Goal: Task Accomplishment & Management: Complete application form

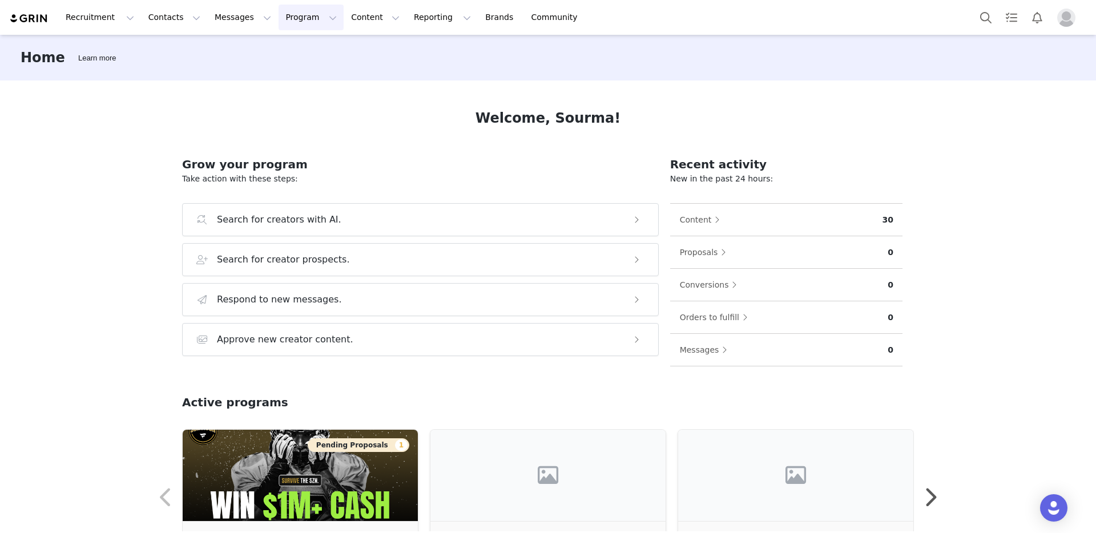
click at [282, 15] on button "Program Program" at bounding box center [311, 18] width 65 height 26
click at [293, 45] on p "Activations" at bounding box center [292, 51] width 44 height 12
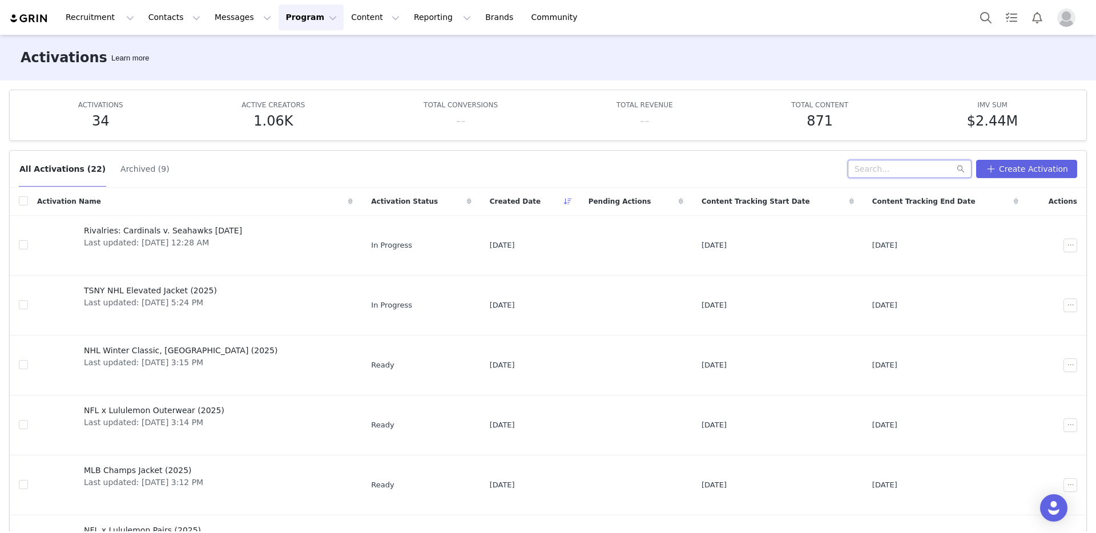
click at [888, 166] on input "text" at bounding box center [910, 169] width 124 height 18
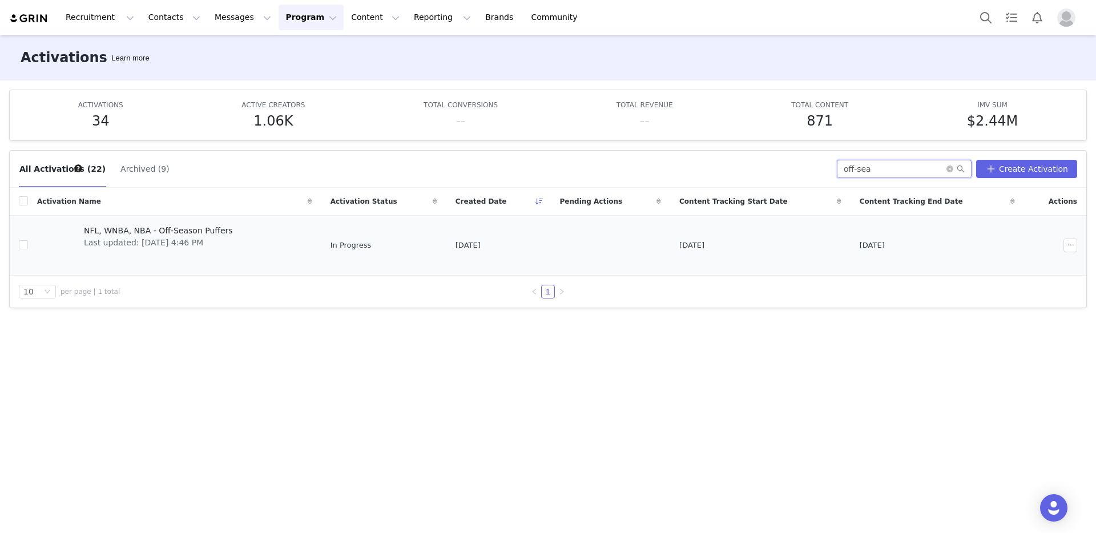
type input "off-sea"
click at [123, 237] on span "Last updated: [DATE] 4:46 PM" at bounding box center [158, 243] width 149 height 12
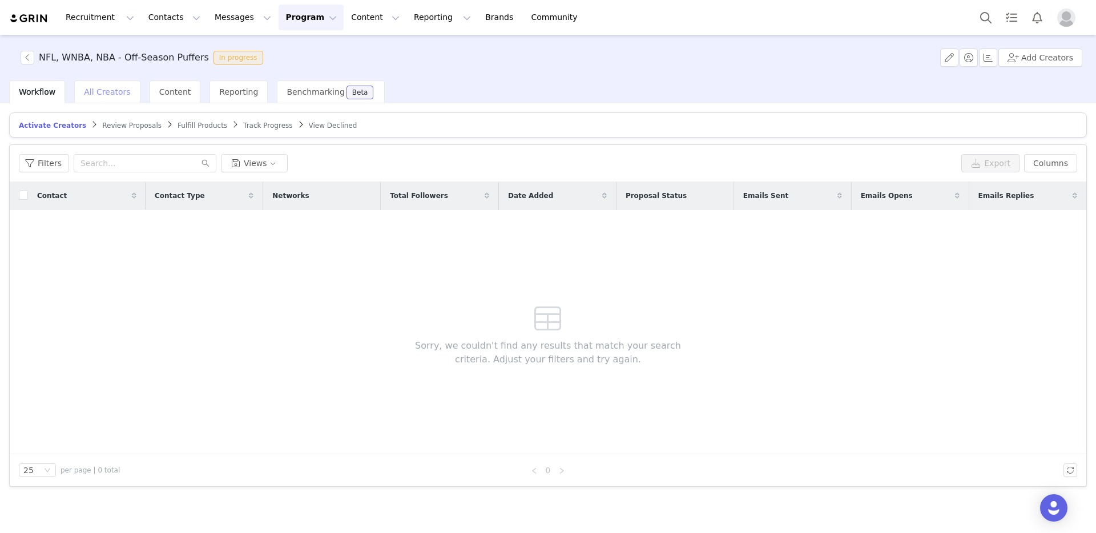
click at [110, 91] on span "All Creators" at bounding box center [107, 91] width 46 height 9
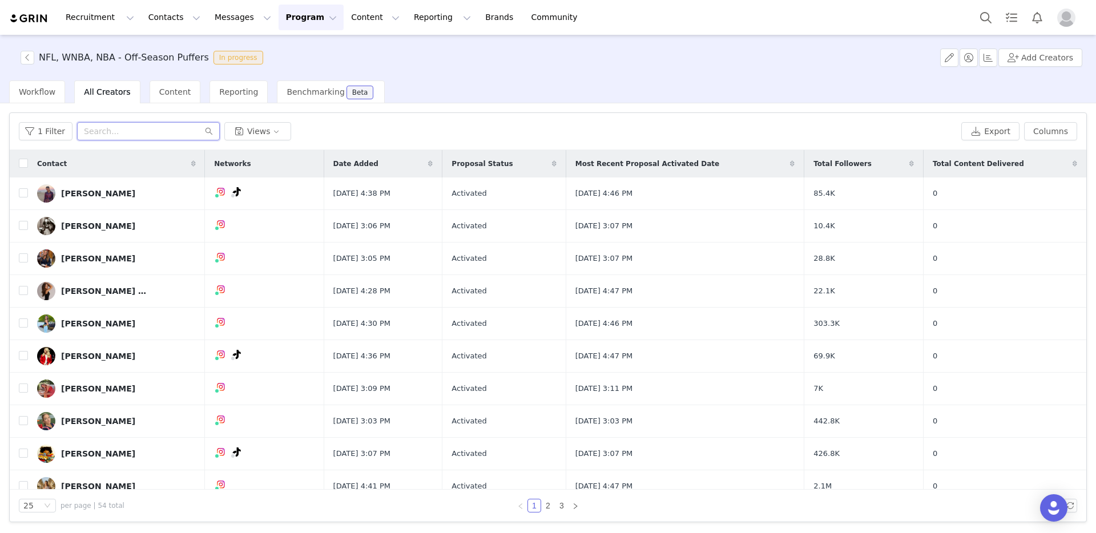
click at [112, 133] on input "text" at bounding box center [148, 131] width 143 height 18
paste input "jordanbeckham"
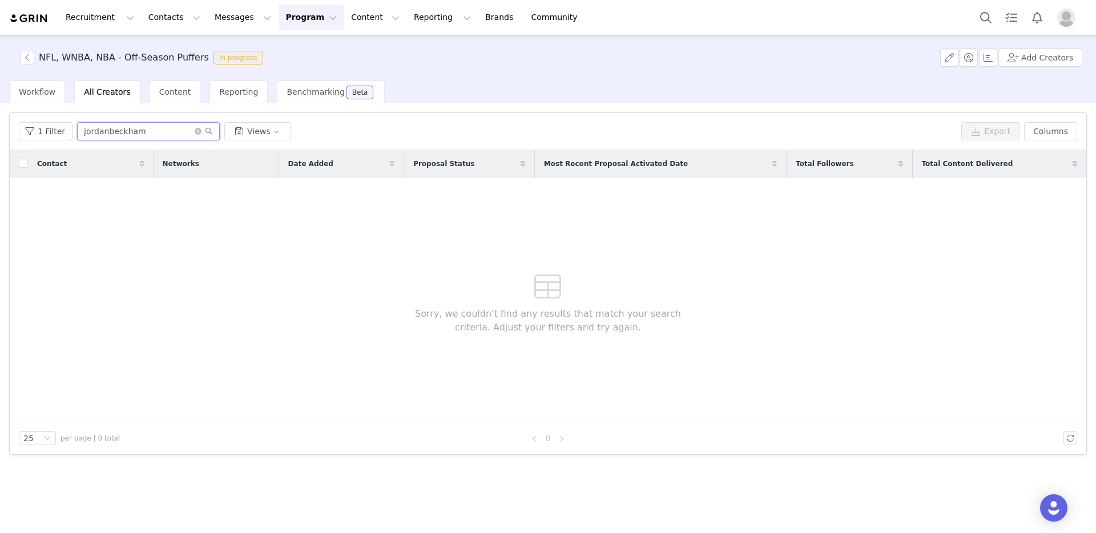
type input "jordan beckham"
click at [142, 134] on input "jordan beckham" at bounding box center [148, 131] width 143 height 18
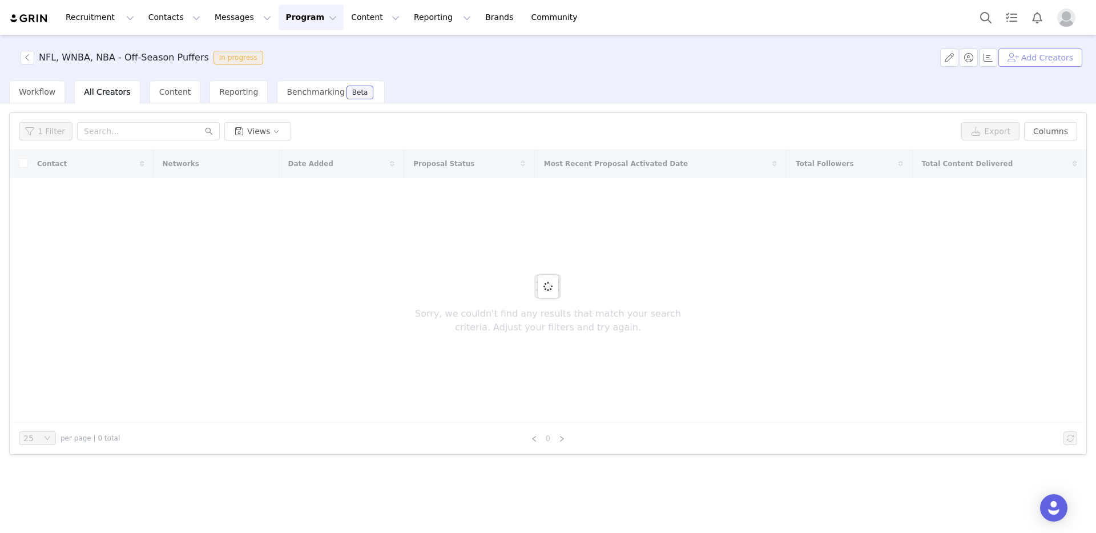
click at [1040, 54] on button "Add Creators" at bounding box center [1040, 58] width 84 height 18
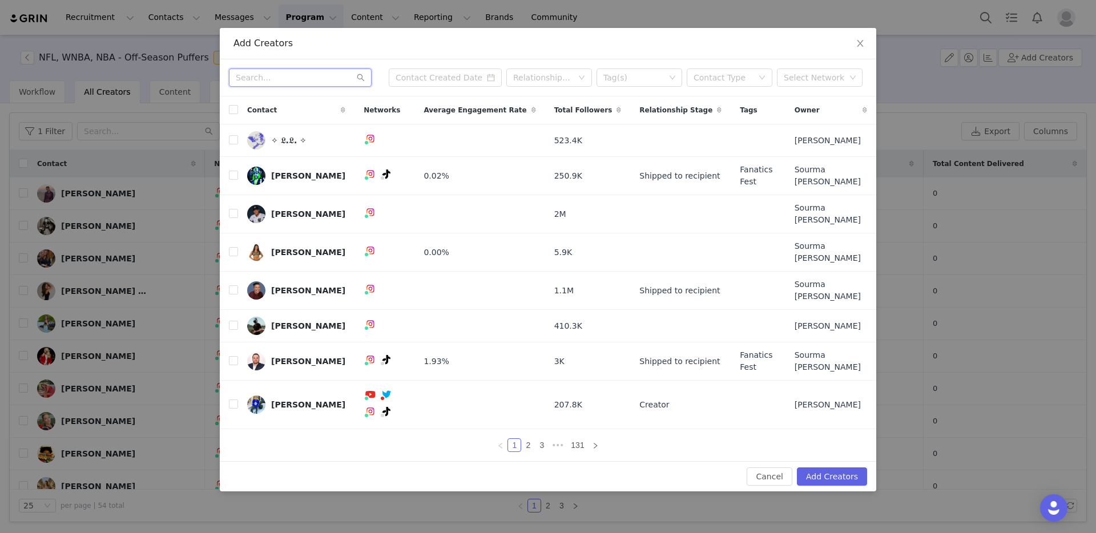
click at [297, 87] on input "text" at bounding box center [300, 77] width 143 height 18
paste input "jordanbeckham"
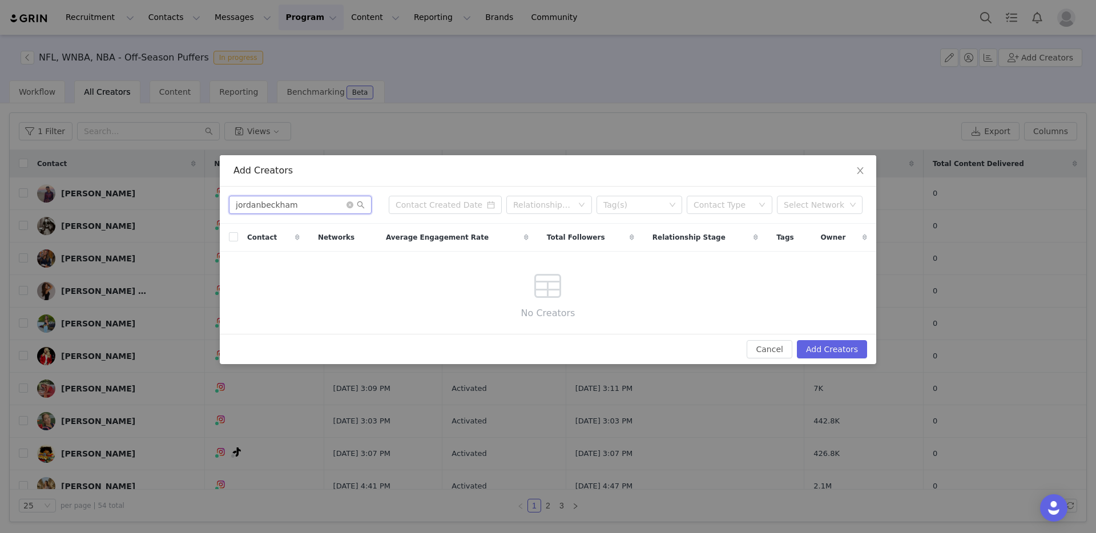
click at [260, 205] on input "jordanbeckham" at bounding box center [300, 205] width 143 height 18
type input "jordan beckham"
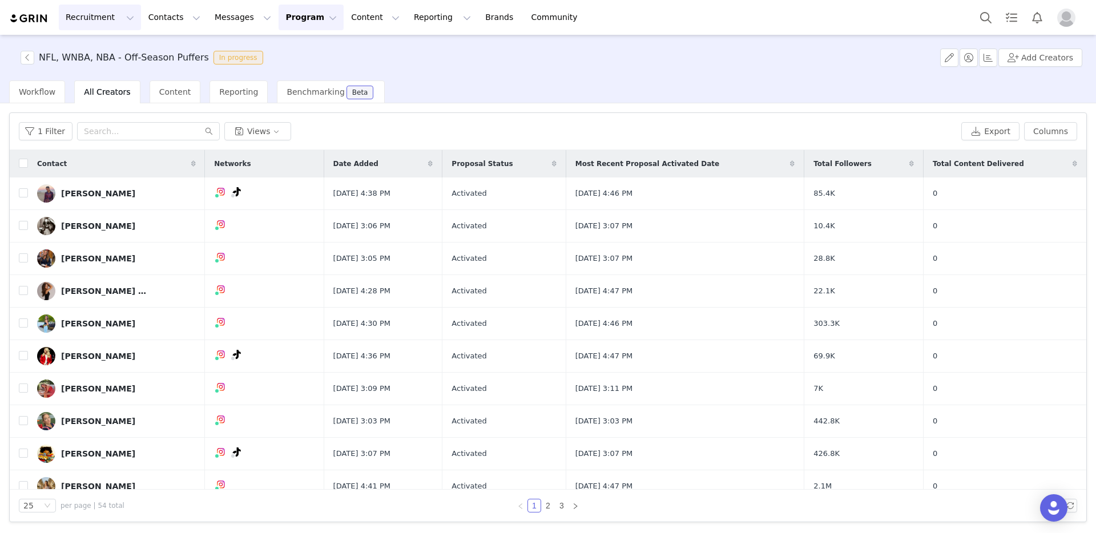
click at [86, 20] on button "Recruitment Recruitment" at bounding box center [100, 18] width 82 height 26
click at [94, 51] on p "Creator Search" at bounding box center [98, 51] width 60 height 12
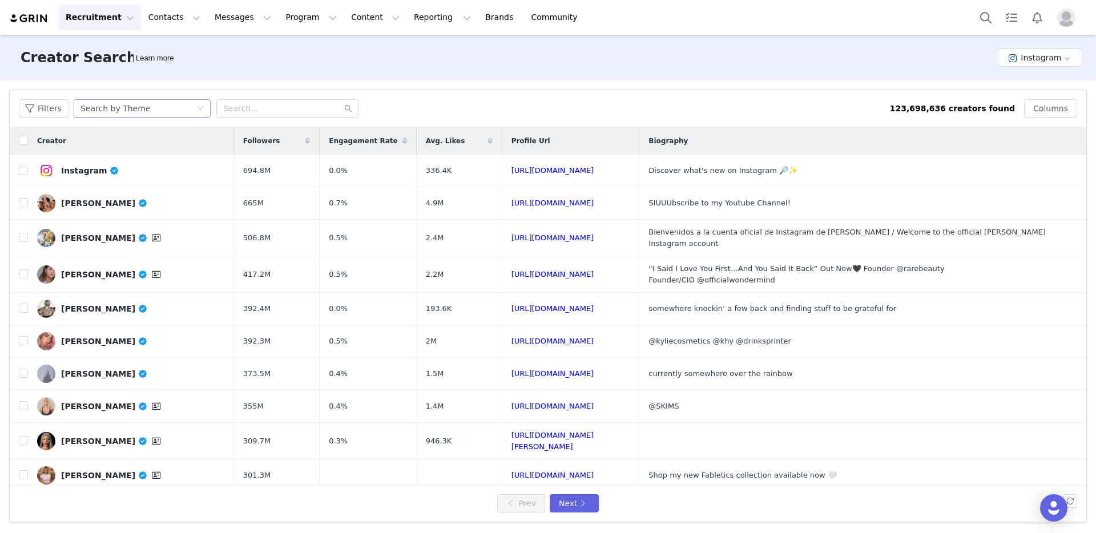
click at [95, 114] on div "Search by Theme" at bounding box center [115, 108] width 70 height 17
click at [110, 150] on li "Search by Creator" at bounding box center [143, 149] width 143 height 18
click at [269, 106] on input "text" at bounding box center [287, 108] width 143 height 18
paste input "jordanbeckham"
click at [245, 107] on input "jordanbeckham" at bounding box center [287, 108] width 143 height 18
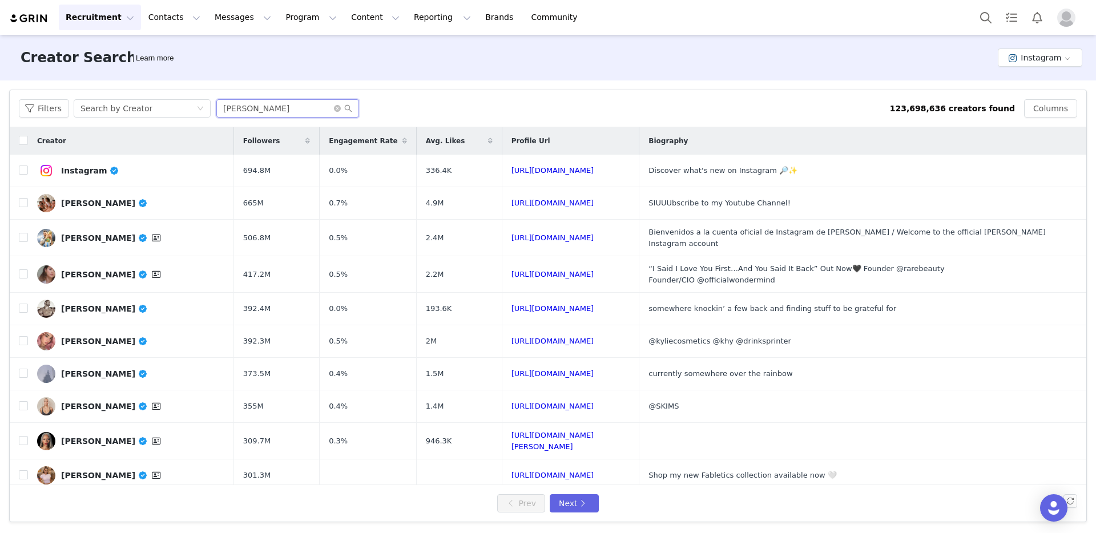
click at [307, 110] on input "jordan beckham" at bounding box center [287, 108] width 143 height 18
type input "jordanbeckham"
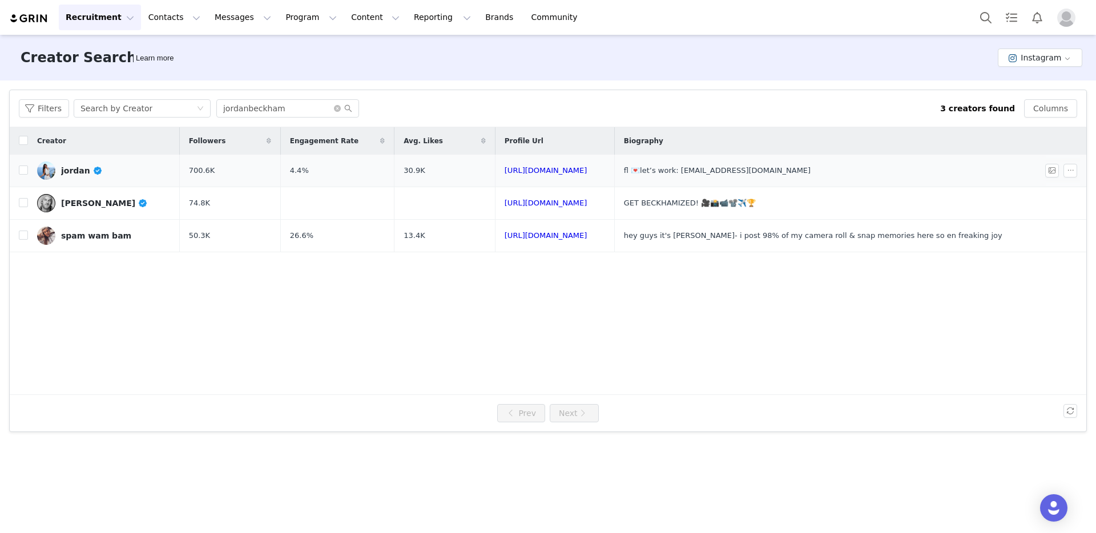
click at [89, 174] on div "jordan" at bounding box center [81, 170] width 41 height 9
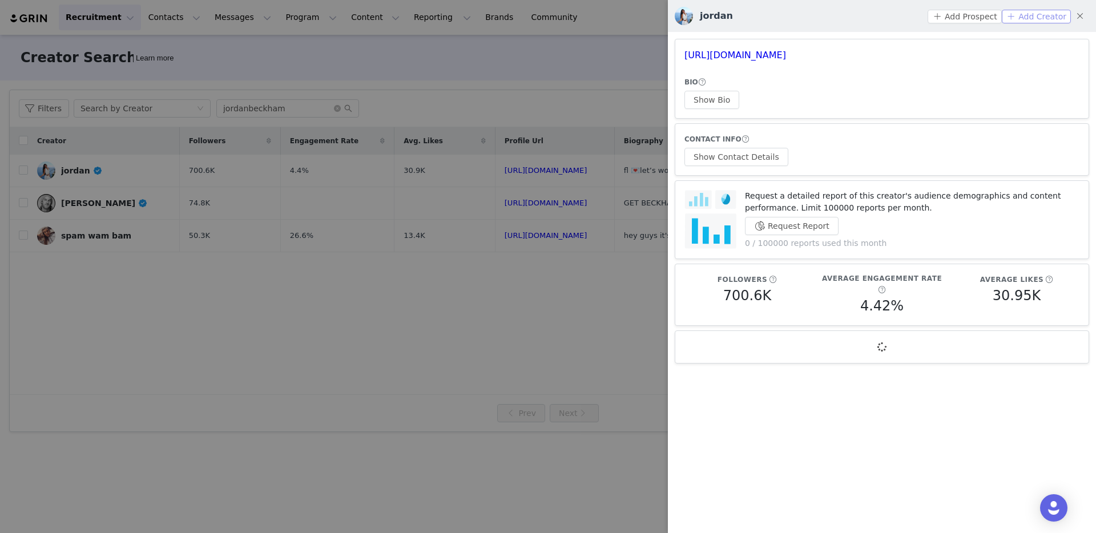
click at [1026, 20] on button "Add Creator" at bounding box center [1036, 17] width 69 height 14
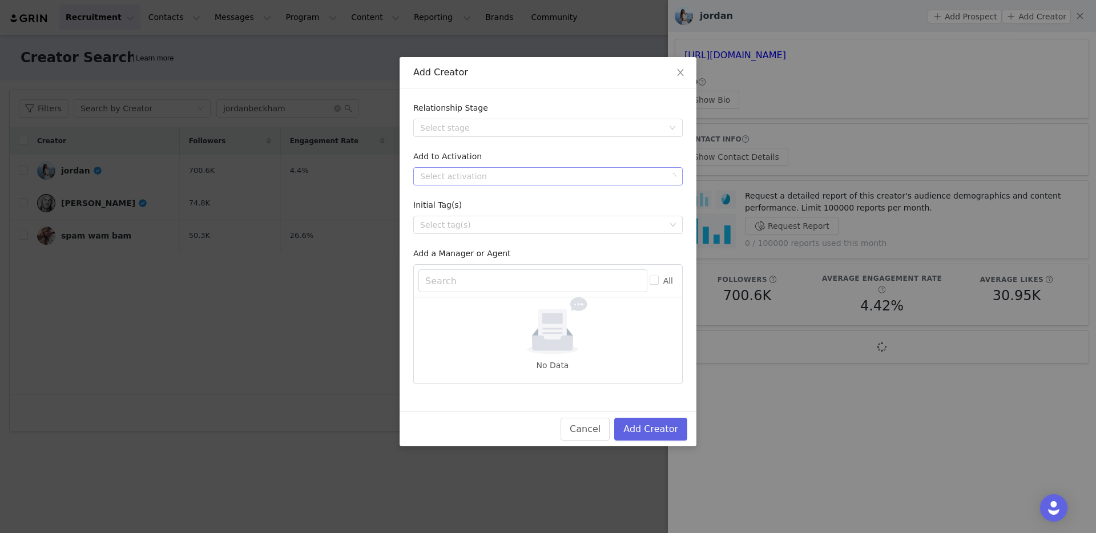
click at [491, 182] on div "Select activation" at bounding box center [541, 176] width 243 height 11
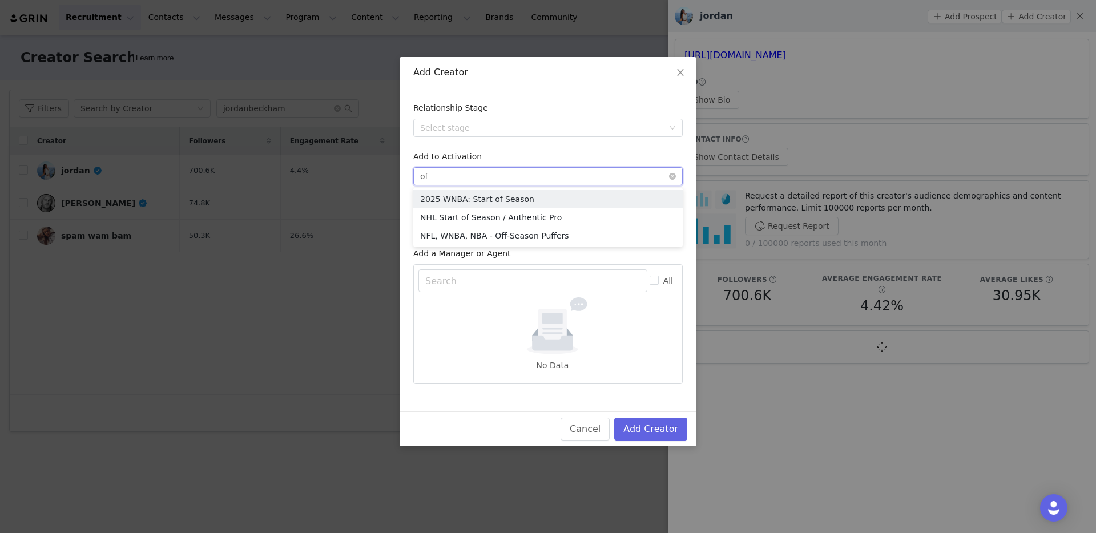
type input "off"
click at [507, 200] on li "NFL, WNBA, NBA - Off-Season Puffers" at bounding box center [547, 199] width 269 height 18
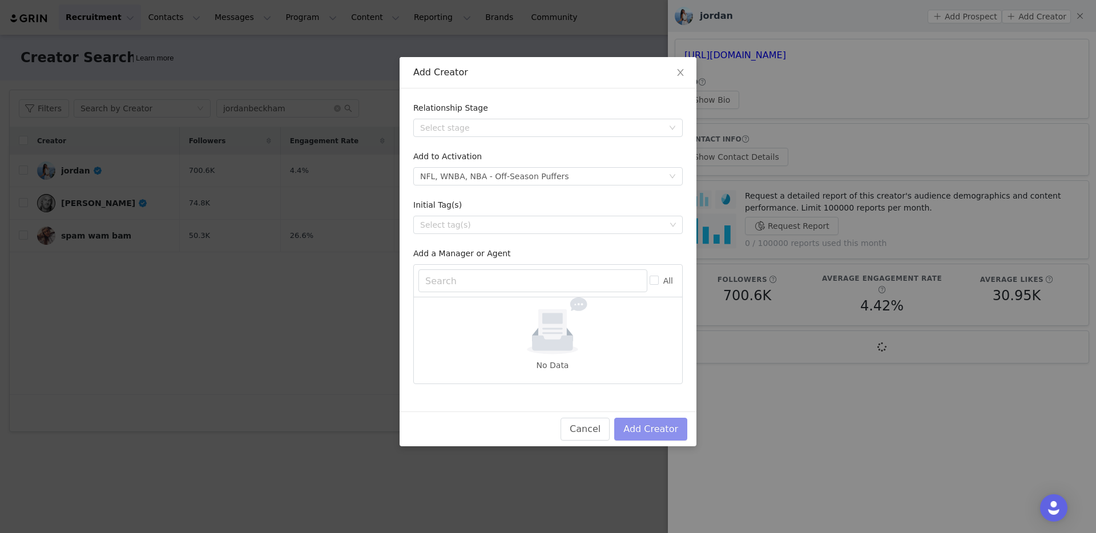
click at [632, 425] on button "Add Creator" at bounding box center [650, 429] width 73 height 23
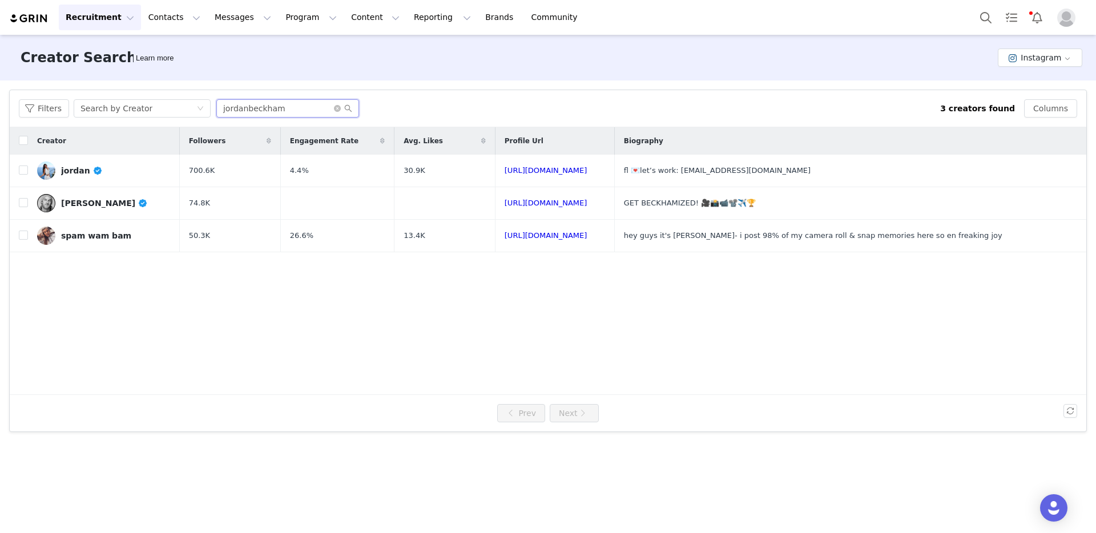
click at [279, 112] on input "jordanbeckham" at bounding box center [287, 108] width 143 height 18
paste input "nicoashleyyy"
type input "nicoashleyyy"
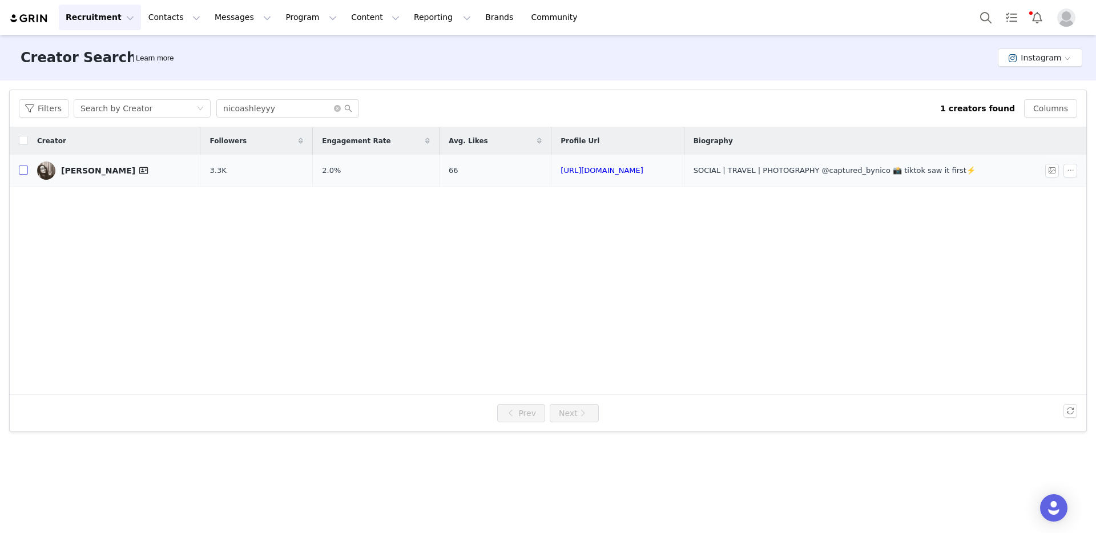
click at [23, 170] on input "checkbox" at bounding box center [23, 170] width 9 height 9
checkbox input "true"
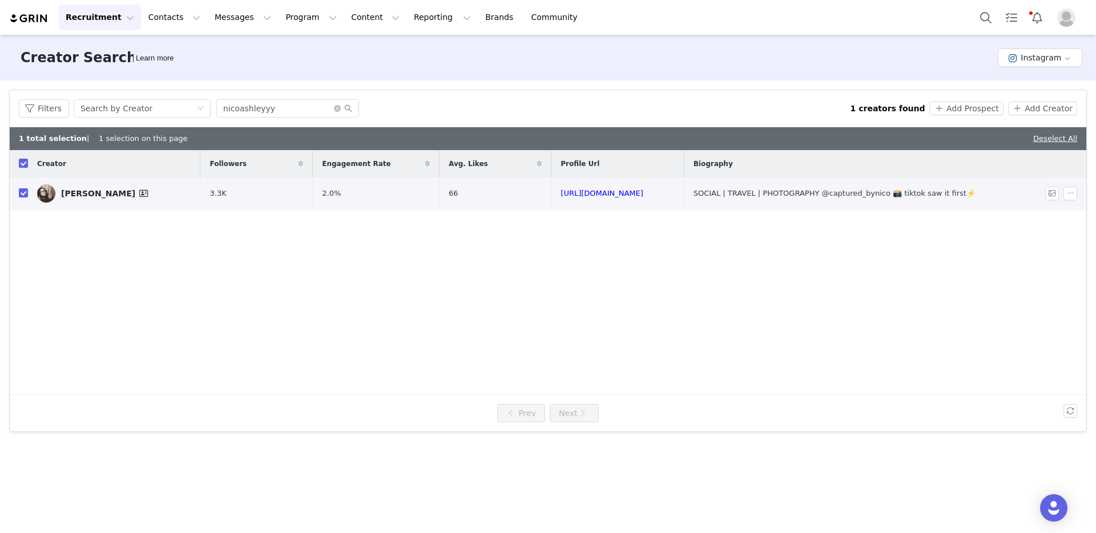
click at [61, 198] on div "nicole" at bounding box center [106, 194] width 90 height 14
click at [248, 110] on input "nicoashleyyy" at bounding box center [287, 108] width 143 height 18
paste input "ariellehoulihan"
type input "ariellehoulihan"
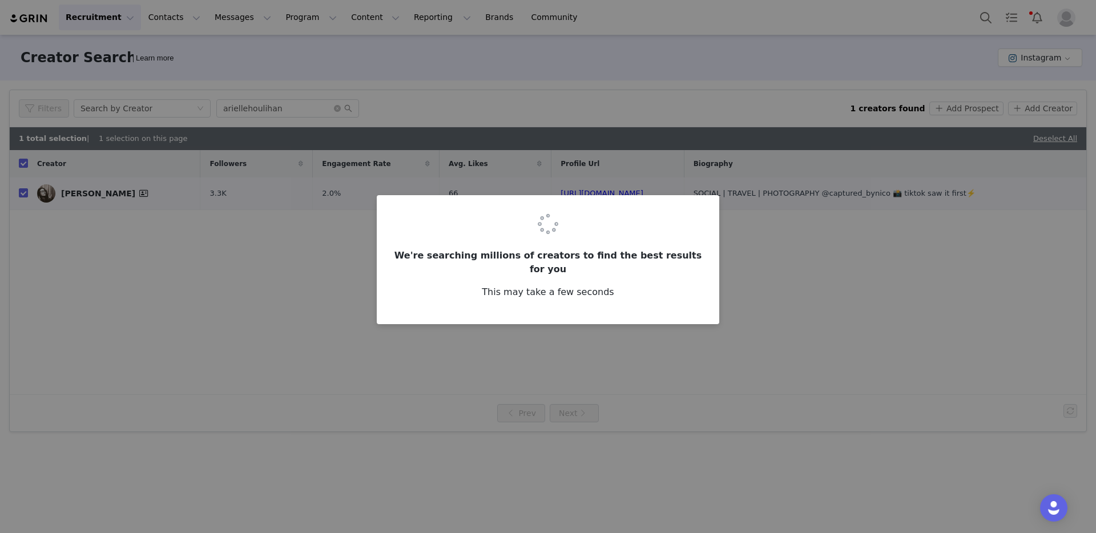
checkbox input "false"
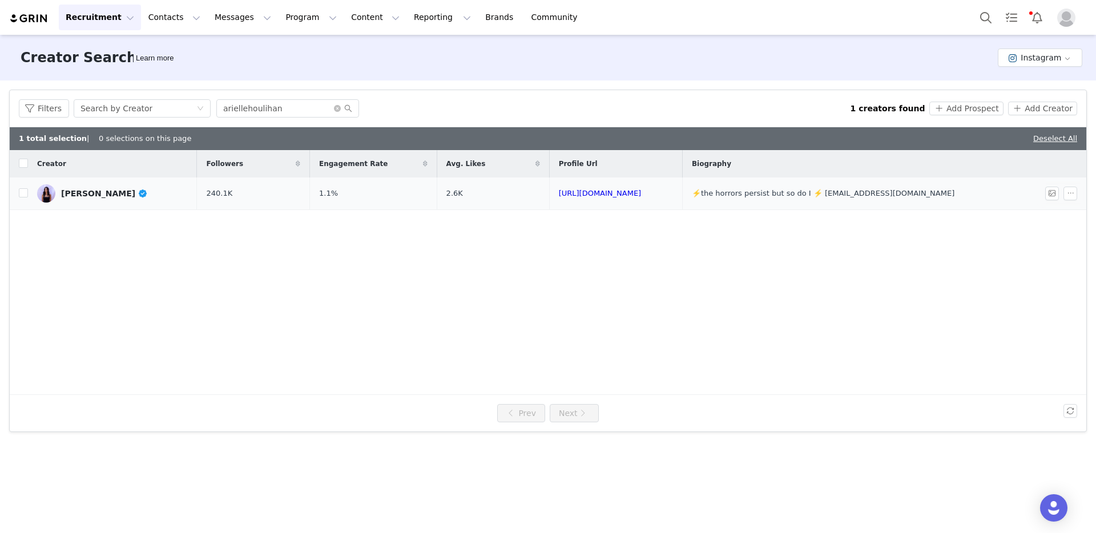
click at [64, 187] on link "ARIELLE HOULIHAN" at bounding box center [112, 193] width 151 height 18
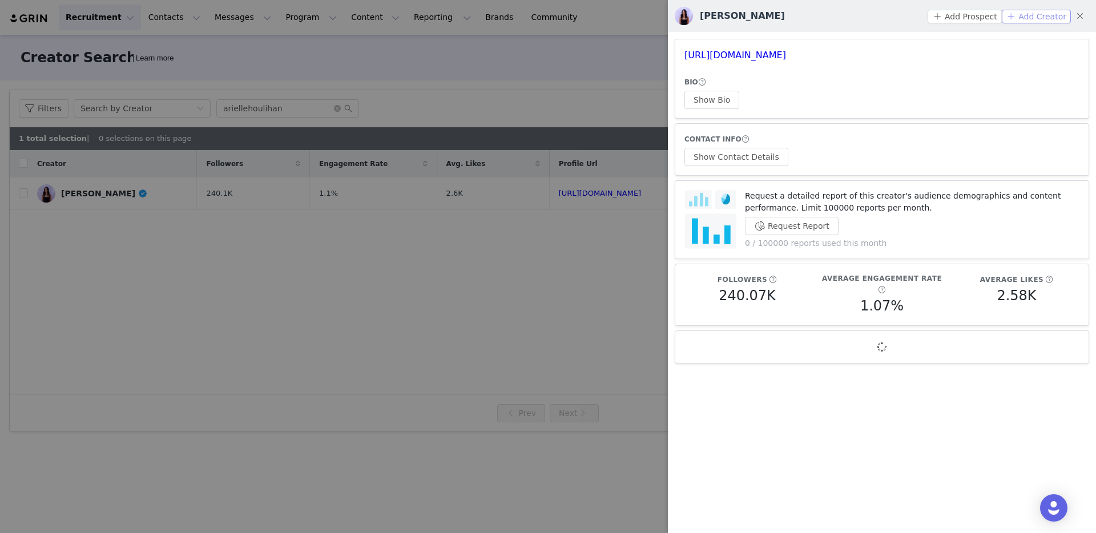
click at [1040, 20] on button "Add Creator" at bounding box center [1036, 17] width 69 height 14
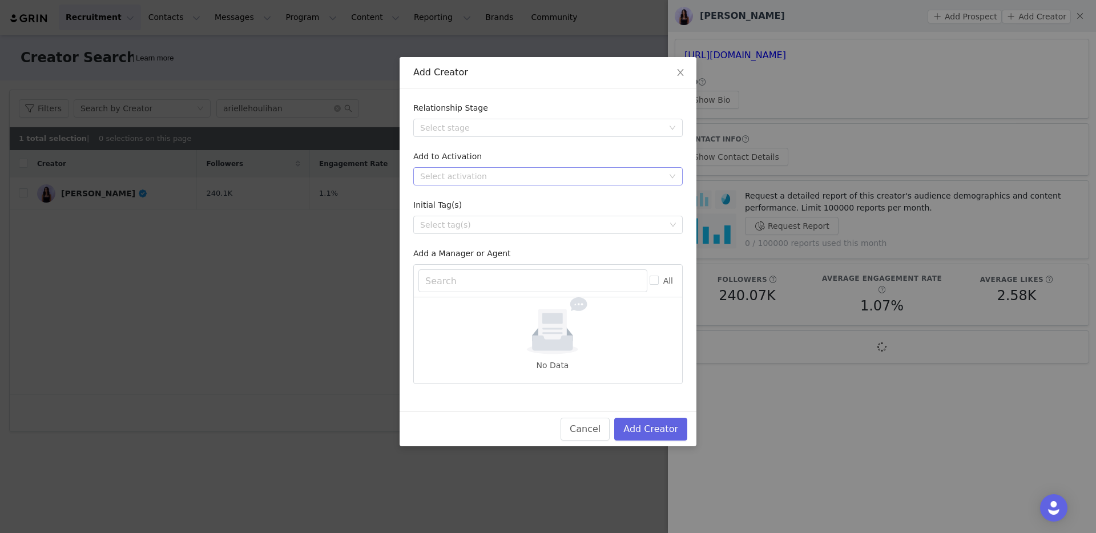
click at [465, 180] on div "Select activation" at bounding box center [541, 176] width 243 height 11
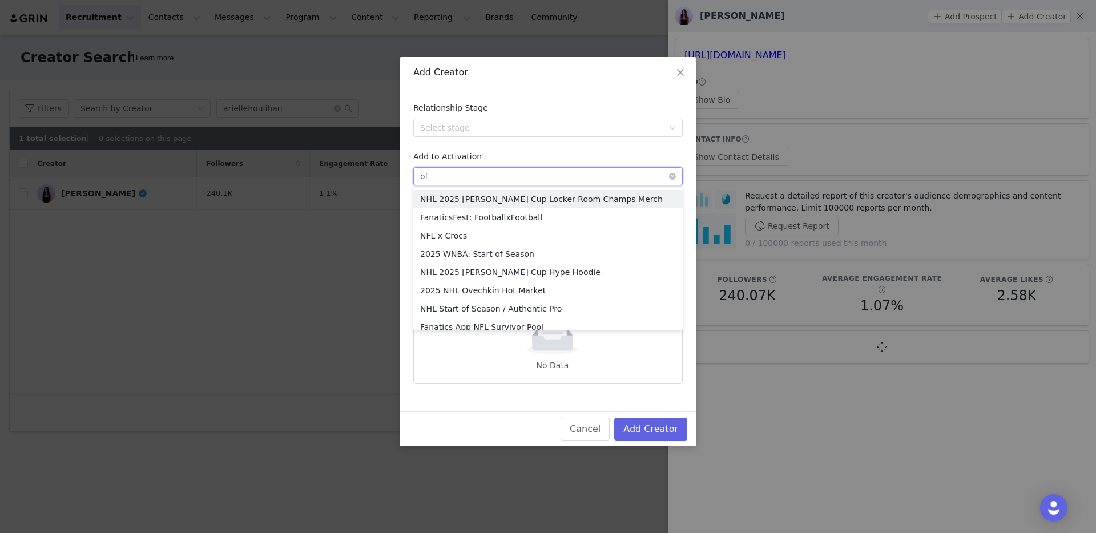
type input "off"
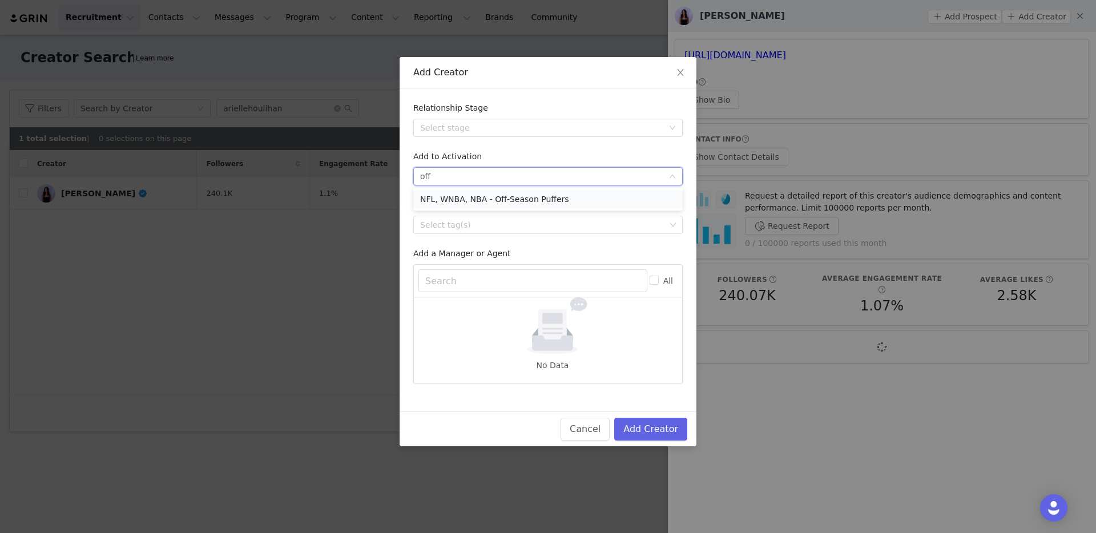
click at [465, 199] on li "NFL, WNBA, NBA - Off-Season Puffers" at bounding box center [547, 199] width 269 height 18
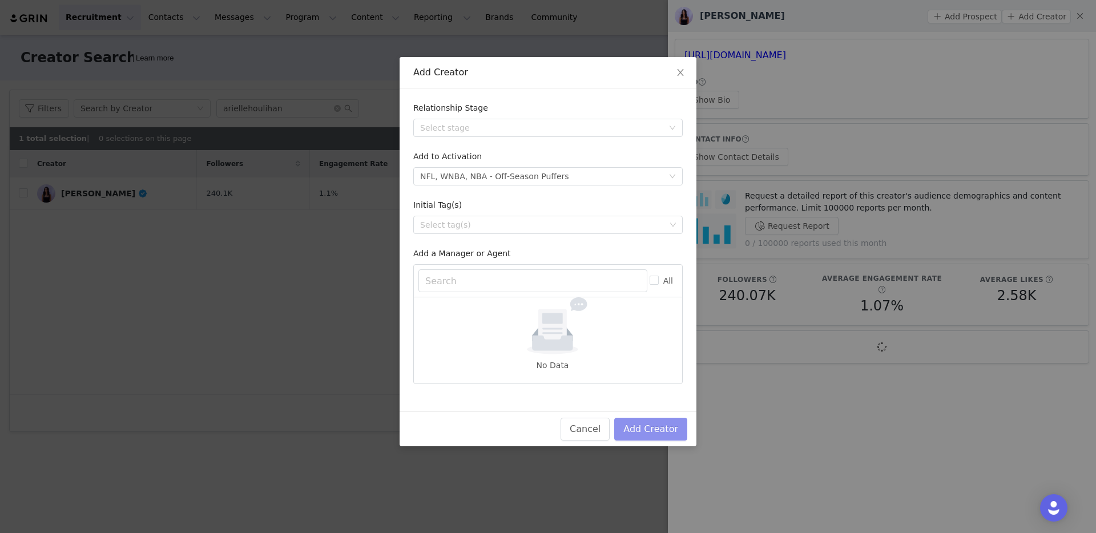
click at [638, 432] on button "Add Creator" at bounding box center [650, 429] width 73 height 23
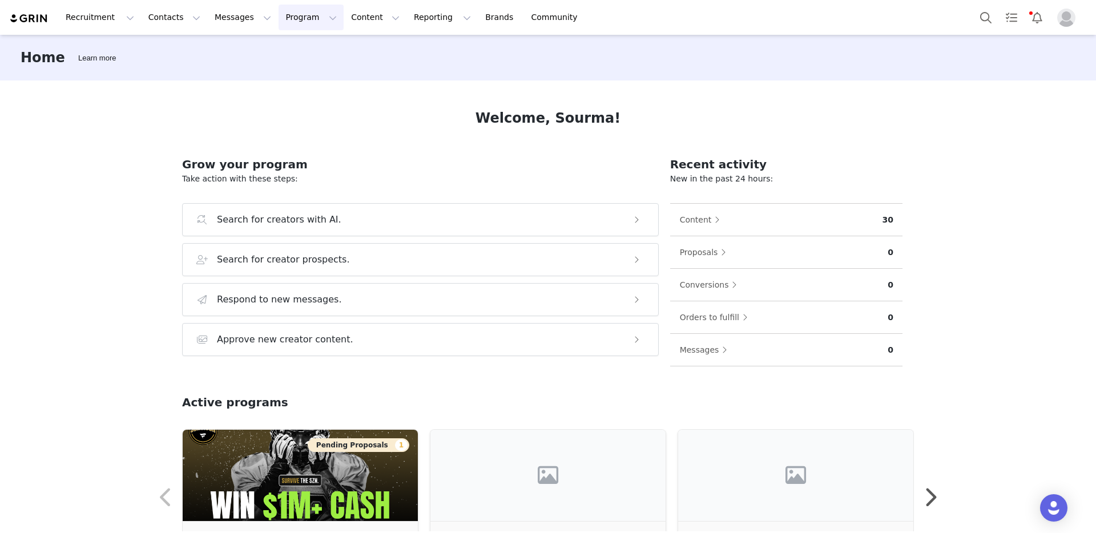
click at [279, 23] on button "Program Program" at bounding box center [311, 18] width 65 height 26
click at [288, 50] on p "Activations" at bounding box center [292, 51] width 44 height 12
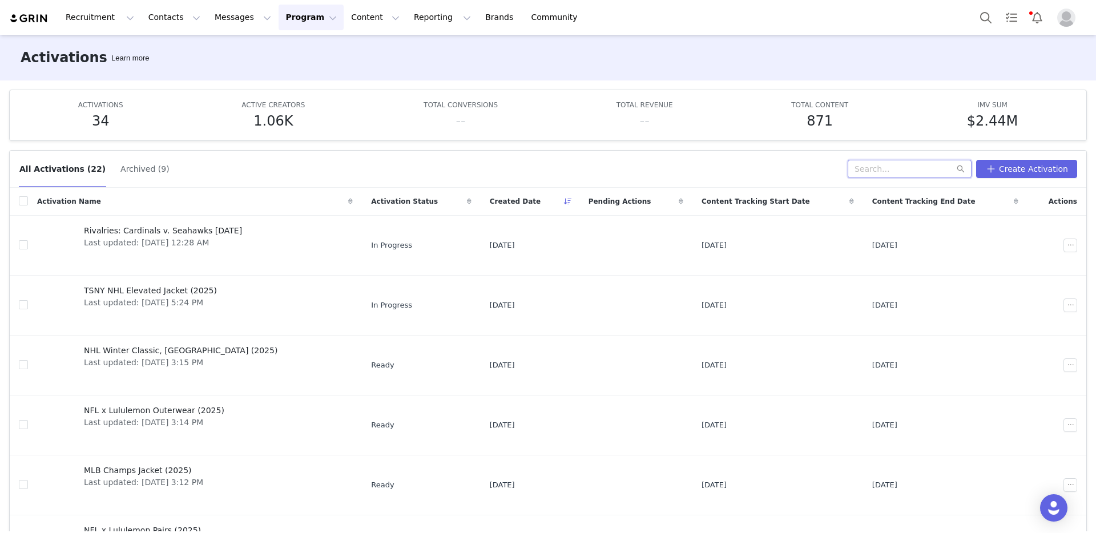
click at [899, 171] on input "text" at bounding box center [910, 169] width 124 height 18
type input "off-season"
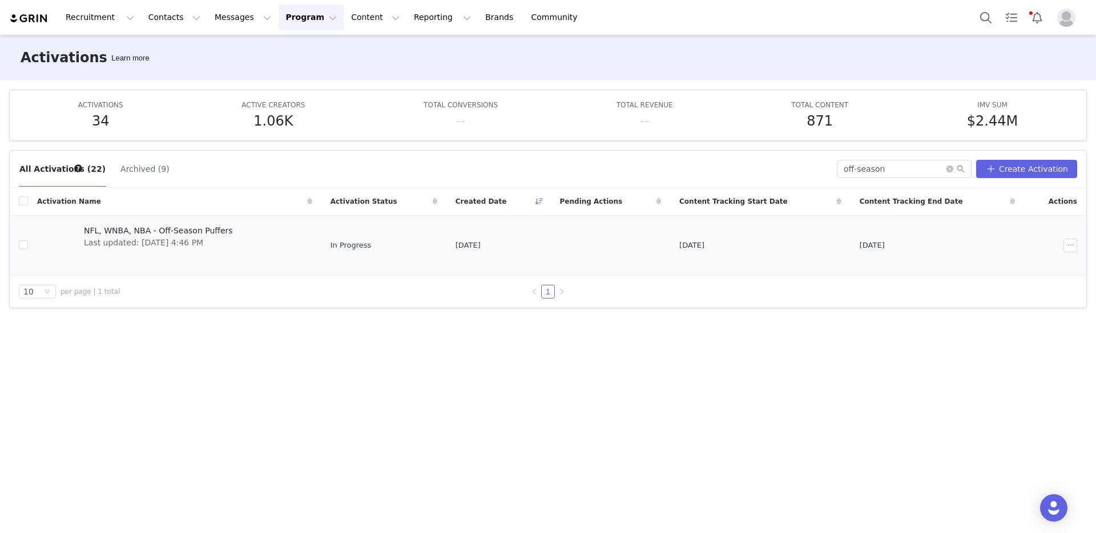
click at [172, 242] on span "Last updated: [DATE] 4:46 PM" at bounding box center [158, 243] width 149 height 12
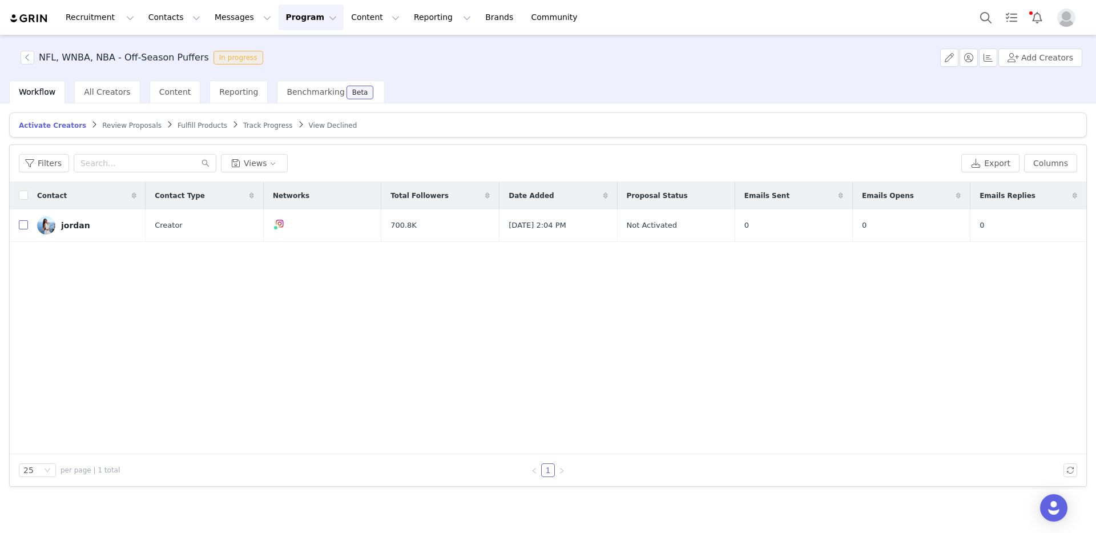
click at [23, 225] on input "checkbox" at bounding box center [23, 224] width 9 height 9
checkbox input "true"
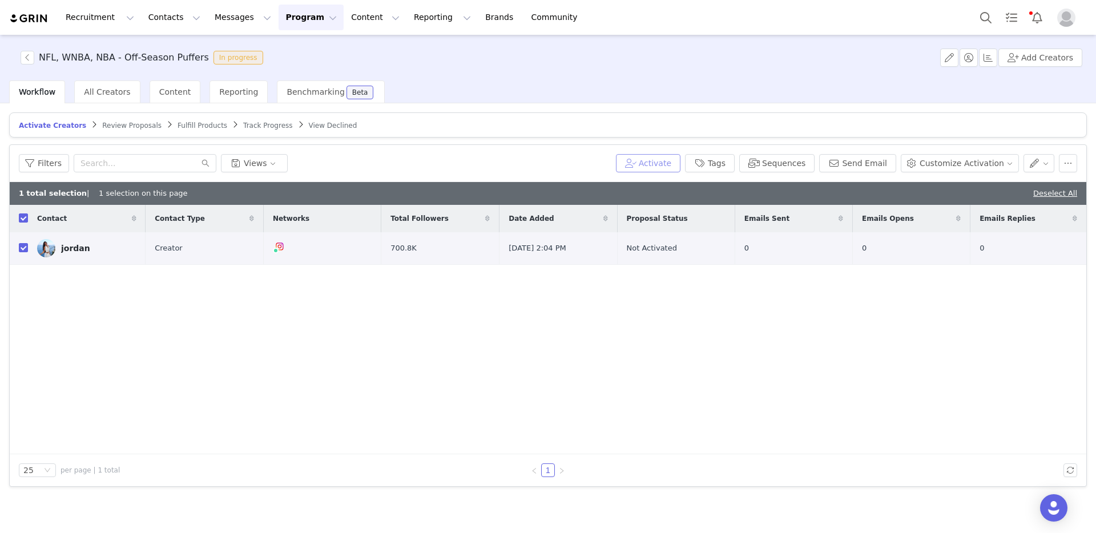
click at [640, 168] on button "Activate" at bounding box center [648, 163] width 64 height 18
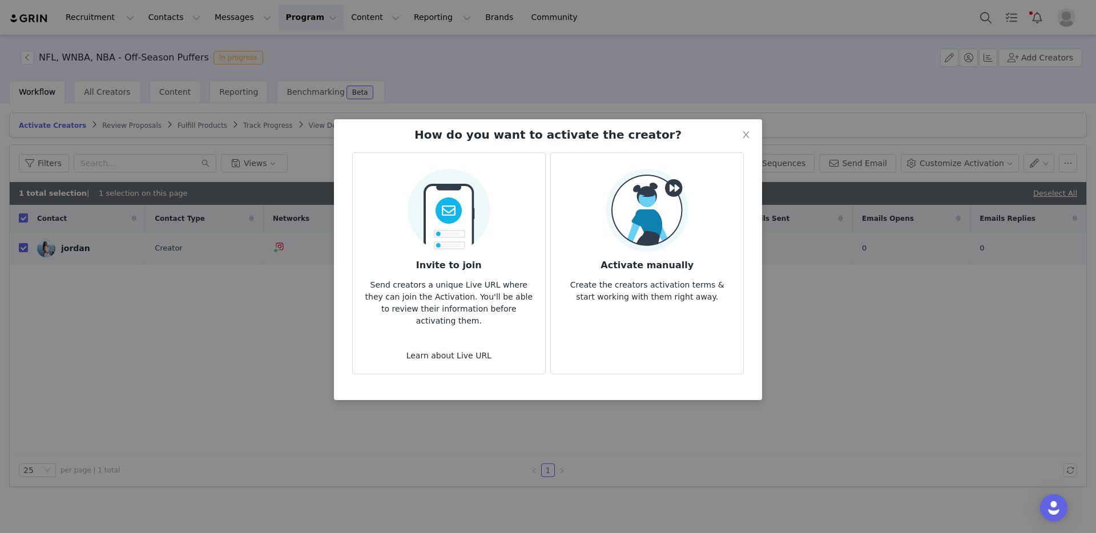
click at [676, 204] on img at bounding box center [647, 210] width 83 height 83
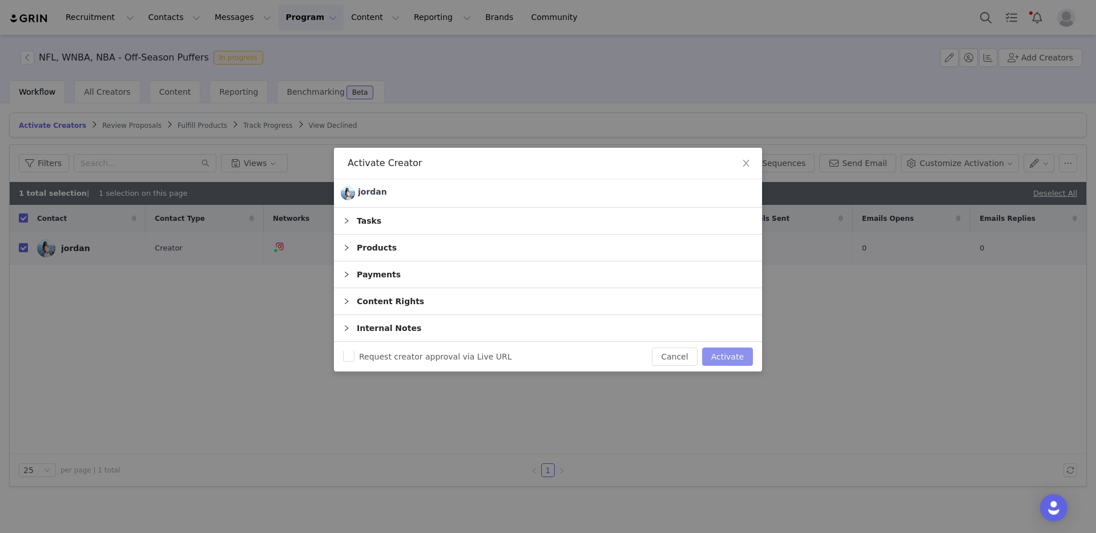
click at [717, 358] on button "Activate" at bounding box center [727, 357] width 51 height 18
checkbox input "false"
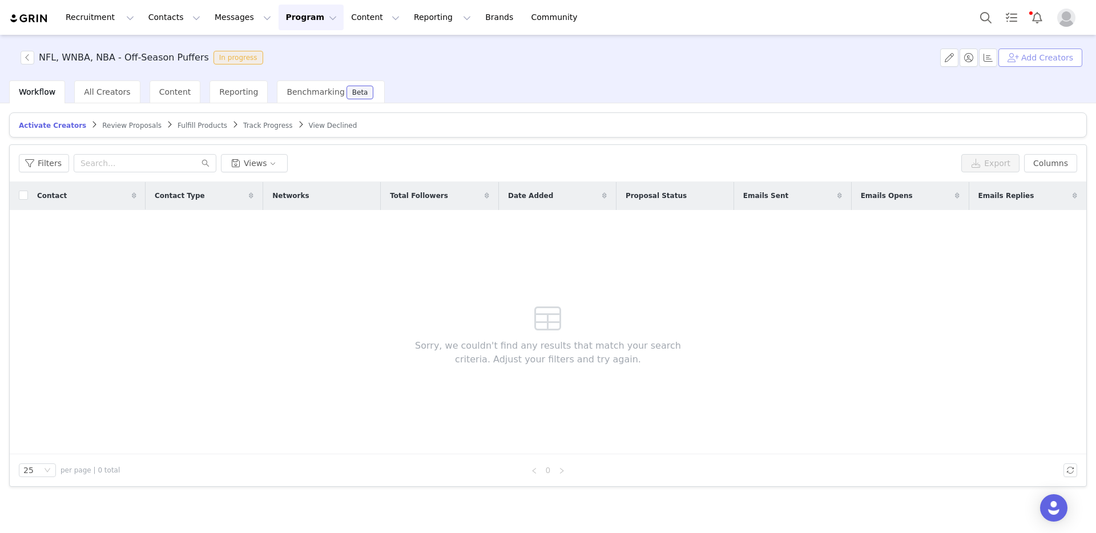
click at [1031, 58] on button "Add Creators" at bounding box center [1040, 58] width 84 height 18
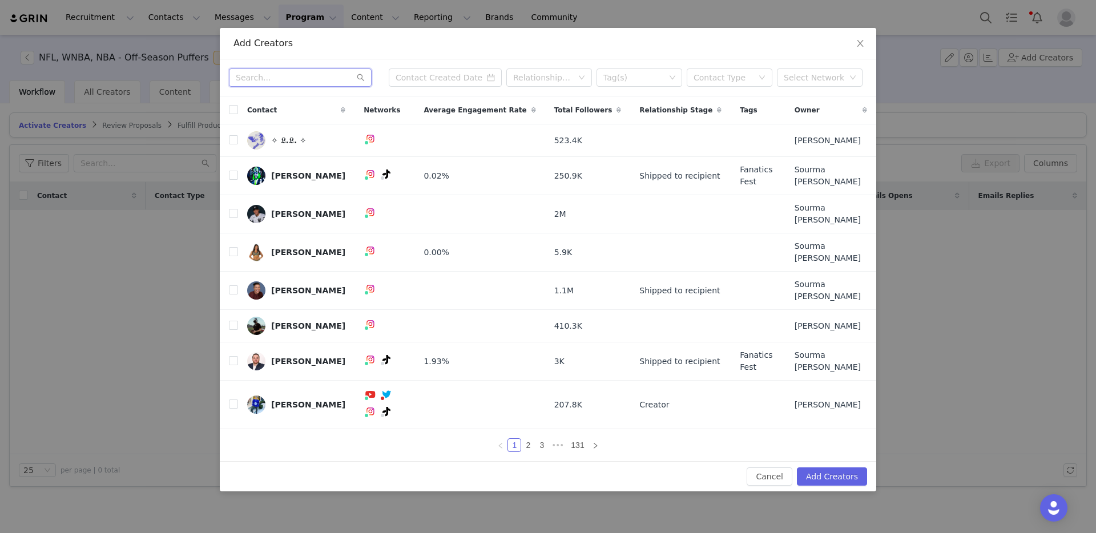
click at [287, 87] on input "text" at bounding box center [300, 77] width 143 height 18
paste input "nicoashleyyy"
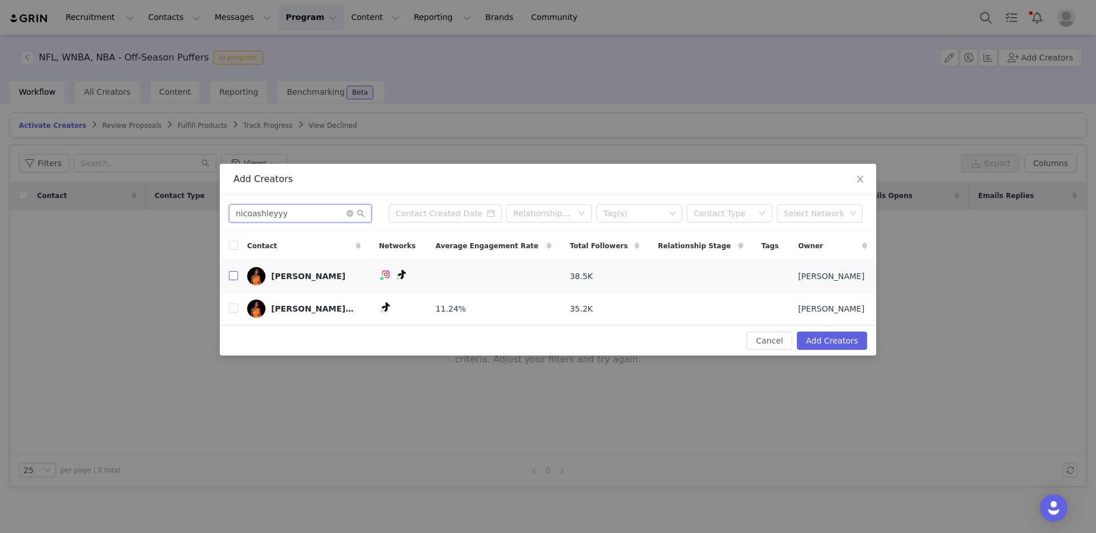
type input "nicoashleyyy"
click at [234, 275] on input "checkbox" at bounding box center [233, 275] width 9 height 9
checkbox input "true"
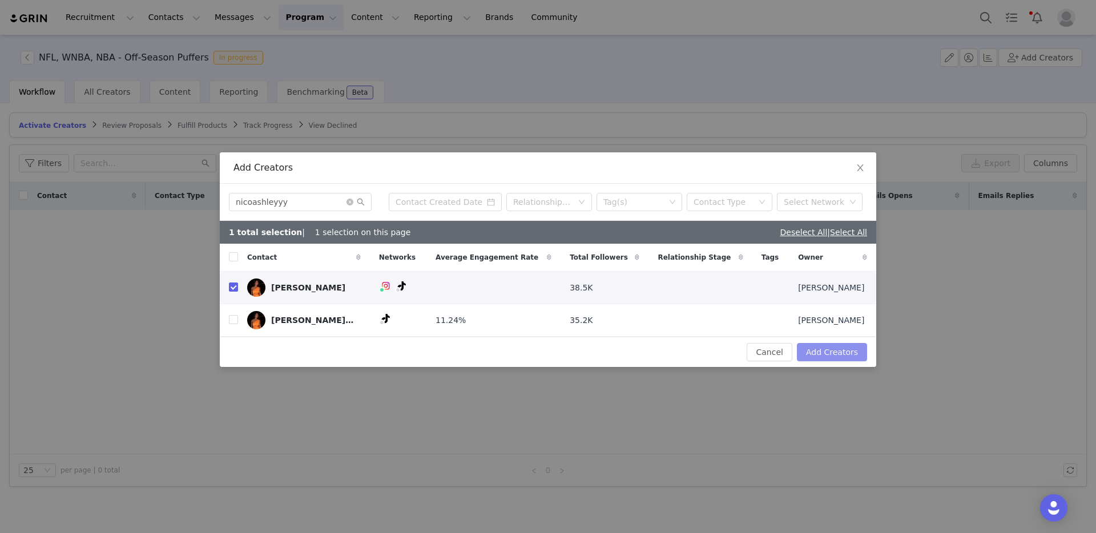
click at [836, 352] on button "Add Creators" at bounding box center [832, 352] width 70 height 18
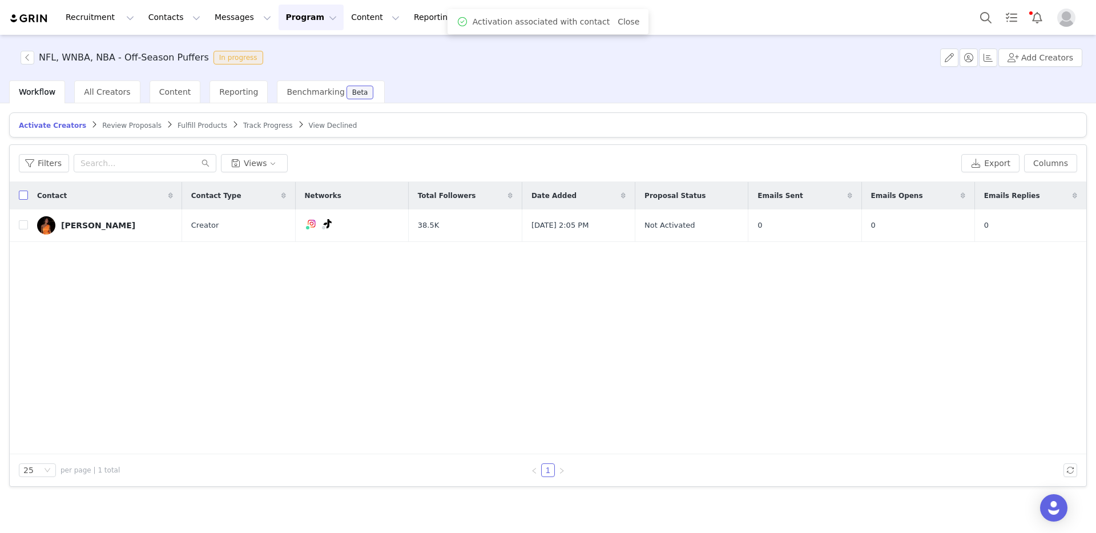
click at [26, 194] on input "checkbox" at bounding box center [23, 195] width 9 height 9
checkbox input "true"
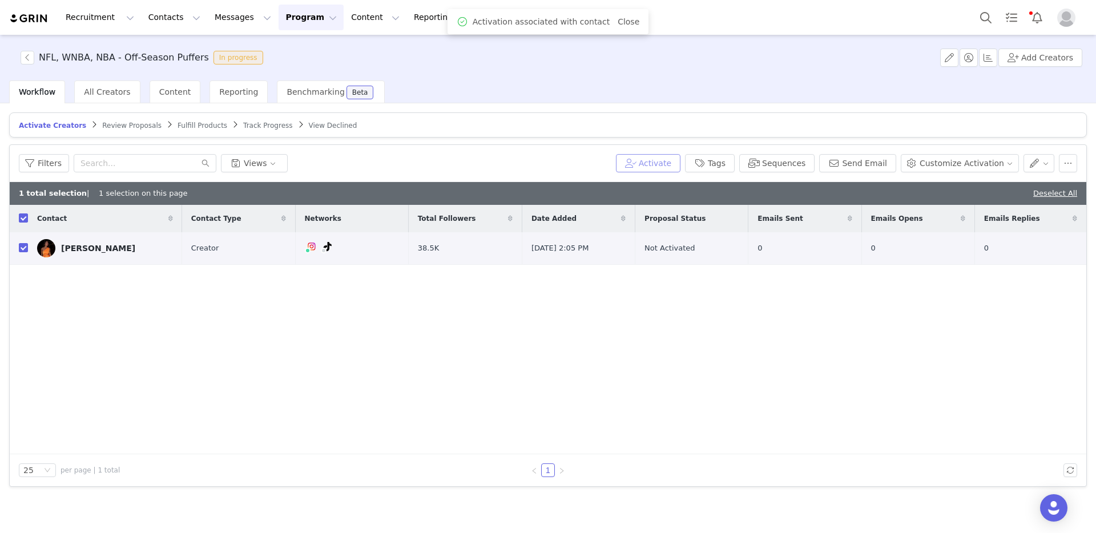
click at [659, 160] on button "Activate" at bounding box center [648, 163] width 64 height 18
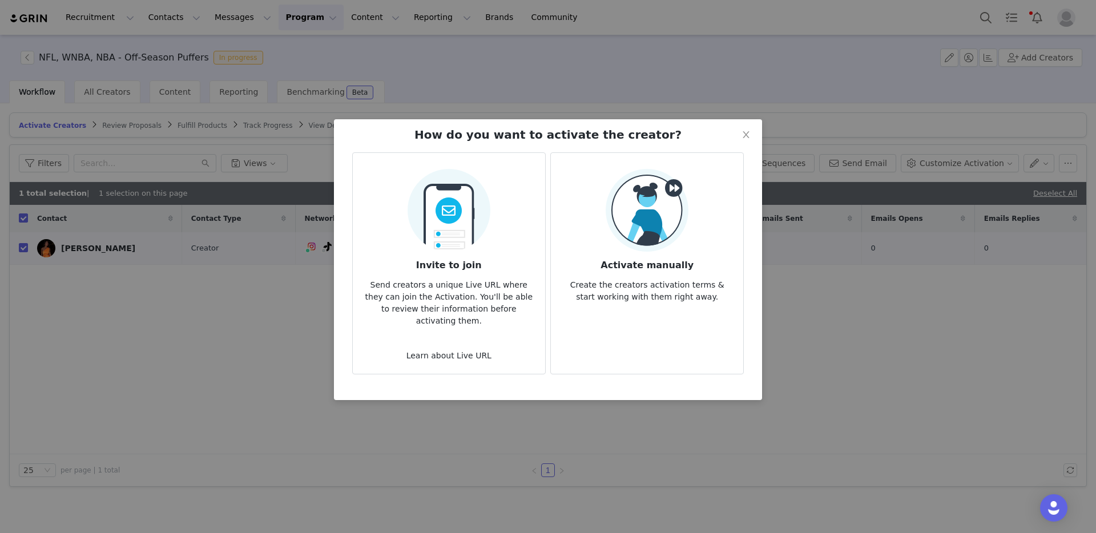
click at [677, 184] on img at bounding box center [647, 210] width 83 height 83
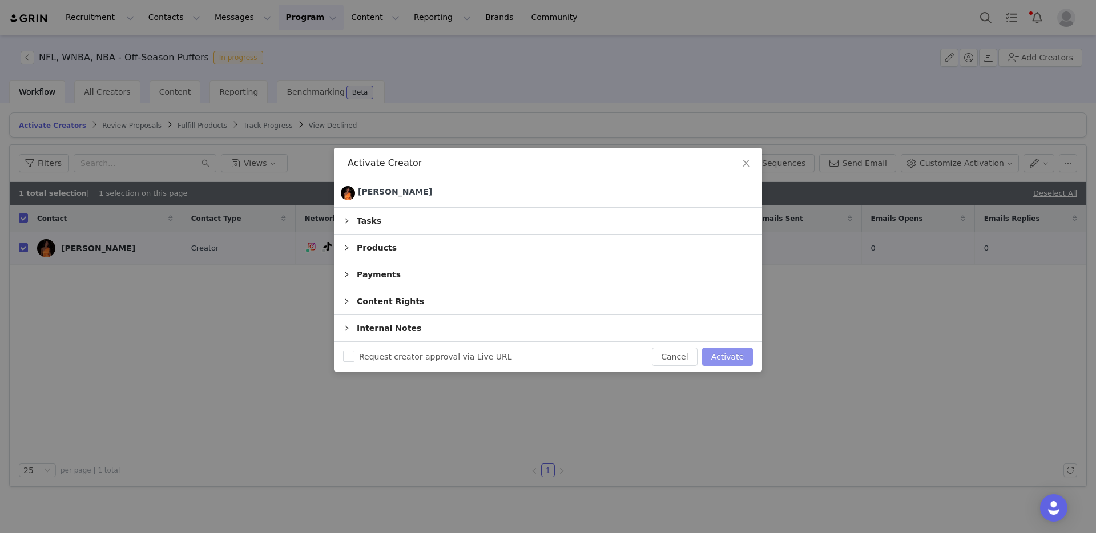
click at [729, 360] on button "Activate" at bounding box center [727, 357] width 51 height 18
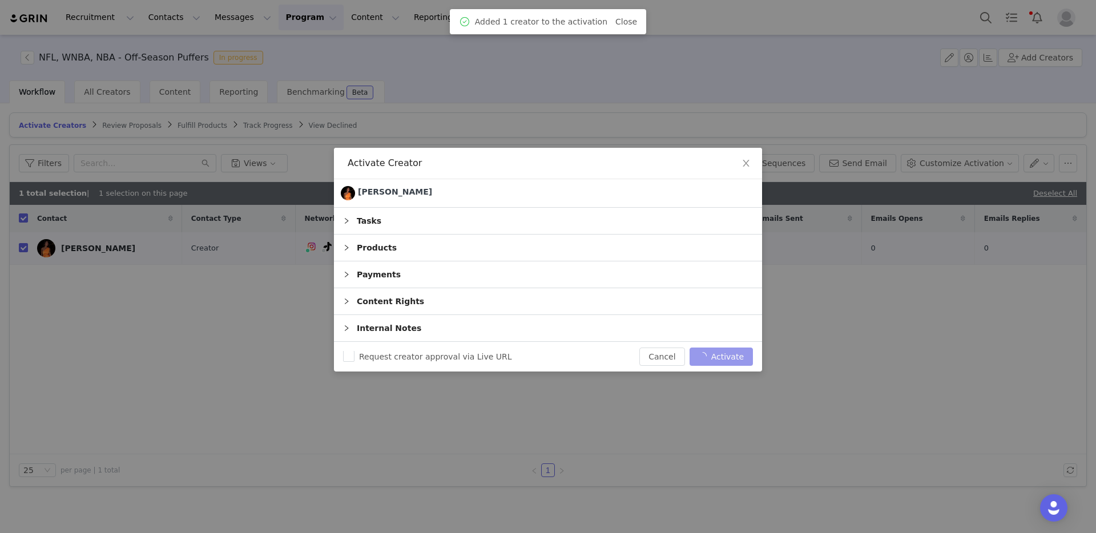
checkbox input "false"
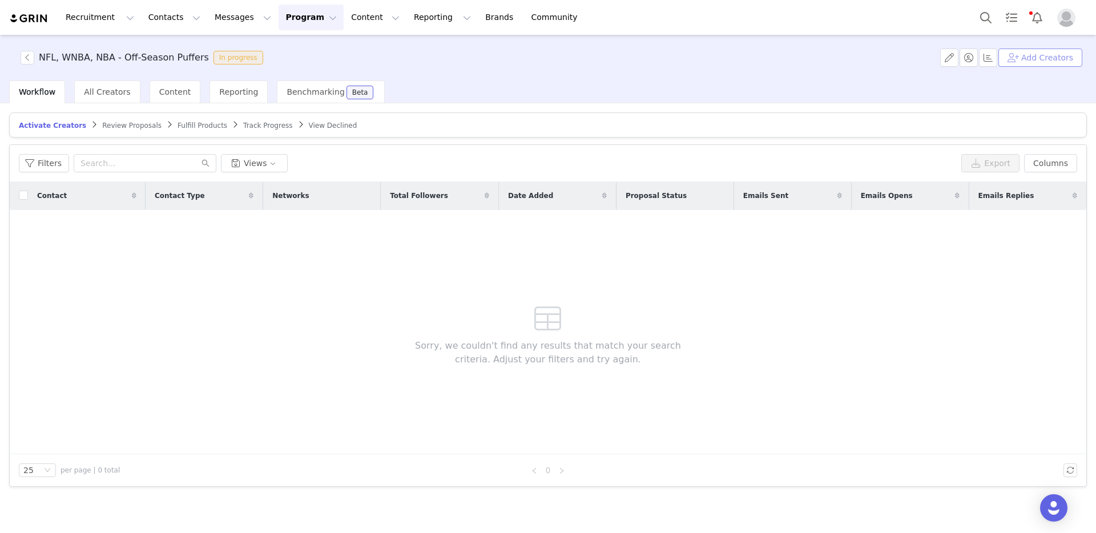
click at [1039, 59] on button "Add Creators" at bounding box center [1040, 58] width 84 height 18
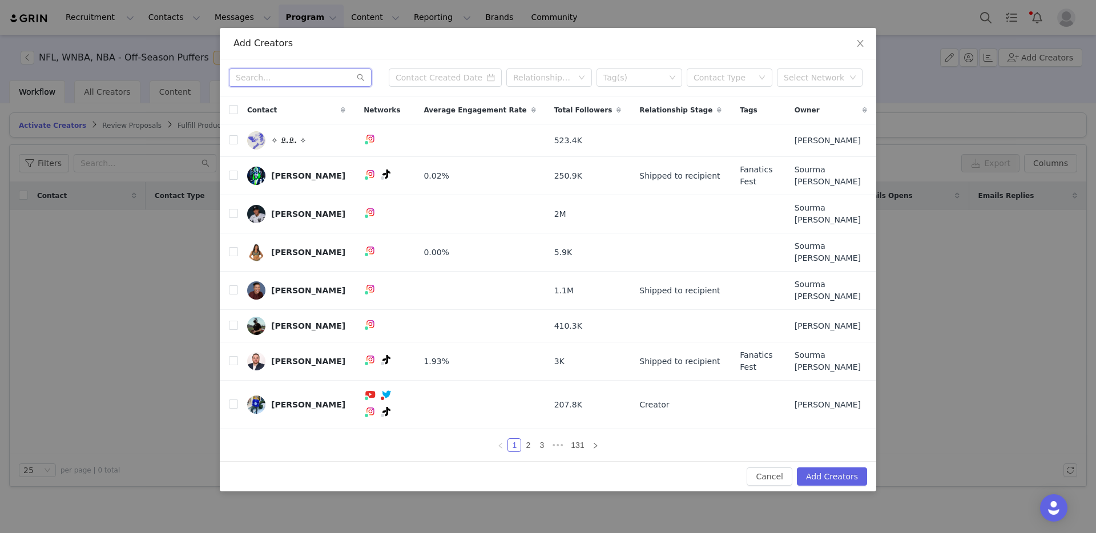
click at [340, 87] on input "text" at bounding box center [300, 77] width 143 height 18
paste input "ariellehoulihan"
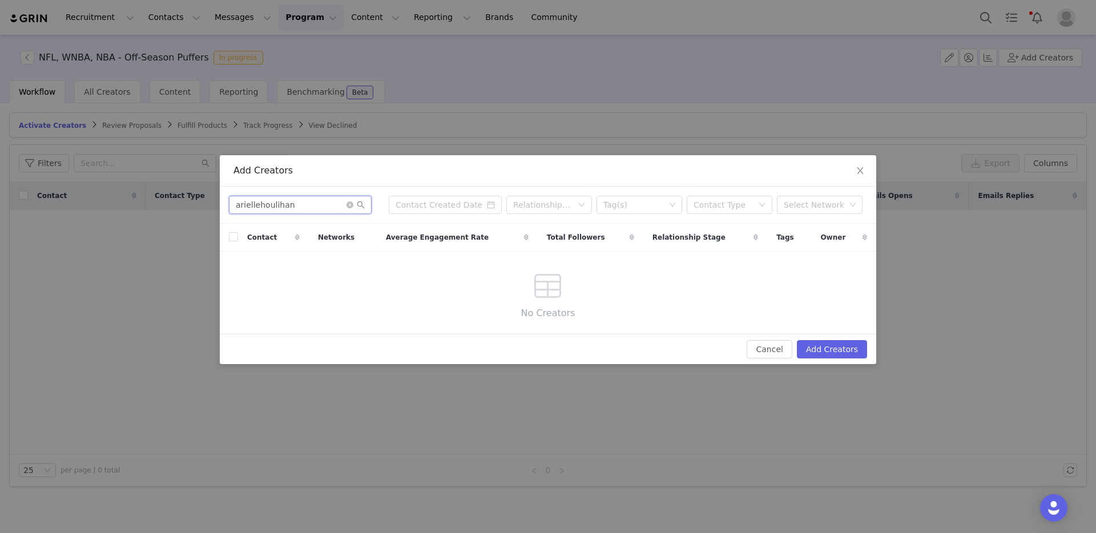
click at [256, 205] on input "ariellehoulihan" at bounding box center [300, 205] width 143 height 18
click at [266, 208] on input "[PERSON_NAME]" at bounding box center [300, 205] width 143 height 18
type input "arielle"
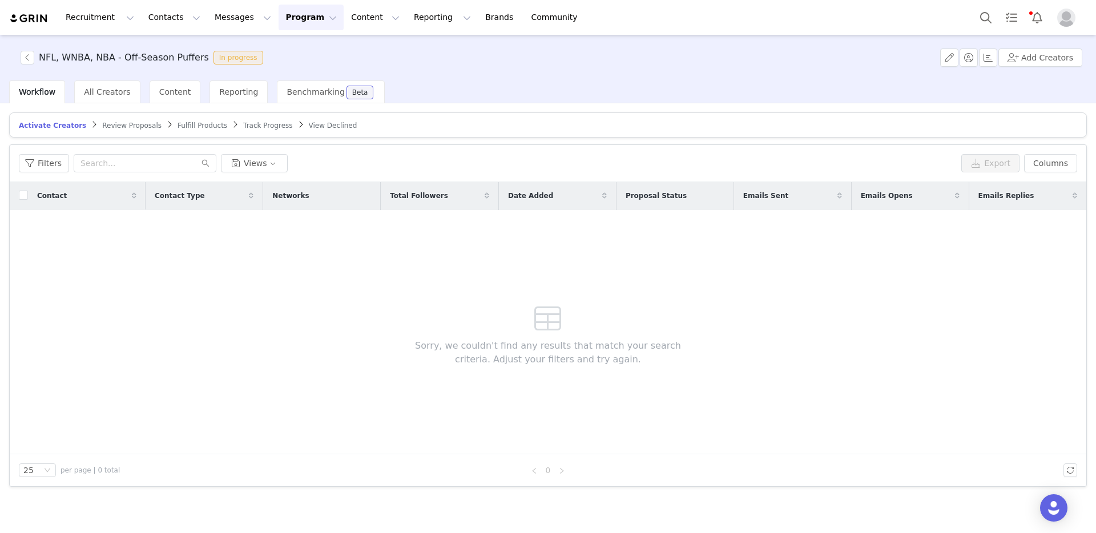
click at [43, 90] on span "Workflow" at bounding box center [37, 91] width 37 height 9
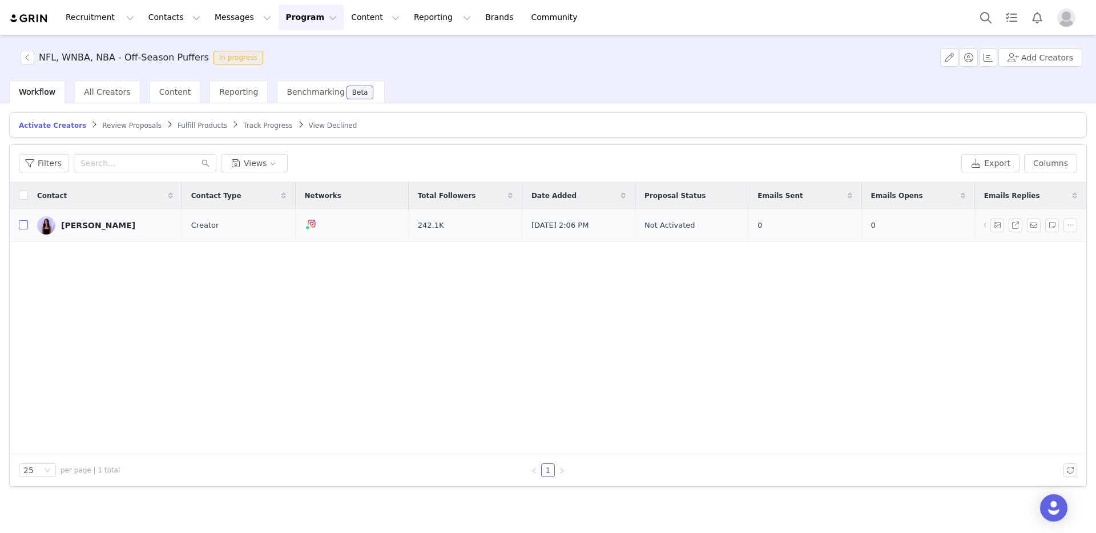
click at [23, 229] on input "checkbox" at bounding box center [23, 224] width 9 height 9
checkbox input "true"
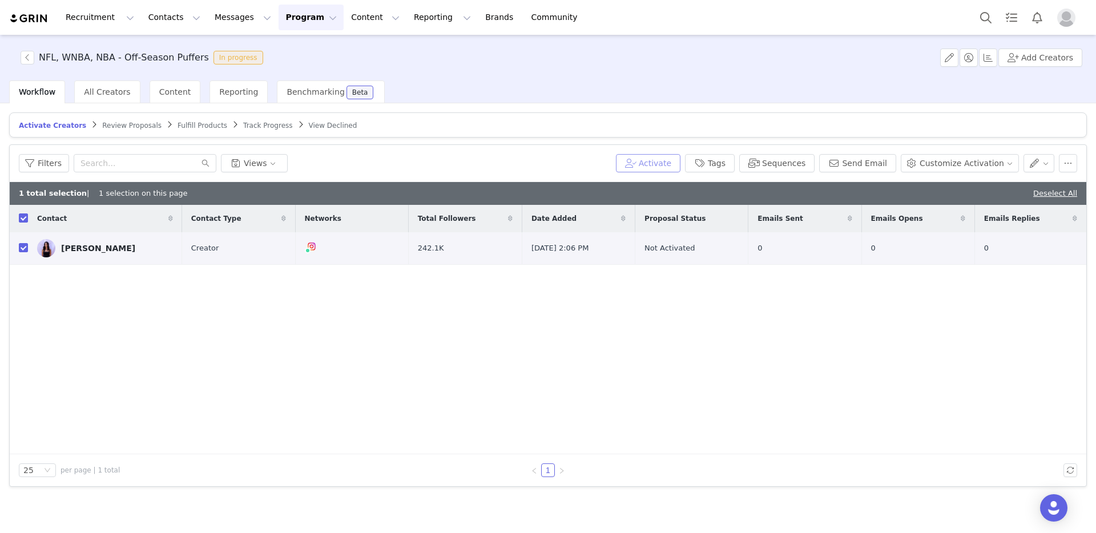
click at [663, 158] on button "Activate" at bounding box center [648, 163] width 64 height 18
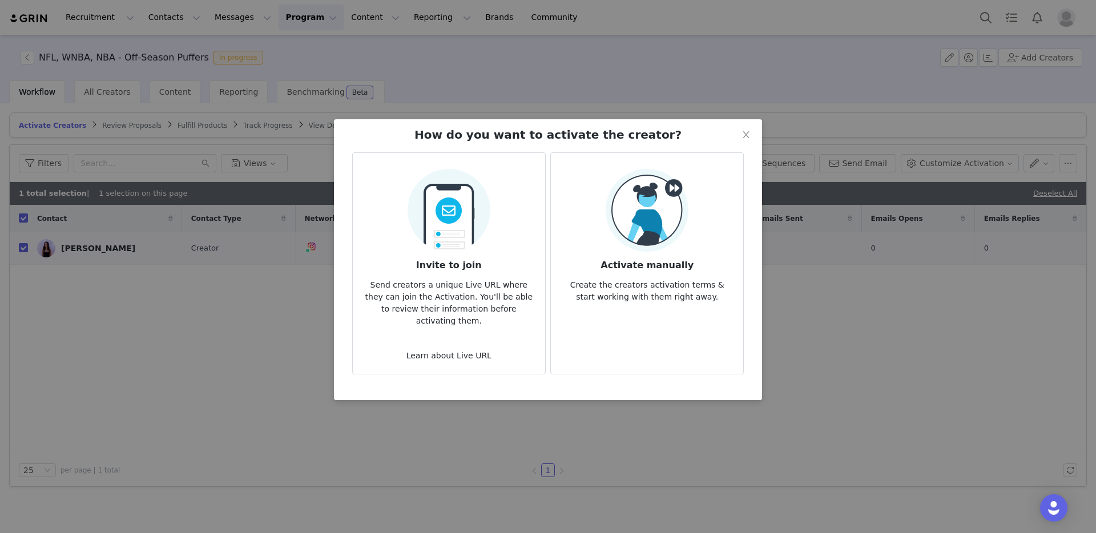
click at [660, 208] on img at bounding box center [647, 210] width 83 height 83
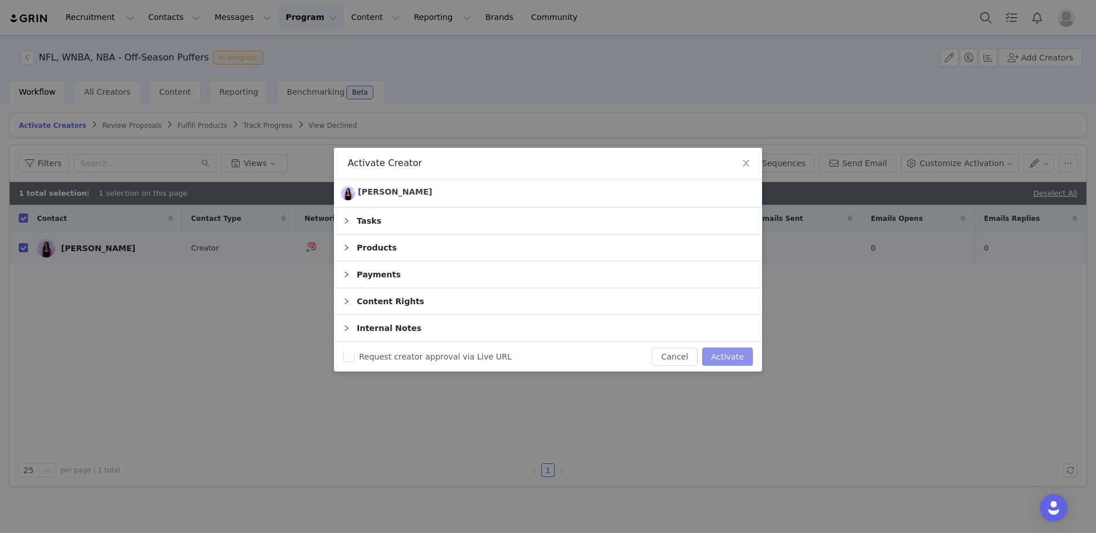
click at [724, 360] on button "Activate" at bounding box center [727, 357] width 51 height 18
checkbox input "false"
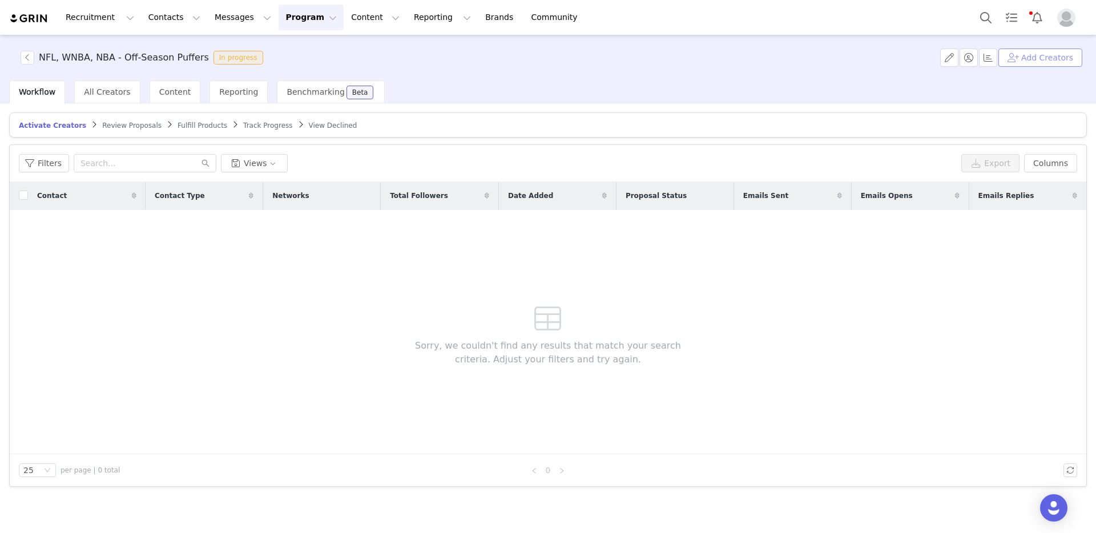
click at [1022, 55] on button "Add Creators" at bounding box center [1040, 58] width 84 height 18
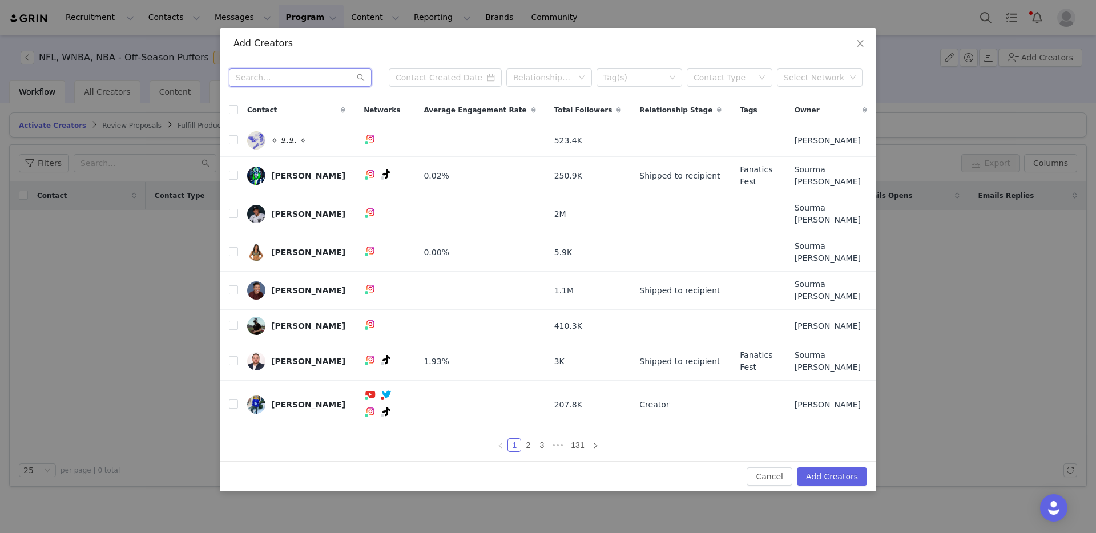
click at [297, 87] on input "text" at bounding box center [300, 77] width 143 height 18
paste input "jessieeavalos"
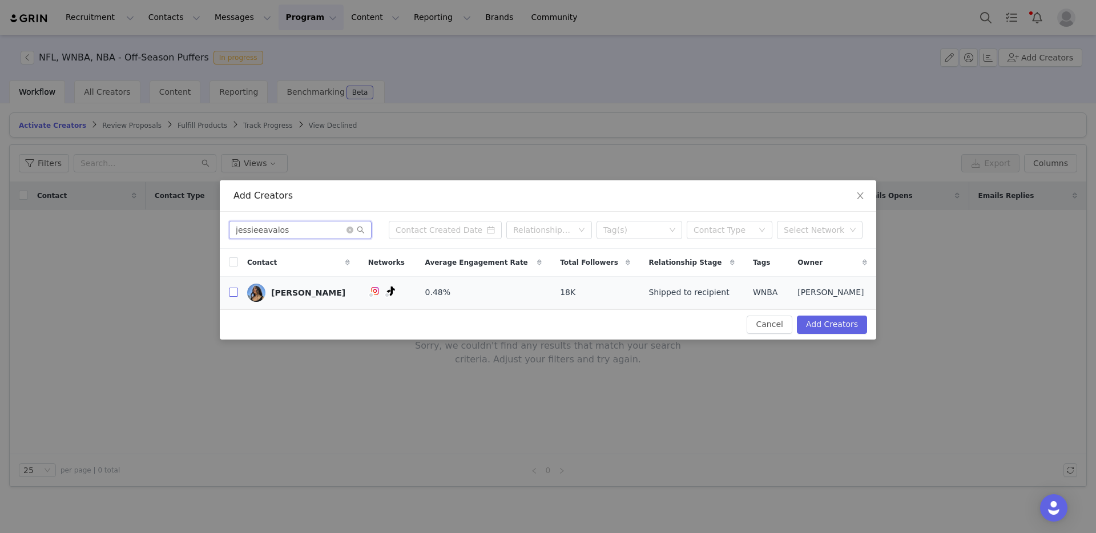
type input "jessieeavalos"
click at [229, 293] on input "checkbox" at bounding box center [233, 292] width 9 height 9
checkbox input "true"
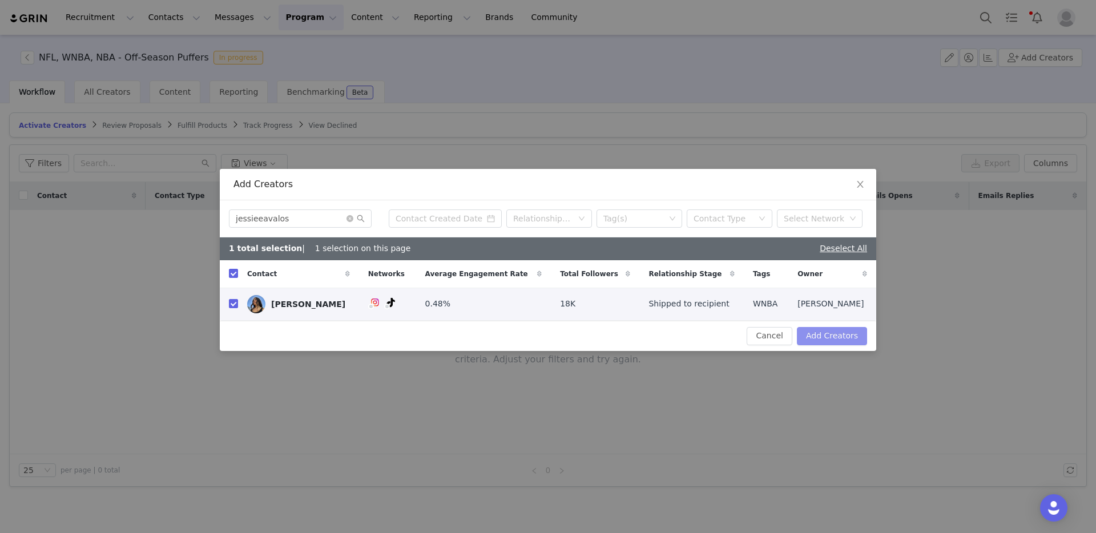
click at [826, 331] on button "Add Creators" at bounding box center [832, 336] width 70 height 18
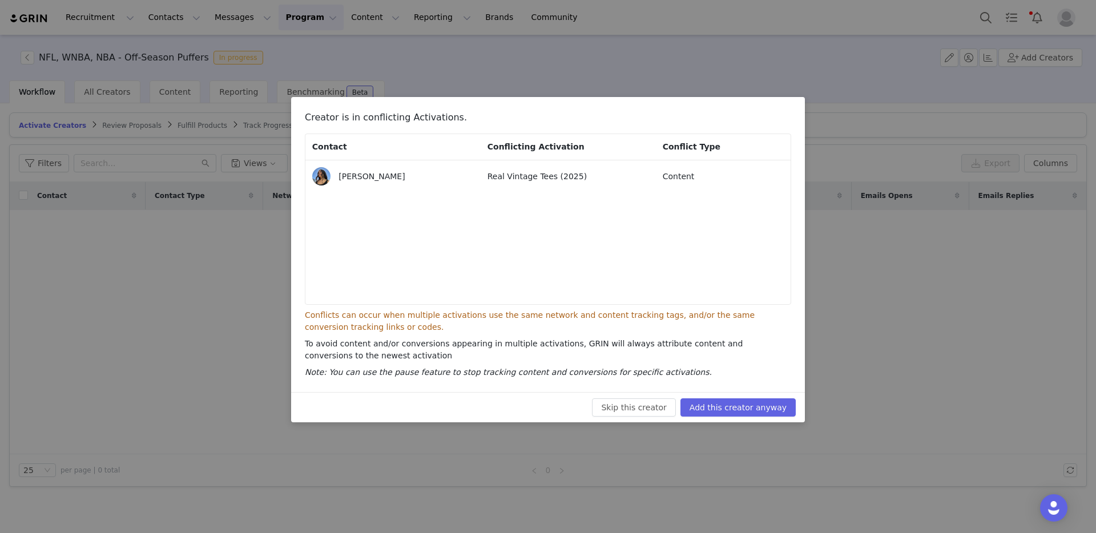
click at [759, 417] on div "Skip this creator Add this creator anyway" at bounding box center [548, 407] width 514 height 30
click at [737, 410] on button "Add this creator anyway" at bounding box center [737, 407] width 115 height 18
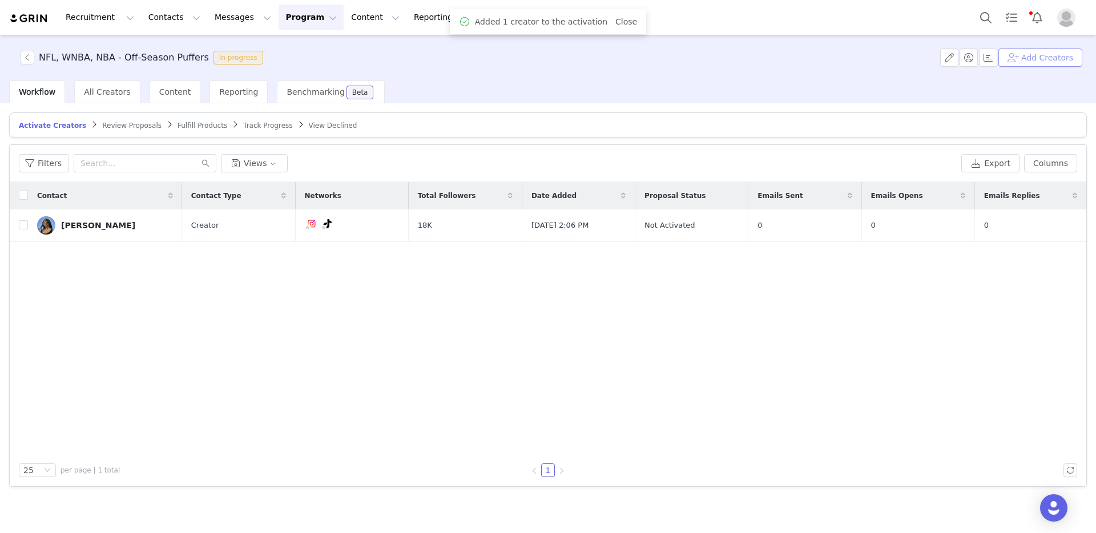
click at [1038, 62] on button "Add Creators" at bounding box center [1040, 58] width 84 height 18
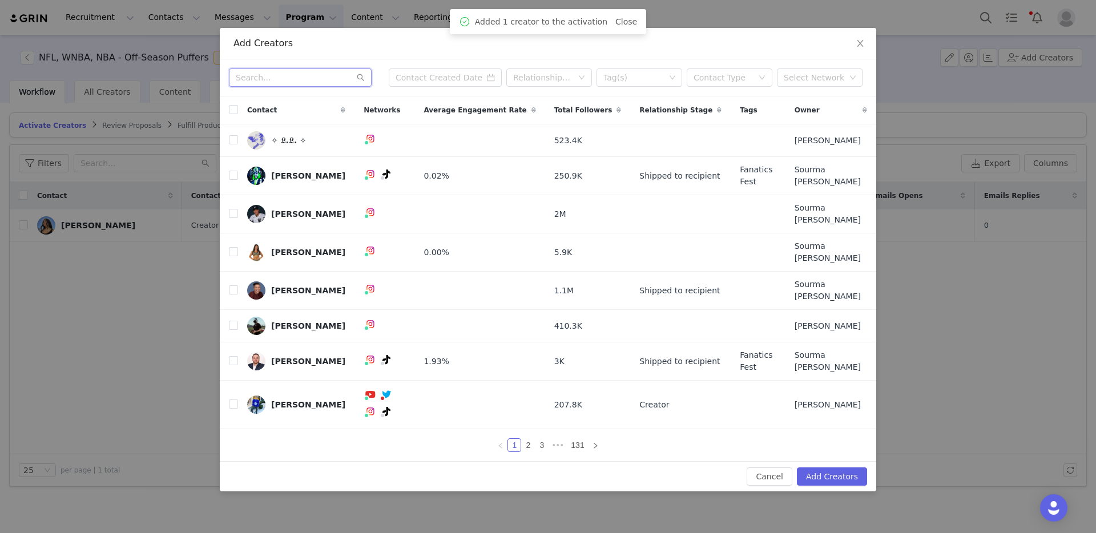
click at [300, 87] on input "text" at bounding box center [300, 77] width 143 height 18
paste input "JonThrifts"
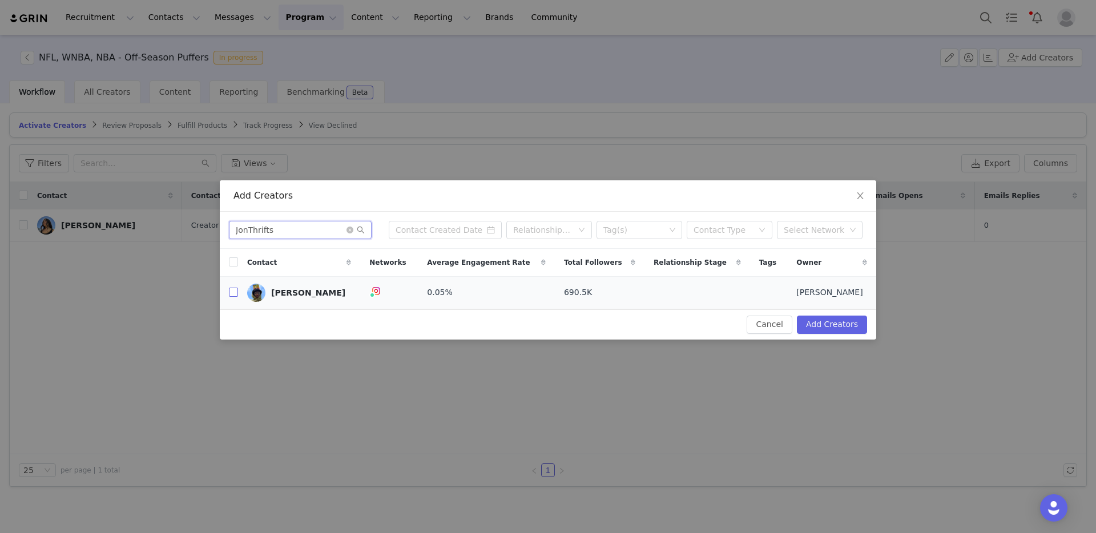
type input "JonThrifts"
click at [230, 296] on input "checkbox" at bounding box center [233, 292] width 9 height 9
checkbox input "true"
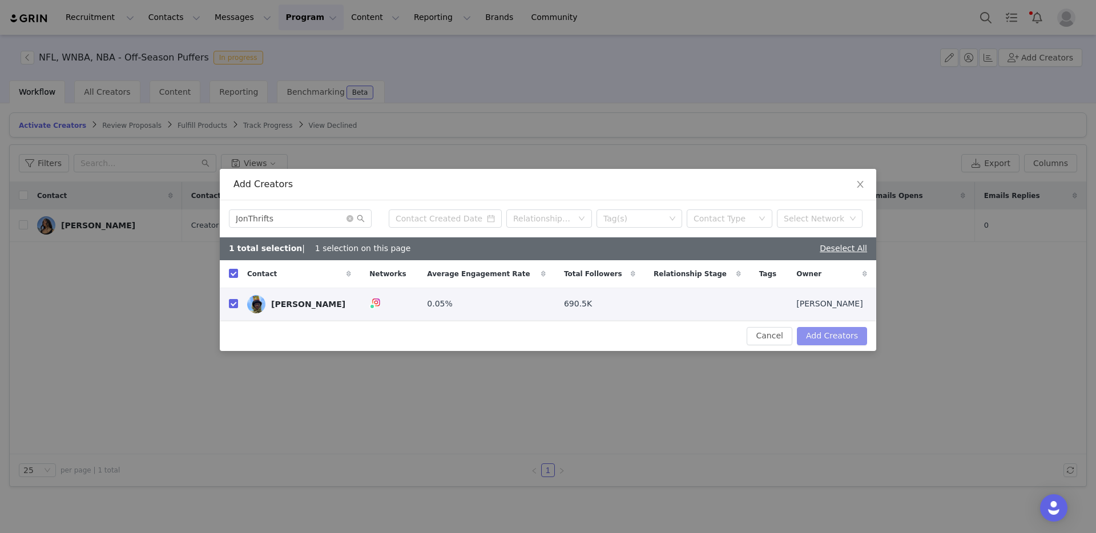
click at [831, 334] on button "Add Creators" at bounding box center [832, 336] width 70 height 18
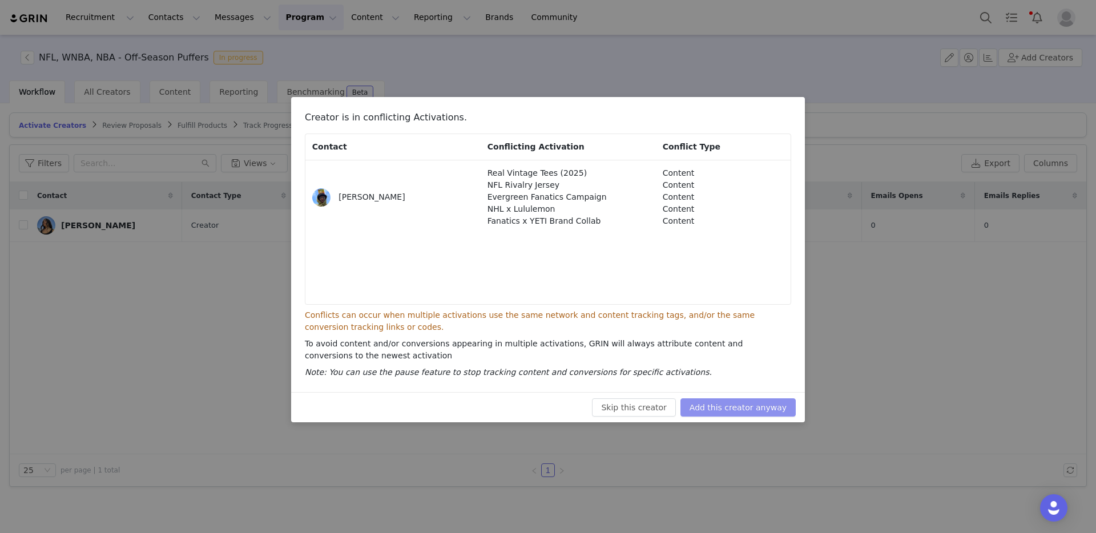
drag, startPoint x: 746, startPoint y: 405, endPoint x: 757, endPoint y: 402, distance: 11.4
click at [745, 405] on button "Add this creator anyway" at bounding box center [737, 407] width 115 height 18
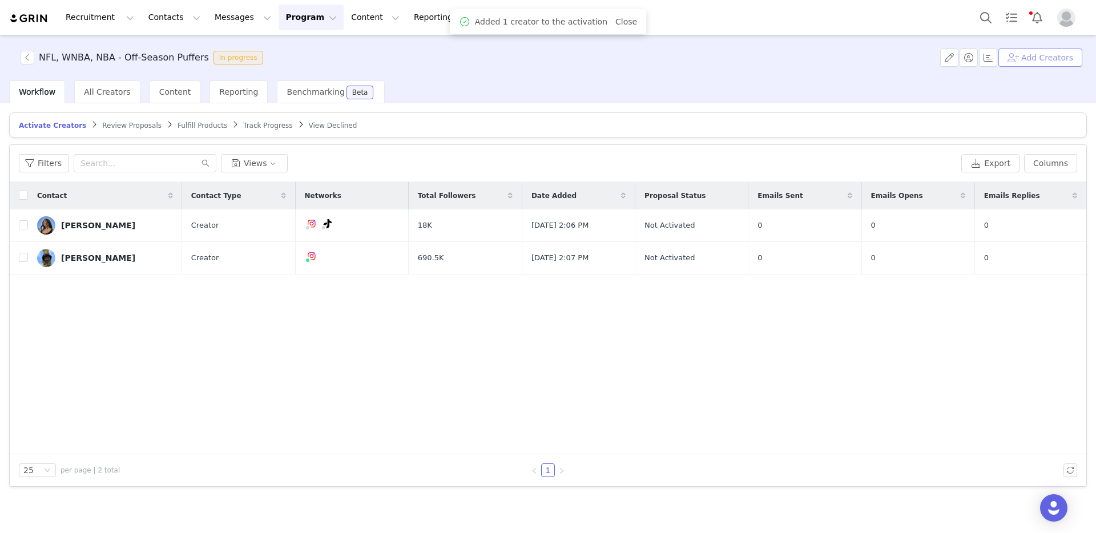
click at [1043, 58] on button "Add Creators" at bounding box center [1040, 58] width 84 height 18
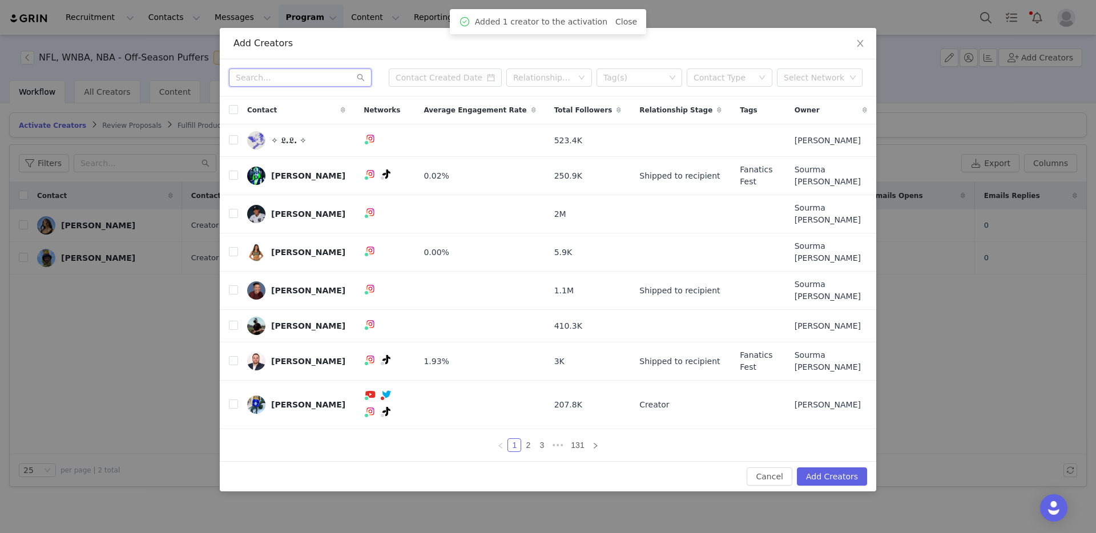
click at [313, 87] on input "text" at bounding box center [300, 77] width 143 height 18
paste input "avericamille"
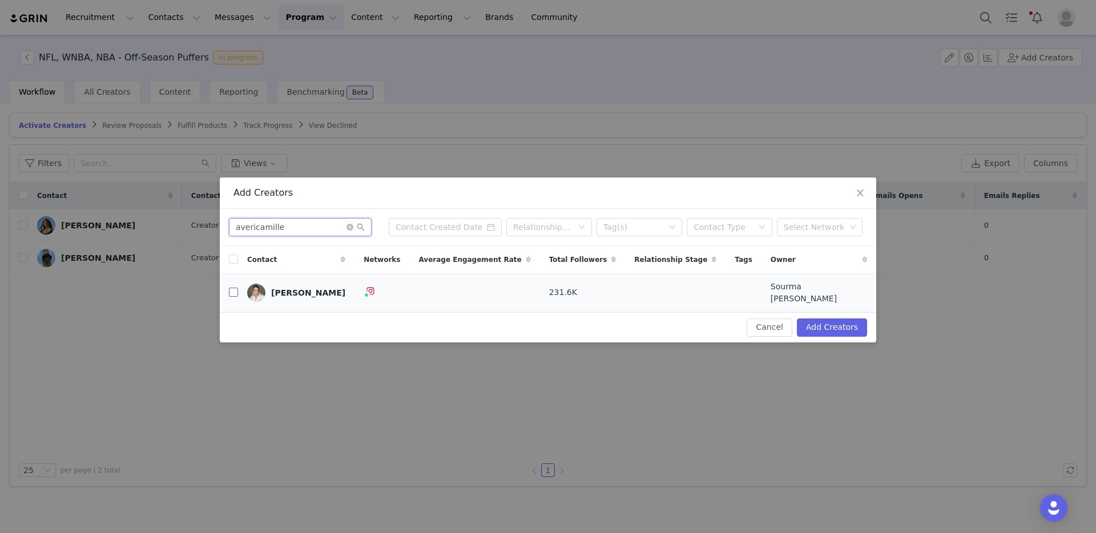
type input "avericamille"
click at [229, 289] on input "checkbox" at bounding box center [233, 292] width 9 height 9
checkbox input "true"
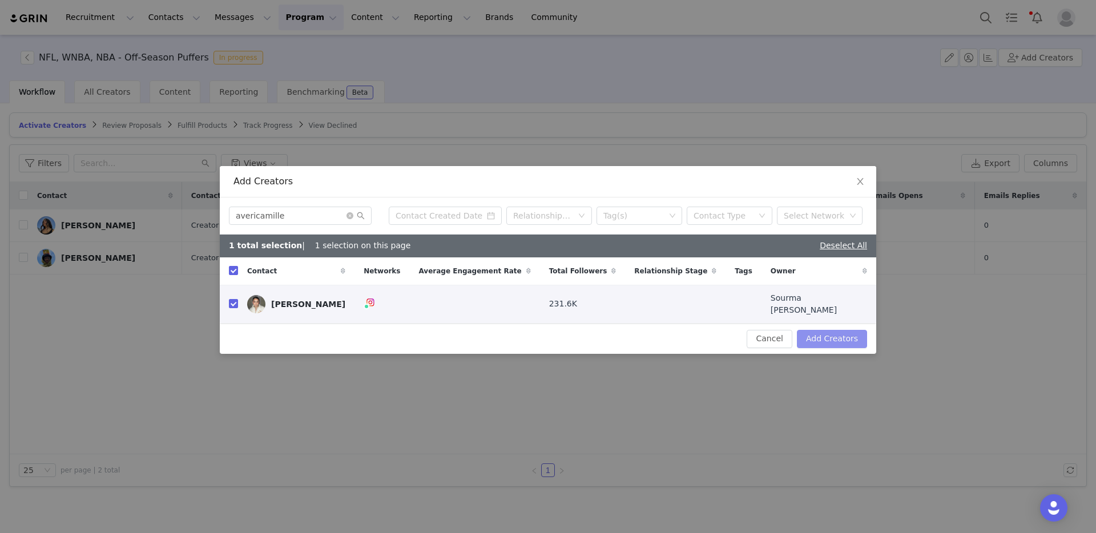
click at [825, 334] on button "Add Creators" at bounding box center [832, 339] width 70 height 18
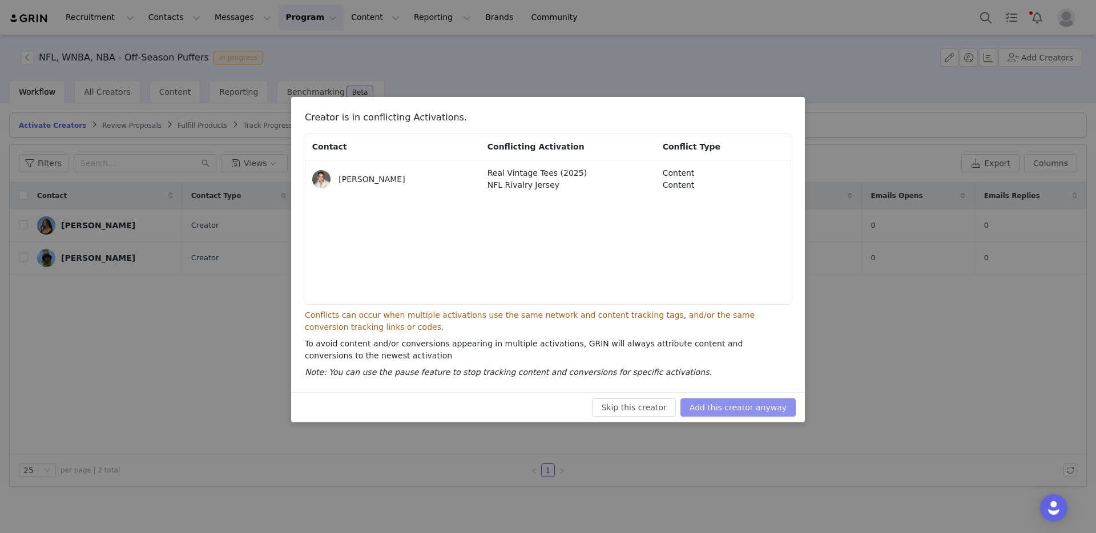
click at [745, 406] on button "Add this creator anyway" at bounding box center [737, 407] width 115 height 18
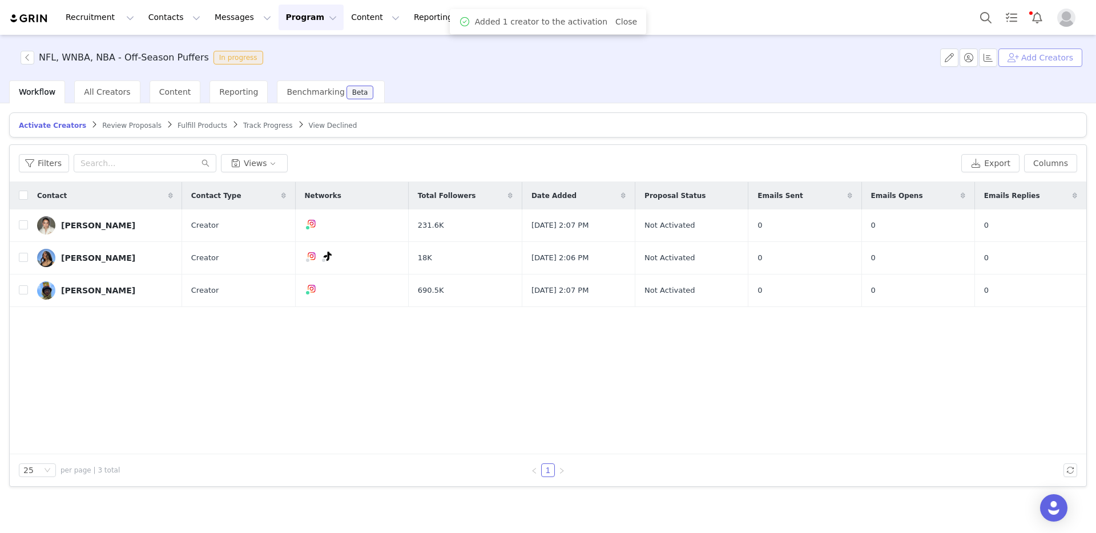
click at [1037, 59] on button "Add Creators" at bounding box center [1040, 58] width 84 height 18
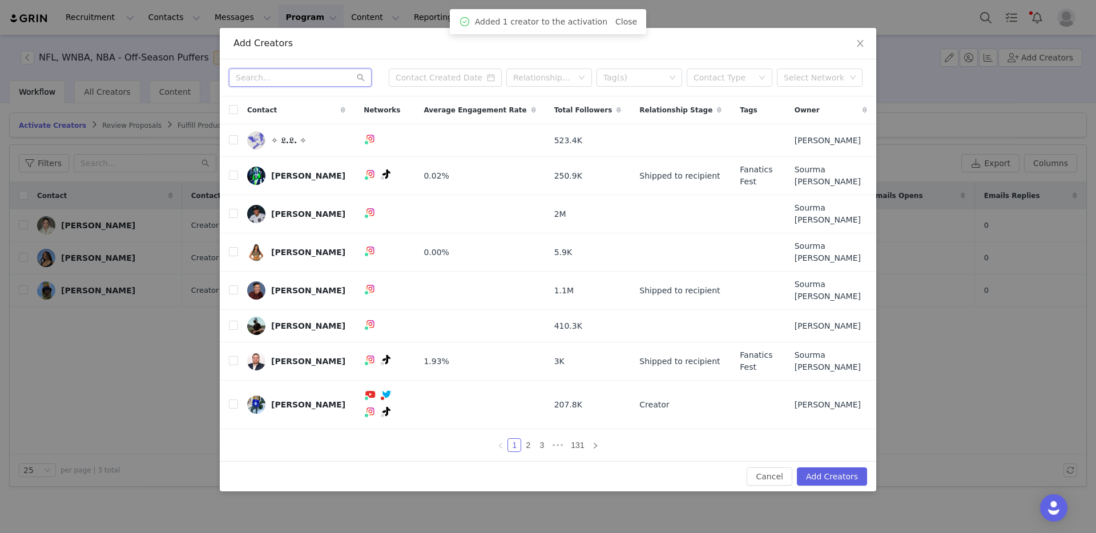
click at [305, 87] on input "text" at bounding box center [300, 77] width 143 height 18
paste input "madeforthew"
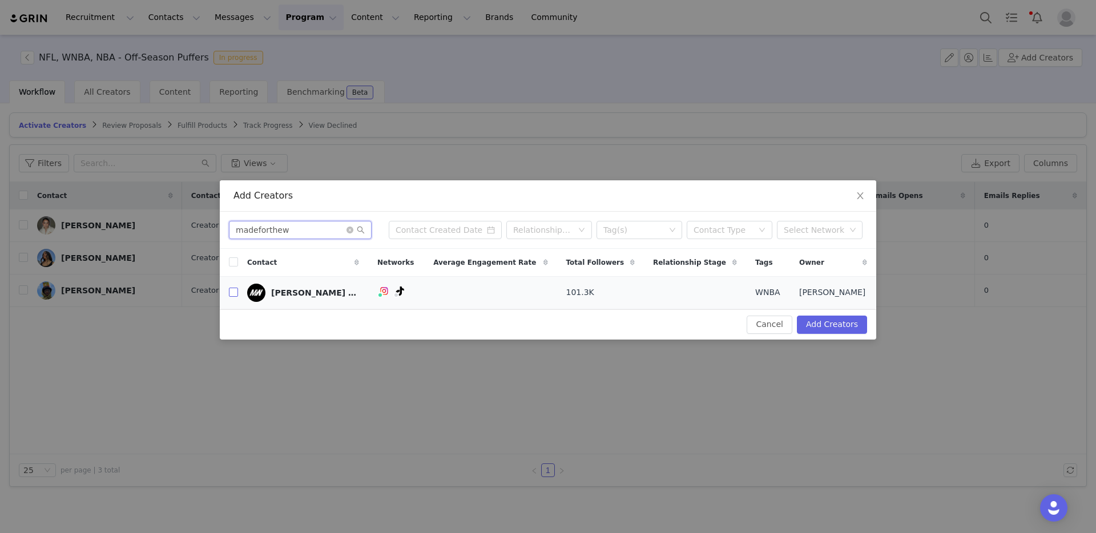
type input "madeforthew"
click at [231, 297] on label at bounding box center [233, 293] width 9 height 12
click at [231, 297] on input "checkbox" at bounding box center [233, 292] width 9 height 9
checkbox input "true"
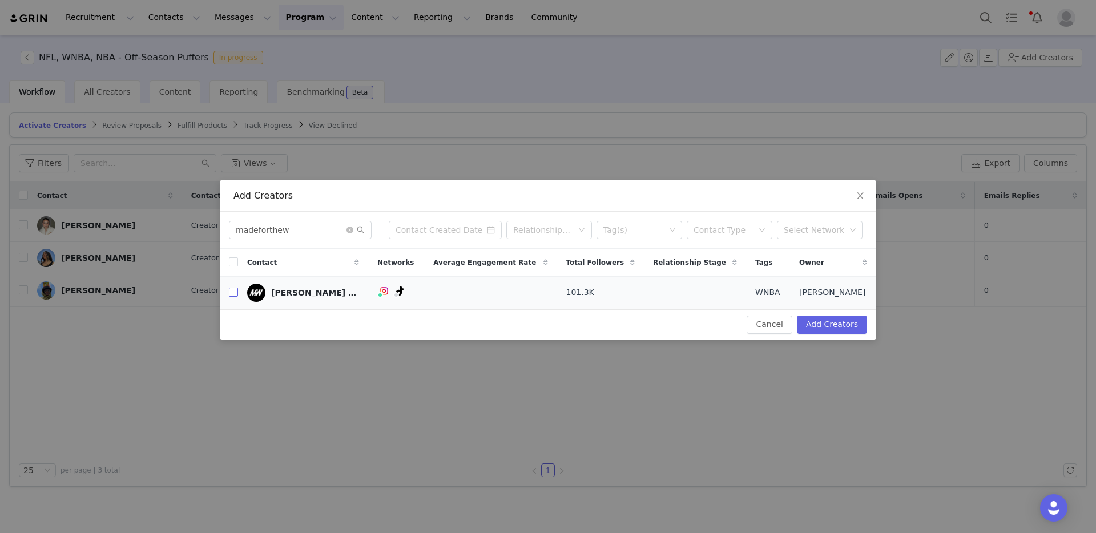
checkbox input "true"
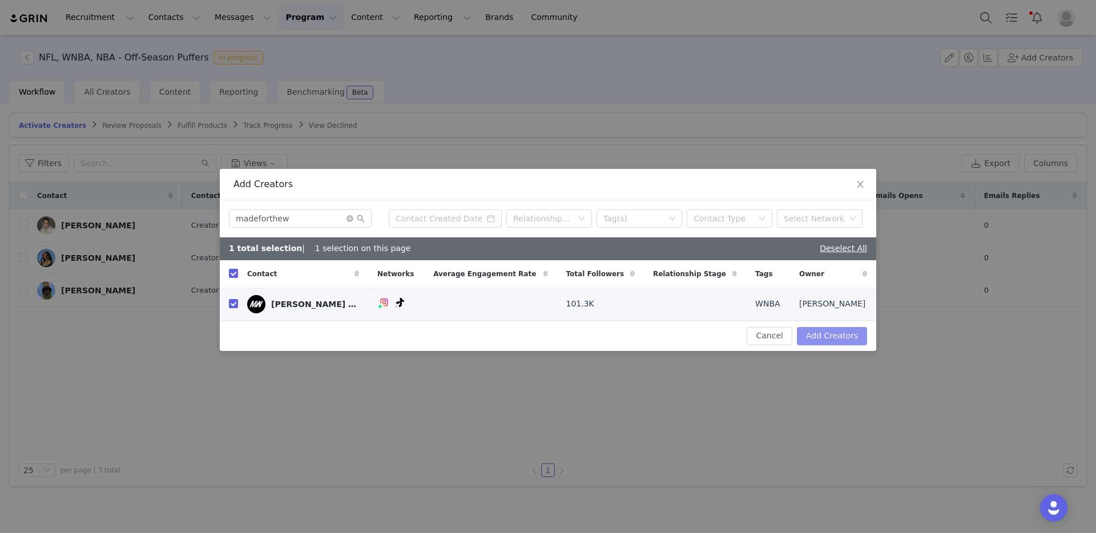
click at [826, 334] on button "Add Creators" at bounding box center [832, 336] width 70 height 18
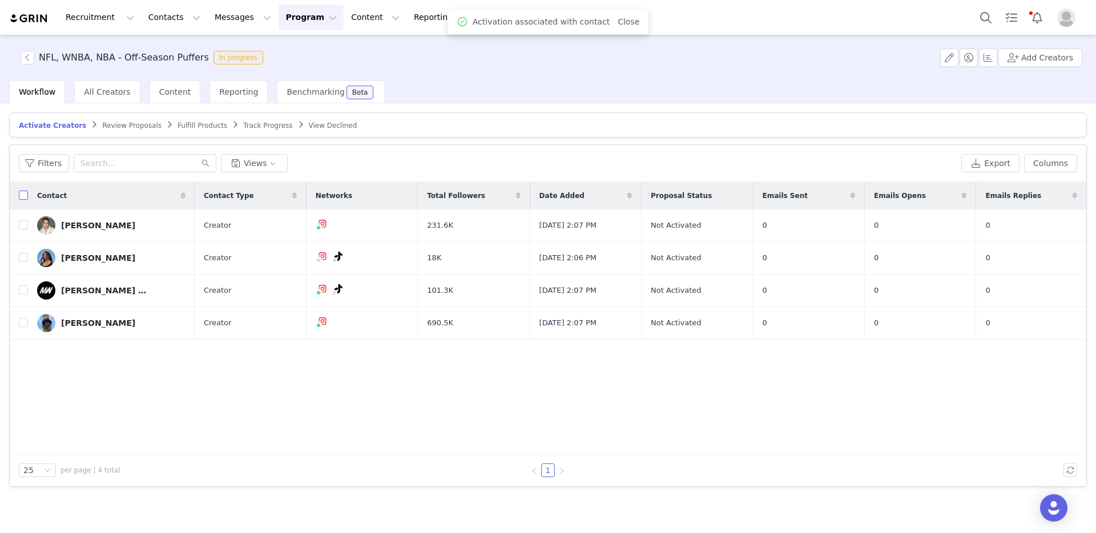
click at [25, 196] on input "checkbox" at bounding box center [23, 195] width 9 height 9
checkbox input "true"
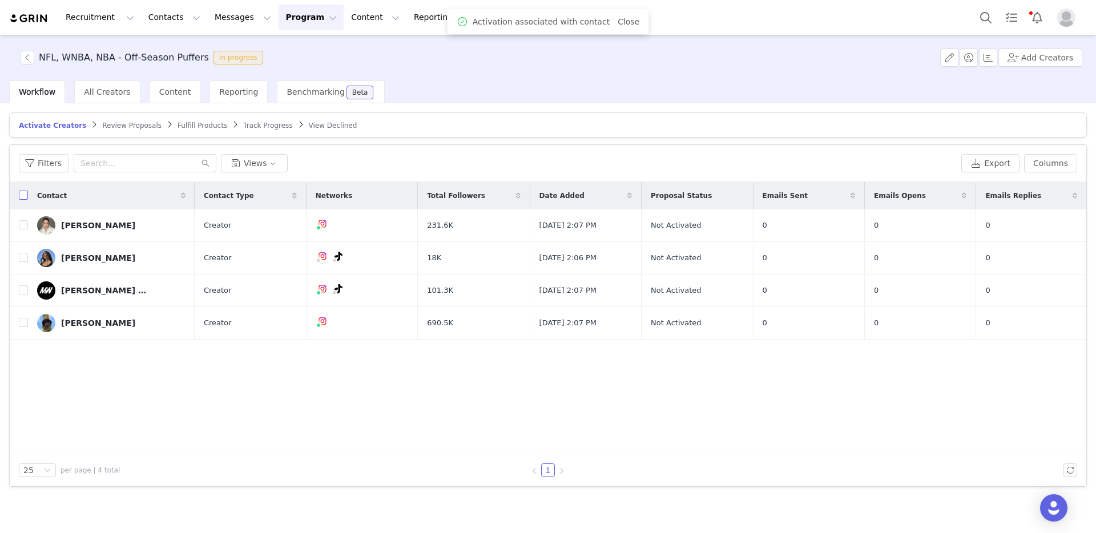
checkbox input "true"
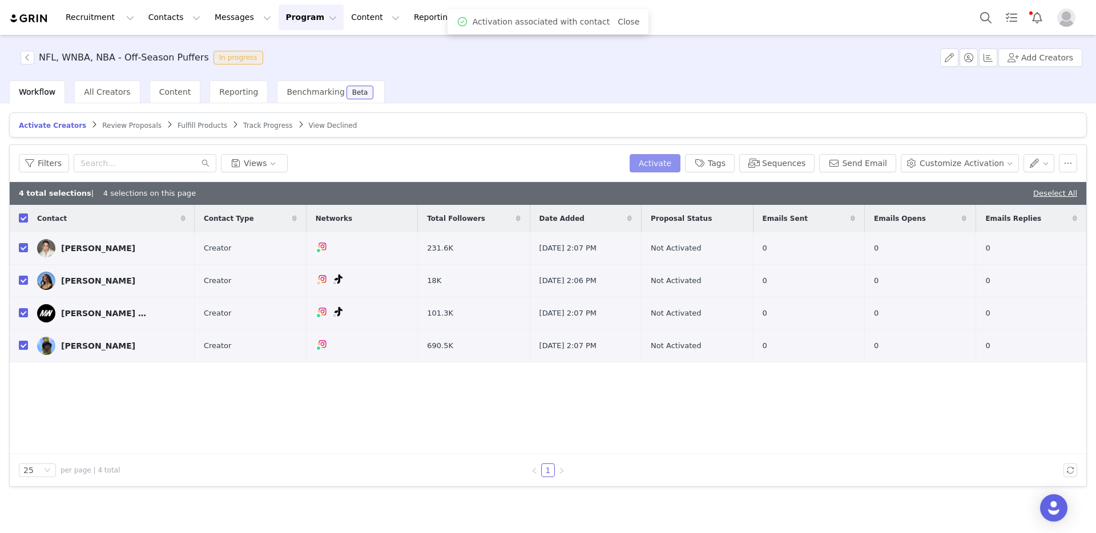
click at [672, 168] on button "Activate" at bounding box center [655, 163] width 51 height 18
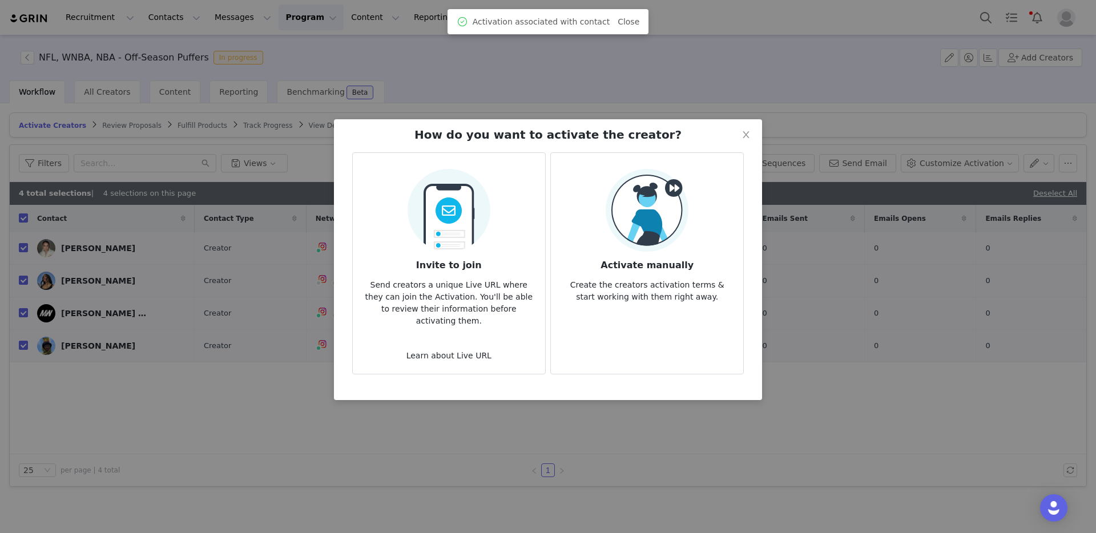
click at [649, 199] on img at bounding box center [647, 210] width 83 height 83
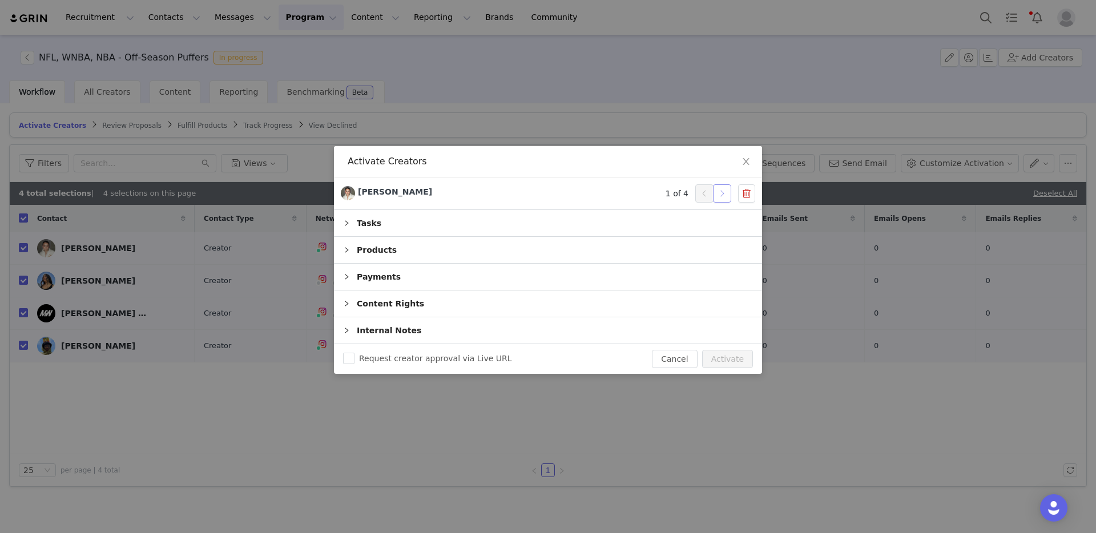
click at [725, 192] on button "button" at bounding box center [722, 193] width 18 height 18
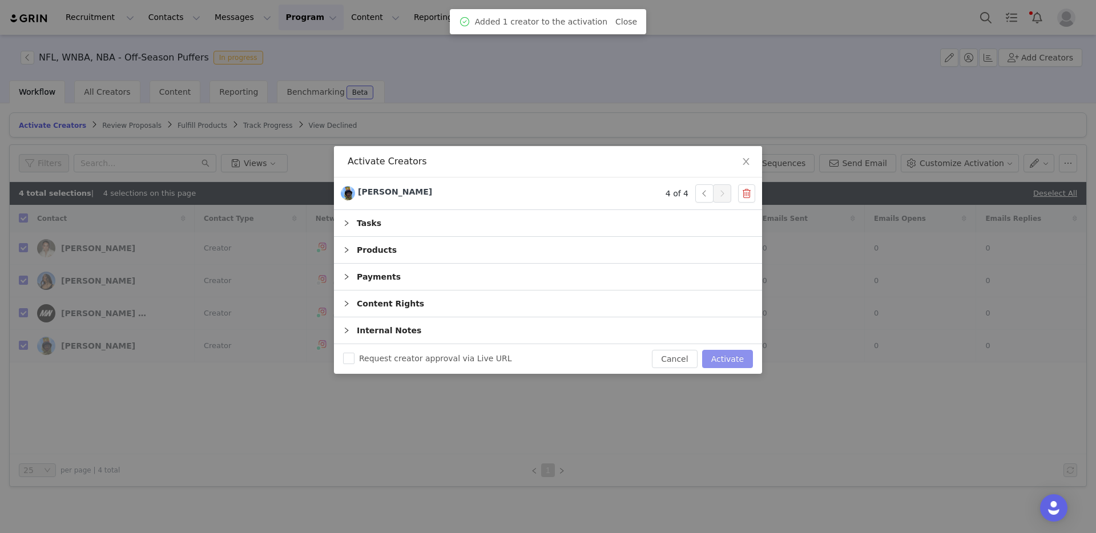
click at [736, 364] on button "Activate" at bounding box center [727, 359] width 51 height 18
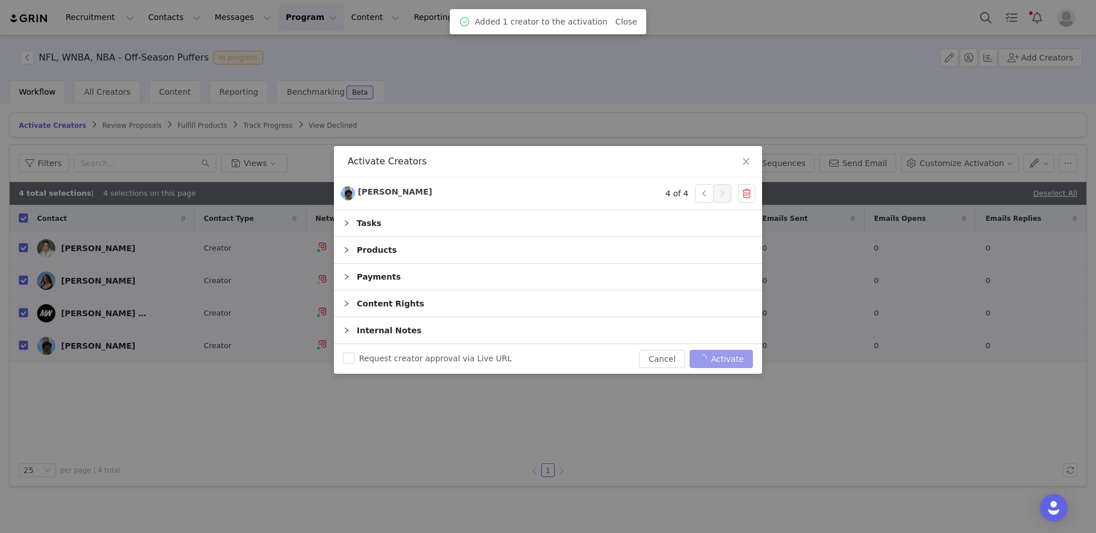
checkbox input "false"
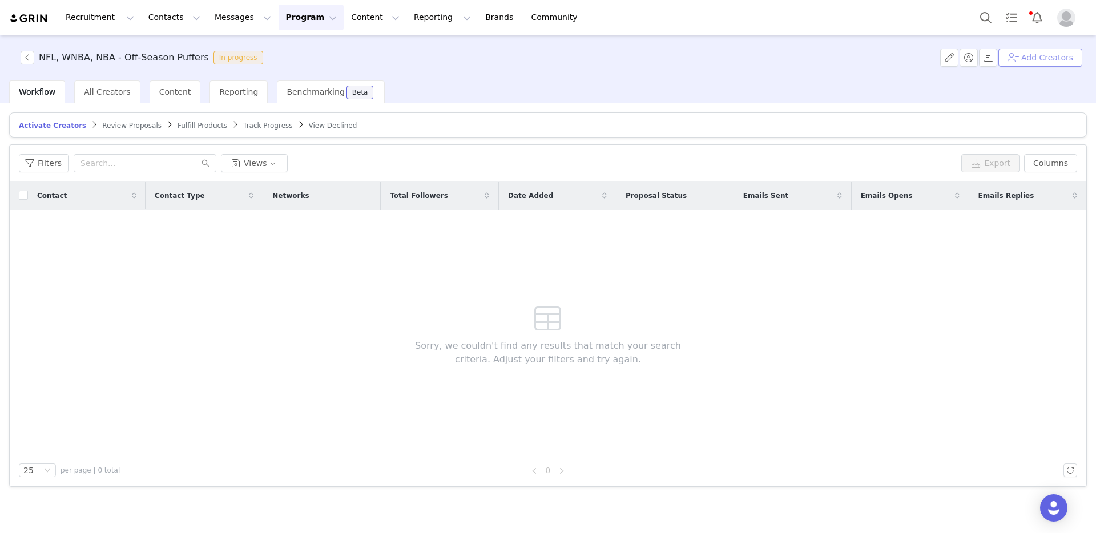
click at [1034, 55] on button "Add Creators" at bounding box center [1040, 58] width 84 height 18
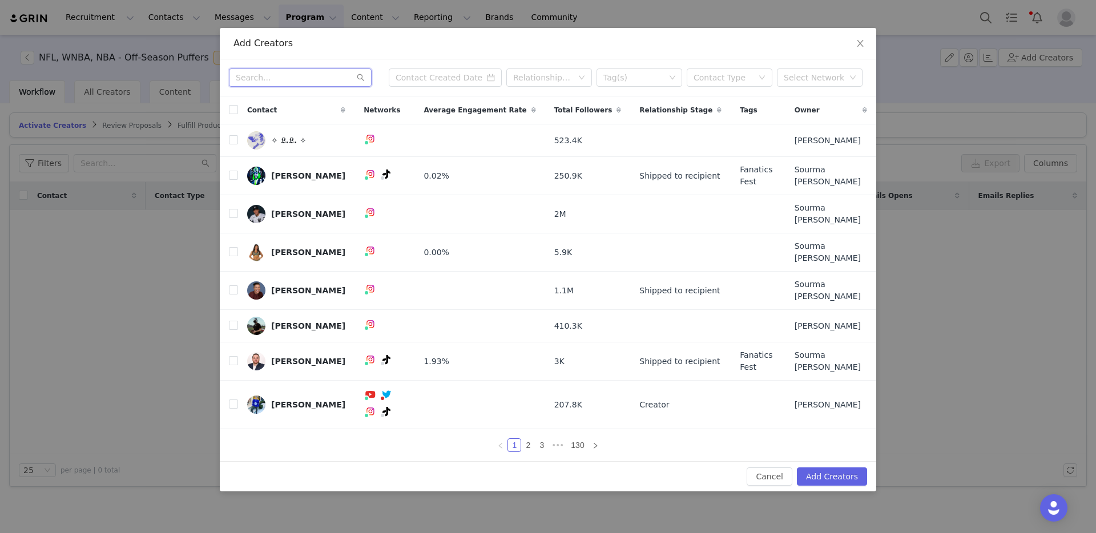
click at [338, 87] on input "text" at bounding box center [300, 77] width 143 height 18
paste input "kendall.casey"
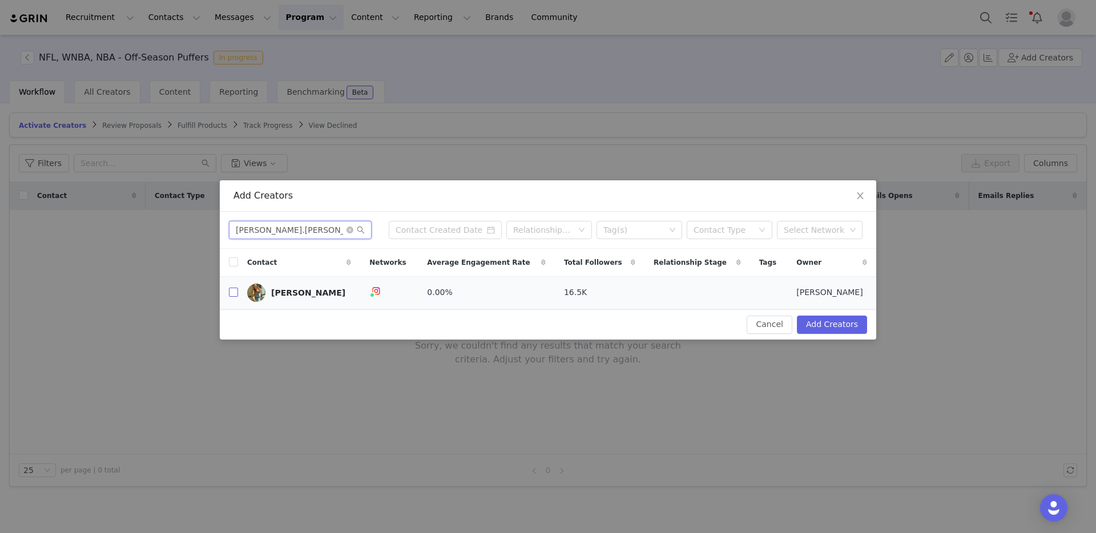
type input "kendall.casey"
click at [235, 291] on input "checkbox" at bounding box center [233, 292] width 9 height 9
checkbox input "true"
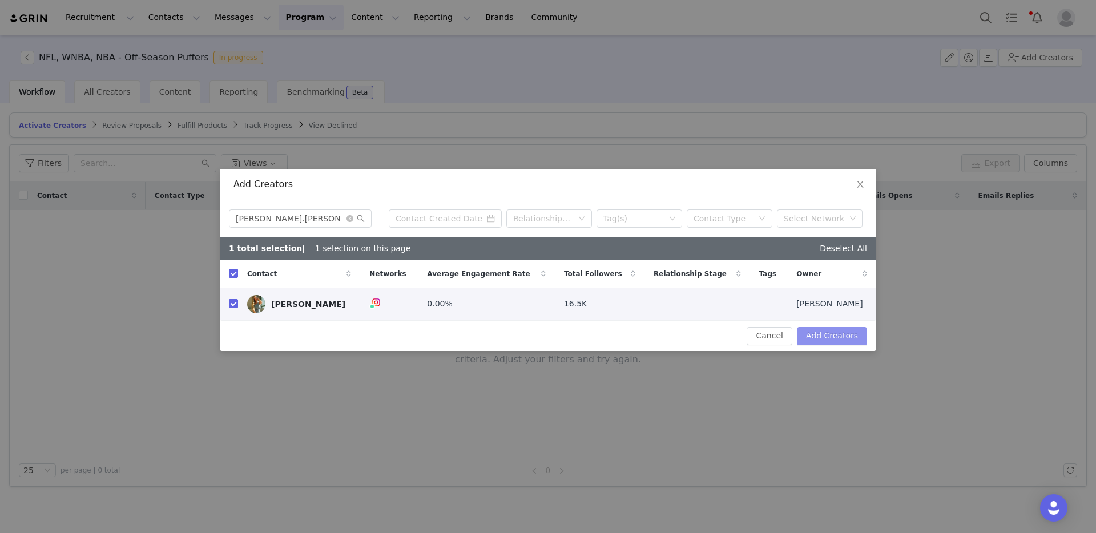
click at [812, 333] on button "Add Creators" at bounding box center [832, 336] width 70 height 18
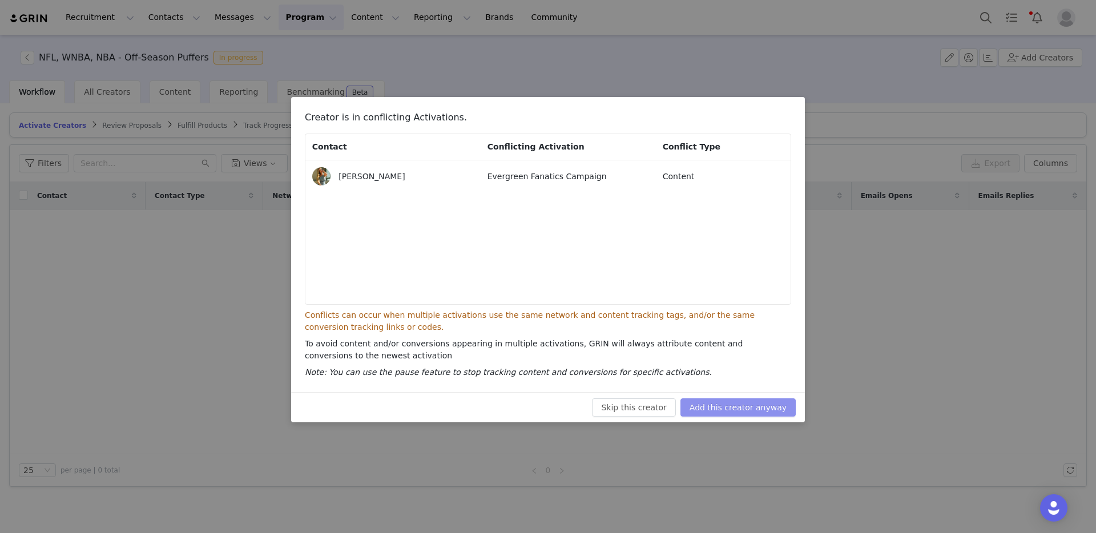
click at [735, 410] on button "Add this creator anyway" at bounding box center [737, 407] width 115 height 18
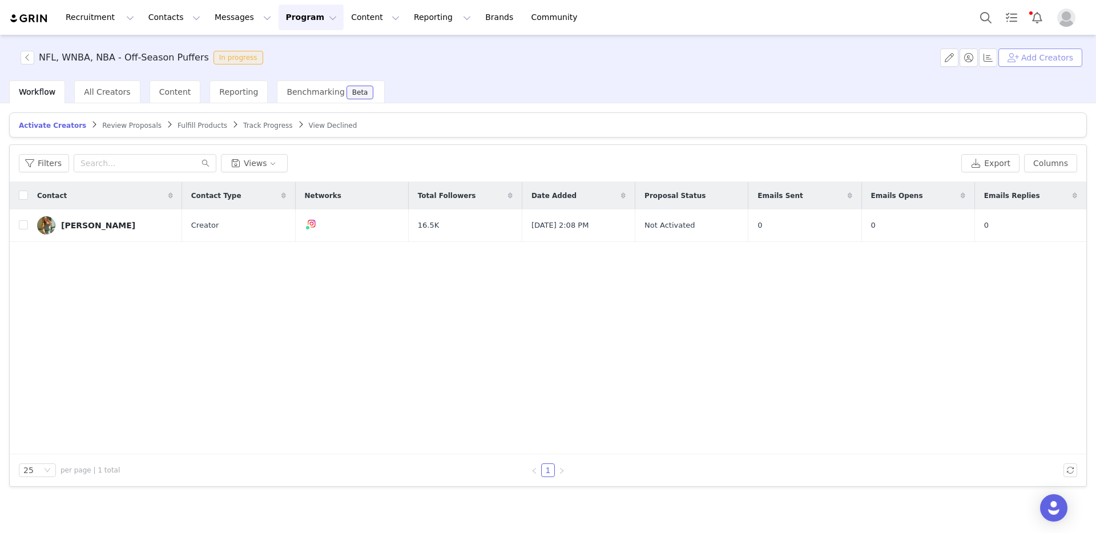
click at [1035, 57] on button "Add Creators" at bounding box center [1040, 58] width 84 height 18
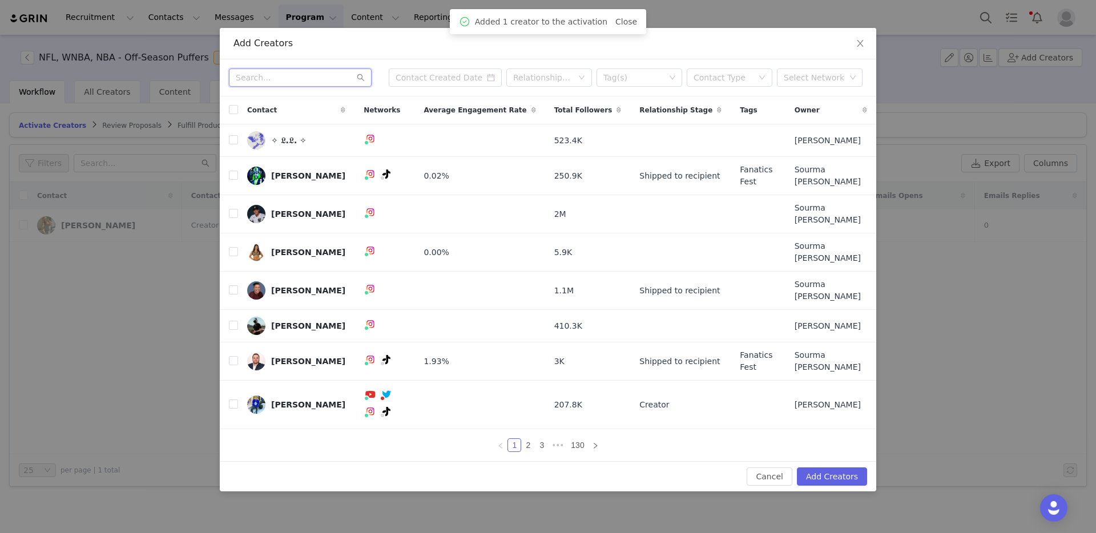
click at [283, 87] on input "text" at bounding box center [300, 77] width 143 height 18
paste input "aliciamccarvell"
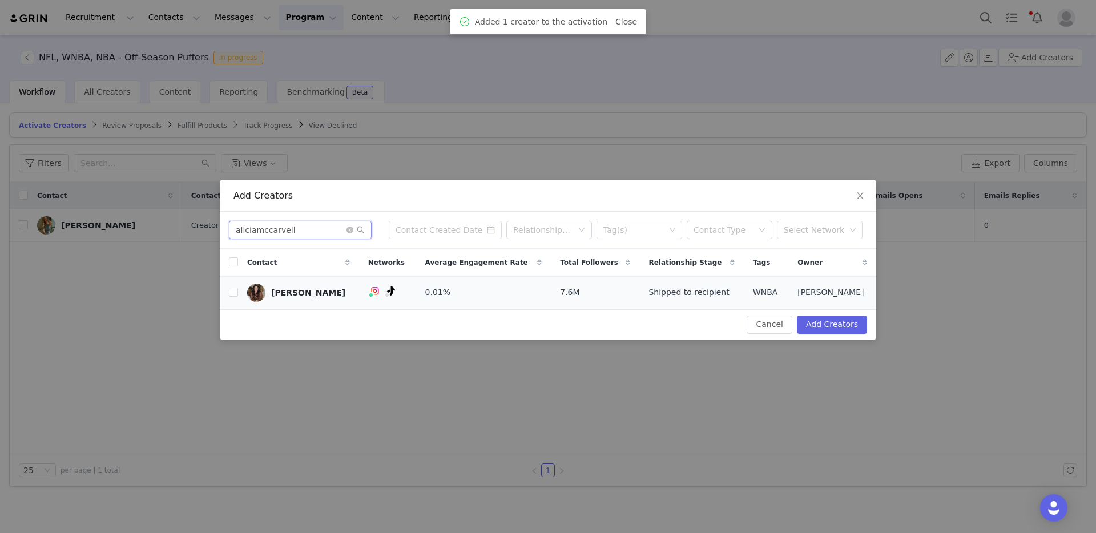
type input "aliciamccarvell"
click at [248, 294] on img at bounding box center [256, 293] width 18 height 18
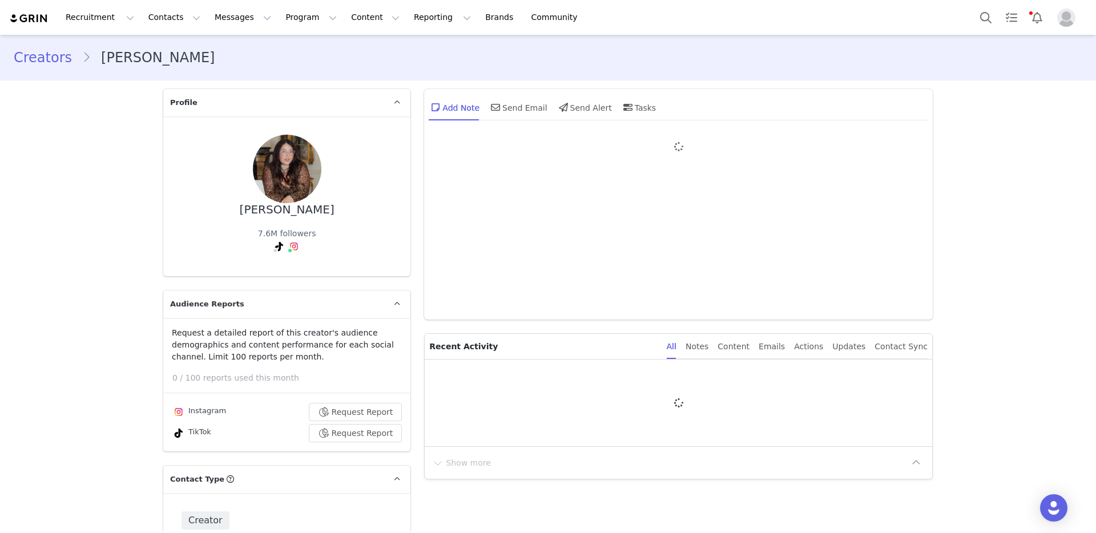
type input "+1 (United States)"
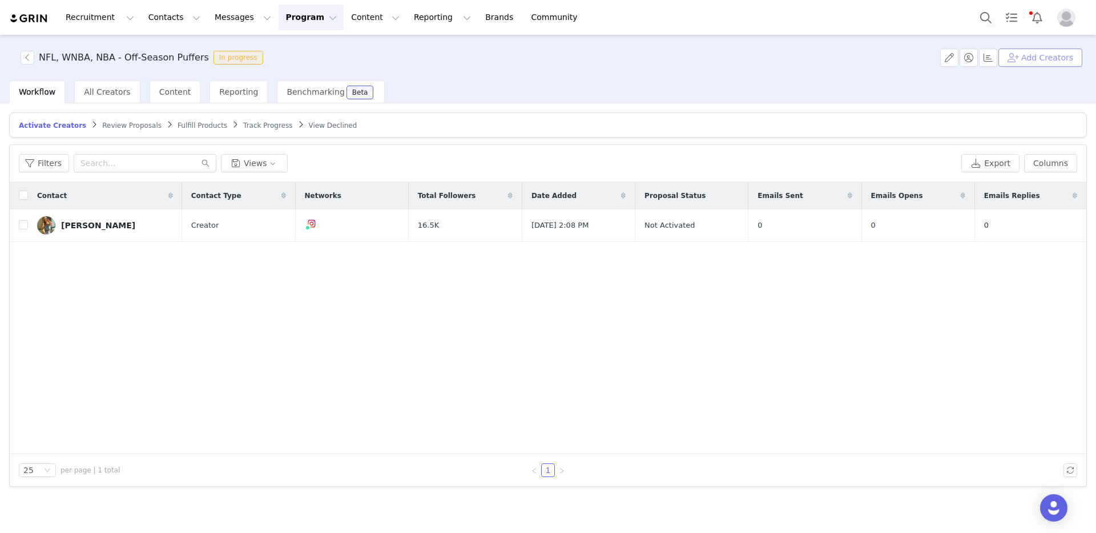
click at [1037, 57] on button "Add Creators" at bounding box center [1040, 58] width 84 height 18
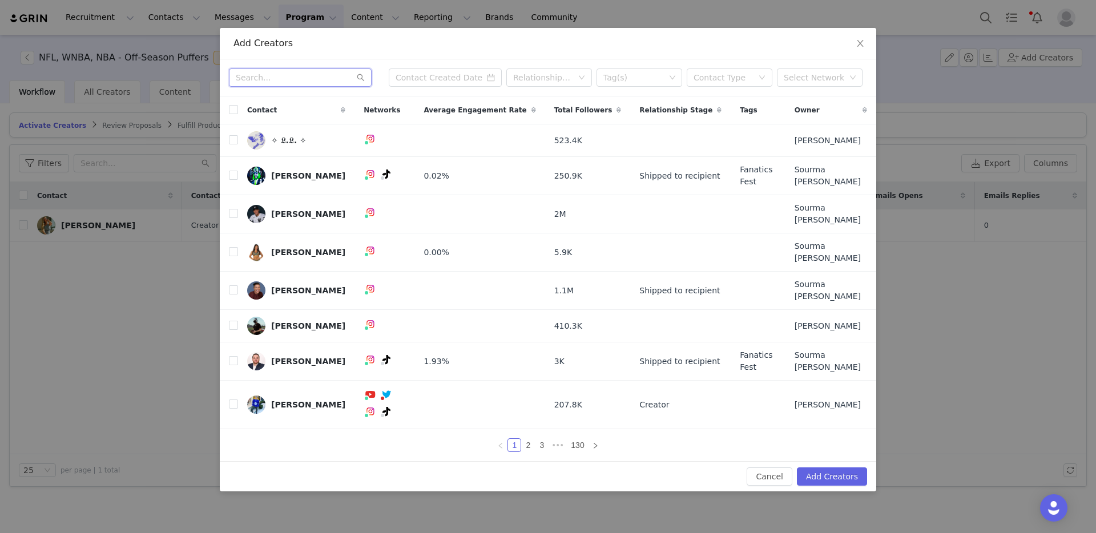
click at [283, 87] on input "text" at bounding box center [300, 77] width 143 height 18
paste input "aliciamccarvell"
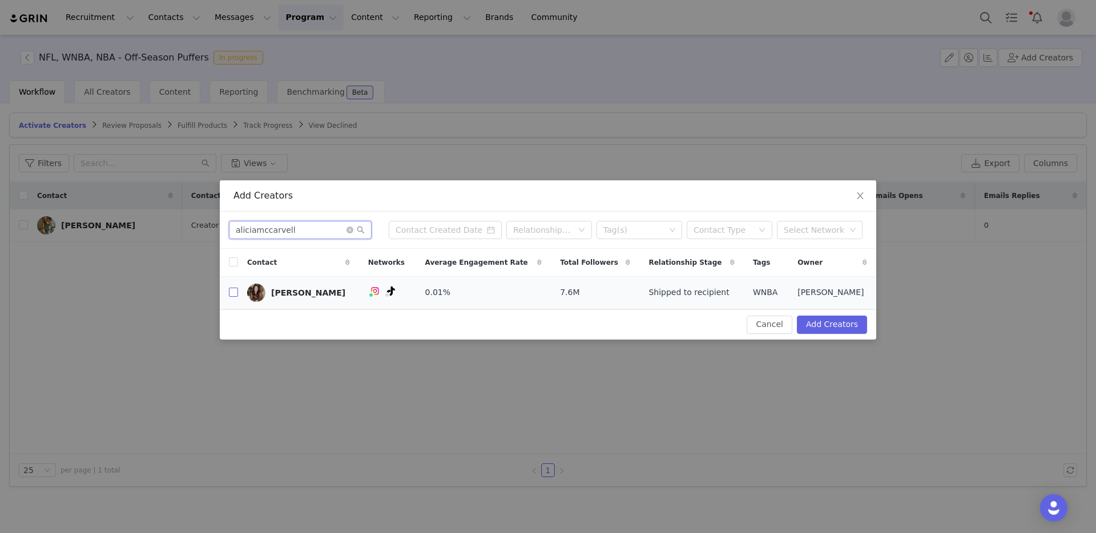
type input "aliciamccarvell"
drag, startPoint x: 232, startPoint y: 292, endPoint x: 241, endPoint y: 296, distance: 10.0
click at [232, 292] on input "checkbox" at bounding box center [233, 292] width 9 height 9
checkbox input "true"
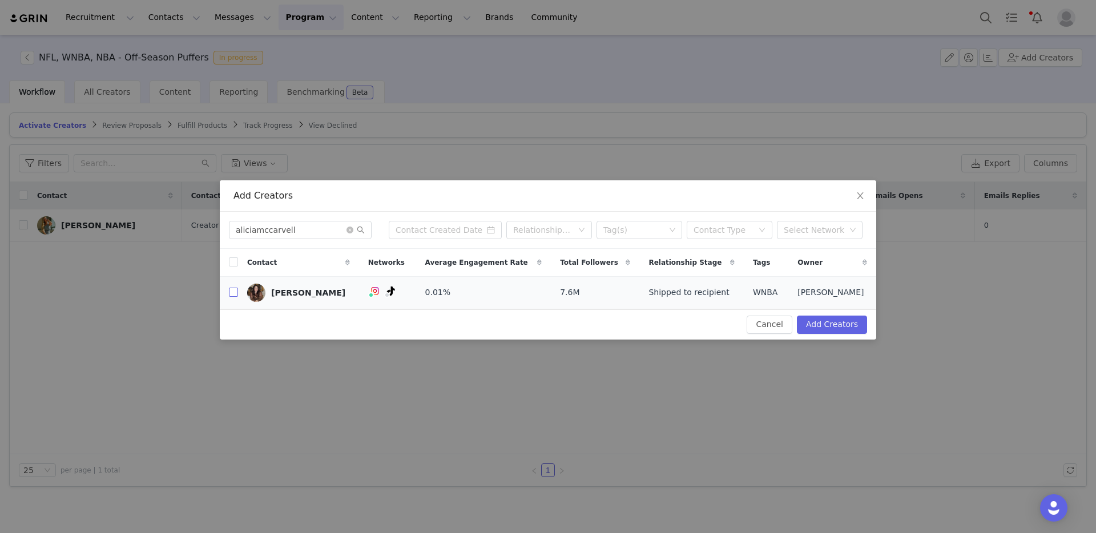
checkbox input "true"
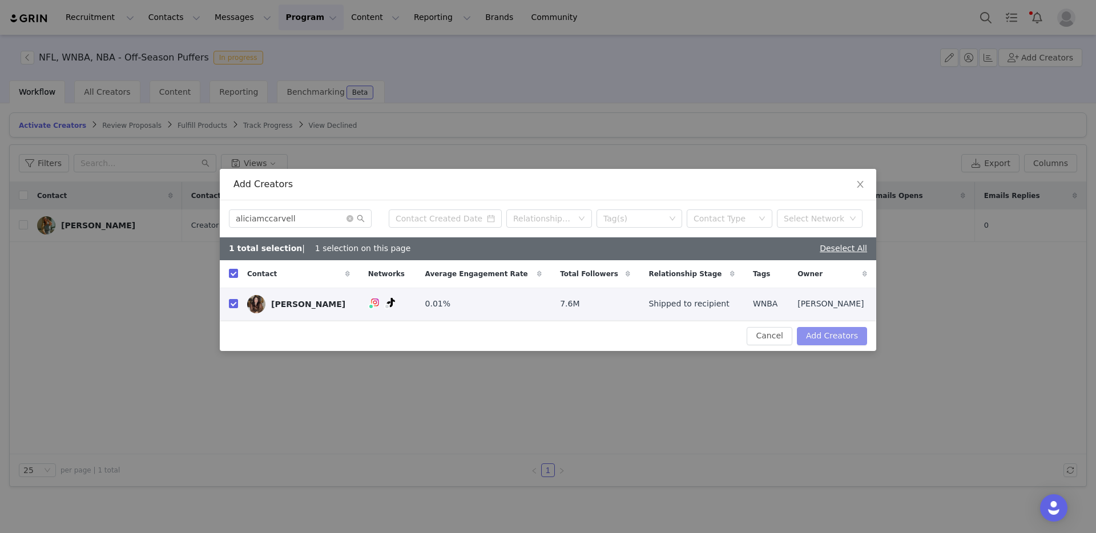
click at [844, 340] on button "Add Creators" at bounding box center [832, 336] width 70 height 18
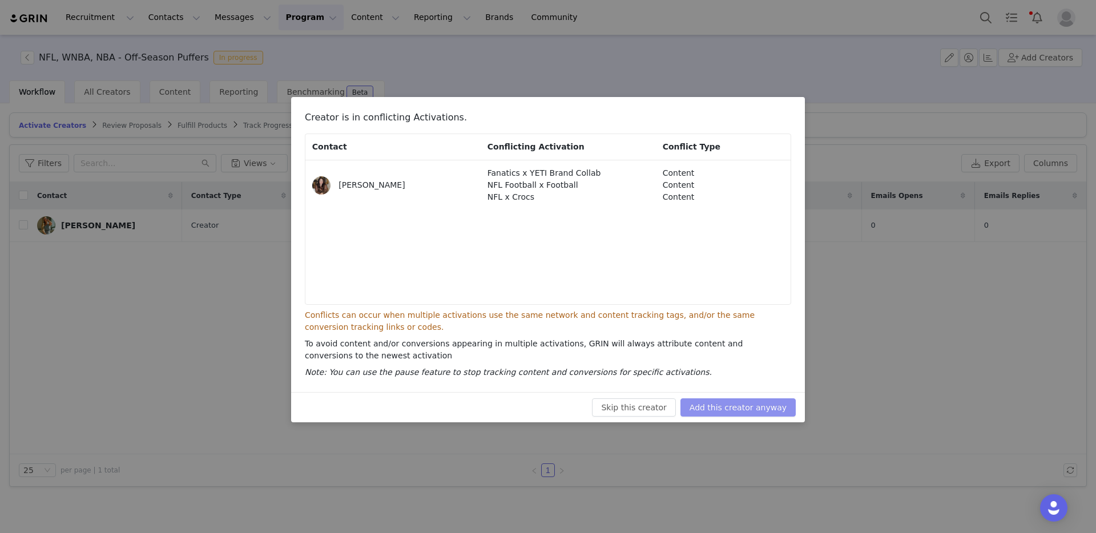
click at [755, 402] on button "Add this creator anyway" at bounding box center [737, 407] width 115 height 18
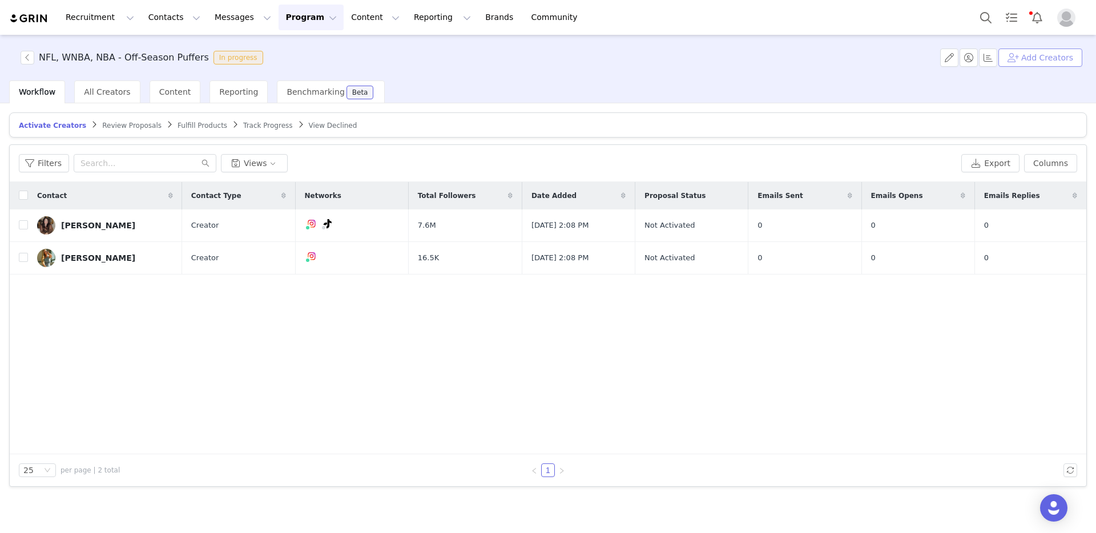
click at [1039, 55] on button "Add Creators" at bounding box center [1040, 58] width 84 height 18
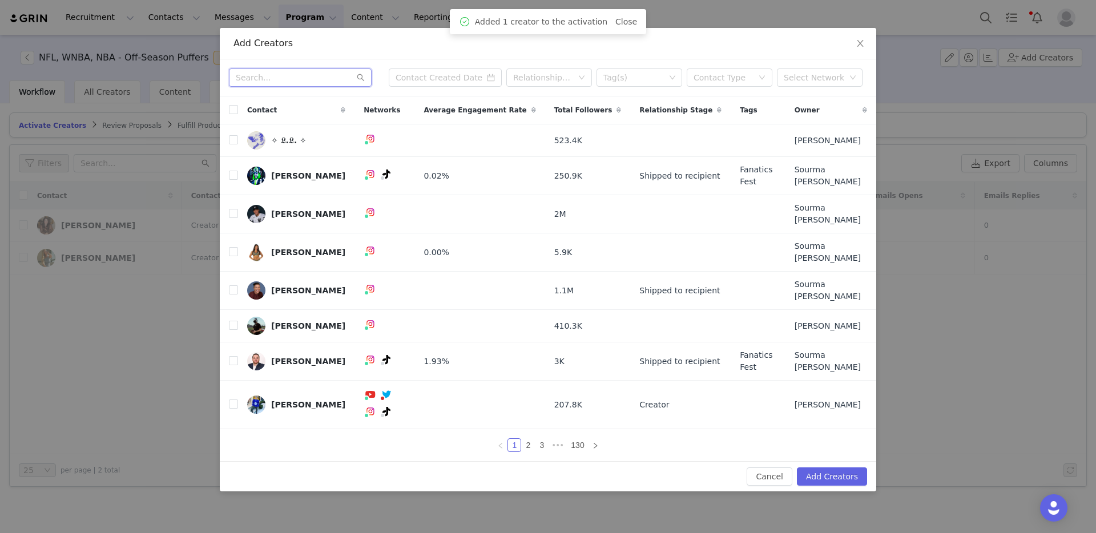
click at [316, 87] on input "text" at bounding box center [300, 77] width 143 height 18
paste input "brilewerkephoto"
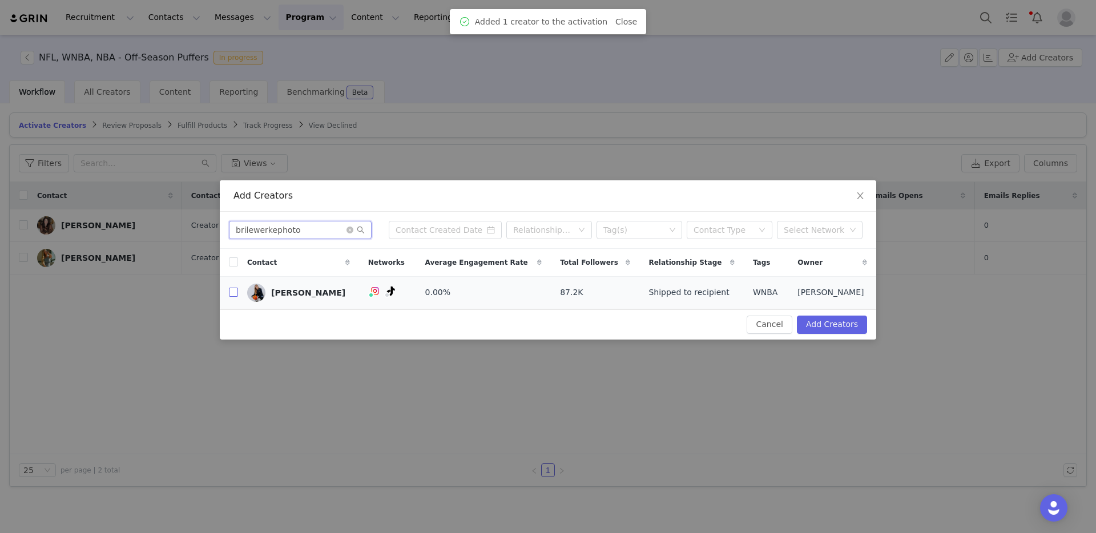
type input "brilewerkephoto"
click at [236, 293] on input "checkbox" at bounding box center [233, 292] width 9 height 9
checkbox input "true"
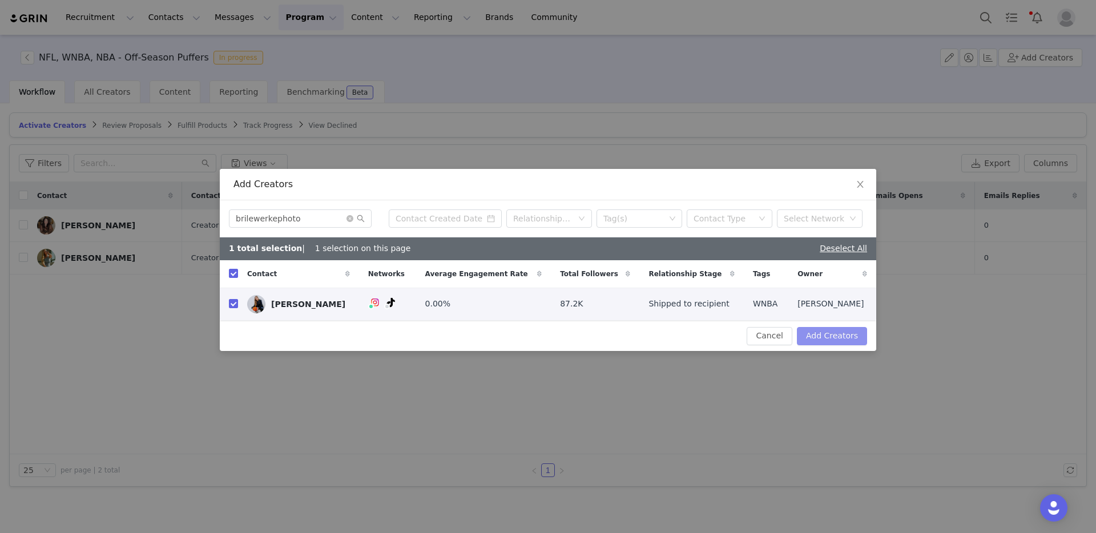
click at [828, 341] on button "Add Creators" at bounding box center [832, 336] width 70 height 18
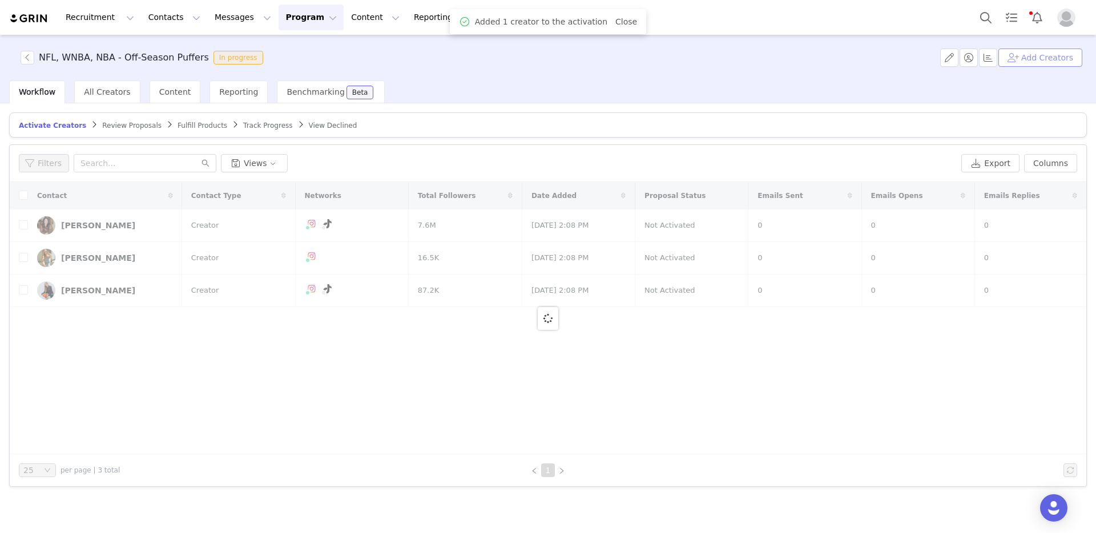
click at [1025, 60] on button "Add Creators" at bounding box center [1040, 58] width 84 height 18
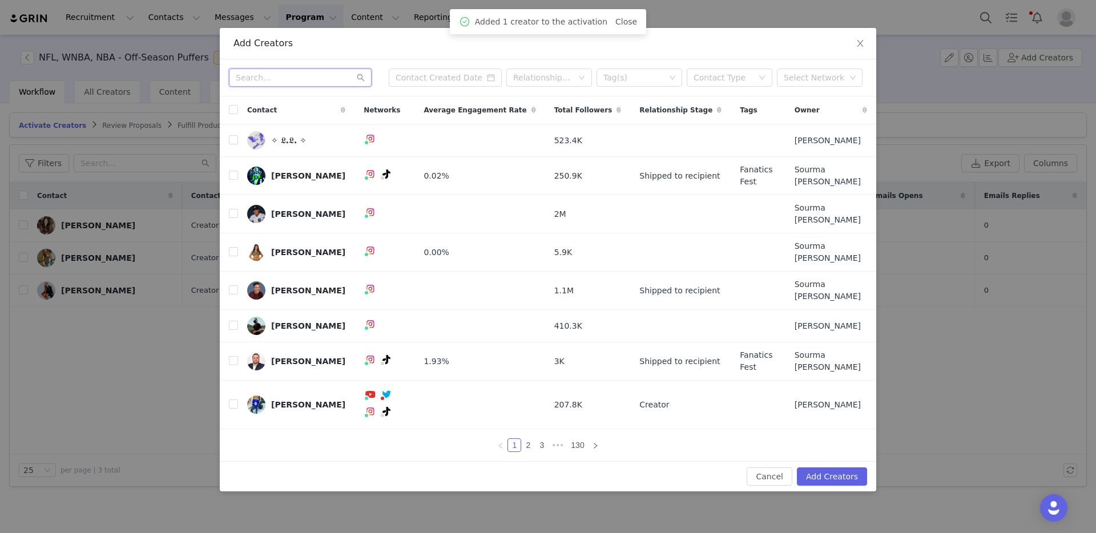
click at [279, 87] on input "text" at bounding box center [300, 77] width 143 height 18
paste input "mrs.caitlyn_oneil"
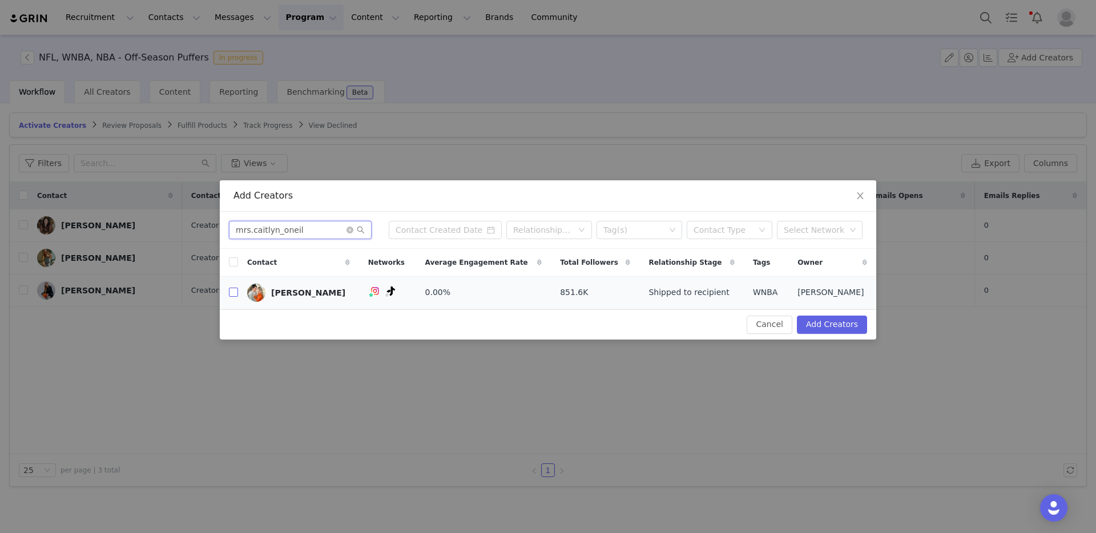
type input "mrs.caitlyn_oneil"
click at [233, 292] on input "checkbox" at bounding box center [233, 292] width 9 height 9
checkbox input "true"
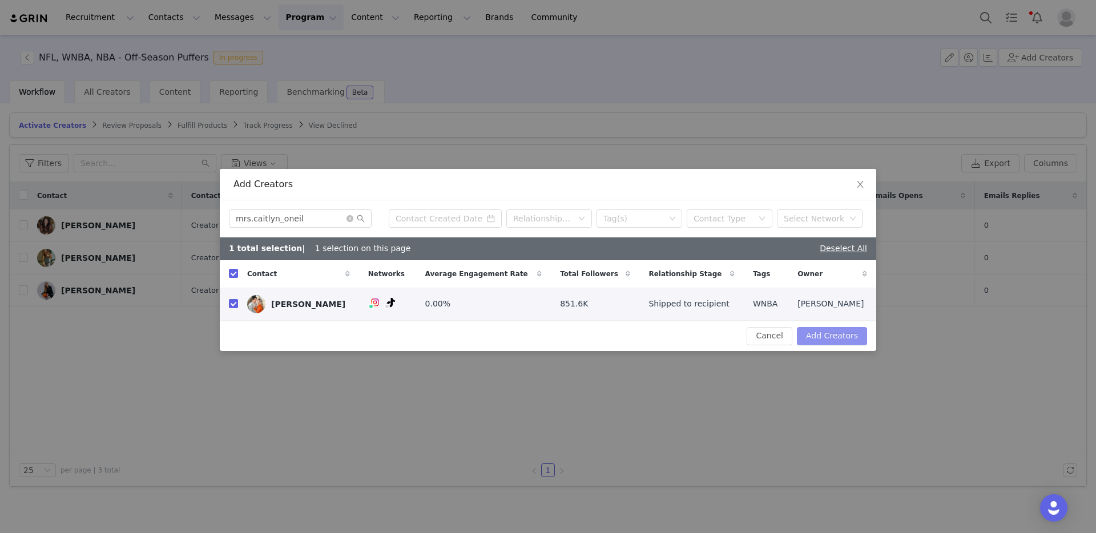
click at [828, 337] on button "Add Creators" at bounding box center [832, 336] width 70 height 18
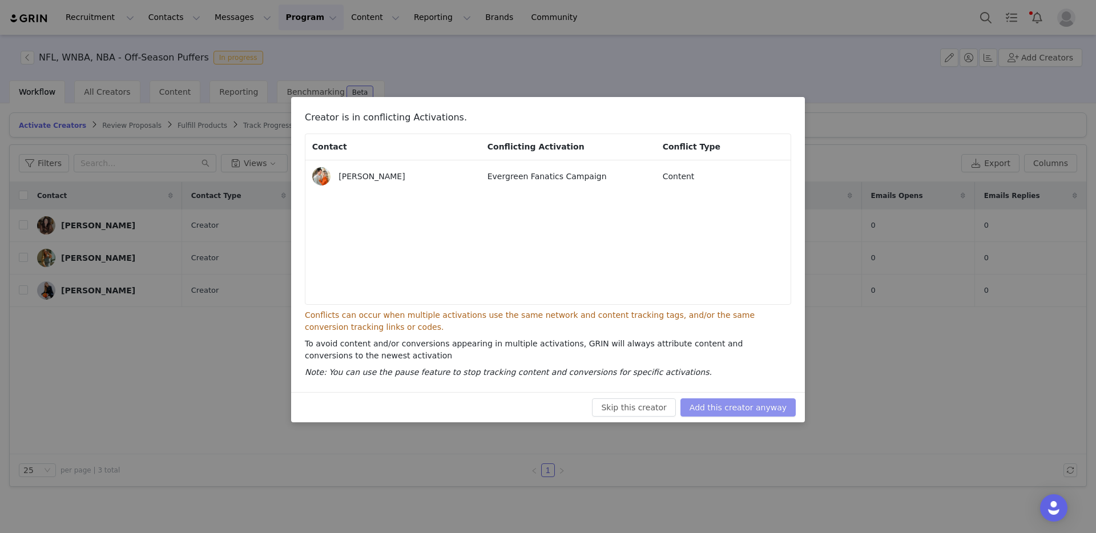
click at [760, 405] on button "Add this creator anyway" at bounding box center [737, 407] width 115 height 18
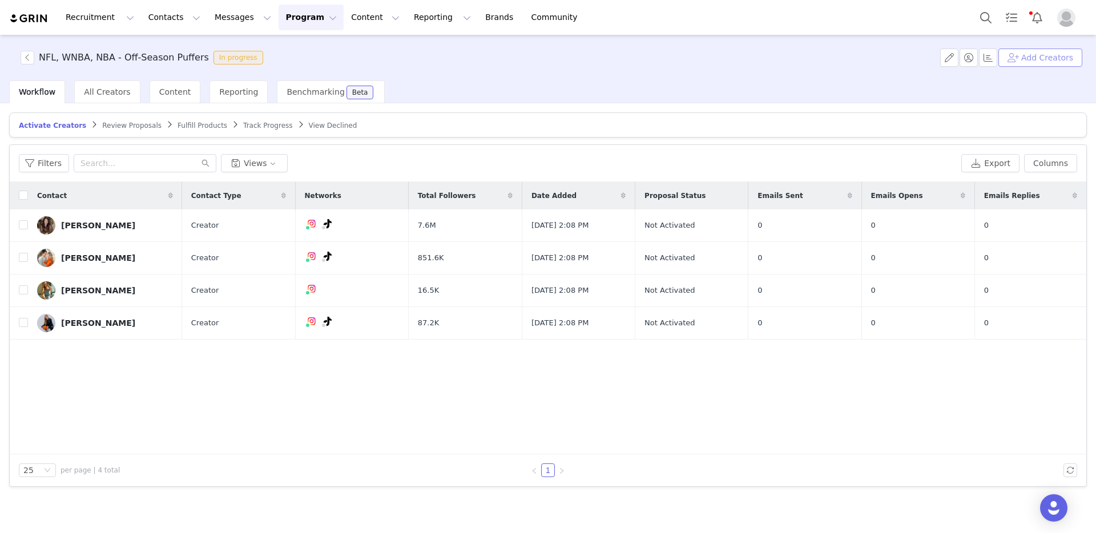
click at [1039, 58] on button "Add Creators" at bounding box center [1040, 58] width 84 height 18
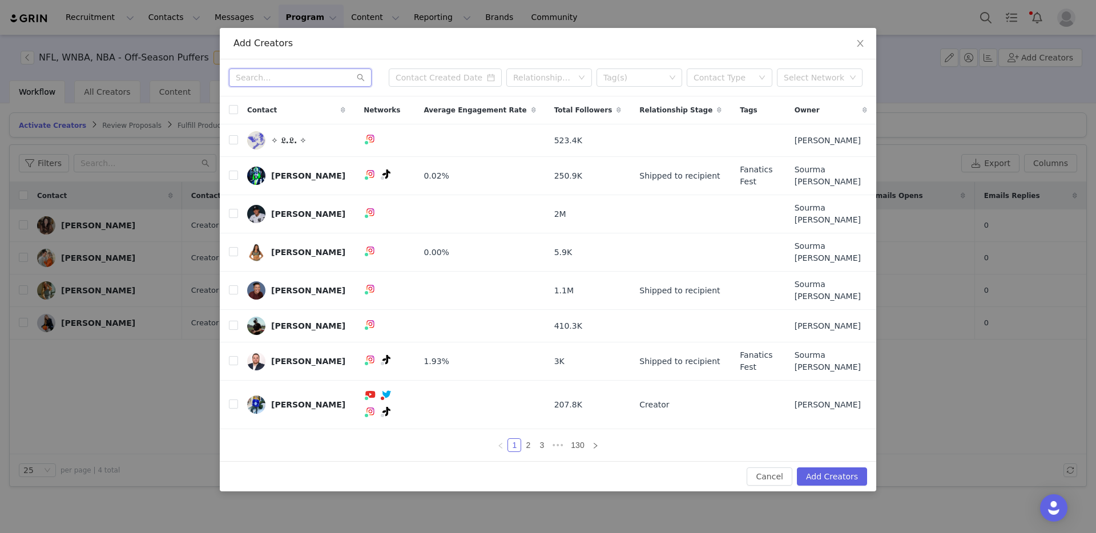
click at [282, 87] on input "text" at bounding box center [300, 77] width 143 height 18
paste input "melissawamp"
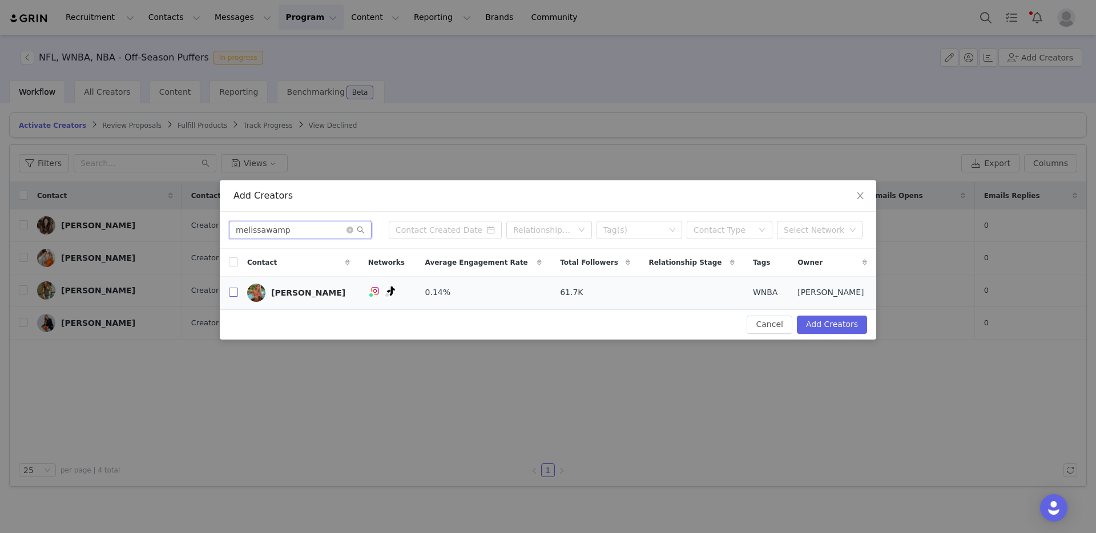
type input "melissawamp"
click at [235, 297] on input "checkbox" at bounding box center [233, 292] width 9 height 9
checkbox input "true"
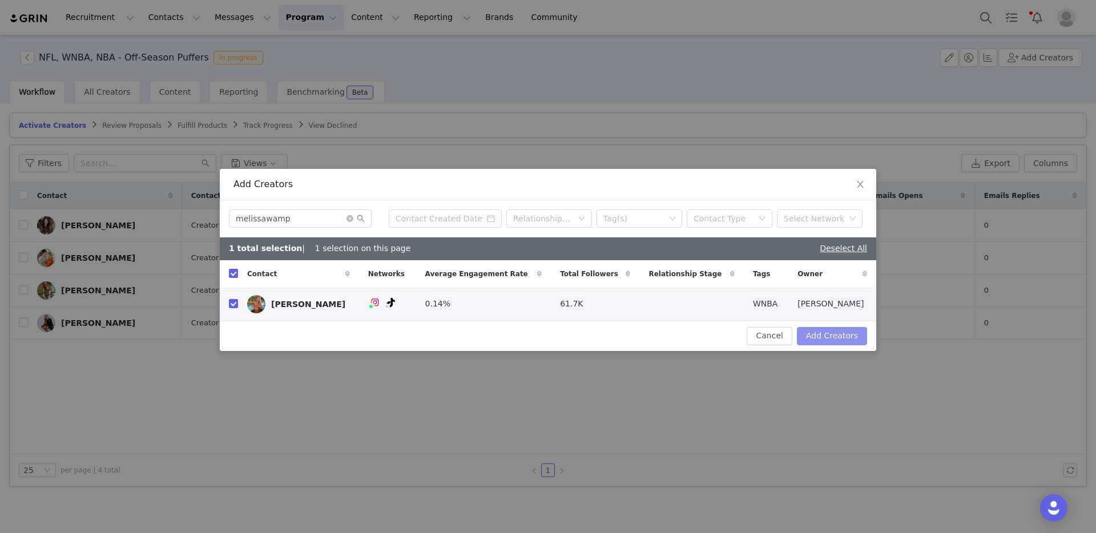
click at [832, 333] on button "Add Creators" at bounding box center [832, 336] width 70 height 18
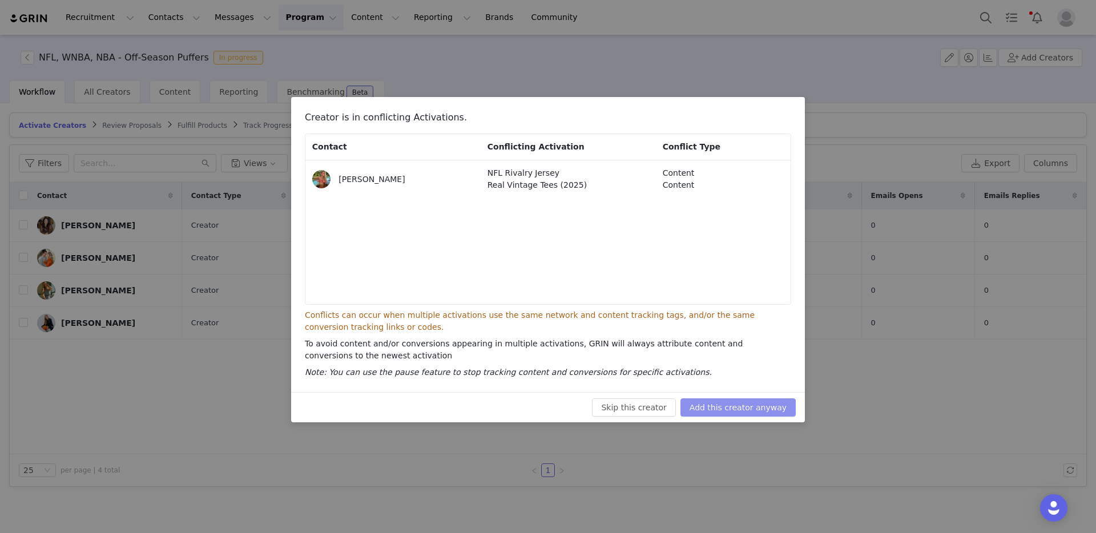
click at [740, 402] on button "Add this creator anyway" at bounding box center [737, 407] width 115 height 18
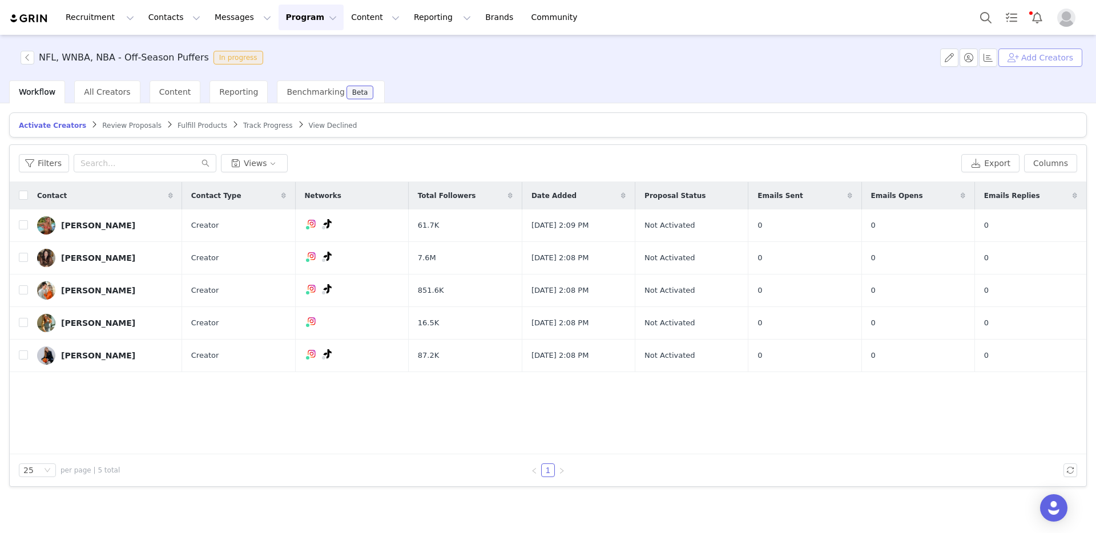
click at [1038, 59] on button "Add Creators" at bounding box center [1040, 58] width 84 height 18
click at [0, 0] on div "Add Creators Cancel Add Creators" at bounding box center [0, 0] width 0 height 0
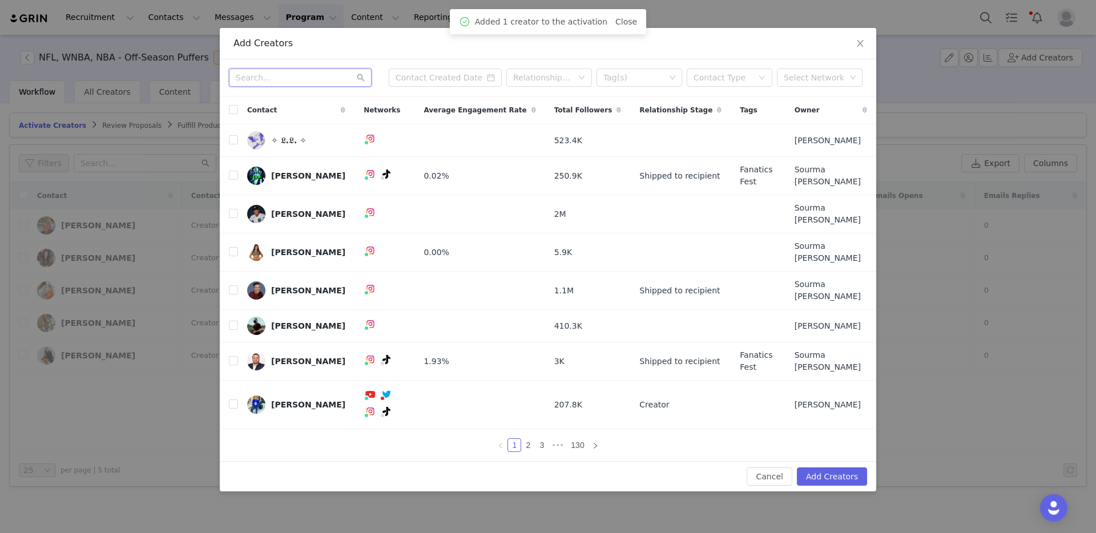
click at [257, 87] on input "text" at bounding box center [300, 77] width 143 height 18
paste input "aliyakaetalks"
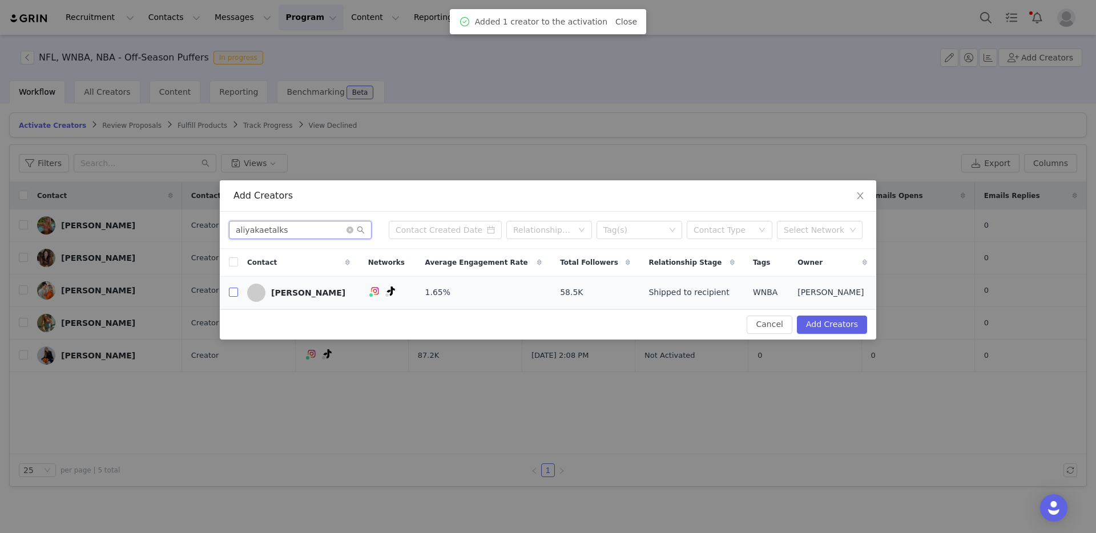
type input "aliyakaetalks"
click at [233, 298] on label at bounding box center [233, 293] width 9 height 12
click at [233, 297] on input "checkbox" at bounding box center [233, 292] width 9 height 9
checkbox input "true"
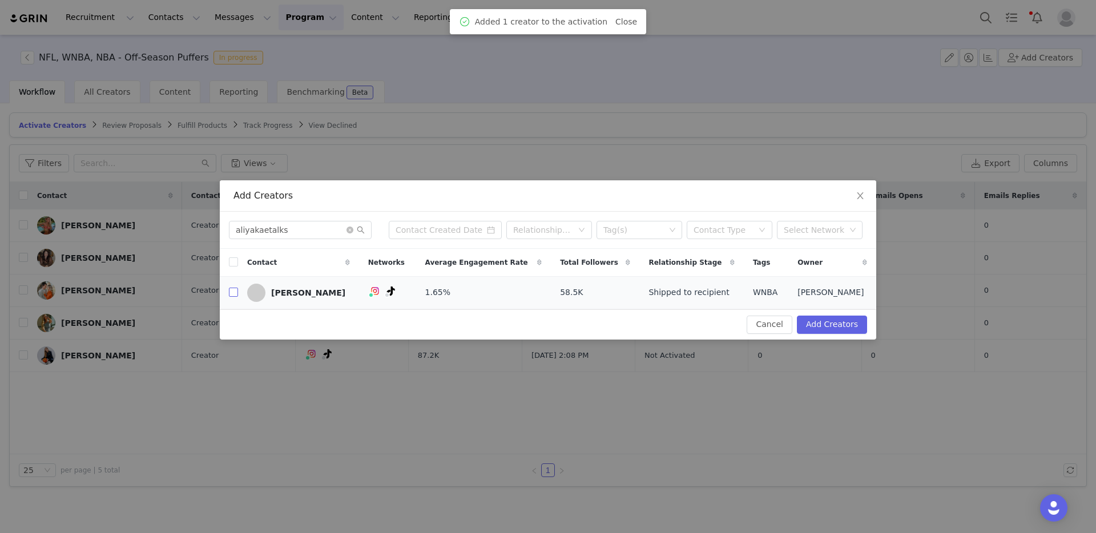
checkbox input "true"
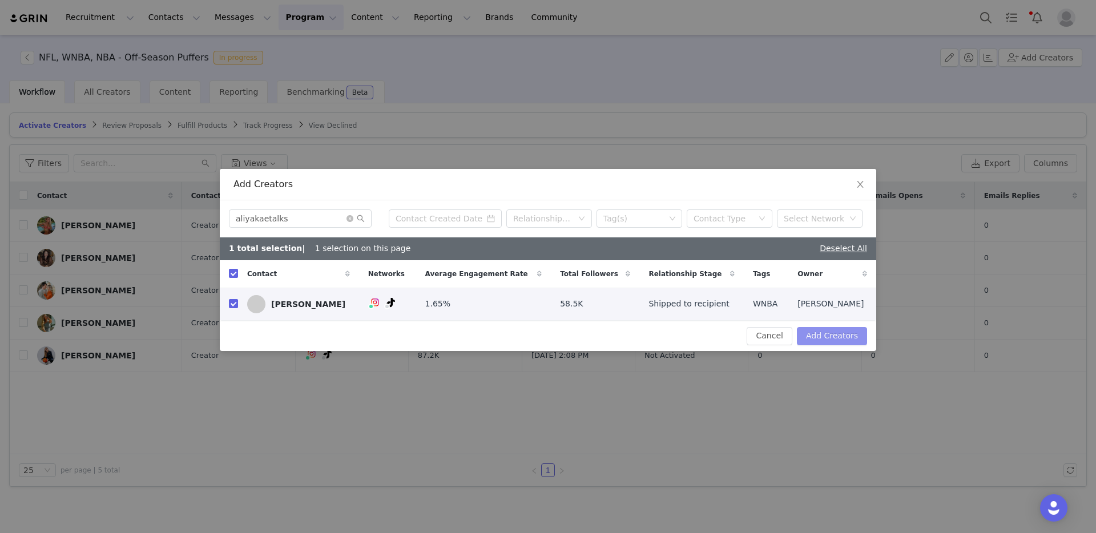
click at [844, 341] on button "Add Creators" at bounding box center [832, 336] width 70 height 18
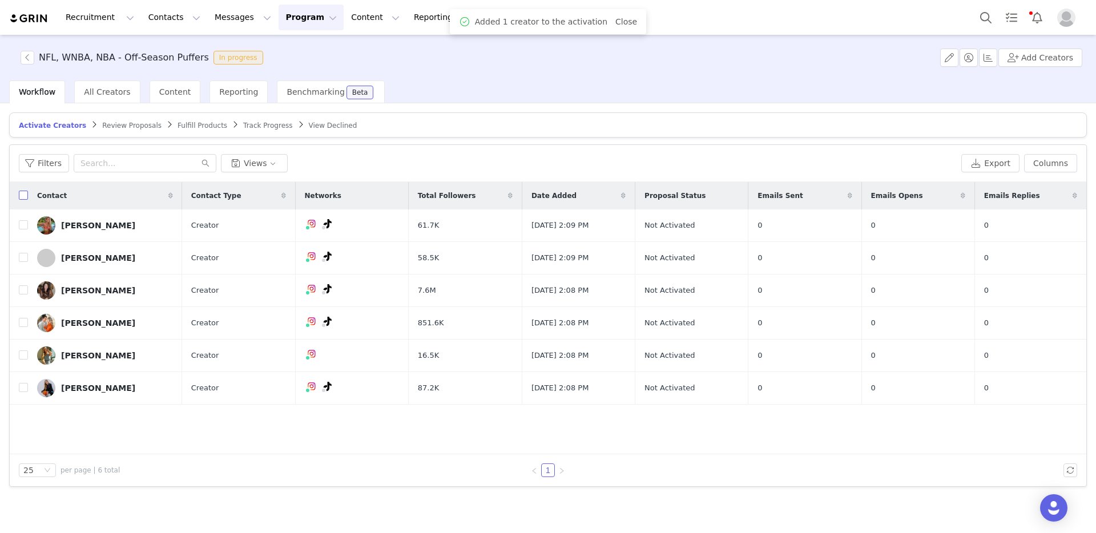
click at [23, 196] on input "checkbox" at bounding box center [23, 195] width 9 height 9
checkbox input "true"
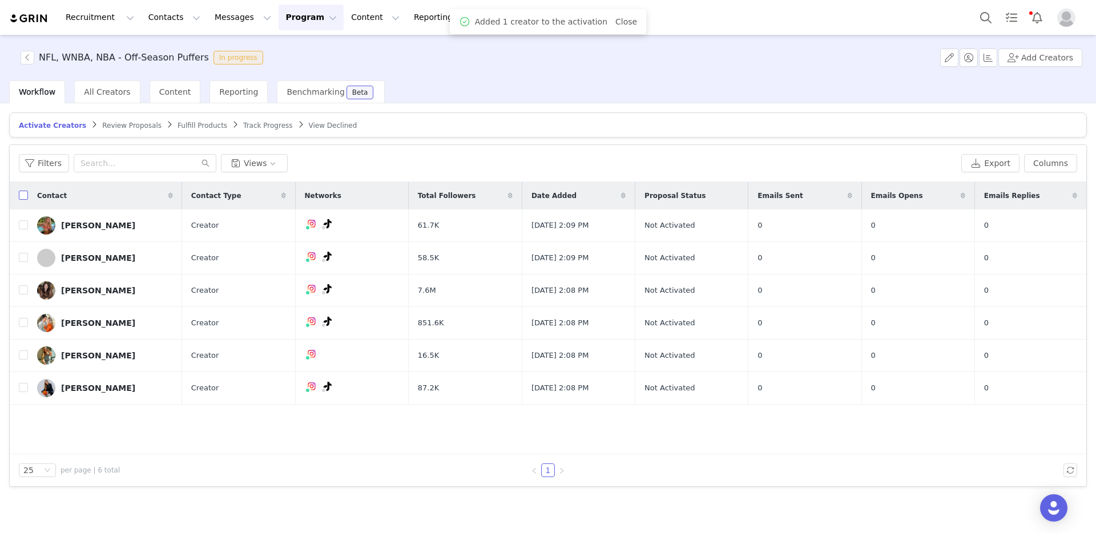
checkbox input "true"
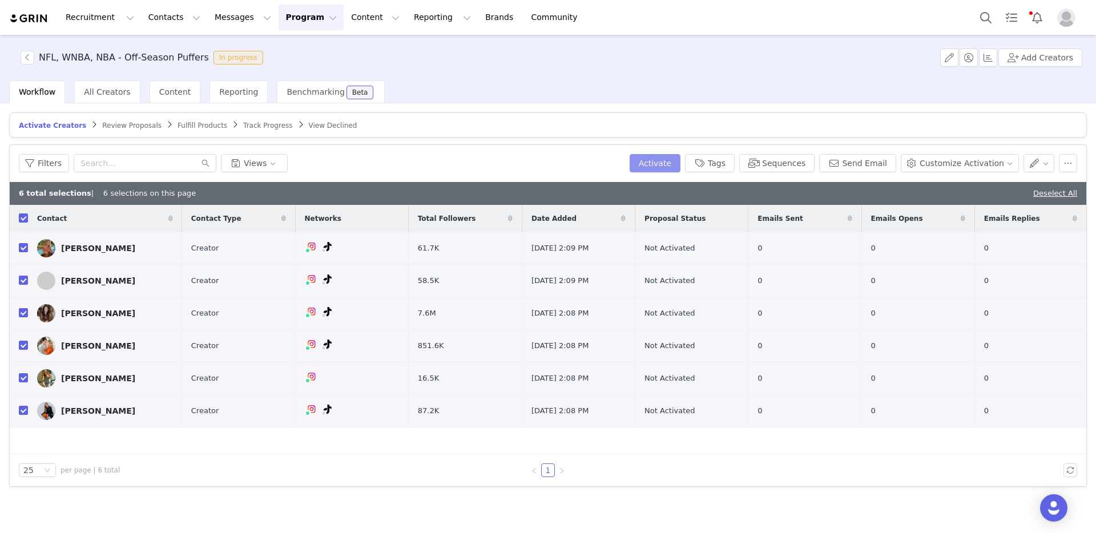
click at [680, 167] on button "Activate" at bounding box center [655, 163] width 51 height 18
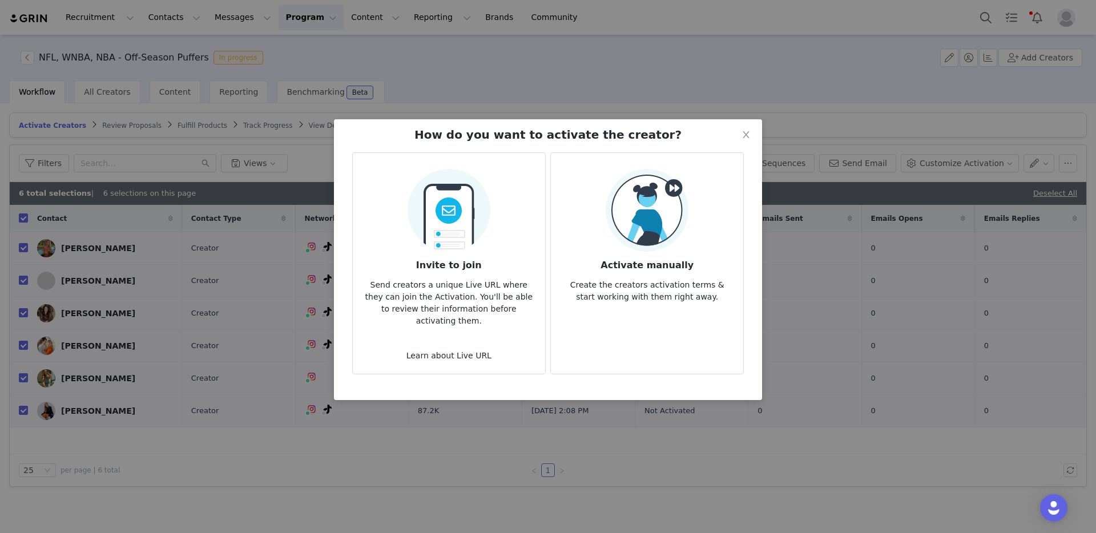
click at [663, 232] on img at bounding box center [647, 210] width 83 height 83
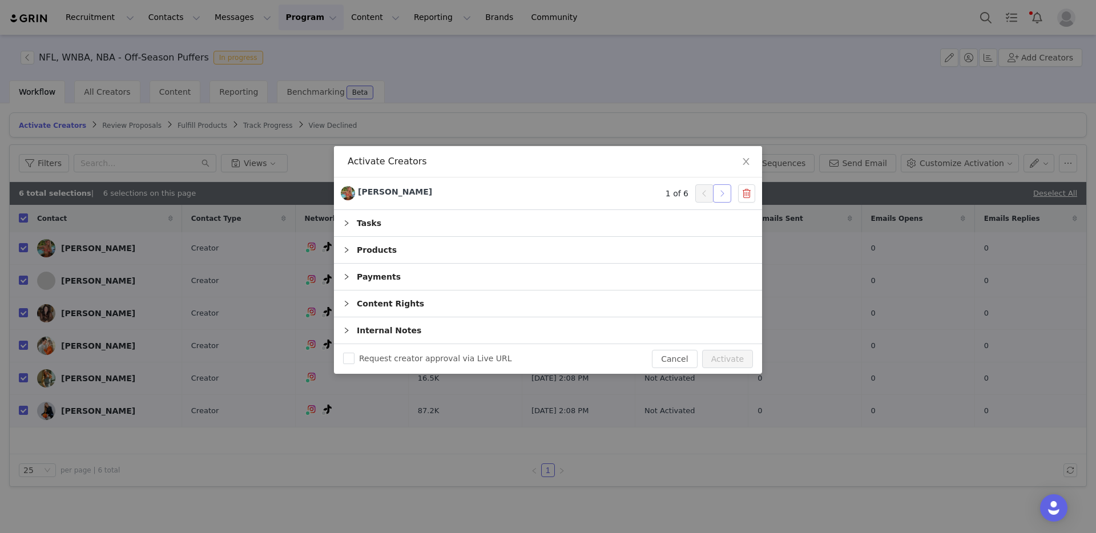
click at [725, 194] on button "button" at bounding box center [722, 193] width 18 height 18
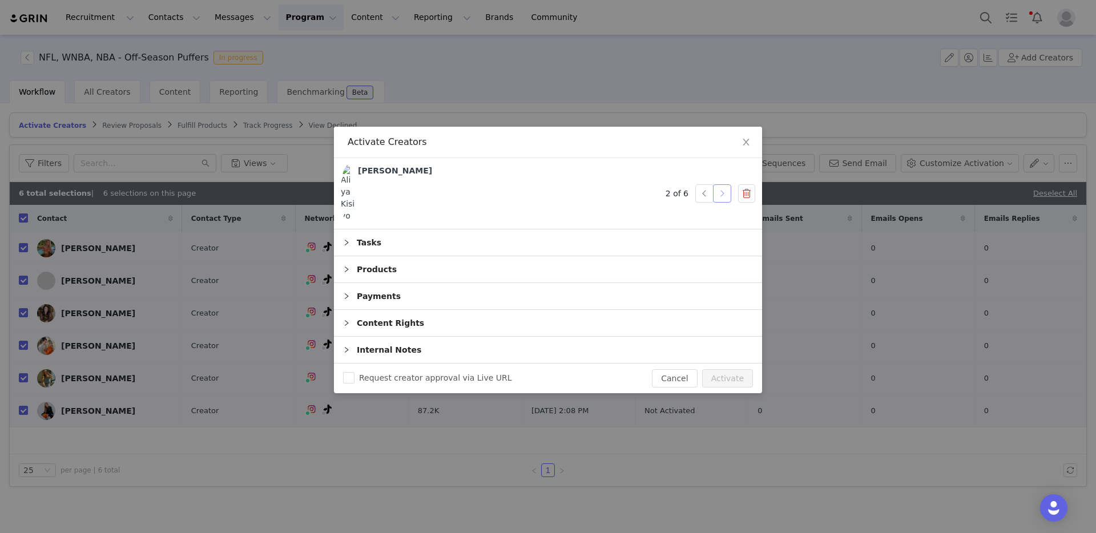
click at [725, 194] on button "button" at bounding box center [722, 193] width 18 height 18
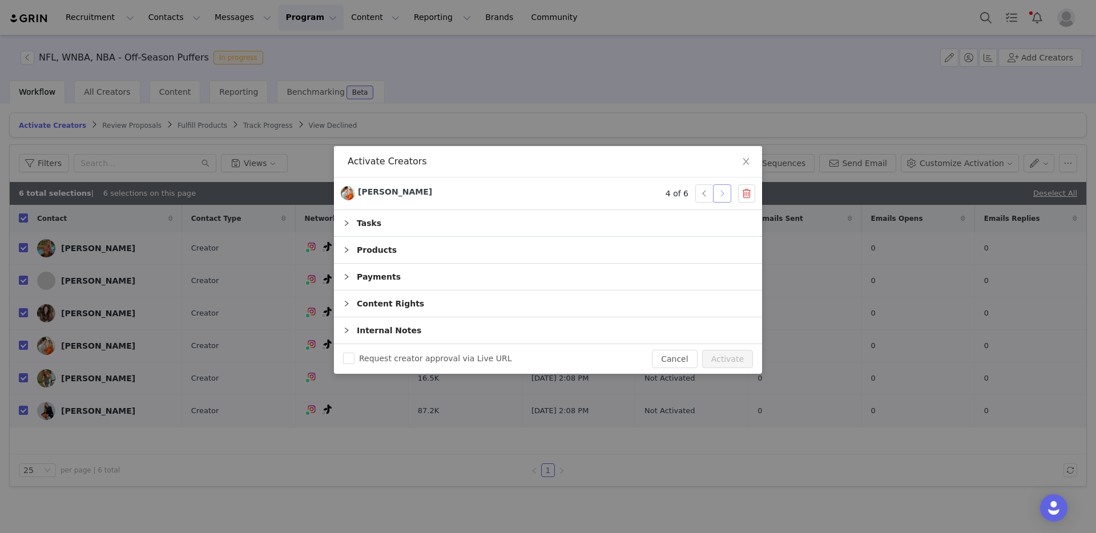
click at [725, 194] on button "button" at bounding box center [722, 193] width 18 height 18
click at [725, 365] on button "Activate" at bounding box center [727, 359] width 51 height 18
checkbox input "false"
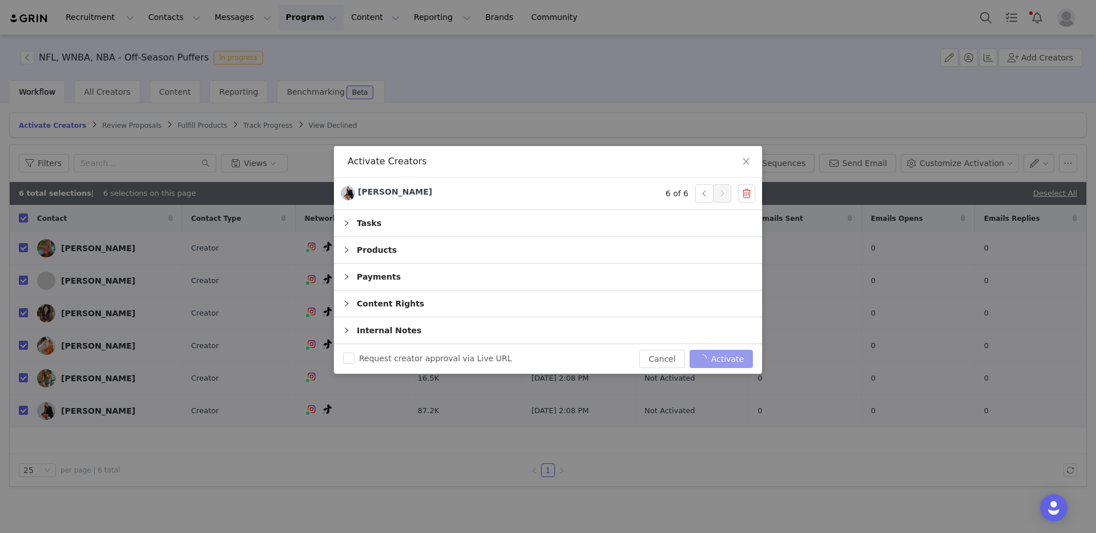
checkbox input "false"
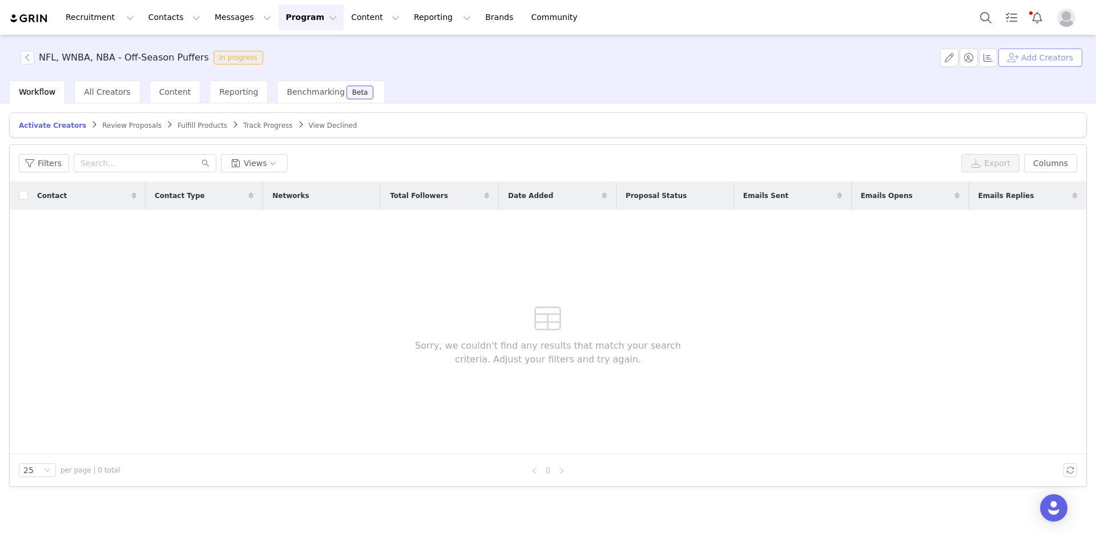
click at [1023, 62] on button "Add Creators" at bounding box center [1040, 58] width 84 height 18
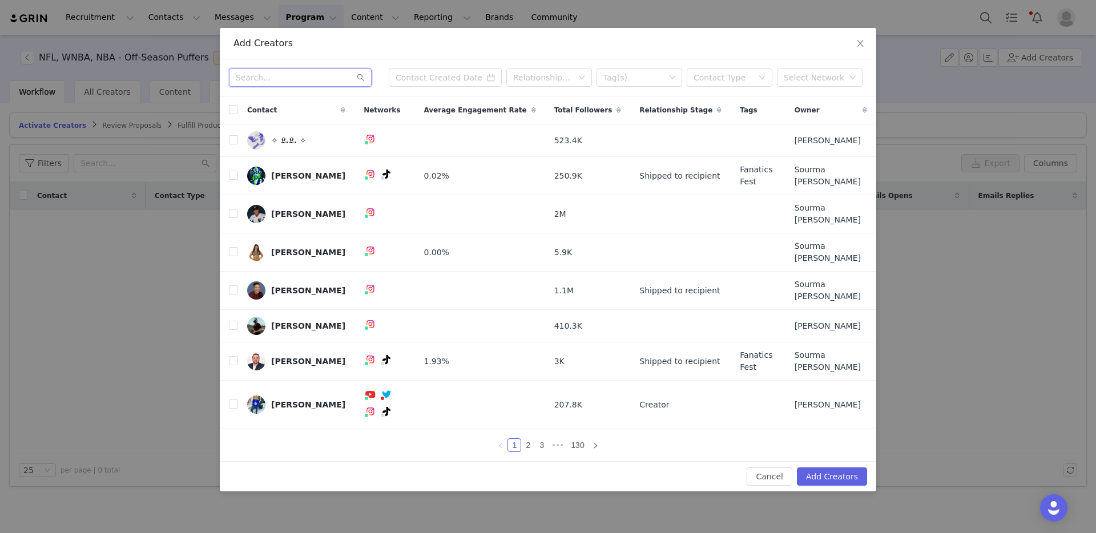
click at [292, 87] on input "text" at bounding box center [300, 77] width 143 height 18
paste input "cupcakemily"
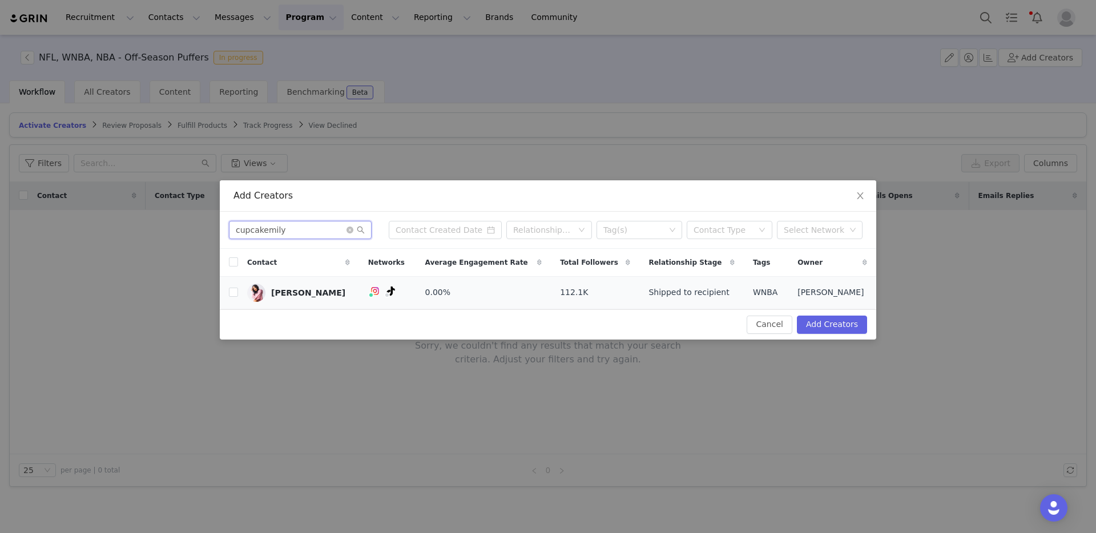
type input "cupcakemily"
click at [231, 291] on input "checkbox" at bounding box center [233, 292] width 9 height 9
checkbox input "true"
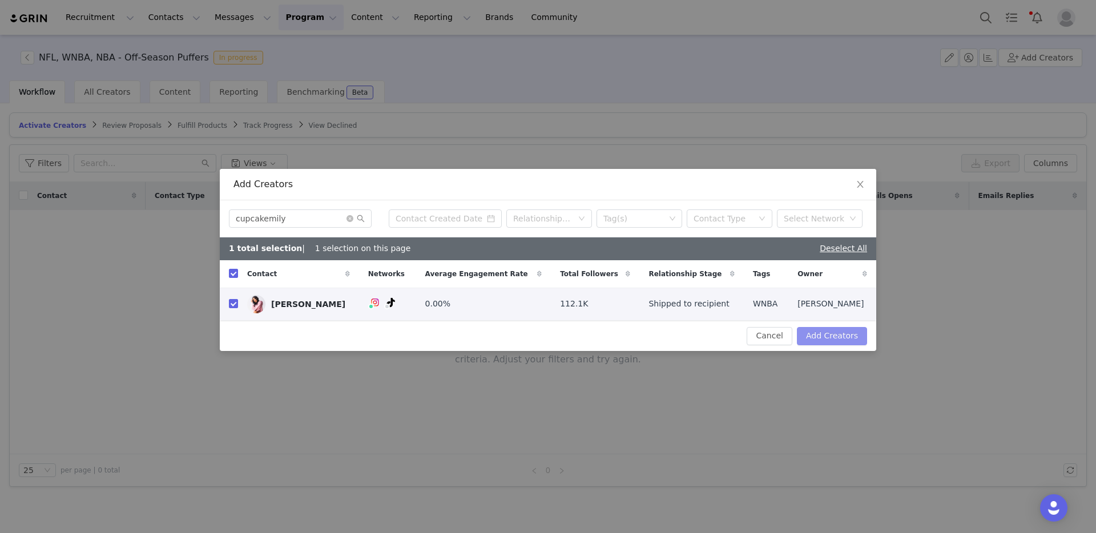
click at [826, 340] on button "Add Creators" at bounding box center [832, 336] width 70 height 18
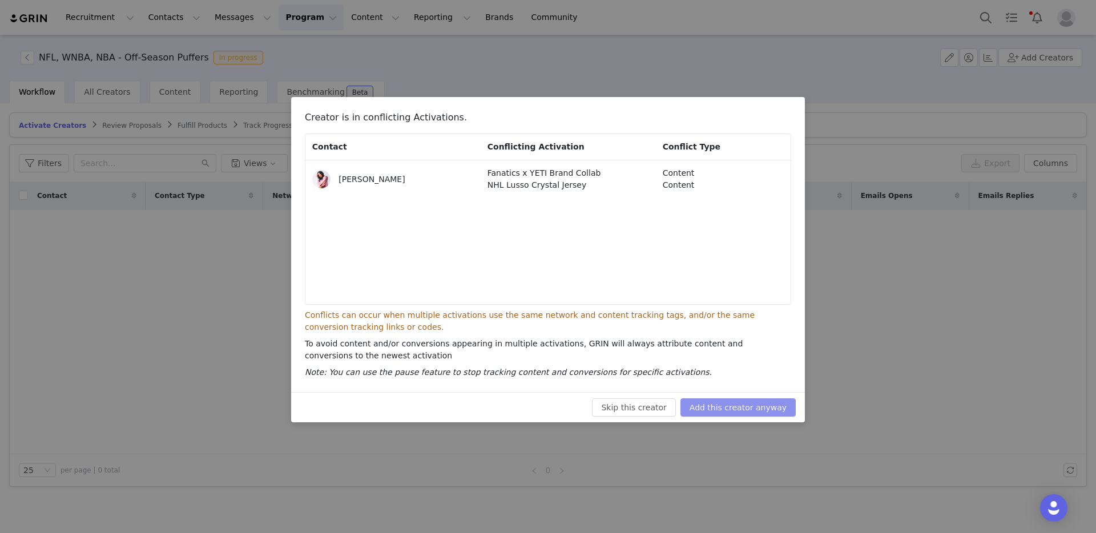
click at [775, 410] on button "Add this creator anyway" at bounding box center [737, 407] width 115 height 18
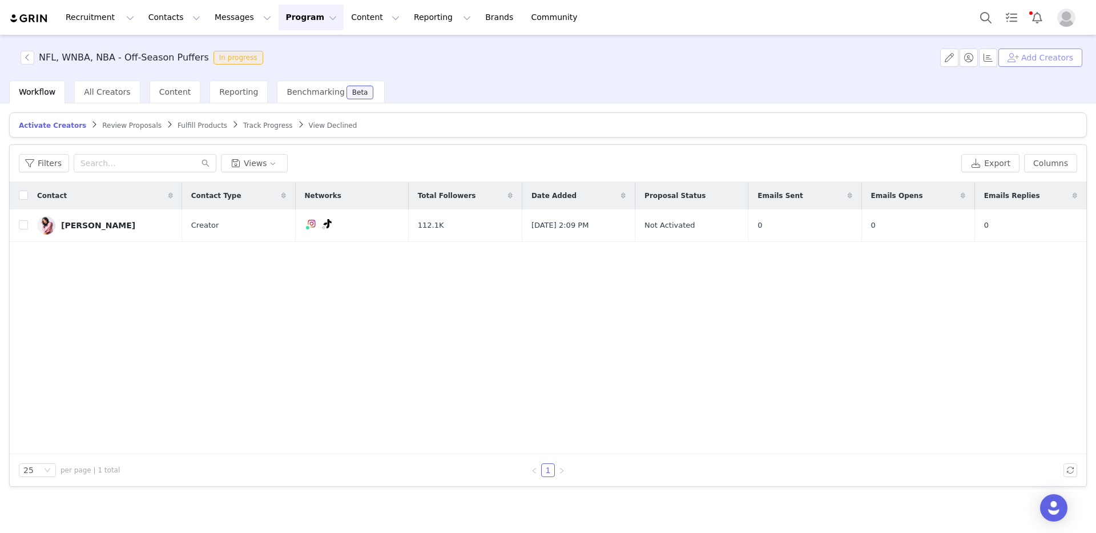
click at [1020, 57] on button "Add Creators" at bounding box center [1040, 58] width 84 height 18
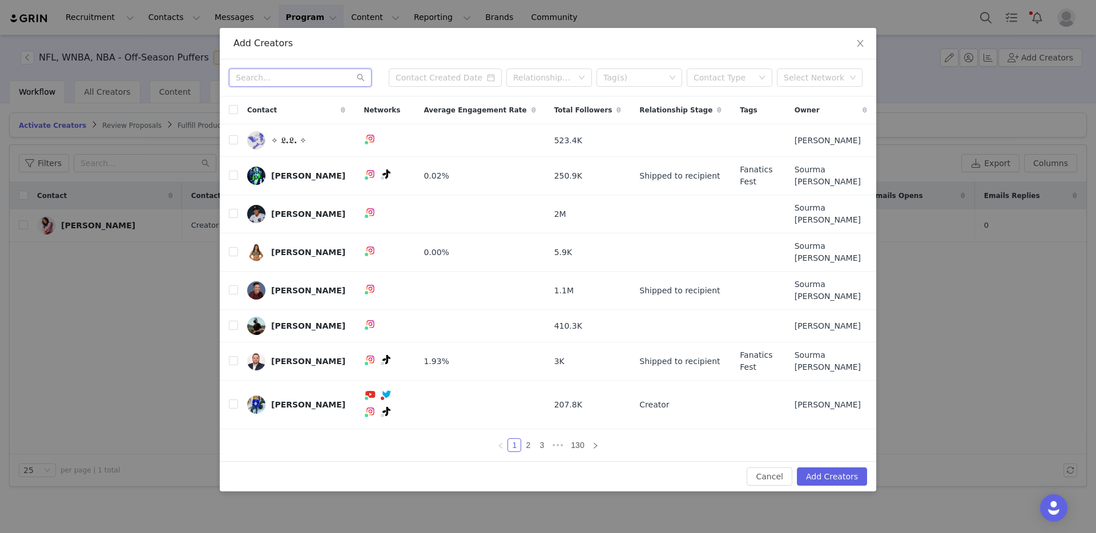
click at [276, 87] on input "text" at bounding box center [300, 77] width 143 height 18
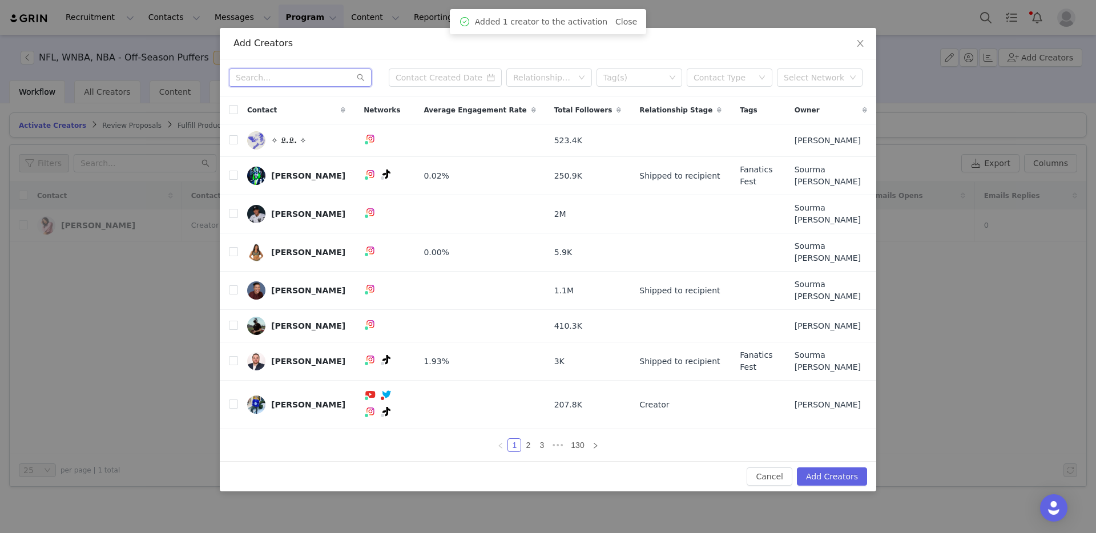
paste input "loganoliviaa"
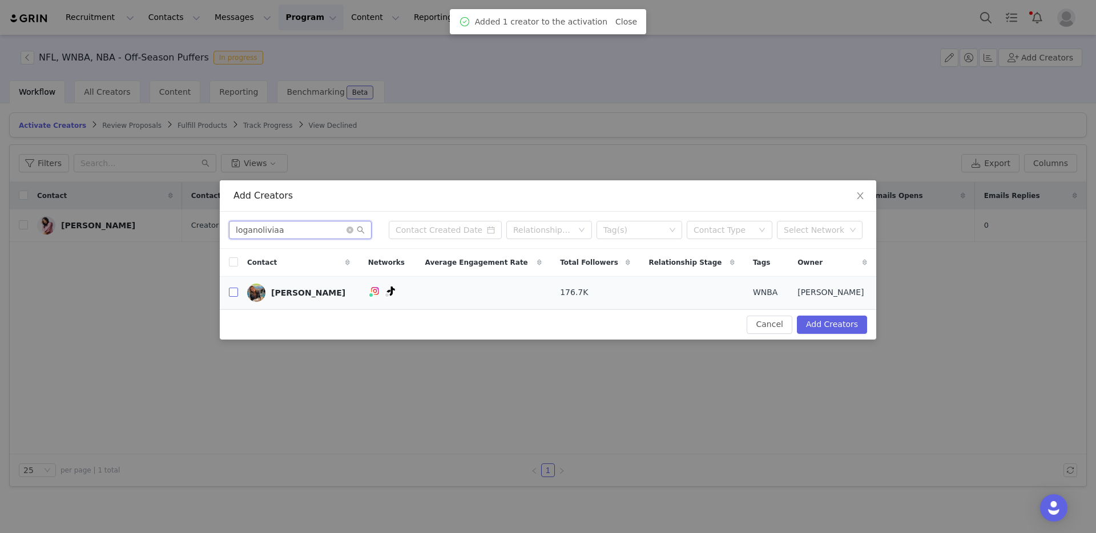
type input "loganoliviaa"
click at [233, 295] on input "checkbox" at bounding box center [233, 292] width 9 height 9
checkbox input "true"
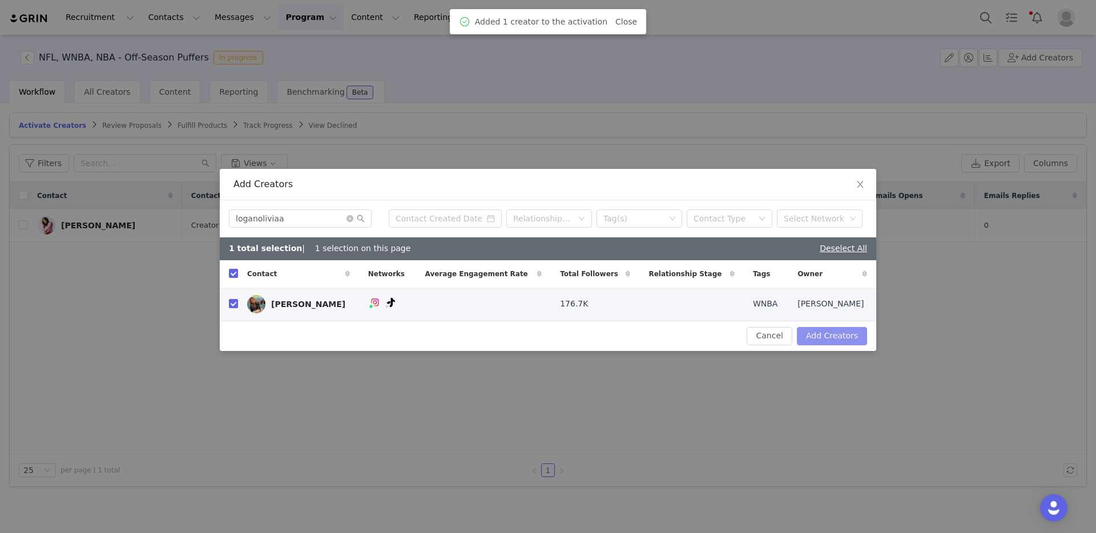
click at [835, 336] on button "Add Creators" at bounding box center [832, 336] width 70 height 18
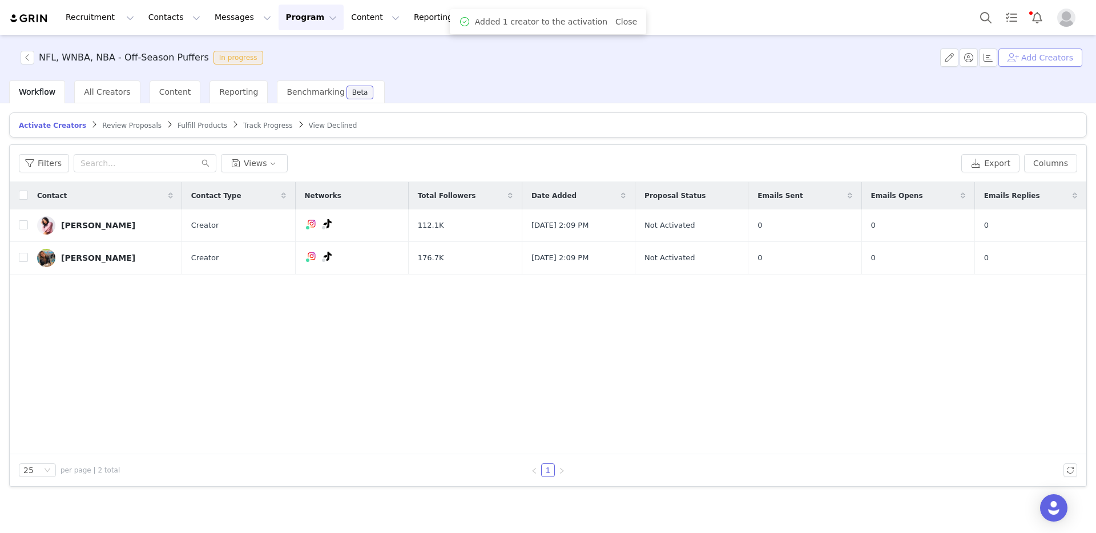
click at [1034, 58] on button "Add Creators" at bounding box center [1040, 58] width 84 height 18
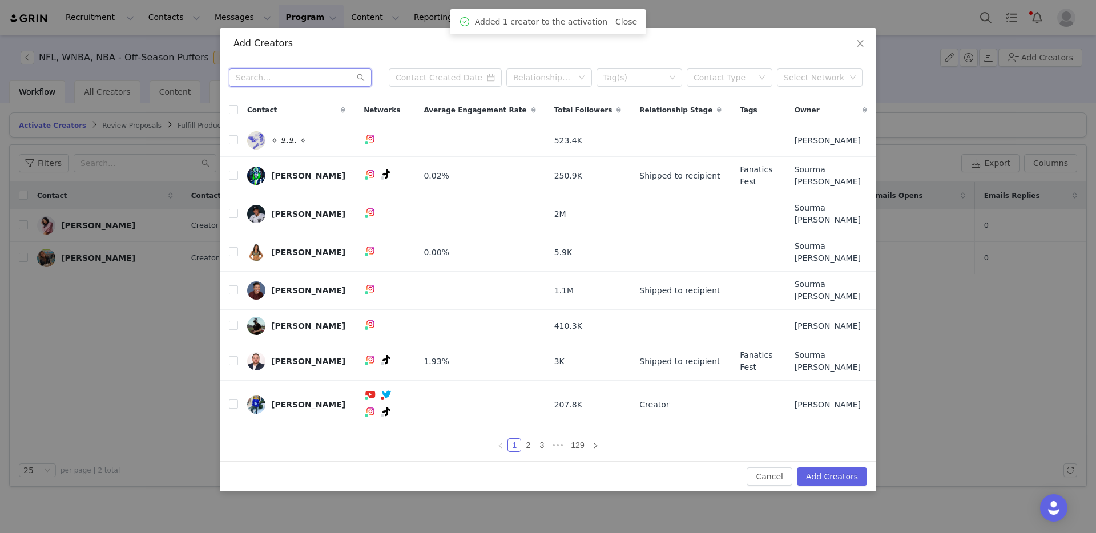
click at [301, 87] on input "text" at bounding box center [300, 77] width 143 height 18
paste input "eve.laurenn/"
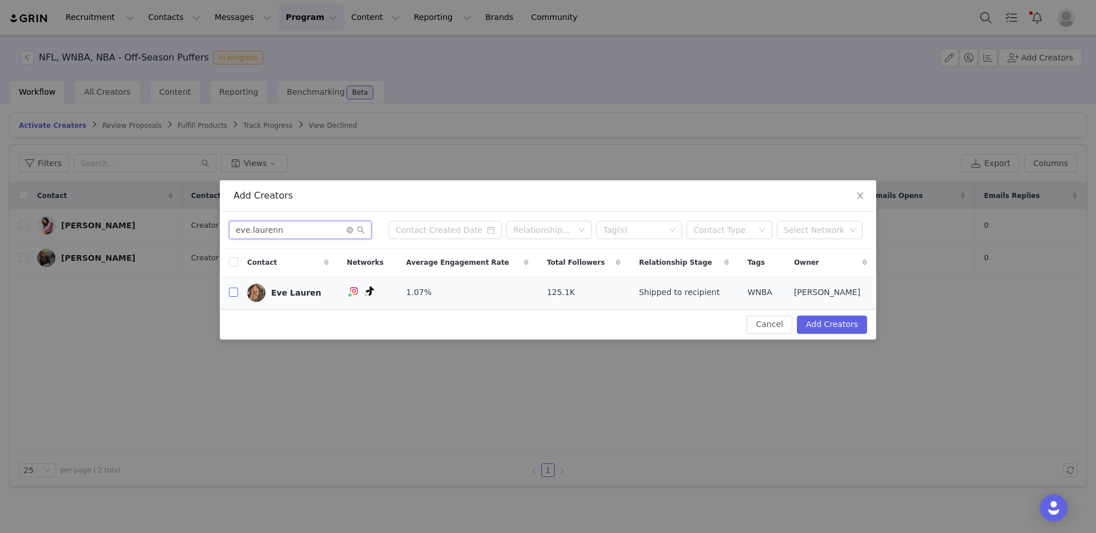
type input "eve.laurenn"
click at [231, 295] on input "checkbox" at bounding box center [233, 292] width 9 height 9
checkbox input "true"
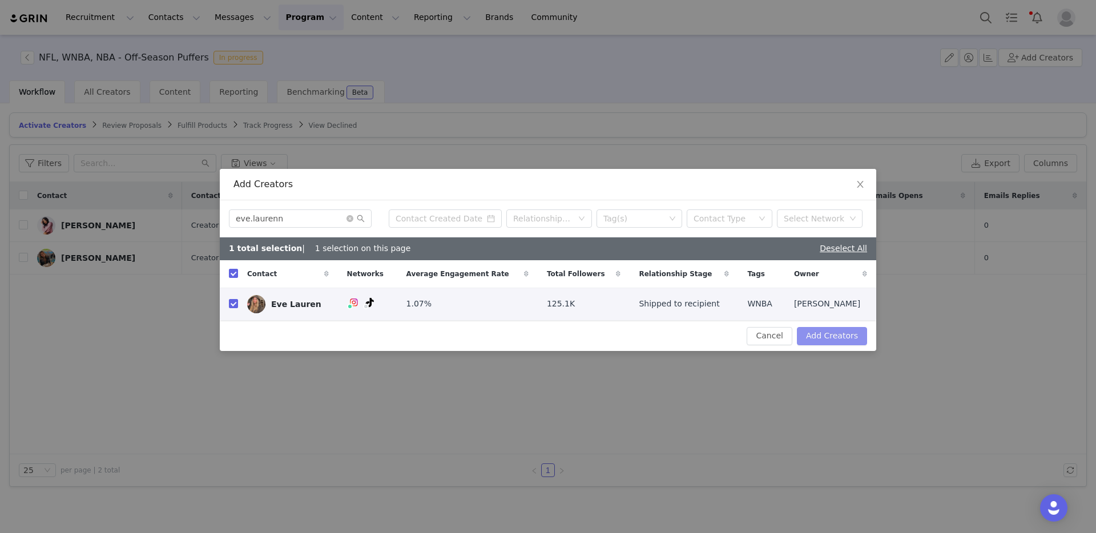
click at [828, 334] on button "Add Creators" at bounding box center [832, 336] width 70 height 18
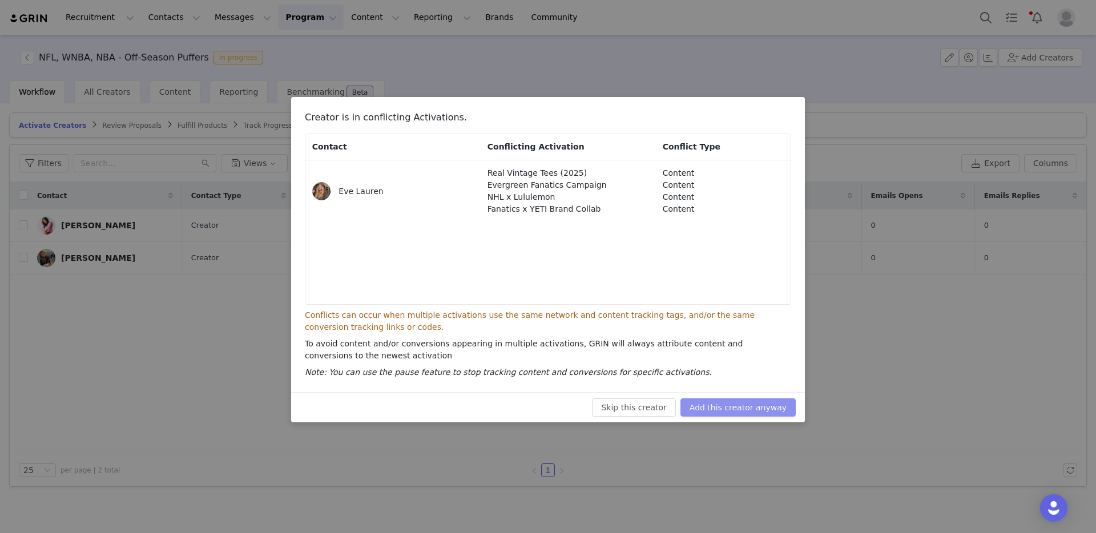
click at [729, 406] on button "Add this creator anyway" at bounding box center [737, 407] width 115 height 18
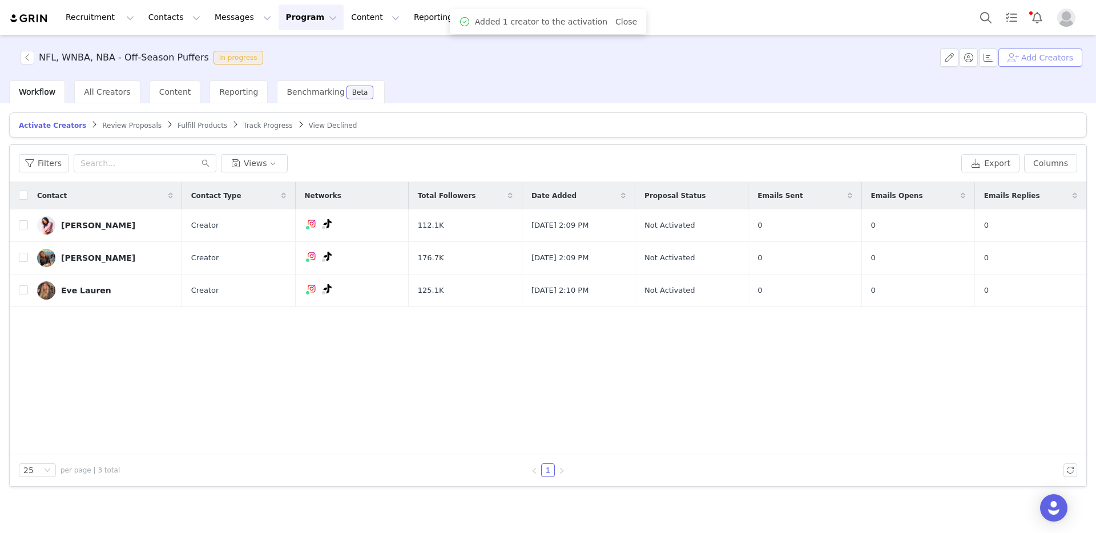
click at [1039, 58] on button "Add Creators" at bounding box center [1040, 58] width 84 height 18
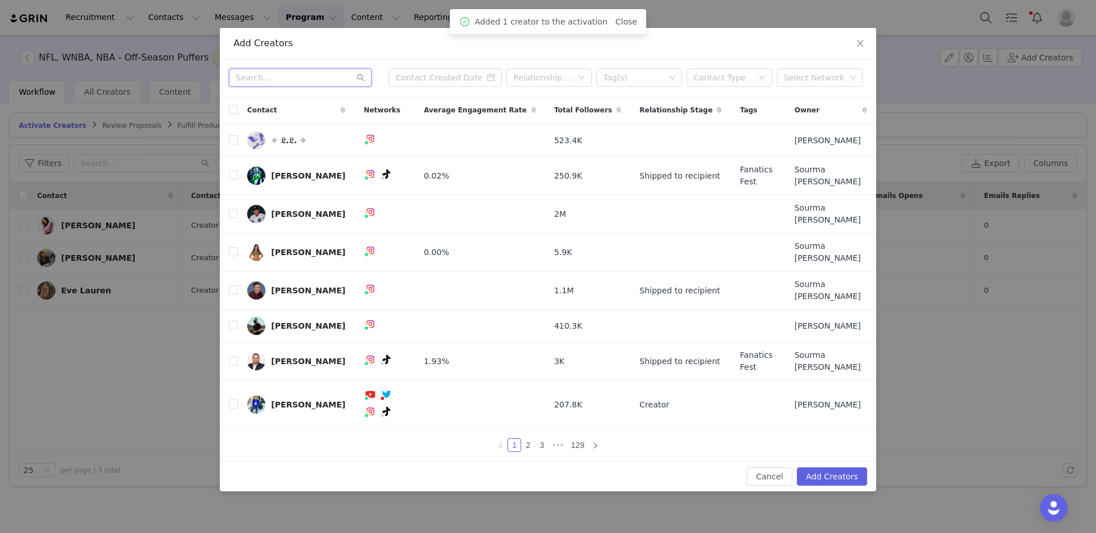
click at [291, 87] on input "text" at bounding box center [300, 77] width 143 height 18
paste input "lauryolo13"
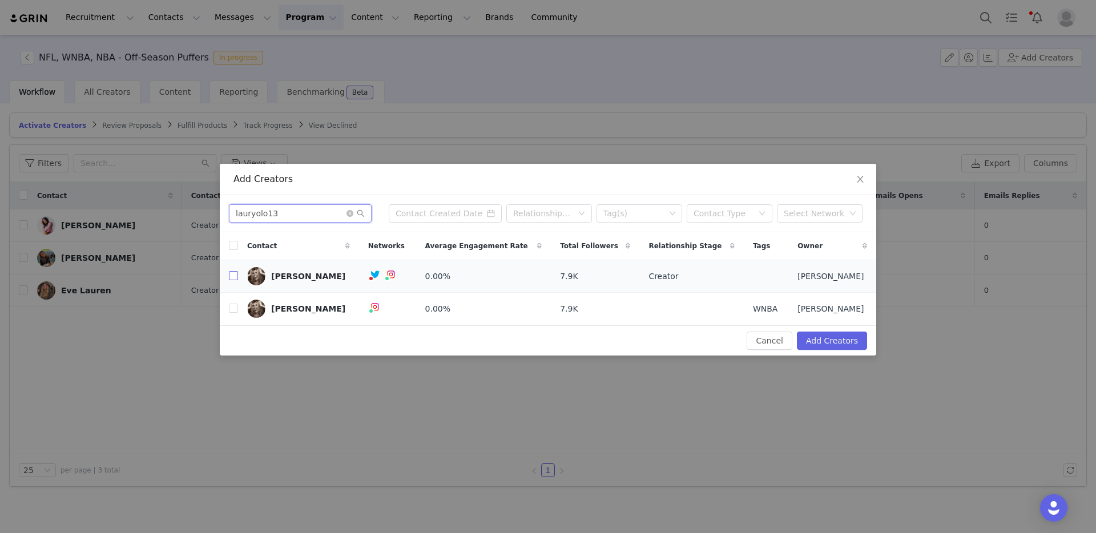
type input "lauryolo13"
click at [237, 279] on input "checkbox" at bounding box center [233, 275] width 9 height 9
checkbox input "true"
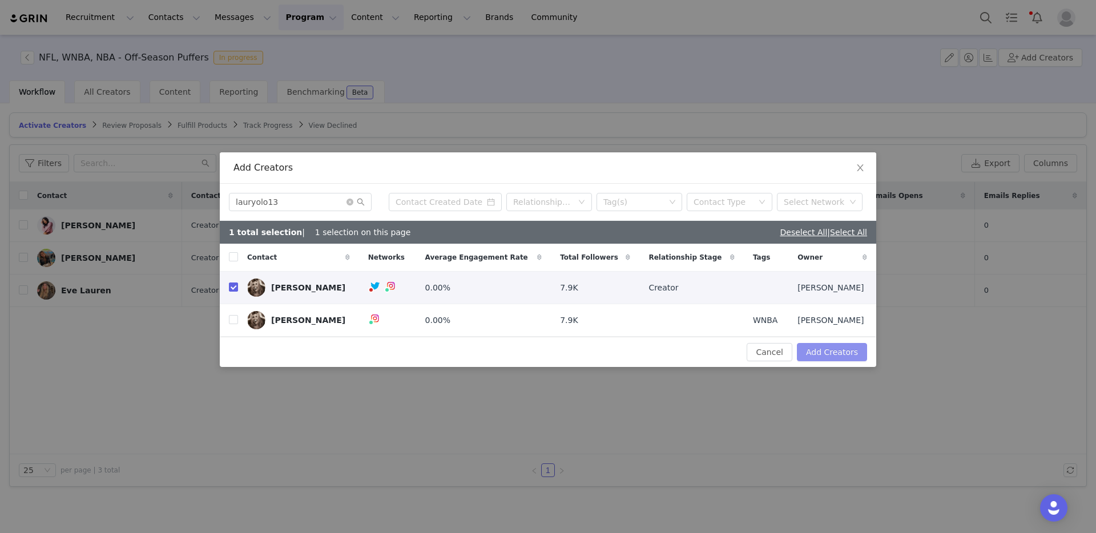
click at [822, 350] on button "Add Creators" at bounding box center [832, 352] width 70 height 18
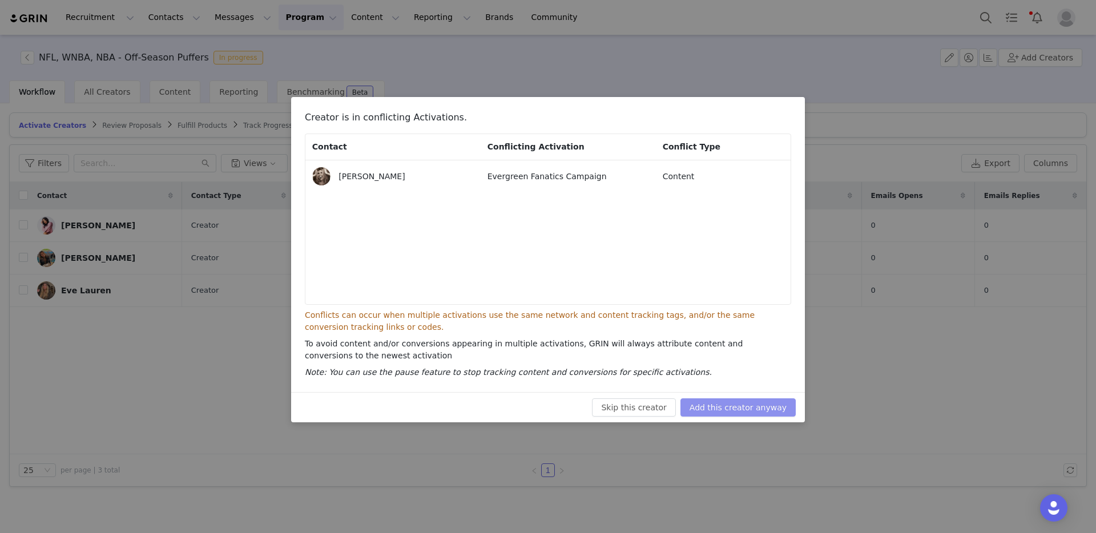
click at [752, 404] on button "Add this creator anyway" at bounding box center [737, 407] width 115 height 18
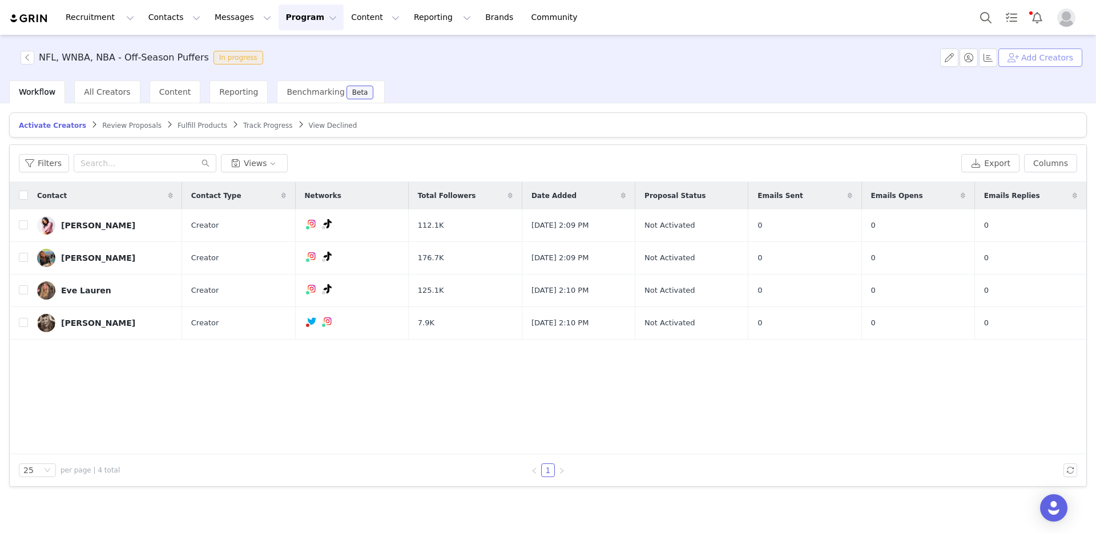
click at [1046, 58] on button "Add Creators" at bounding box center [1040, 58] width 84 height 18
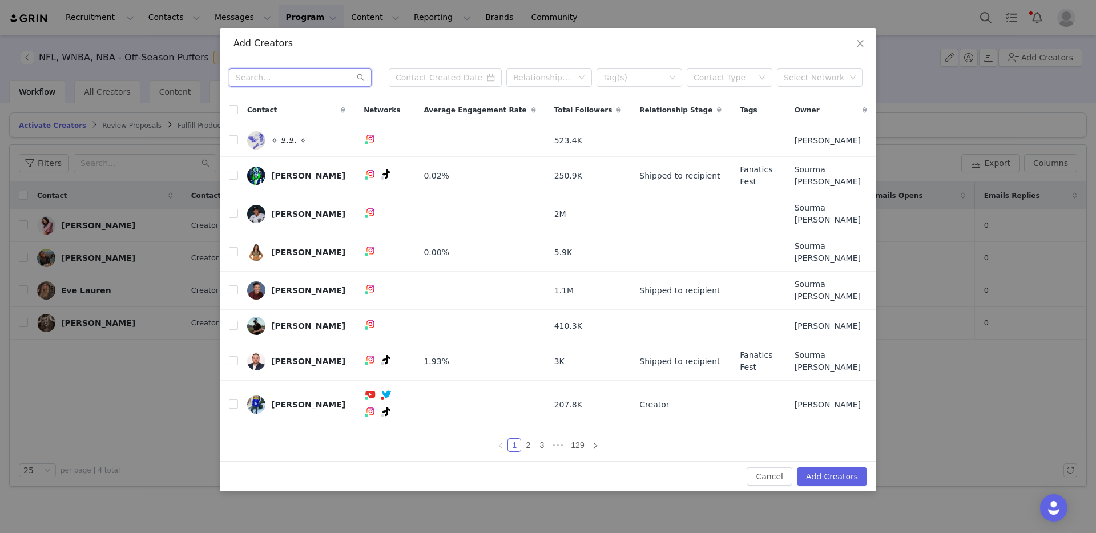
click at [304, 87] on input "text" at bounding box center [300, 77] width 143 height 18
paste input "maddyh00ps"
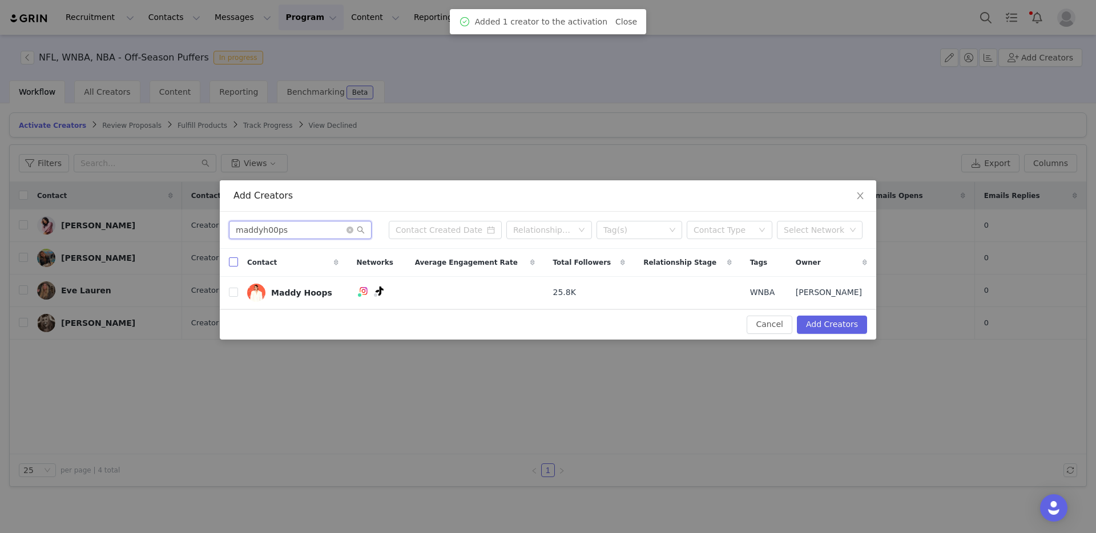
type input "maddyh00ps"
click at [232, 261] on input "checkbox" at bounding box center [233, 261] width 9 height 9
checkbox input "true"
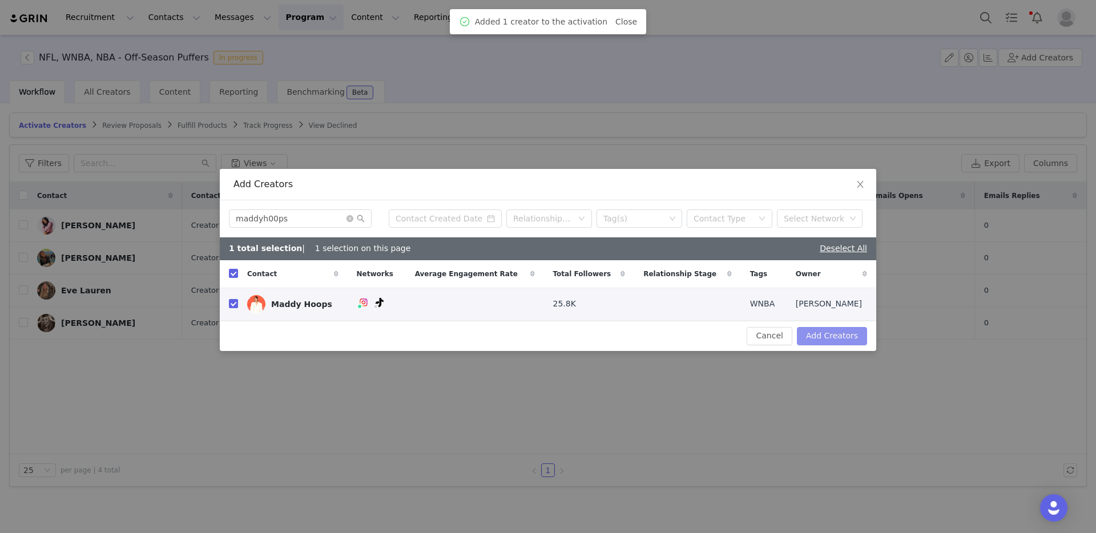
click at [840, 330] on button "Add Creators" at bounding box center [832, 336] width 70 height 18
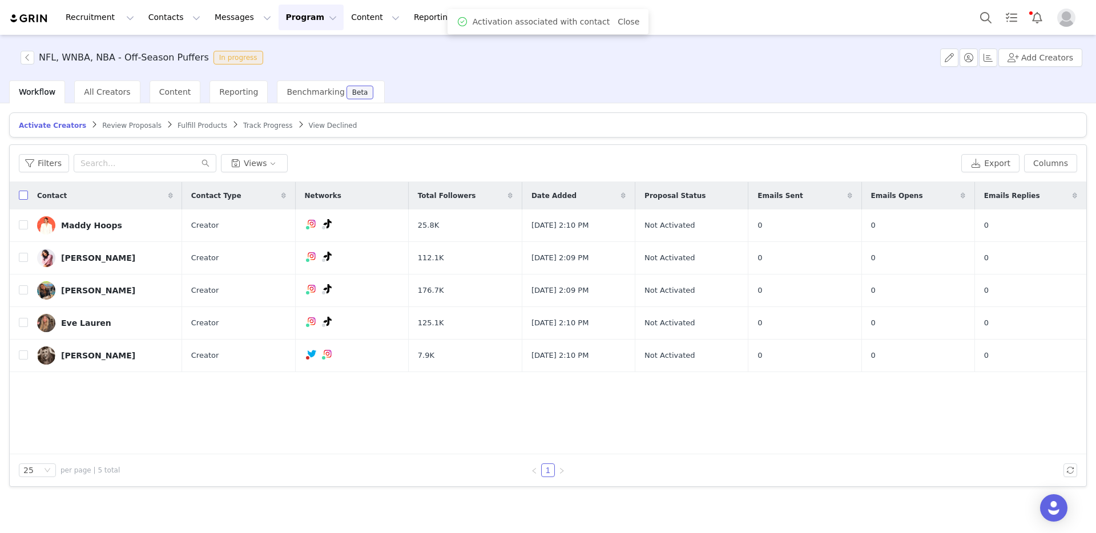
click at [20, 198] on input "checkbox" at bounding box center [23, 195] width 9 height 9
checkbox input "true"
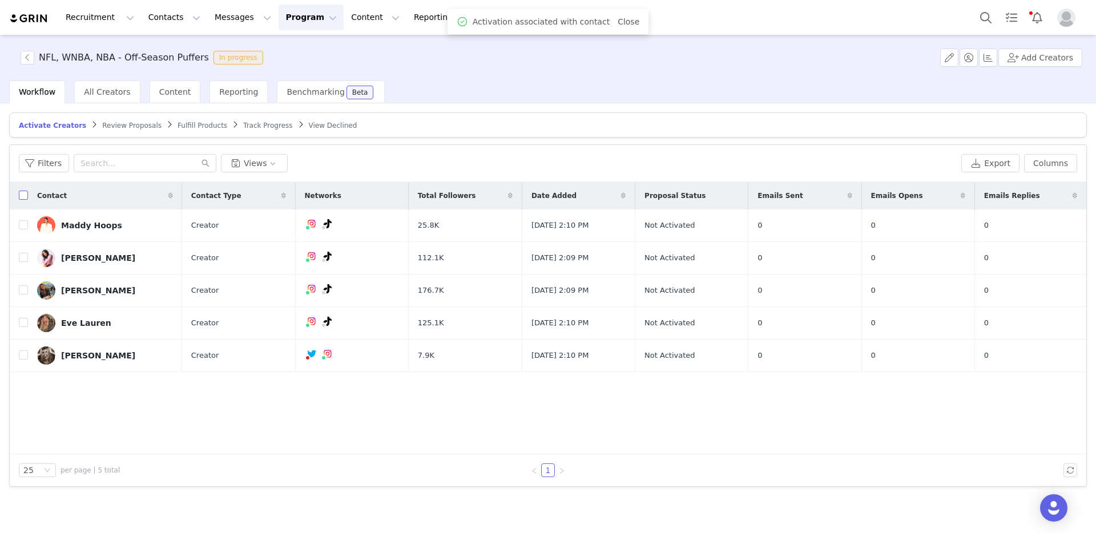
checkbox input "true"
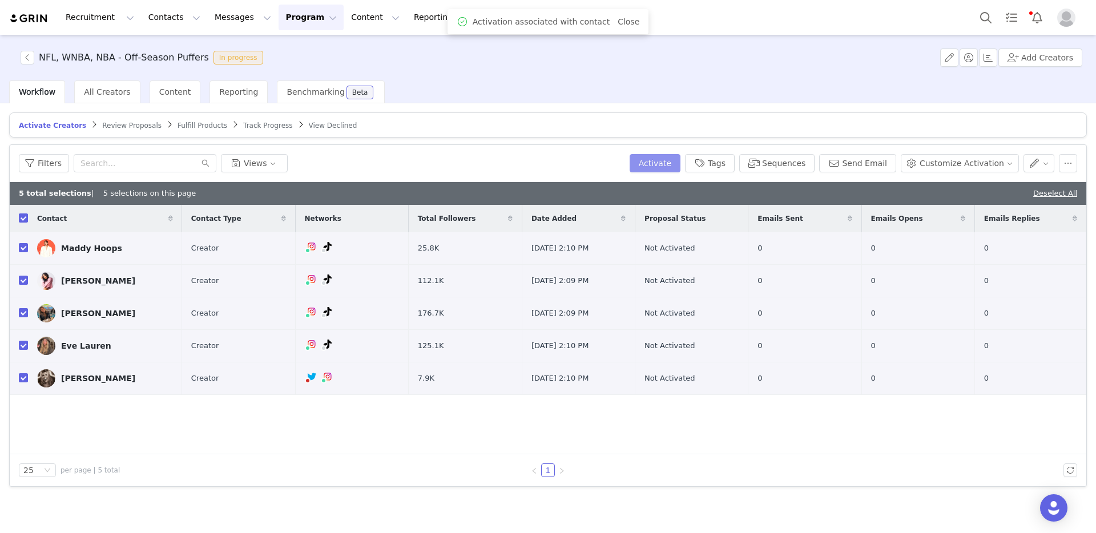
click at [667, 163] on button "Activate" at bounding box center [655, 163] width 51 height 18
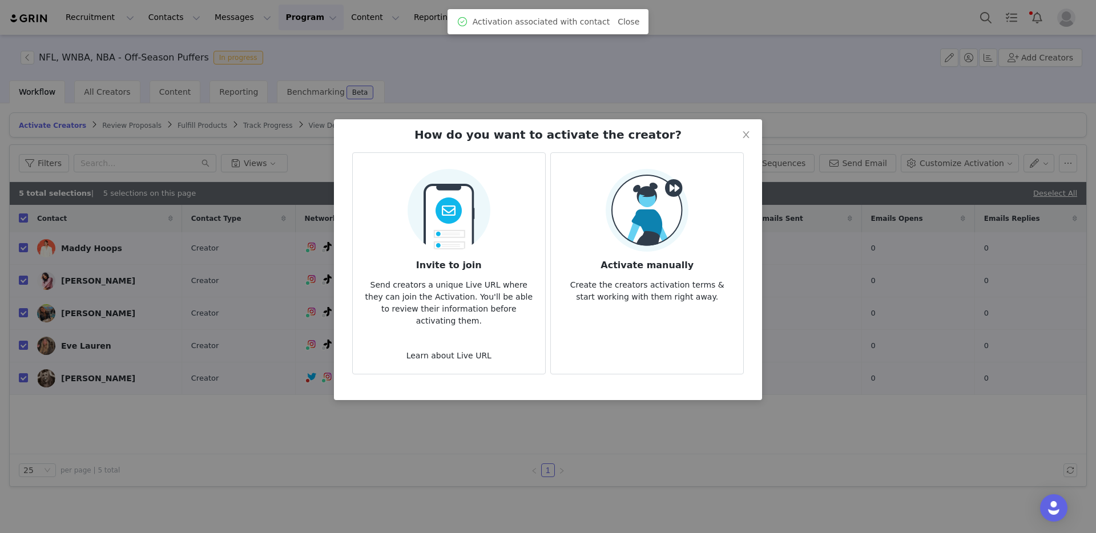
click at [664, 207] on img at bounding box center [647, 210] width 83 height 83
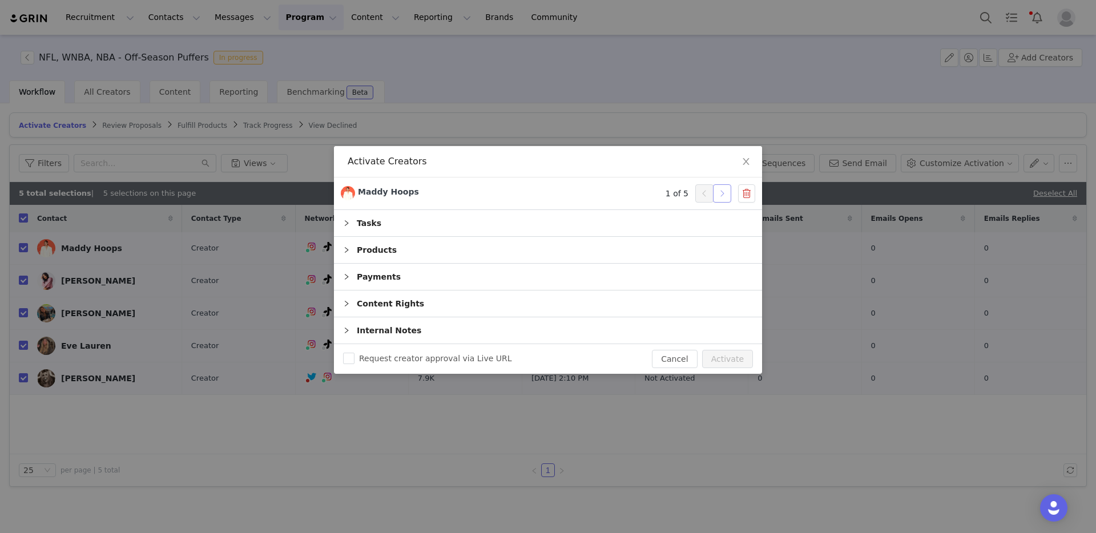
click at [724, 193] on button "button" at bounding box center [722, 193] width 18 height 18
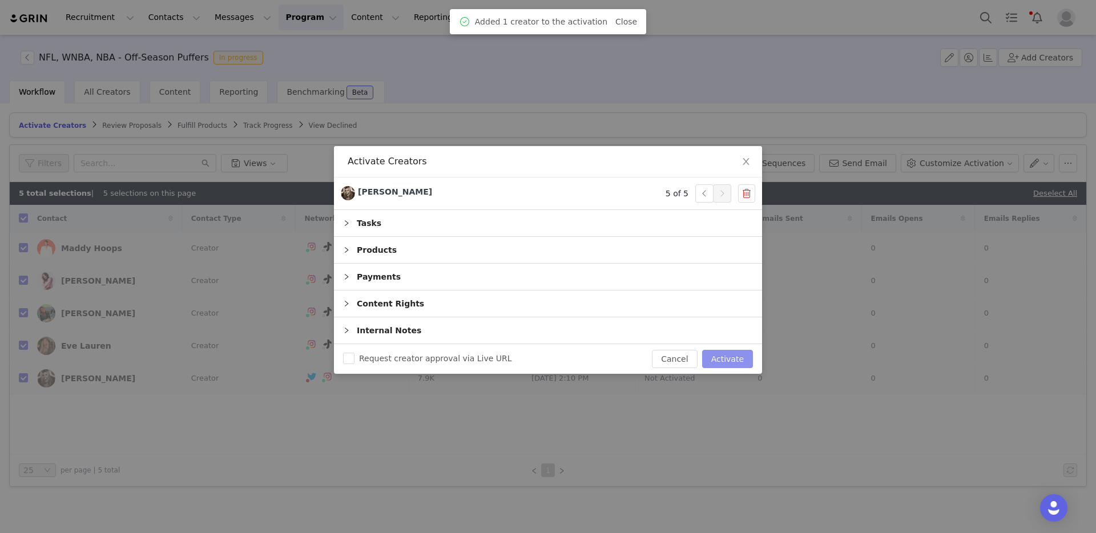
click at [738, 357] on button "Activate" at bounding box center [727, 359] width 51 height 18
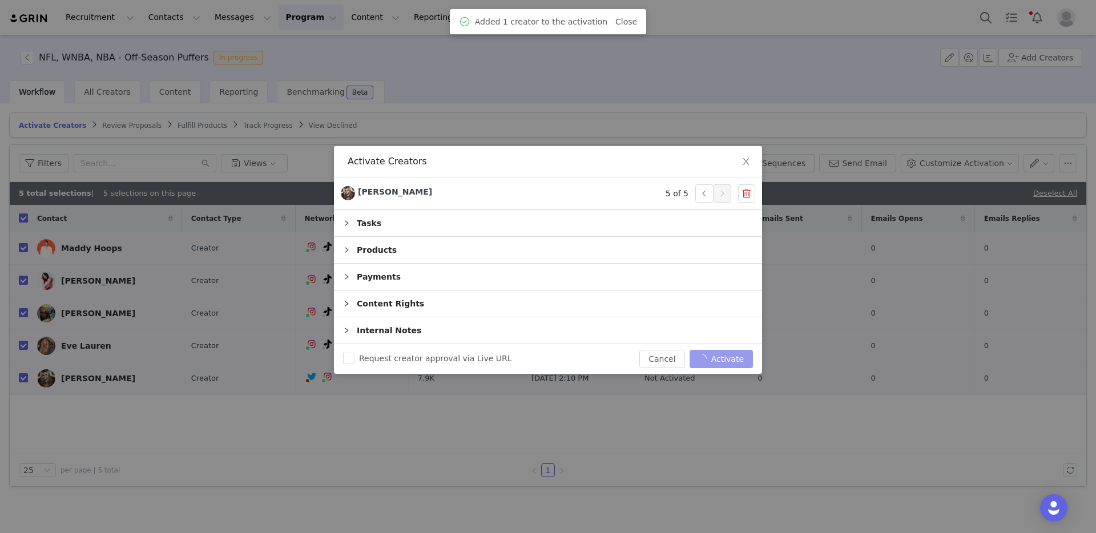
checkbox input "false"
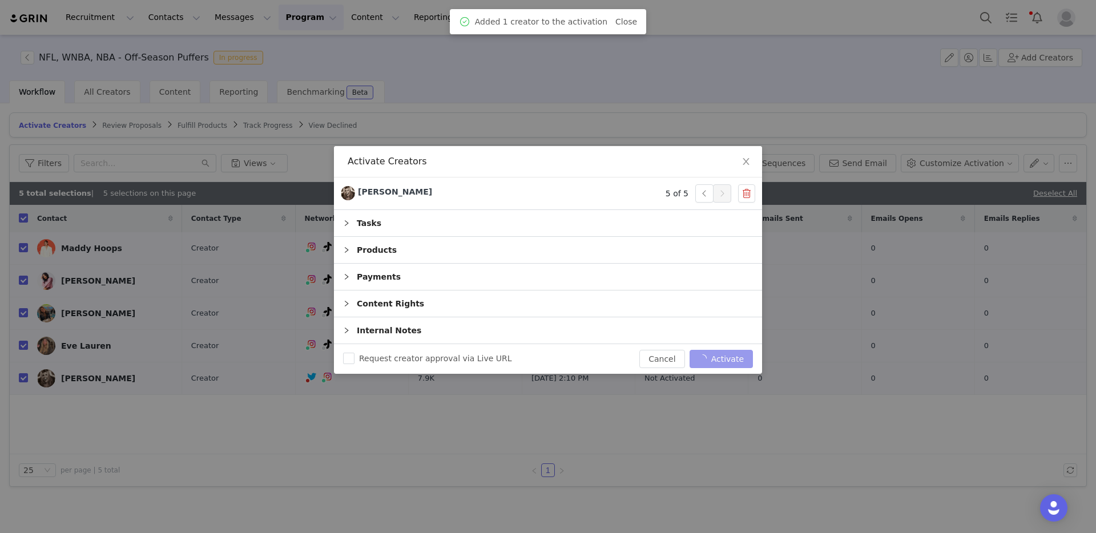
checkbox input "false"
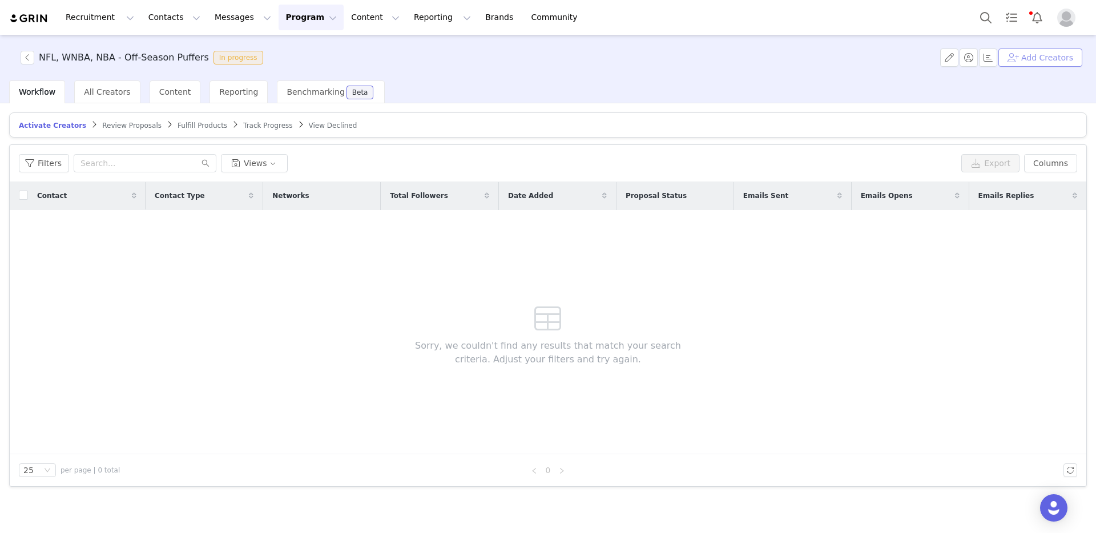
click at [1046, 53] on button "Add Creators" at bounding box center [1040, 58] width 84 height 18
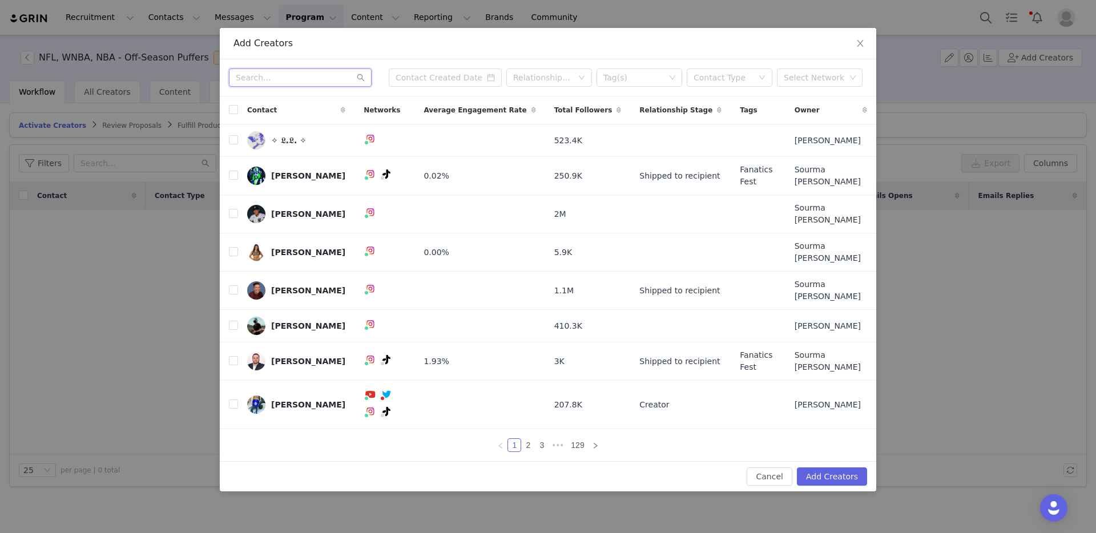
click at [306, 87] on input "text" at bounding box center [300, 77] width 143 height 18
paste input "molly_morrison/"
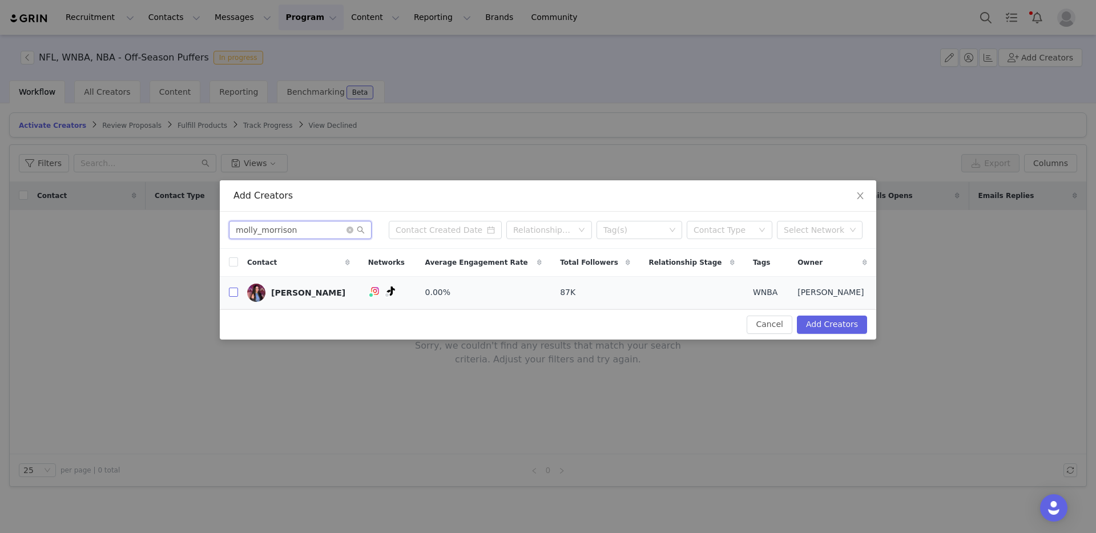
type input "molly_morrison"
click at [231, 293] on input "checkbox" at bounding box center [233, 292] width 9 height 9
checkbox input "true"
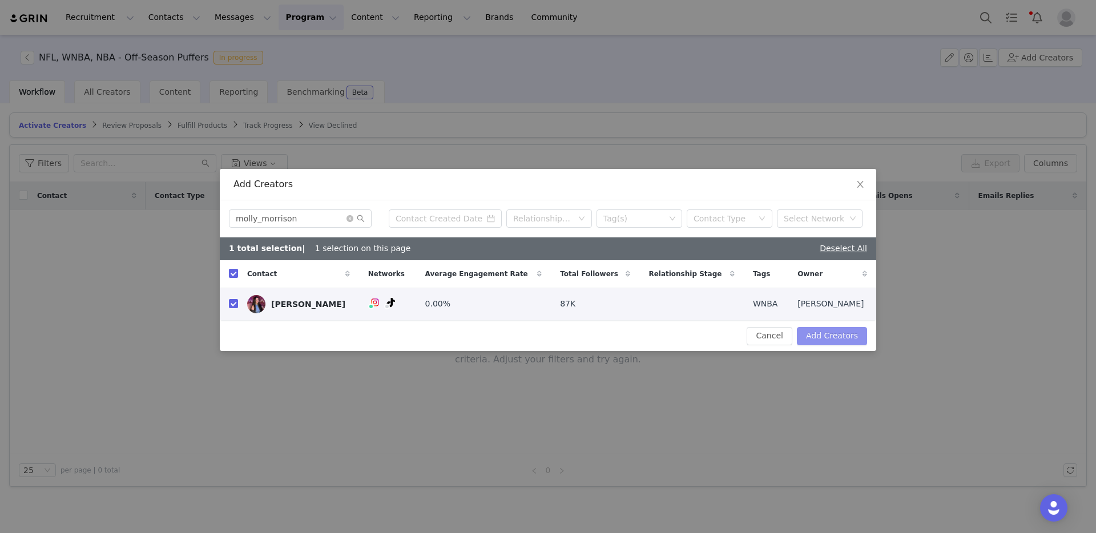
click at [829, 333] on button "Add Creators" at bounding box center [832, 336] width 70 height 18
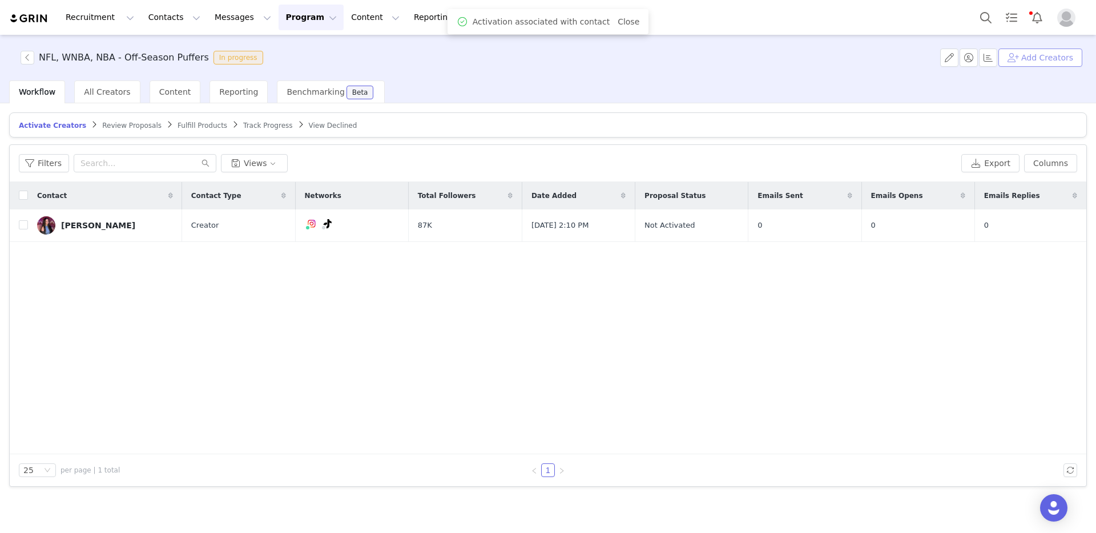
click at [1045, 60] on button "Add Creators" at bounding box center [1040, 58] width 84 height 18
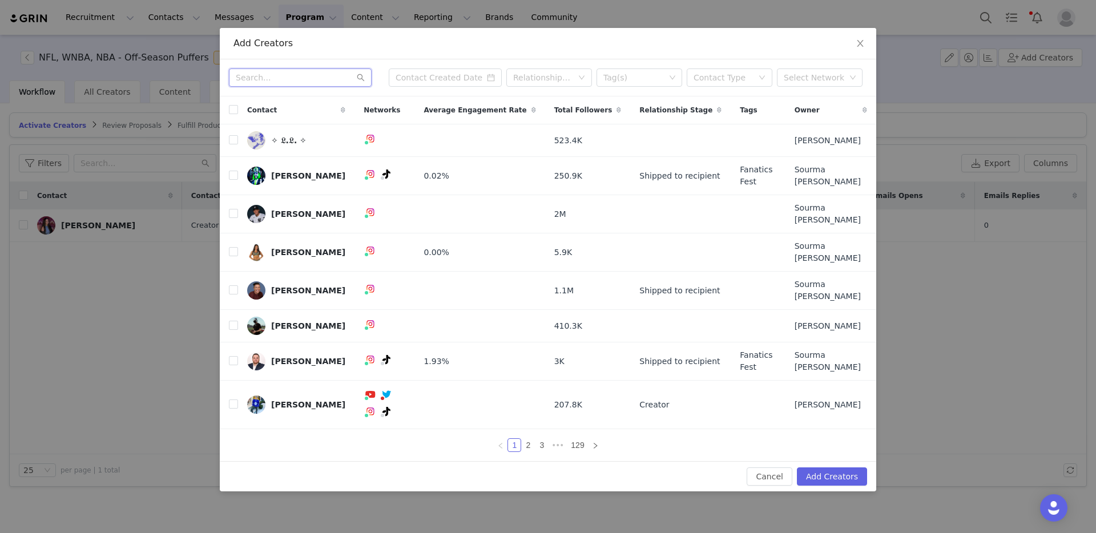
click at [264, 87] on input "text" at bounding box center [300, 77] width 143 height 18
paste input "rosgo21"
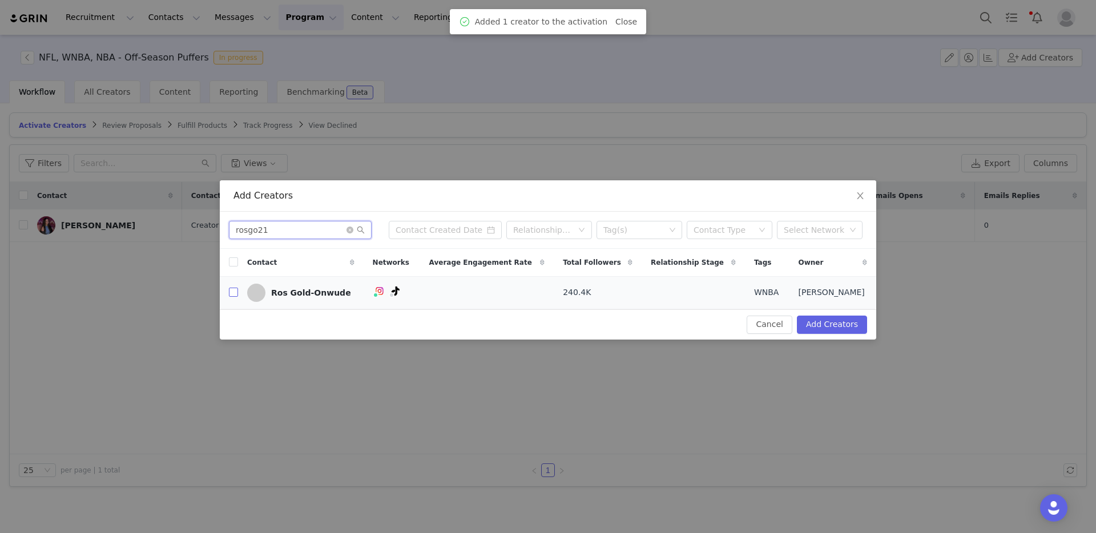
type input "rosgo21"
click at [231, 292] on input "checkbox" at bounding box center [233, 292] width 9 height 9
checkbox input "true"
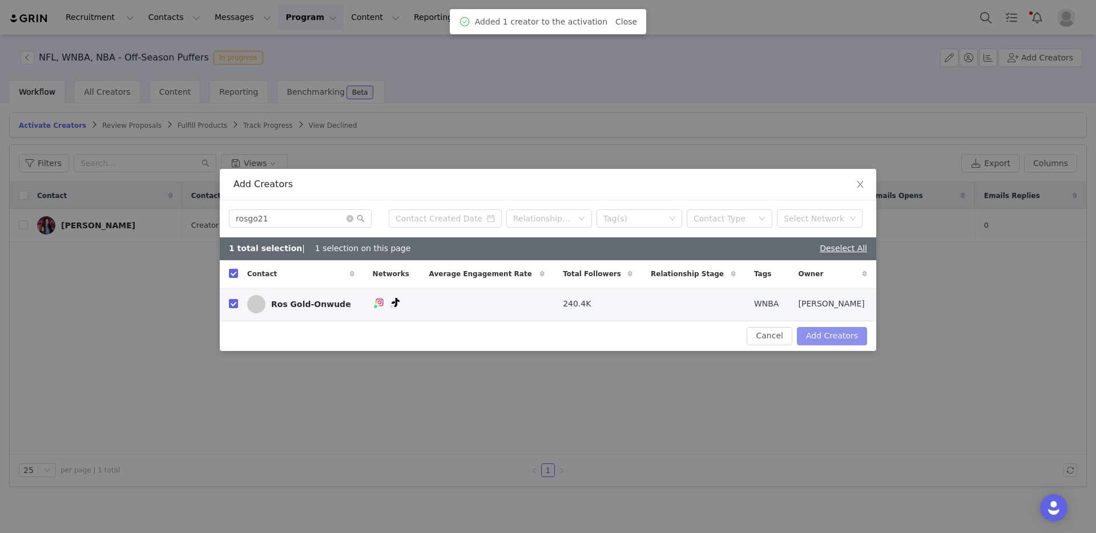
click at [810, 340] on button "Add Creators" at bounding box center [832, 336] width 70 height 18
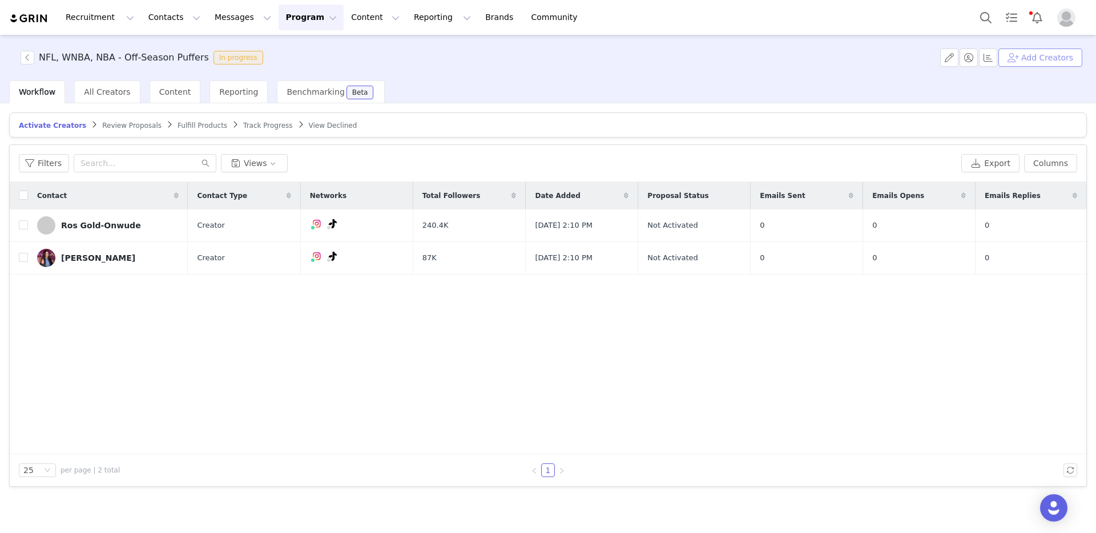
click at [1019, 56] on button "Add Creators" at bounding box center [1040, 58] width 84 height 18
click at [0, 0] on div "Add Creators Cancel Add Creators" at bounding box center [0, 0] width 0 height 0
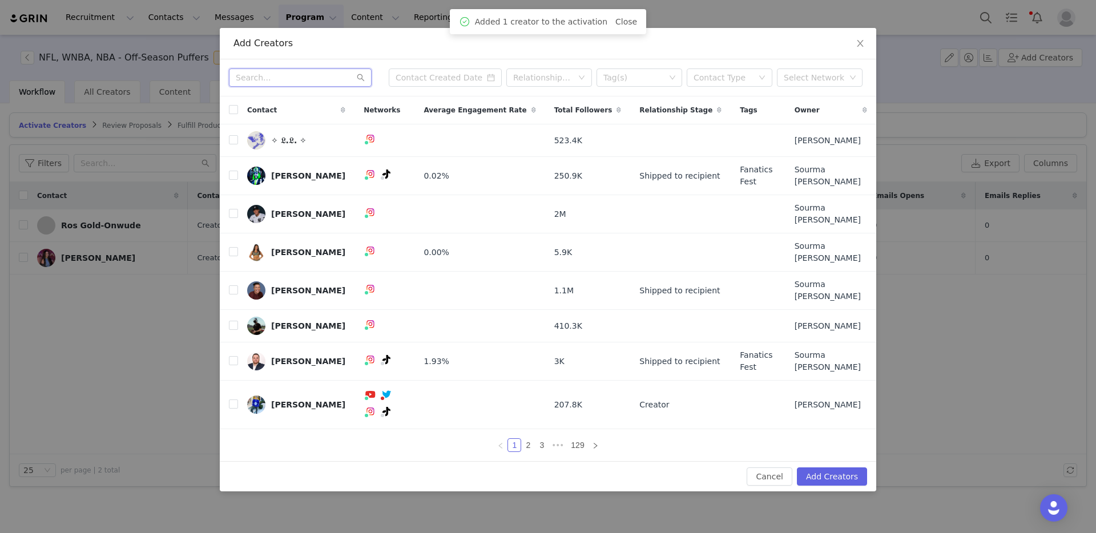
click at [280, 87] on input "text" at bounding box center [300, 77] width 143 height 18
paste input "tarynhatcher"
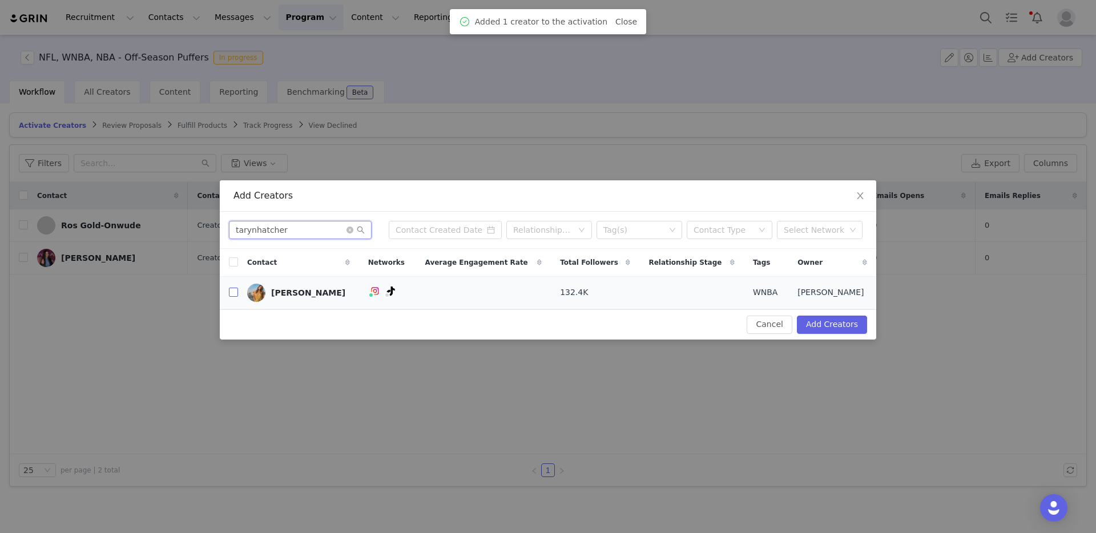
type input "tarynhatcher"
click at [230, 293] on input "checkbox" at bounding box center [233, 292] width 9 height 9
checkbox input "true"
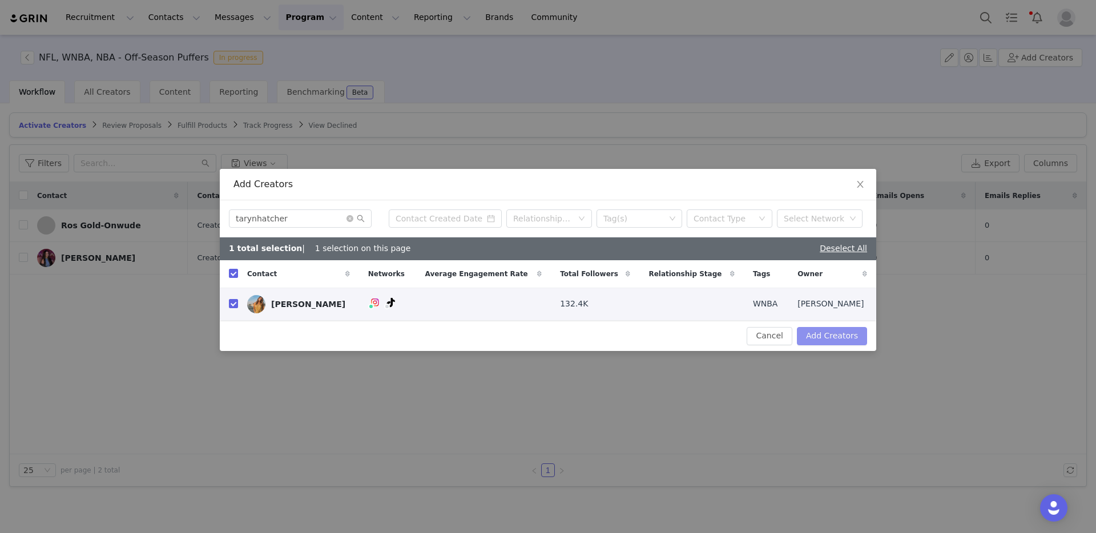
click at [818, 330] on button "Add Creators" at bounding box center [832, 336] width 70 height 18
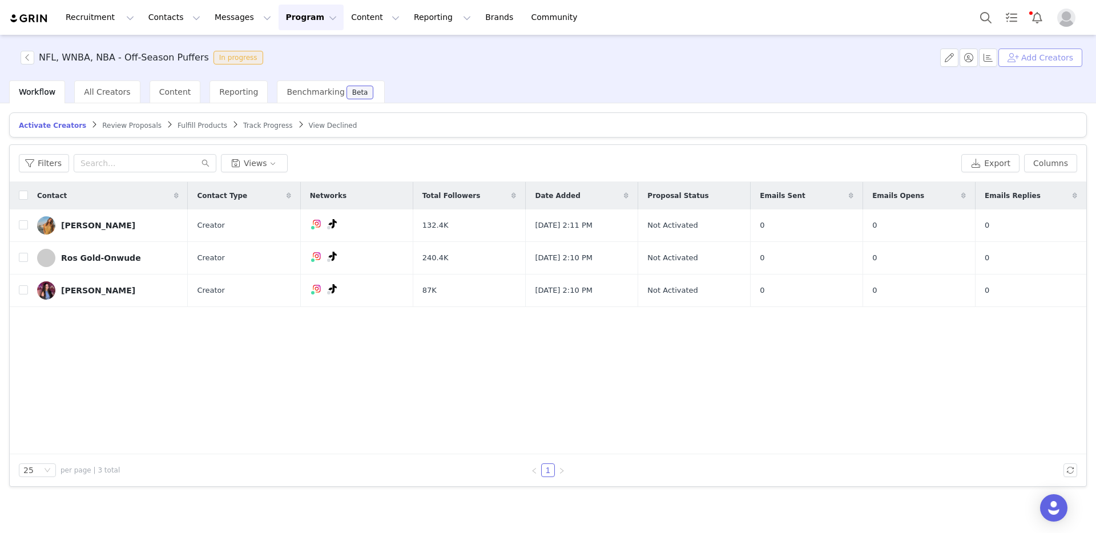
click at [1024, 55] on button "Add Creators" at bounding box center [1040, 58] width 84 height 18
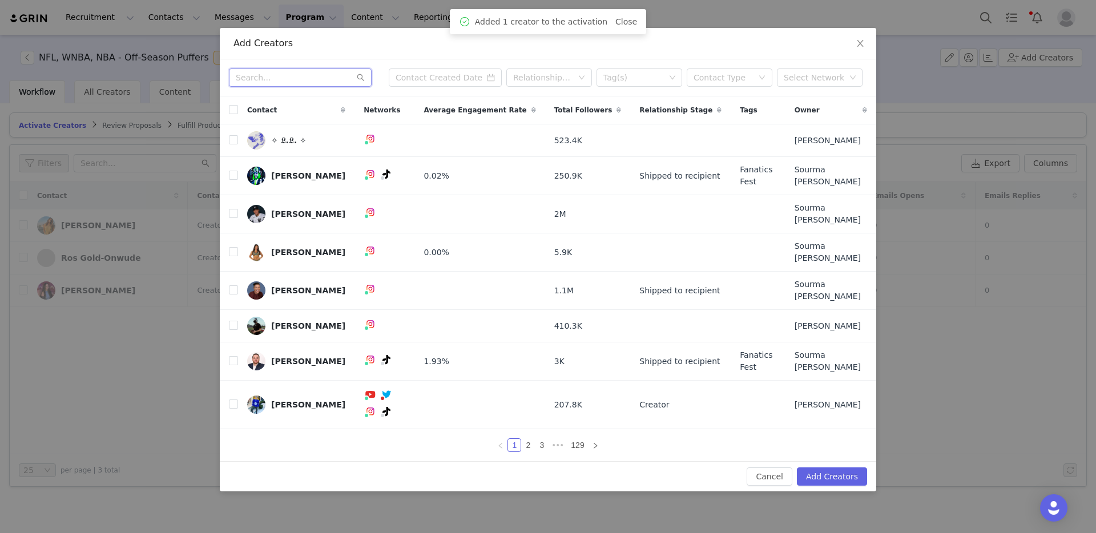
click at [292, 87] on input "text" at bounding box center [300, 77] width 143 height 18
paste input "andraya_carter"
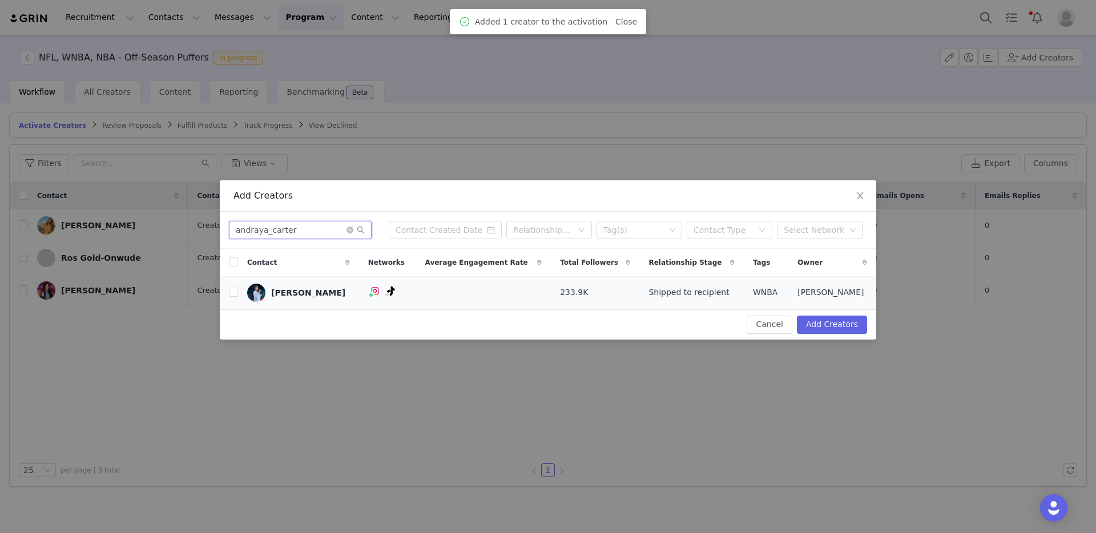
type input "andraya_carter"
click at [226, 294] on td at bounding box center [229, 292] width 18 height 33
click at [231, 293] on input "checkbox" at bounding box center [233, 292] width 9 height 9
checkbox input "true"
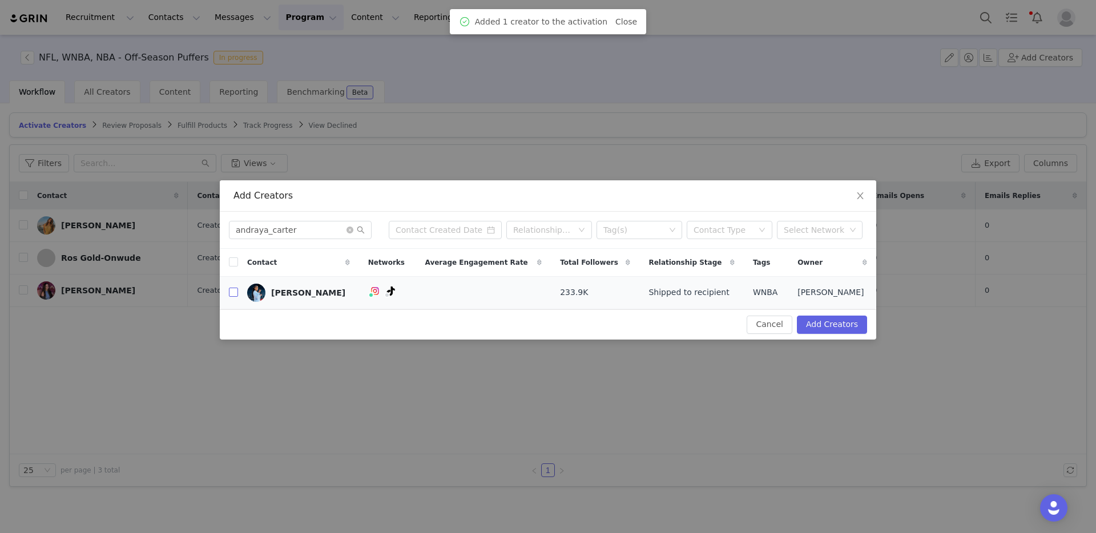
checkbox input "true"
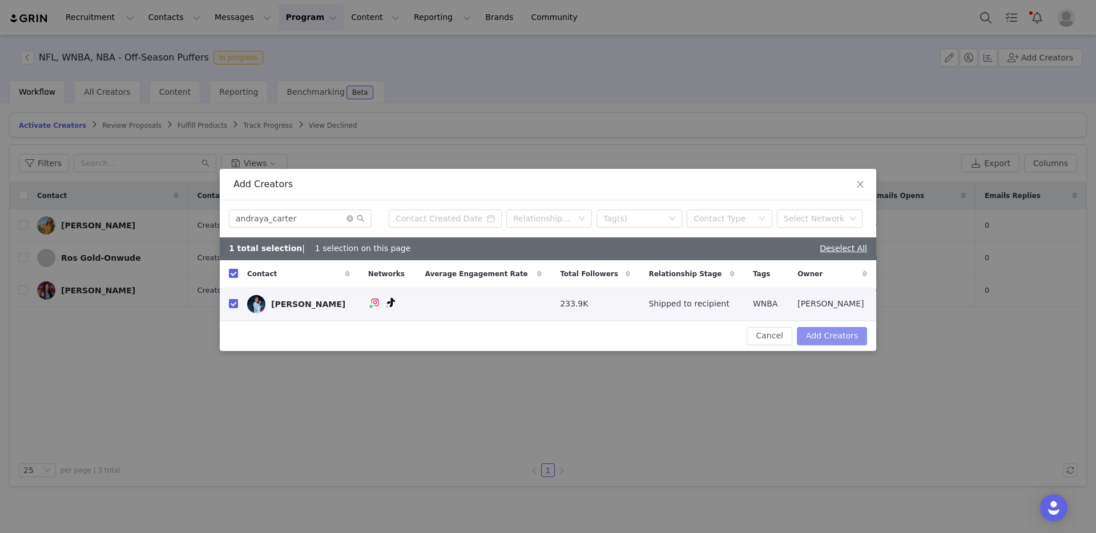
click at [817, 333] on button "Add Creators" at bounding box center [832, 336] width 70 height 18
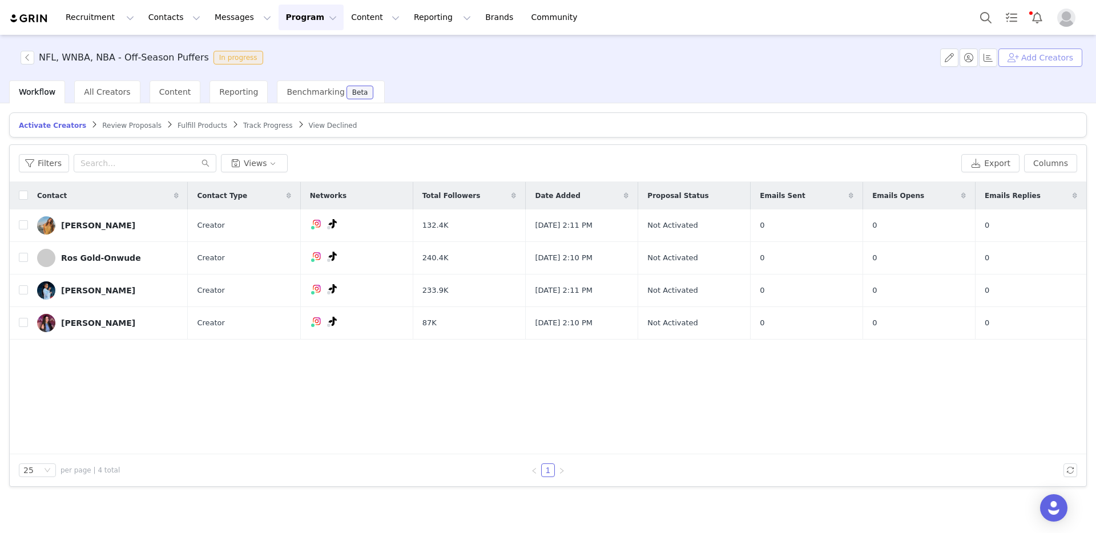
click at [1036, 54] on button "Add Creators" at bounding box center [1040, 58] width 84 height 18
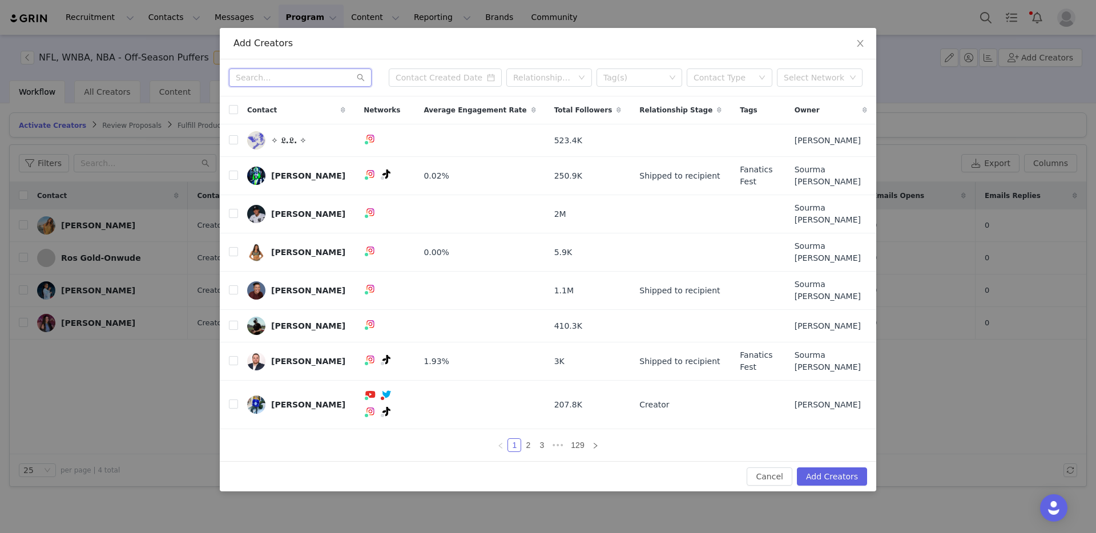
click at [284, 87] on input "text" at bounding box center [300, 77] width 143 height 18
paste input "caysweazie"
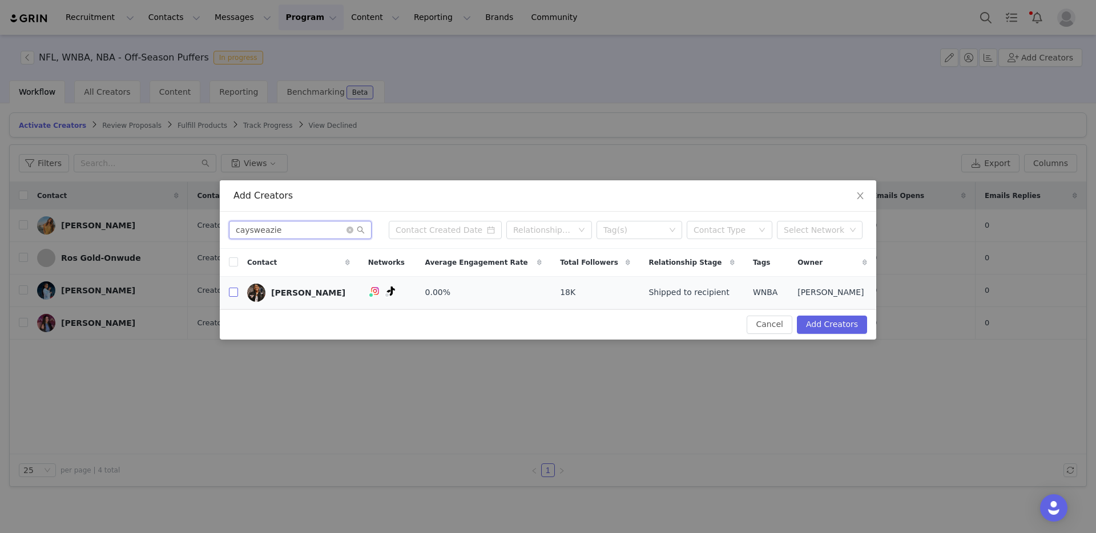
type input "caysweazie"
click at [235, 291] on input "checkbox" at bounding box center [233, 292] width 9 height 9
checkbox input "true"
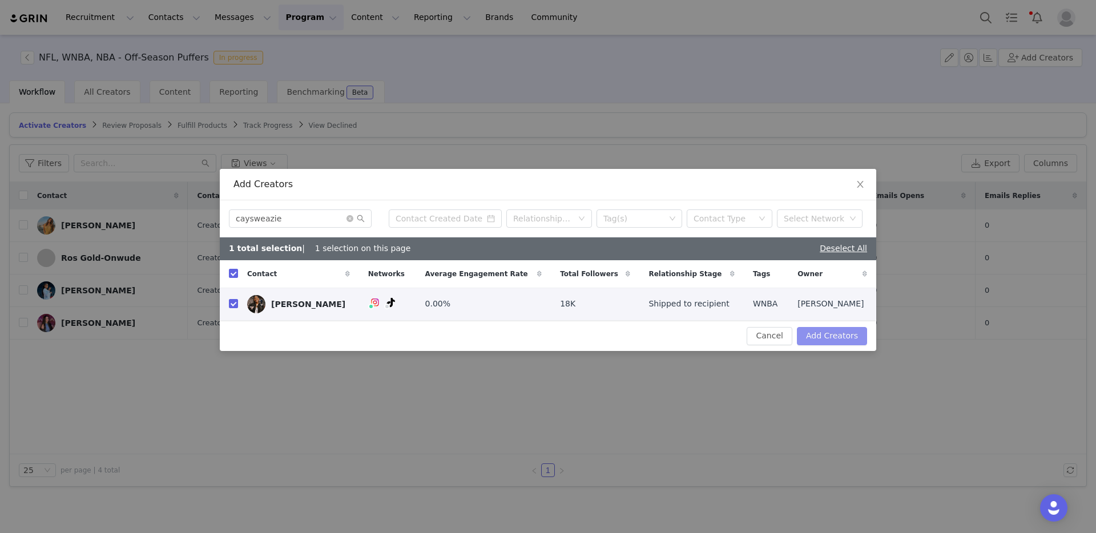
click at [855, 340] on button "Add Creators" at bounding box center [832, 336] width 70 height 18
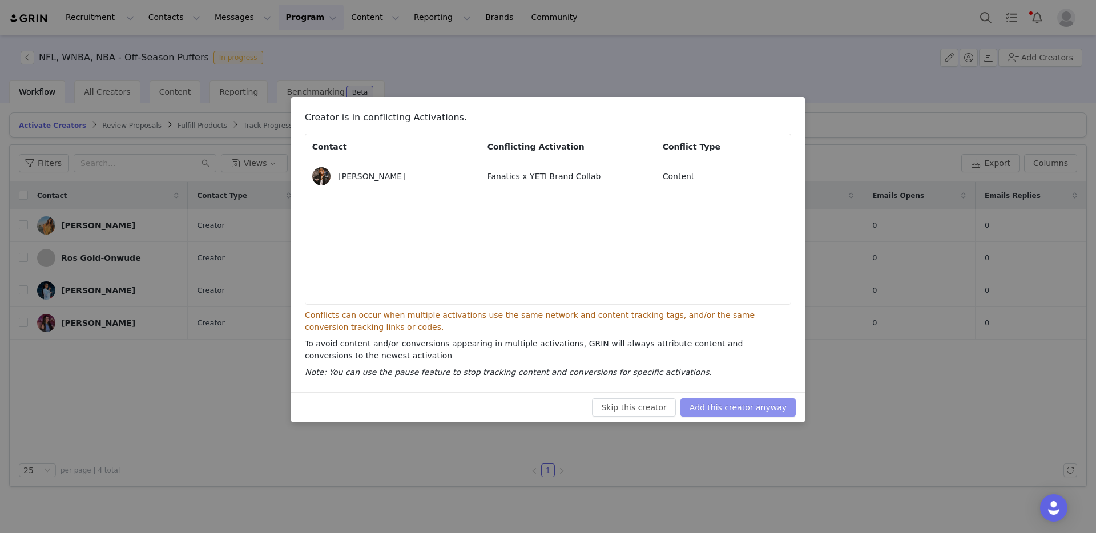
click at [756, 403] on button "Add this creator anyway" at bounding box center [737, 407] width 115 height 18
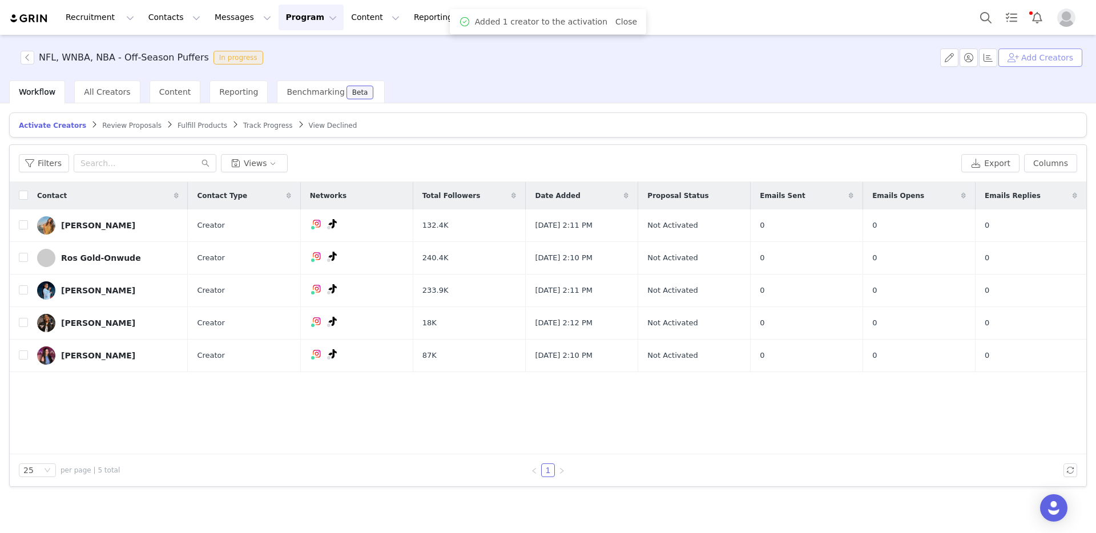
click at [1023, 62] on button "Add Creators" at bounding box center [1040, 58] width 84 height 18
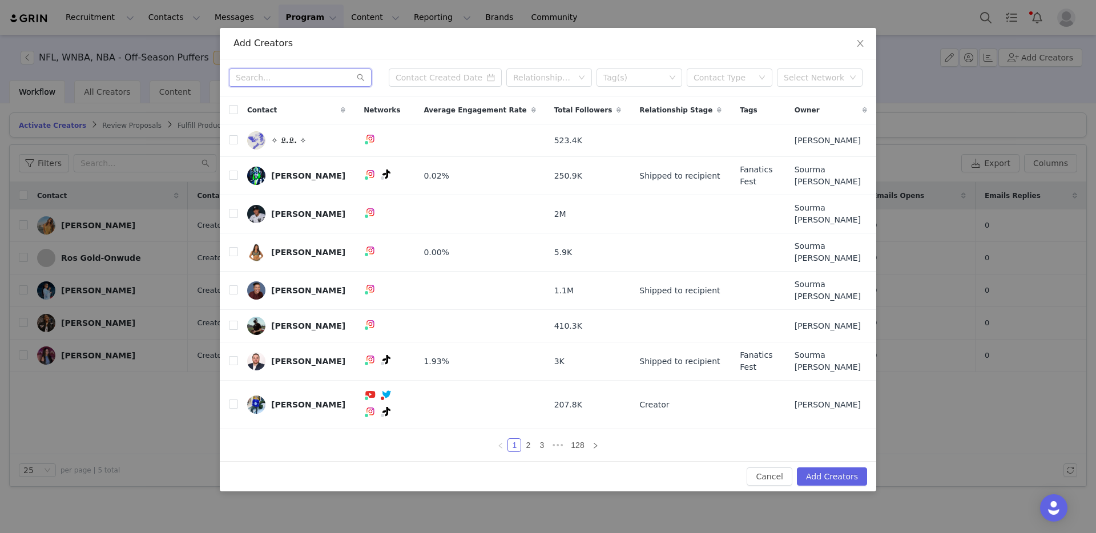
click at [275, 87] on input "text" at bounding box center [300, 77] width 143 height 18
paste input "gabbyygonz"
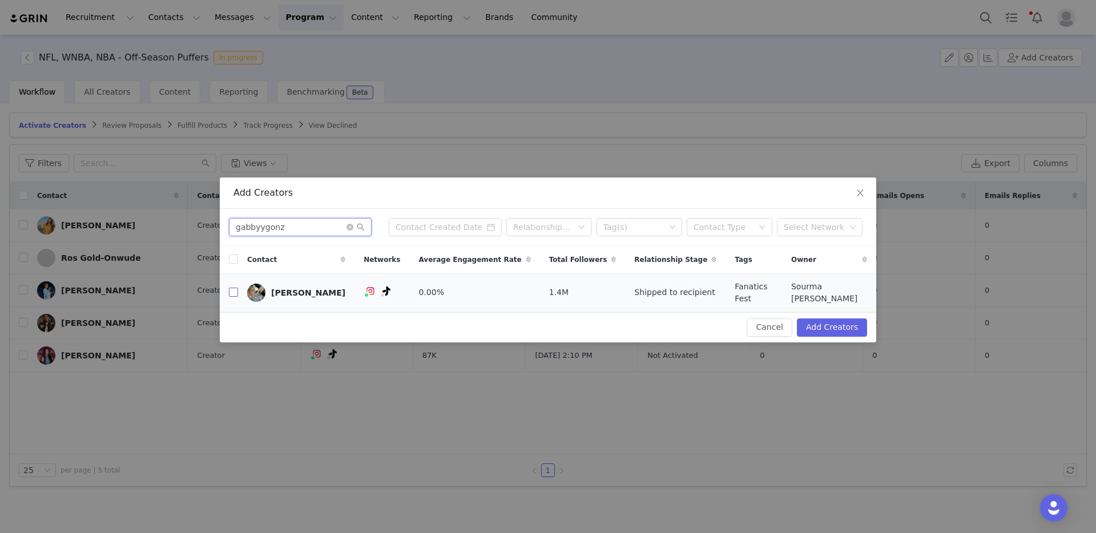
type input "gabbyygonz"
click at [233, 293] on input "checkbox" at bounding box center [233, 292] width 9 height 9
checkbox input "true"
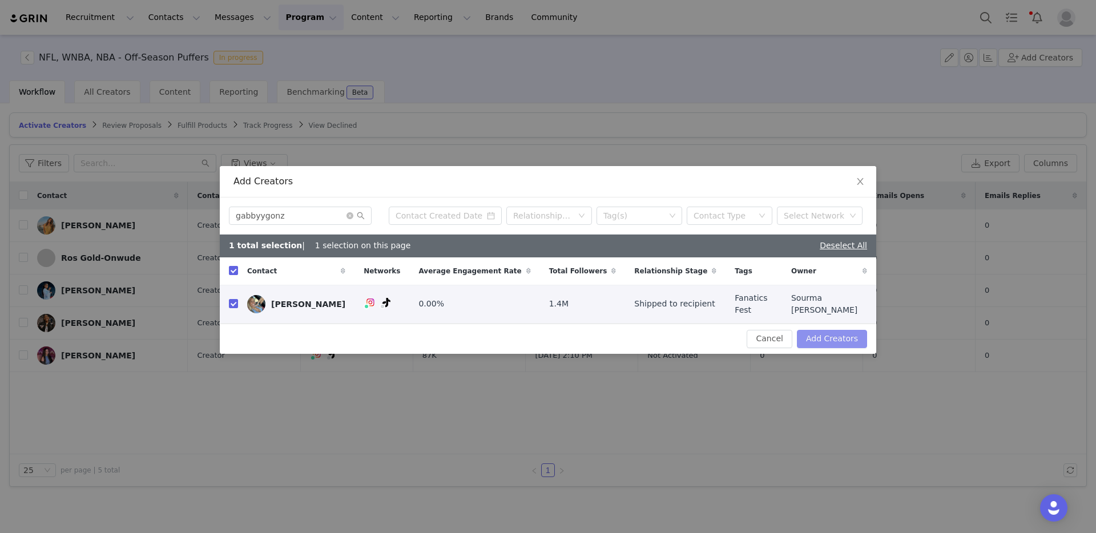
click at [843, 342] on button "Add Creators" at bounding box center [832, 339] width 70 height 18
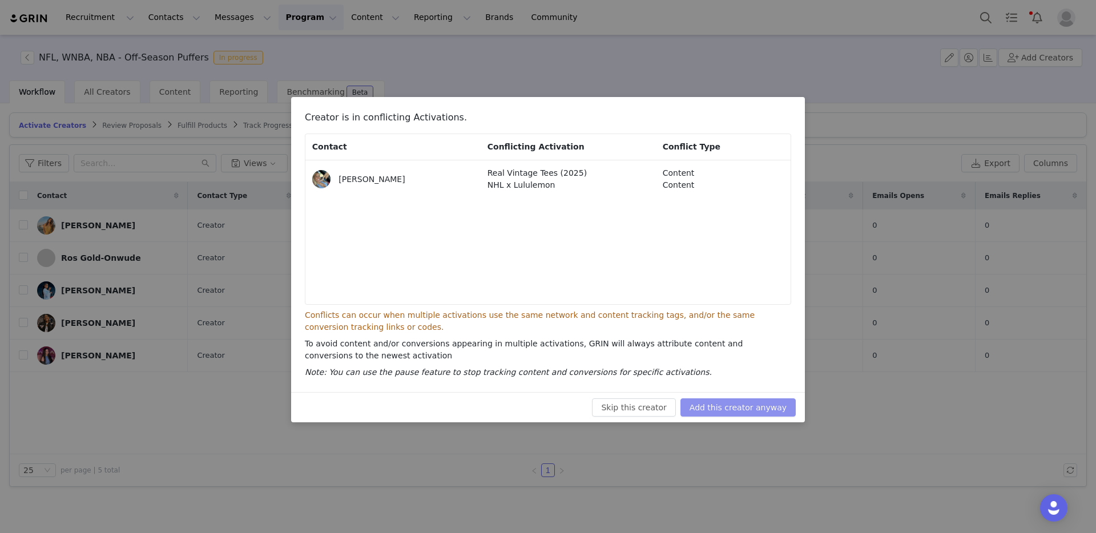
click at [754, 406] on button "Add this creator anyway" at bounding box center [737, 407] width 115 height 18
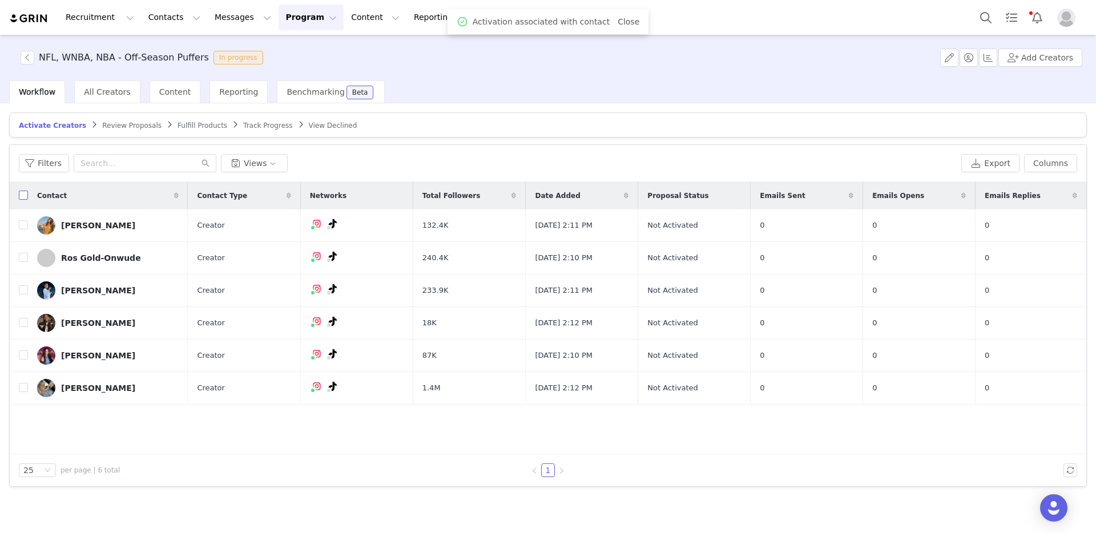
click at [23, 197] on input "checkbox" at bounding box center [23, 195] width 9 height 9
checkbox input "true"
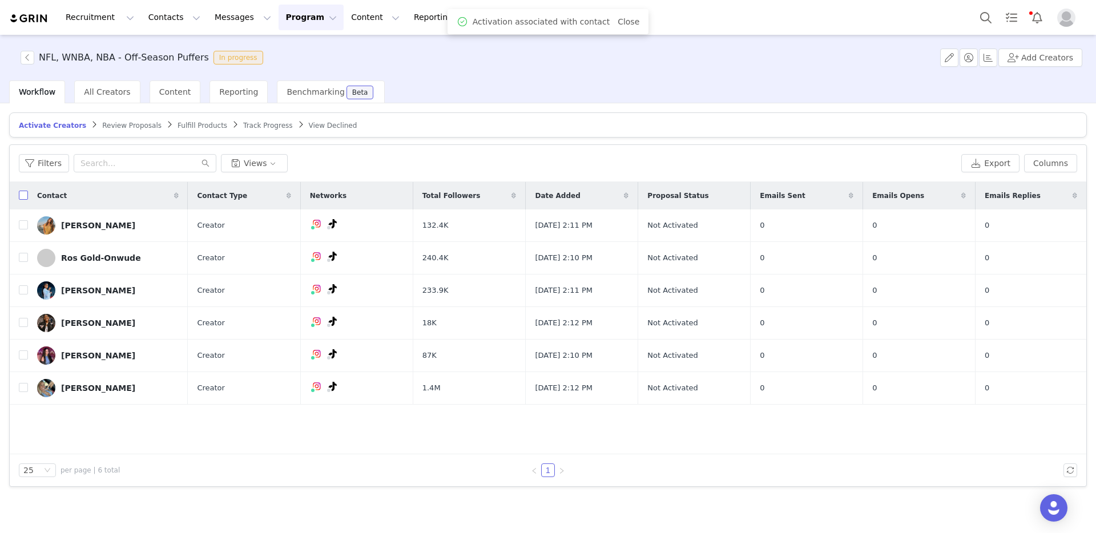
checkbox input "true"
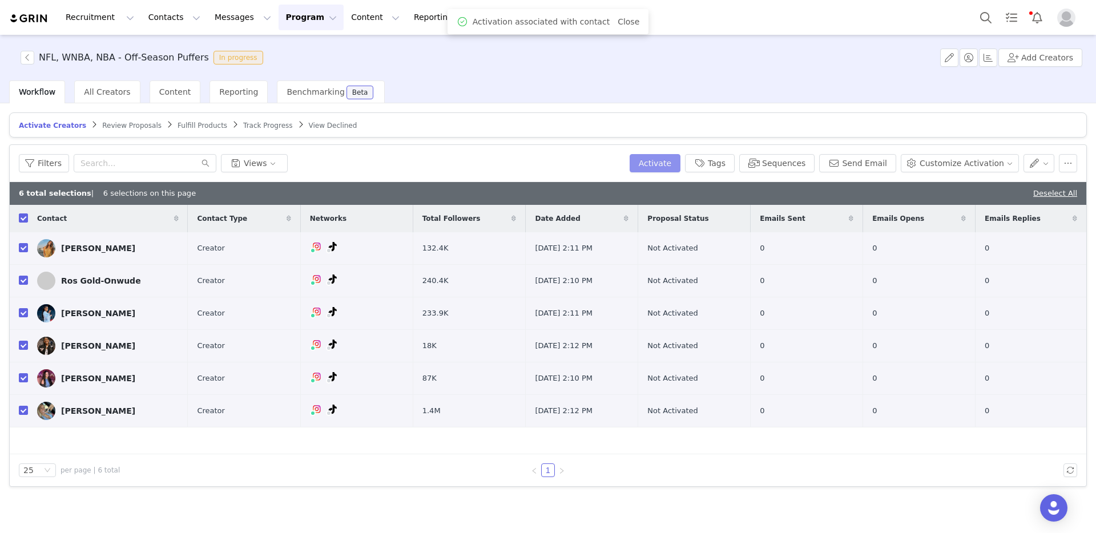
click at [677, 160] on button "Activate" at bounding box center [655, 163] width 51 height 18
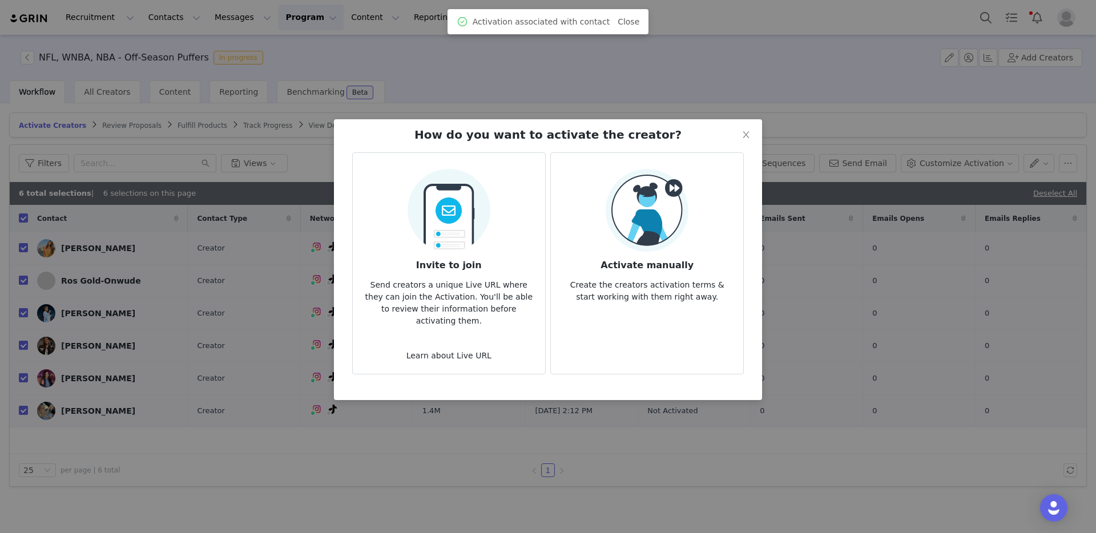
click at [659, 223] on img at bounding box center [647, 210] width 83 height 83
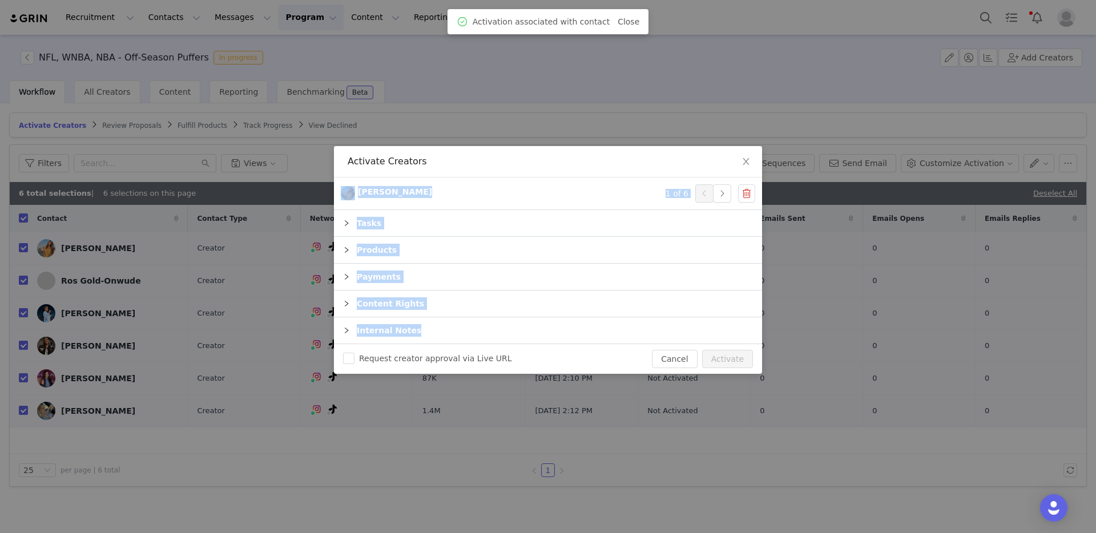
click at [659, 223] on div "Tasks" at bounding box center [548, 223] width 428 height 26
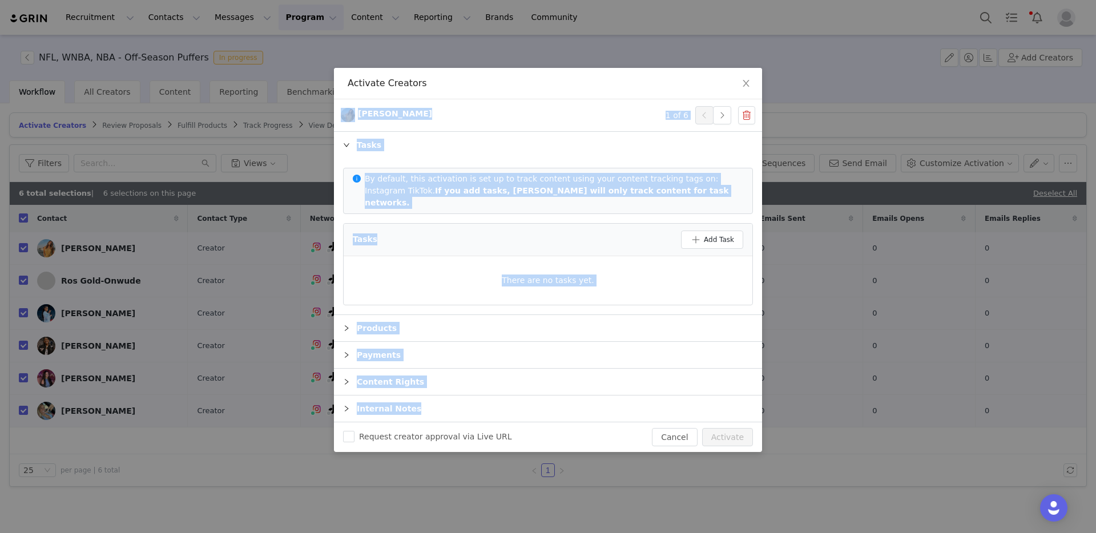
click at [654, 155] on div "Tasks" at bounding box center [548, 145] width 428 height 26
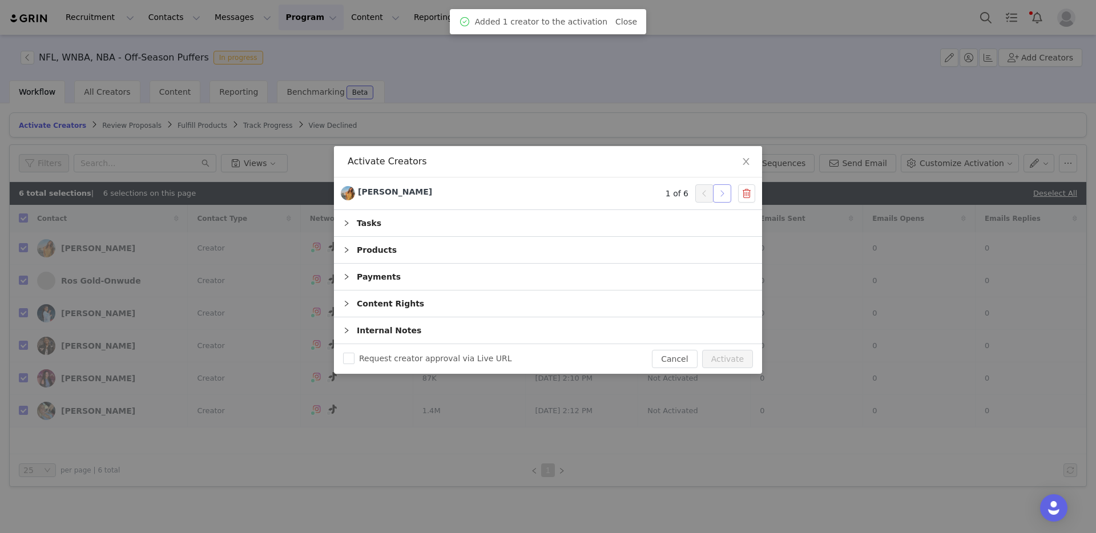
click at [727, 192] on button "button" at bounding box center [722, 193] width 18 height 18
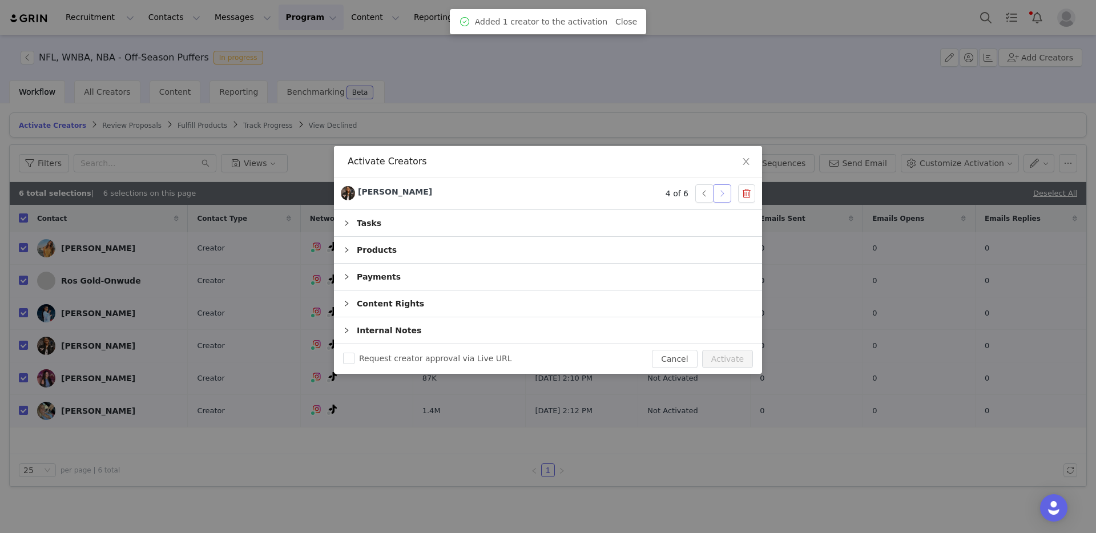
click at [727, 192] on button "button" at bounding box center [722, 193] width 18 height 18
click at [725, 371] on div "Request creator approval via Live URL Cancel Activate" at bounding box center [548, 359] width 428 height 30
click at [730, 361] on button "Activate" at bounding box center [727, 359] width 51 height 18
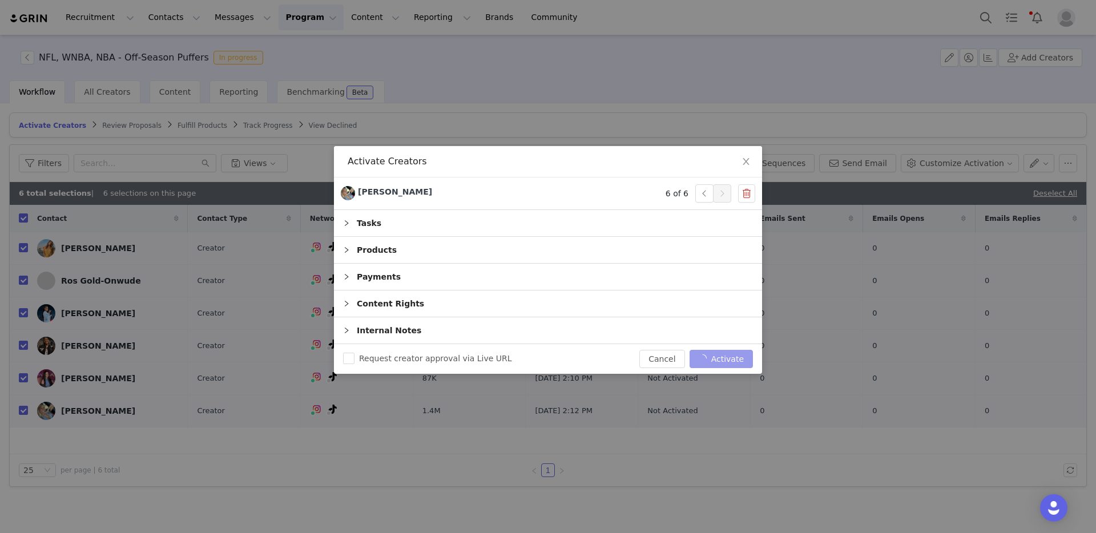
checkbox input "false"
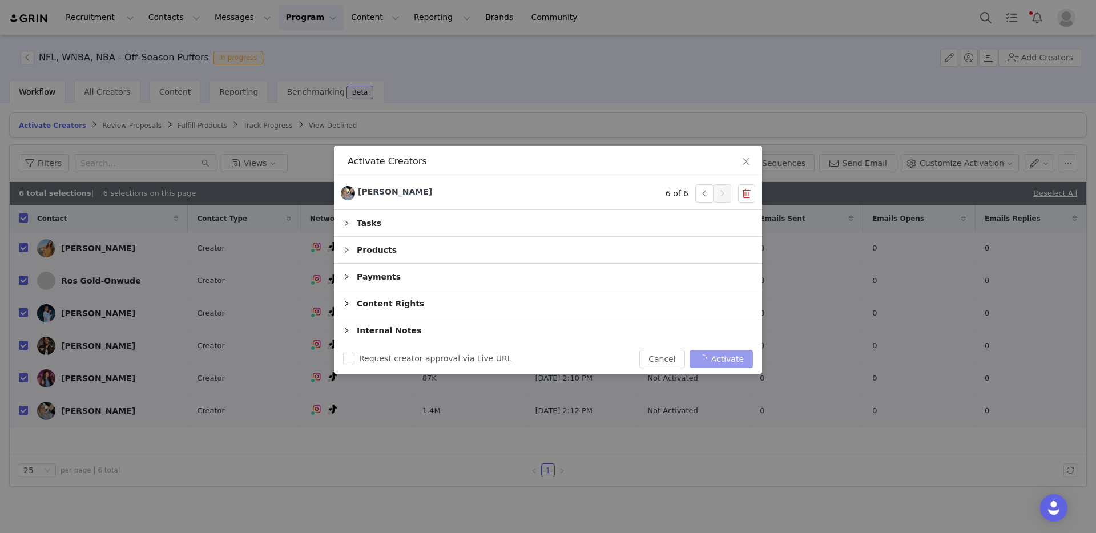
checkbox input "false"
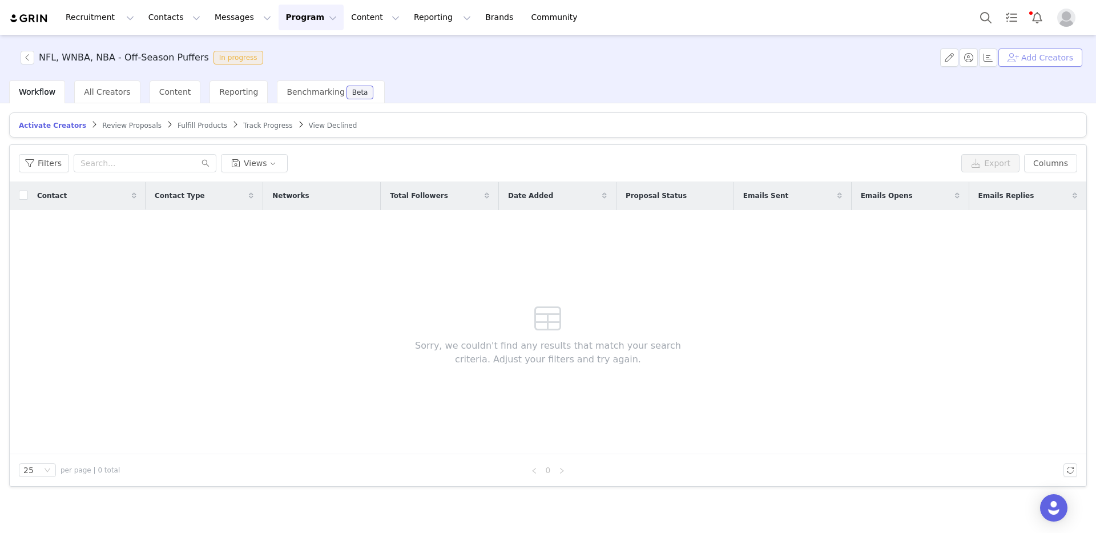
click at [1044, 52] on button "Add Creators" at bounding box center [1040, 58] width 84 height 18
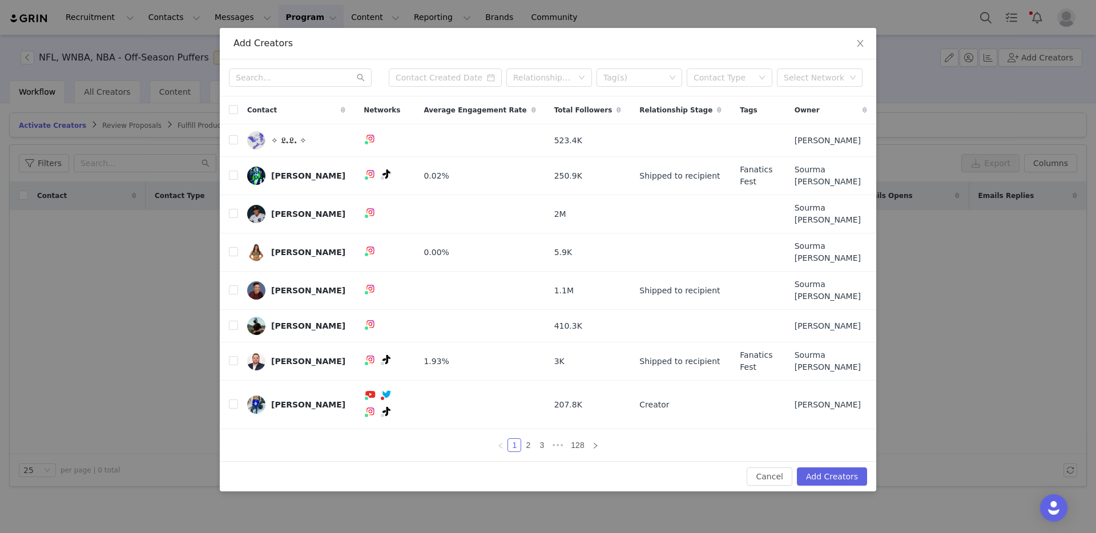
click at [309, 86] on div "Relationship Stage Tag(s) Contact Type Select Network" at bounding box center [548, 77] width 656 height 37
click at [309, 87] on div "Relationship Stage Tag(s) Contact Type Select Network" at bounding box center [548, 77] width 656 height 37
click at [307, 87] on input "text" at bounding box center [300, 77] width 143 height 18
paste input "gabbyygonz"
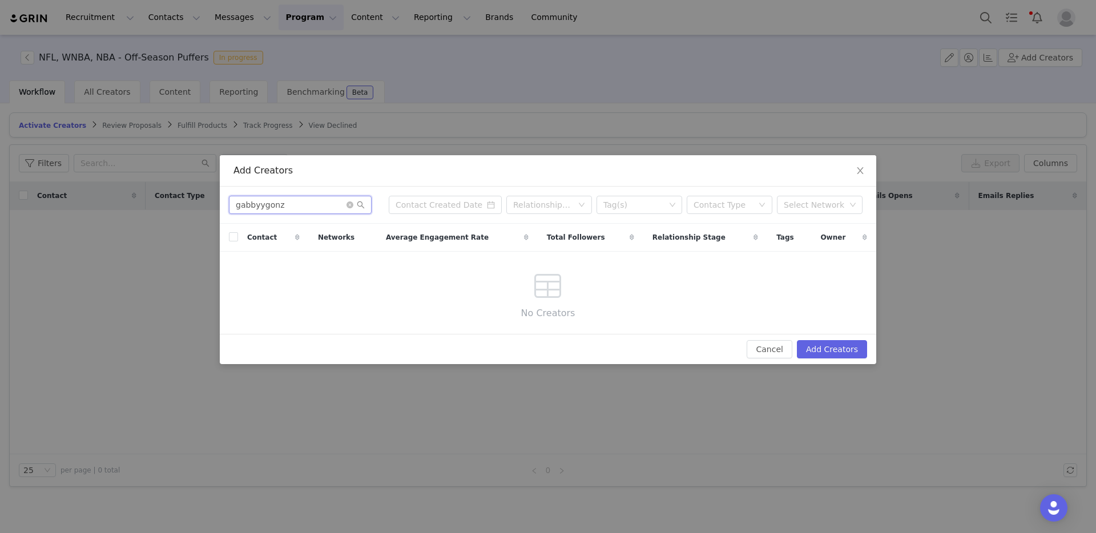
drag, startPoint x: 263, startPoint y: 208, endPoint x: 318, endPoint y: 206, distance: 55.4
click at [318, 207] on input "gabbyygonz" at bounding box center [300, 205] width 143 height 18
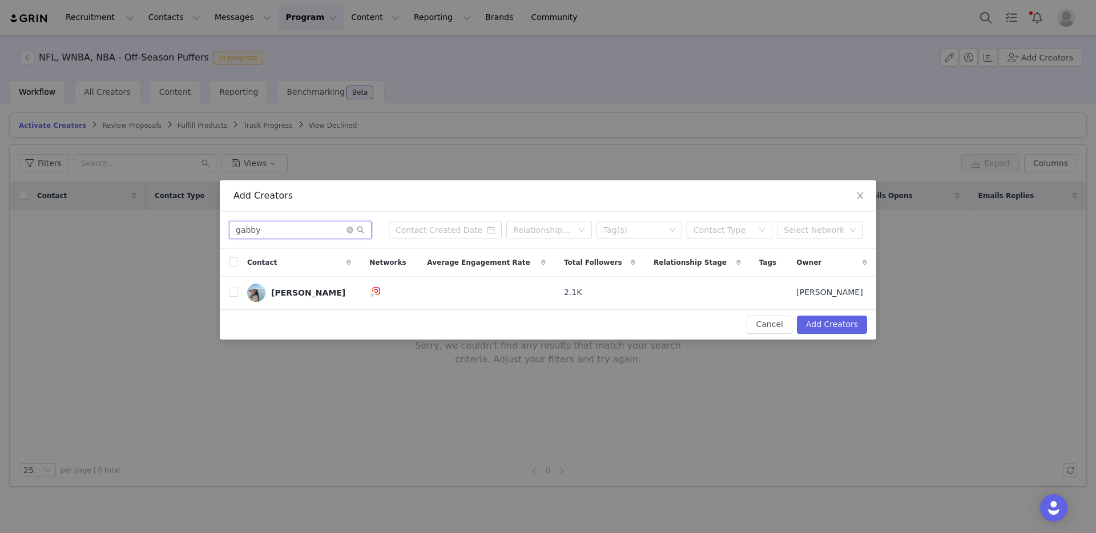
type input "gabby"
click at [402, 126] on div "Add Creators gabby Relationship Stage Tag(s) Contact Type Select Network Contac…" at bounding box center [548, 266] width 1096 height 533
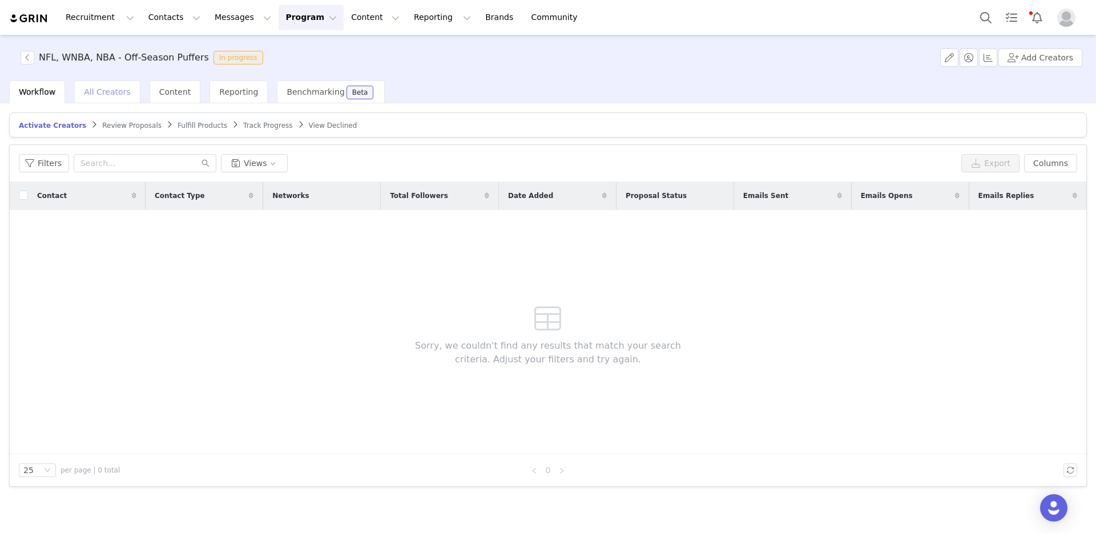
click at [110, 90] on span "All Creators" at bounding box center [107, 91] width 46 height 9
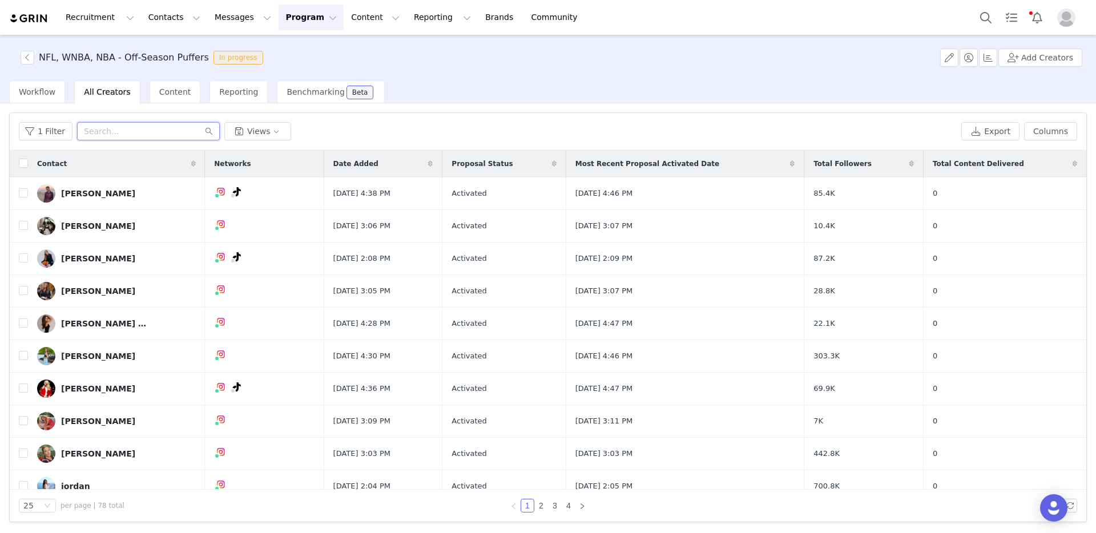
click at [114, 133] on input "text" at bounding box center [148, 131] width 143 height 18
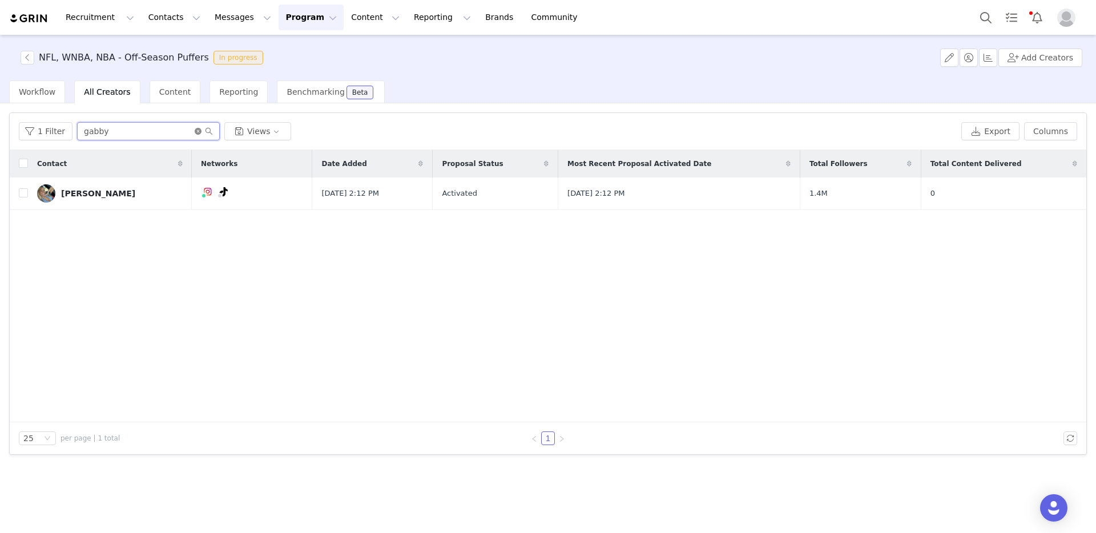
type input "gabby"
click at [195, 132] on icon "icon: close-circle" at bounding box center [198, 131] width 7 height 7
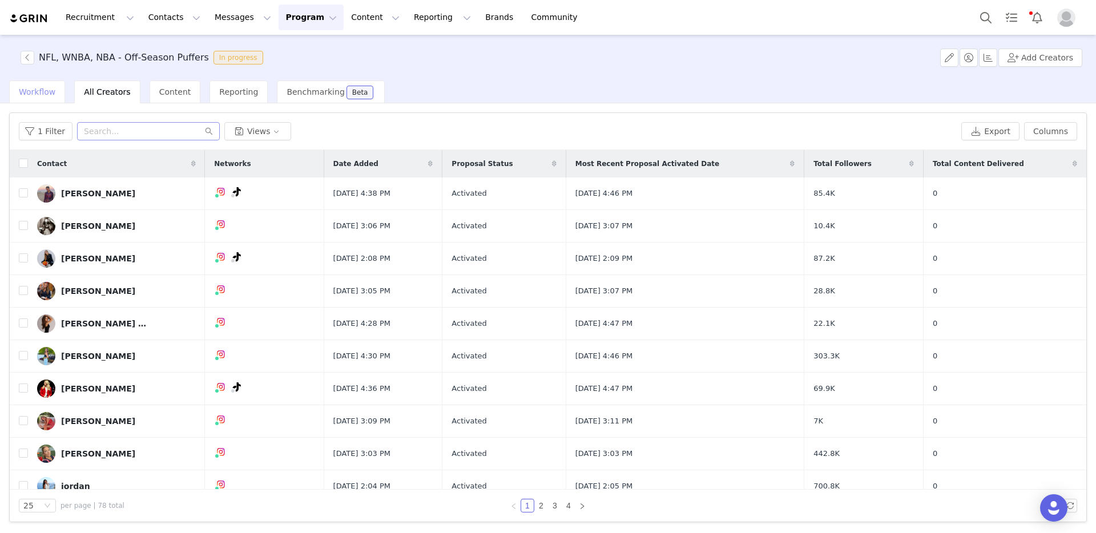
click at [33, 92] on span "Workflow" at bounding box center [37, 91] width 37 height 9
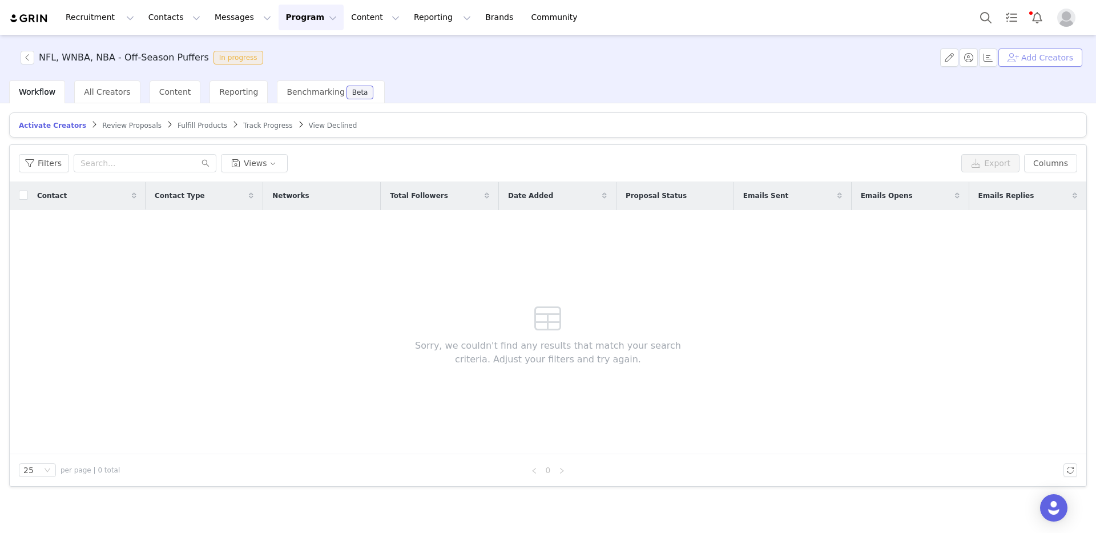
click at [1034, 61] on button "Add Creators" at bounding box center [1040, 58] width 84 height 18
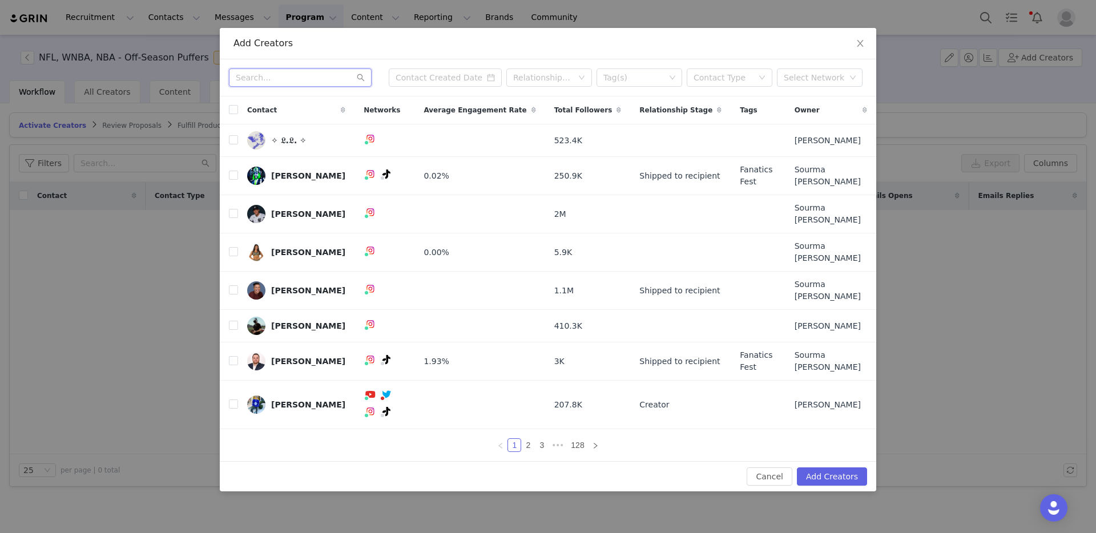
click at [301, 87] on input "text" at bounding box center [300, 77] width 143 height 18
paste input "greydydiaz"
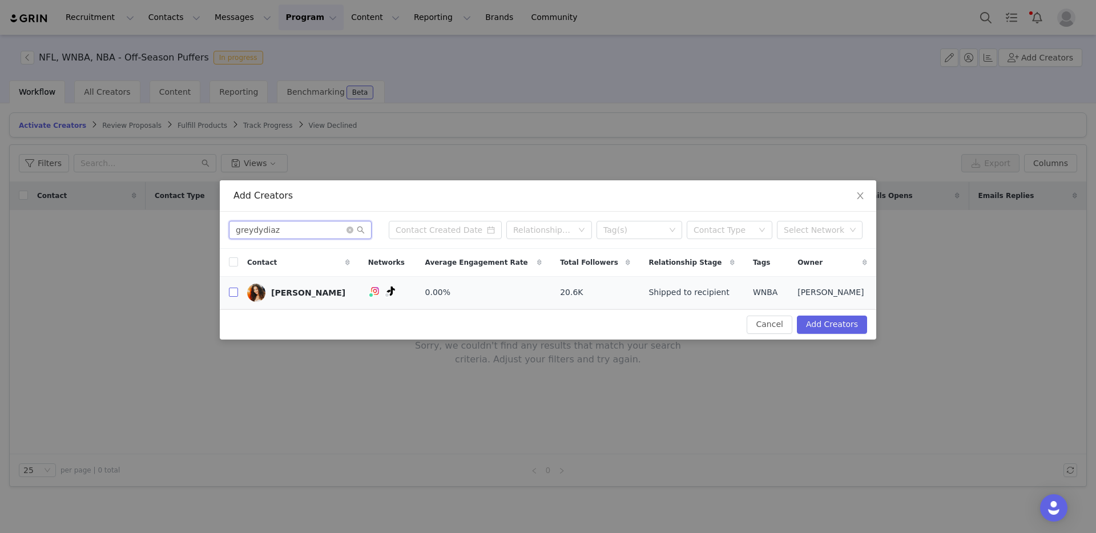
type input "greydydiaz"
click at [233, 291] on input "checkbox" at bounding box center [233, 292] width 9 height 9
checkbox input "true"
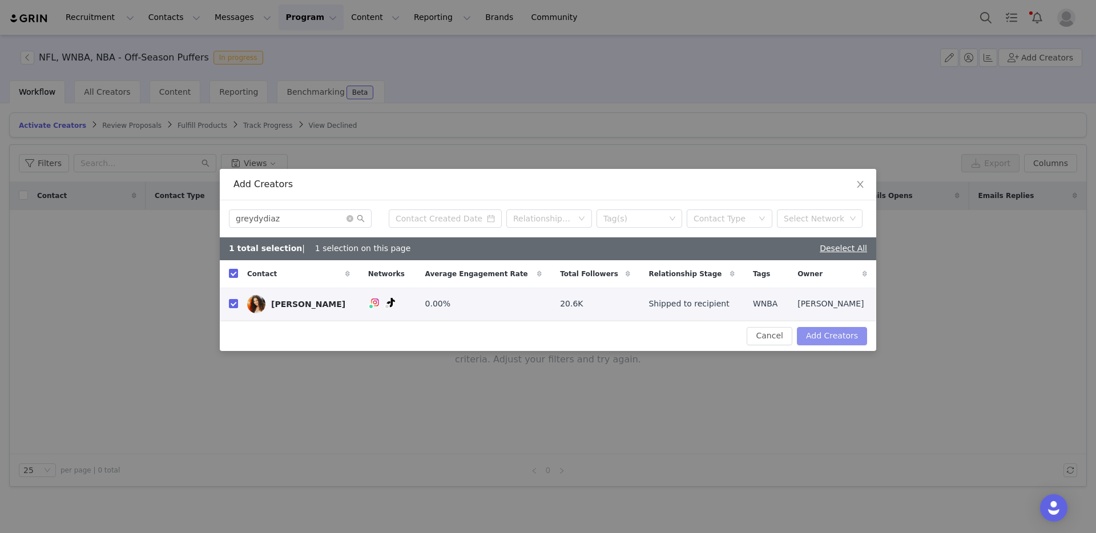
click at [840, 344] on button "Add Creators" at bounding box center [832, 336] width 70 height 18
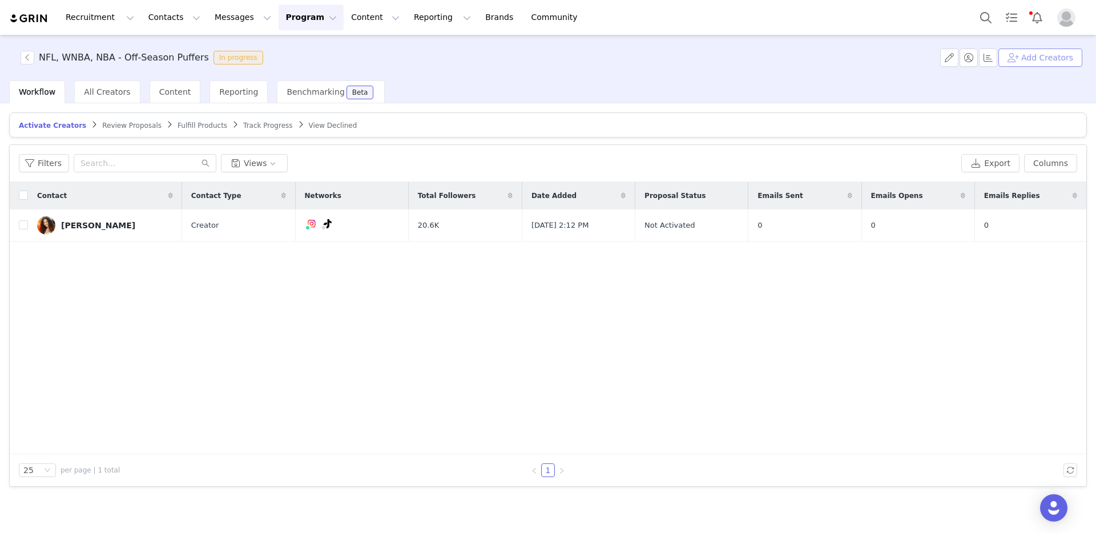
click at [1022, 64] on button "Add Creators" at bounding box center [1040, 58] width 84 height 18
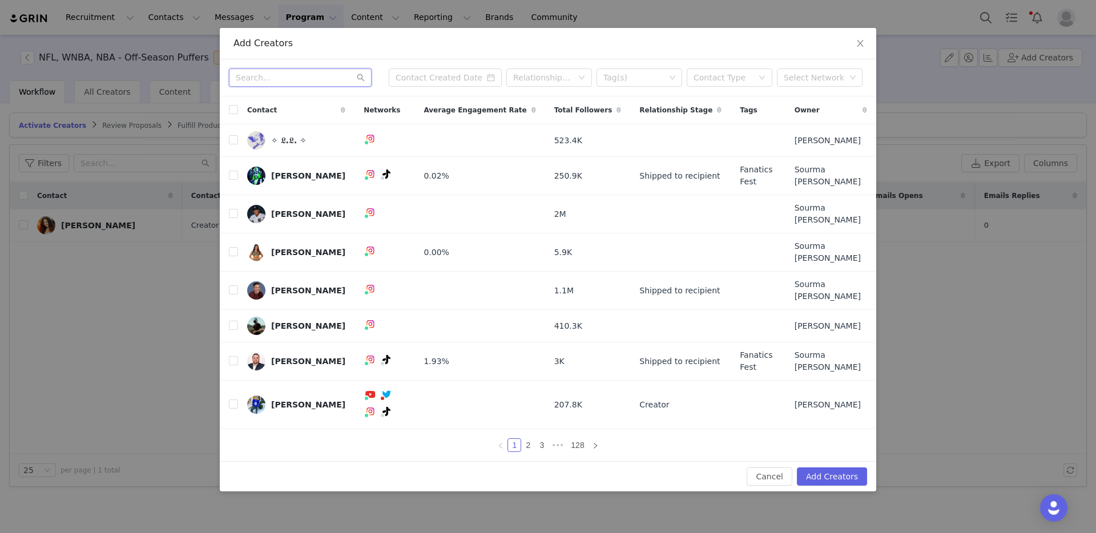
click at [303, 87] on input "text" at bounding box center [300, 77] width 143 height 18
paste input "hannahhwhite__"
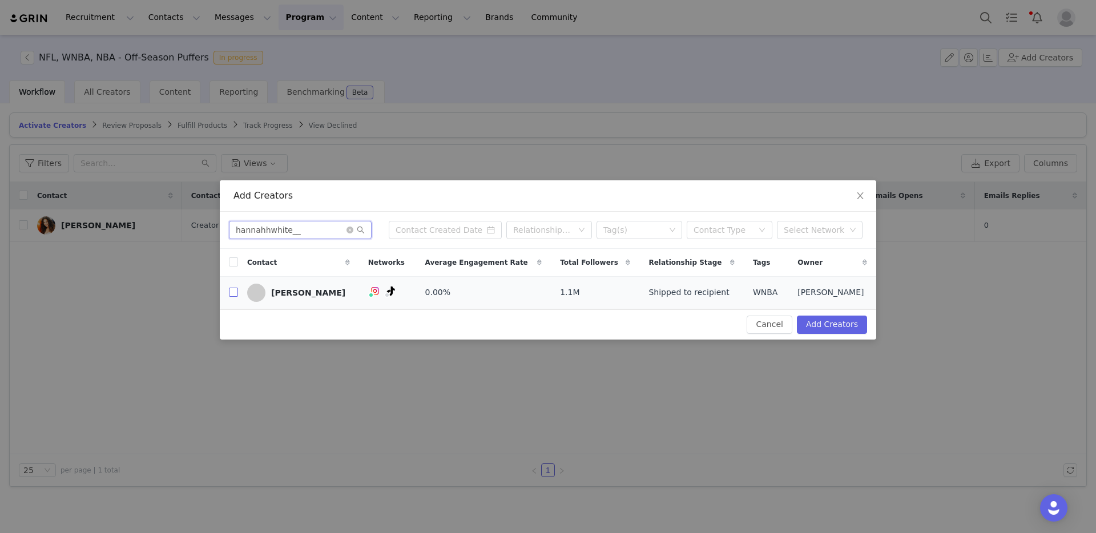
type input "hannahhwhite__"
click at [231, 293] on input "checkbox" at bounding box center [233, 292] width 9 height 9
checkbox input "true"
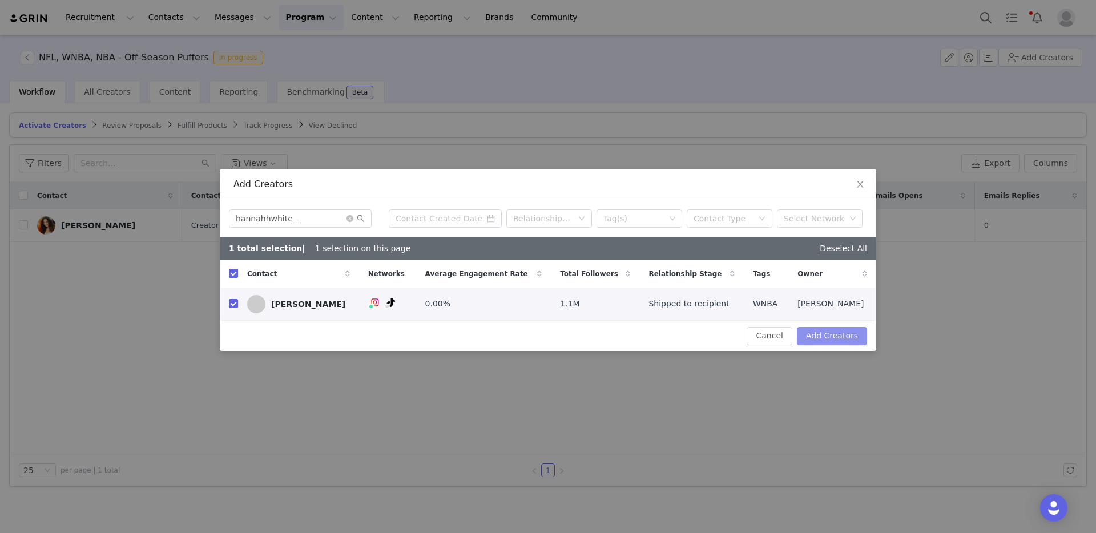
click at [818, 334] on button "Add Creators" at bounding box center [832, 336] width 70 height 18
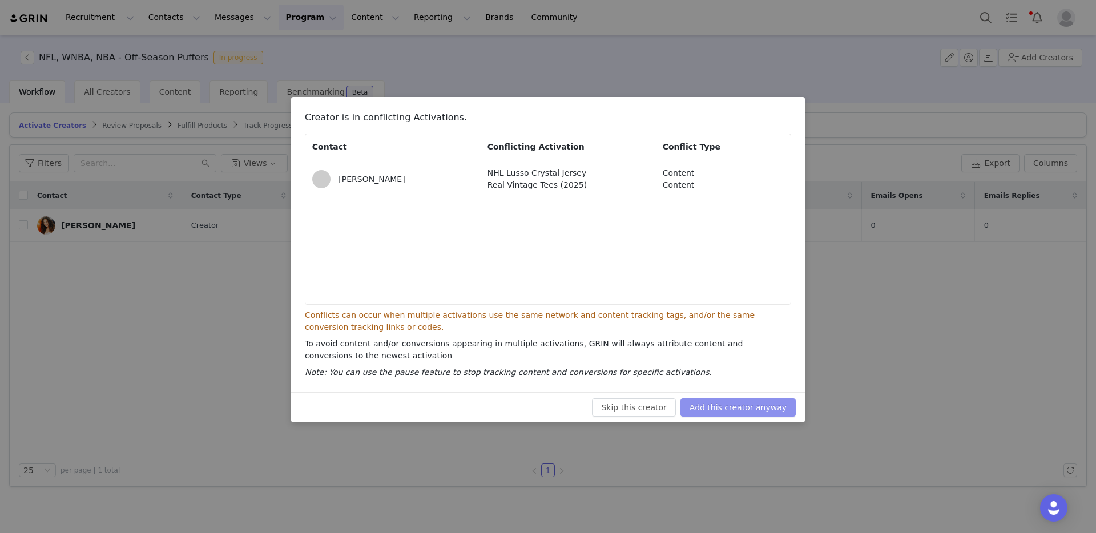
click at [739, 414] on button "Add this creator anyway" at bounding box center [737, 407] width 115 height 18
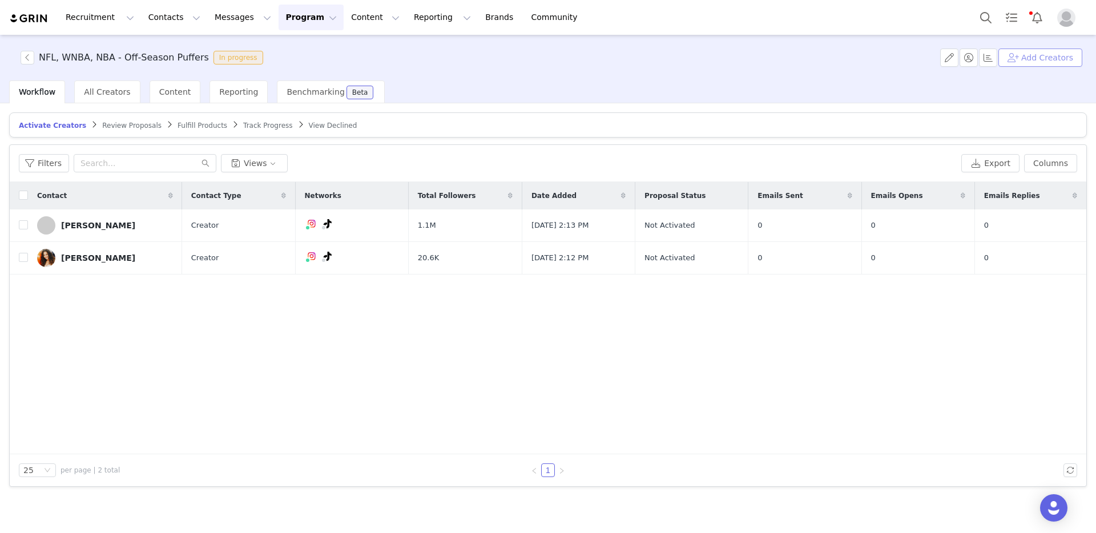
click at [1046, 63] on button "Add Creators" at bounding box center [1040, 58] width 84 height 18
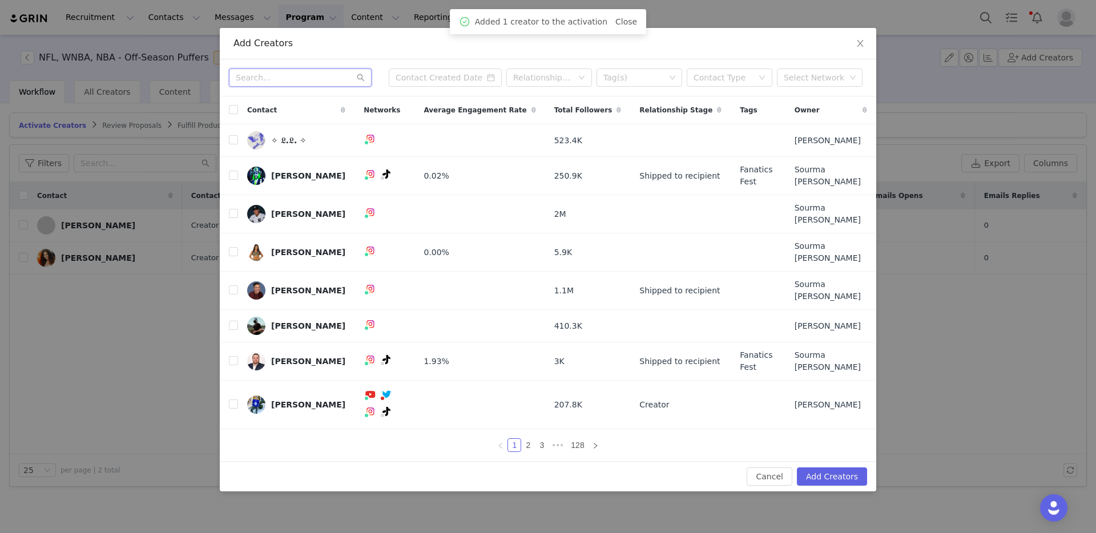
click at [278, 87] on input "text" at bounding box center [300, 77] width 143 height 18
click at [276, 87] on input "text" at bounding box center [300, 77] width 143 height 18
paste input "ms.janetteok"
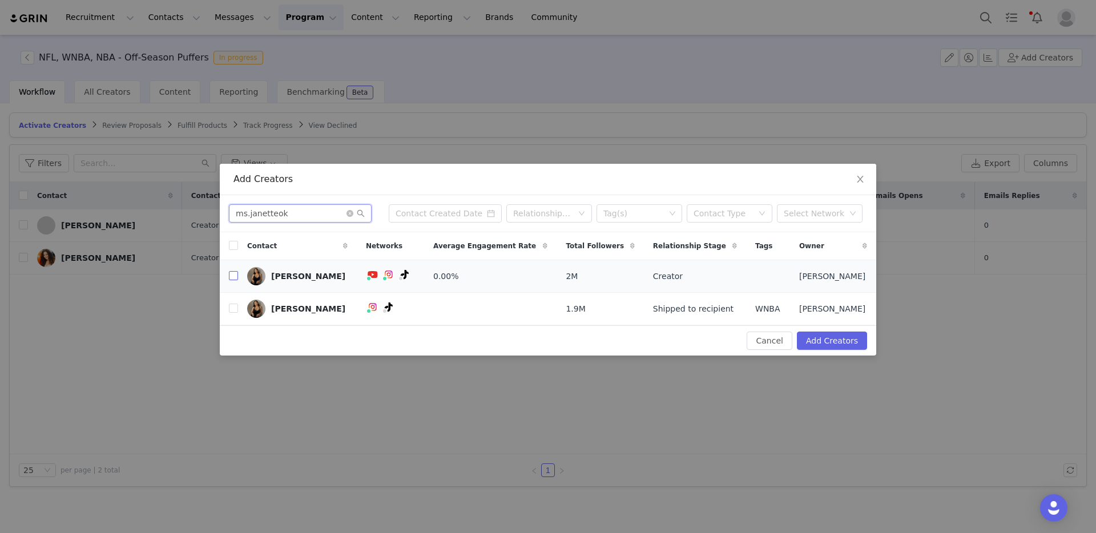
type input "ms.janetteok"
click at [236, 276] on input "checkbox" at bounding box center [233, 275] width 9 height 9
checkbox input "true"
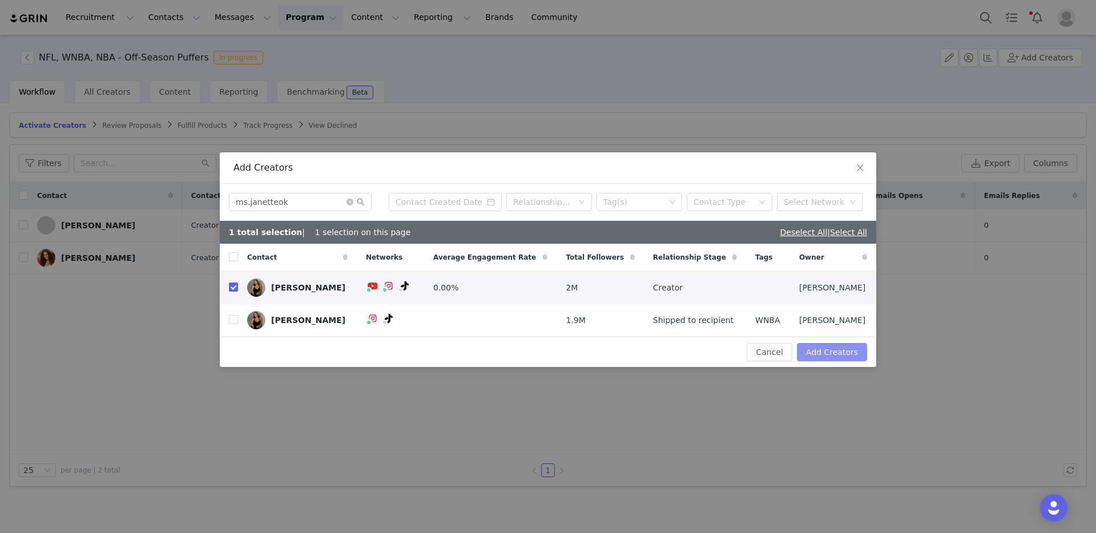
click at [829, 354] on button "Add Creators" at bounding box center [832, 352] width 70 height 18
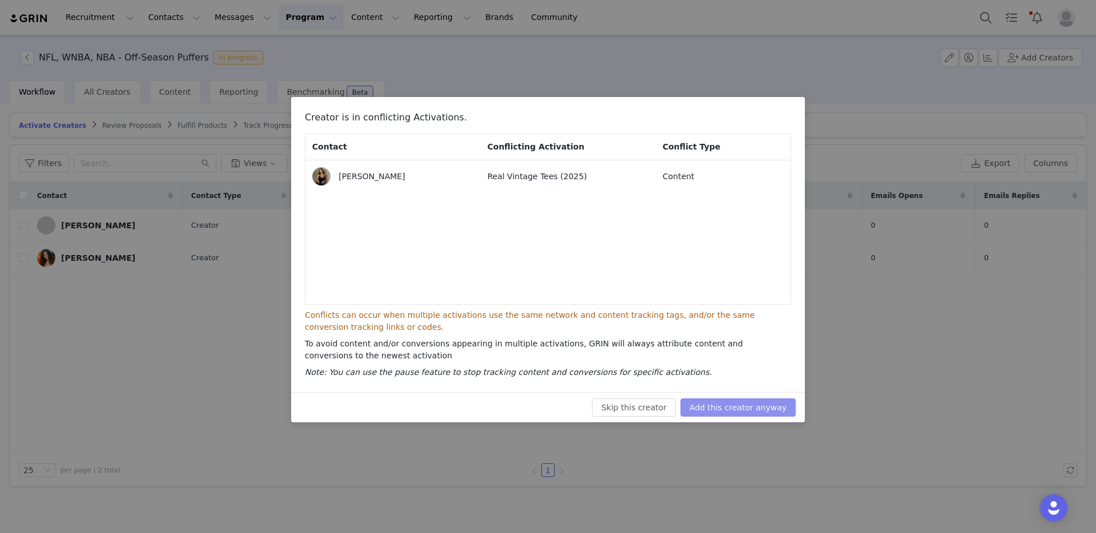
click at [736, 409] on button "Add this creator anyway" at bounding box center [737, 407] width 115 height 18
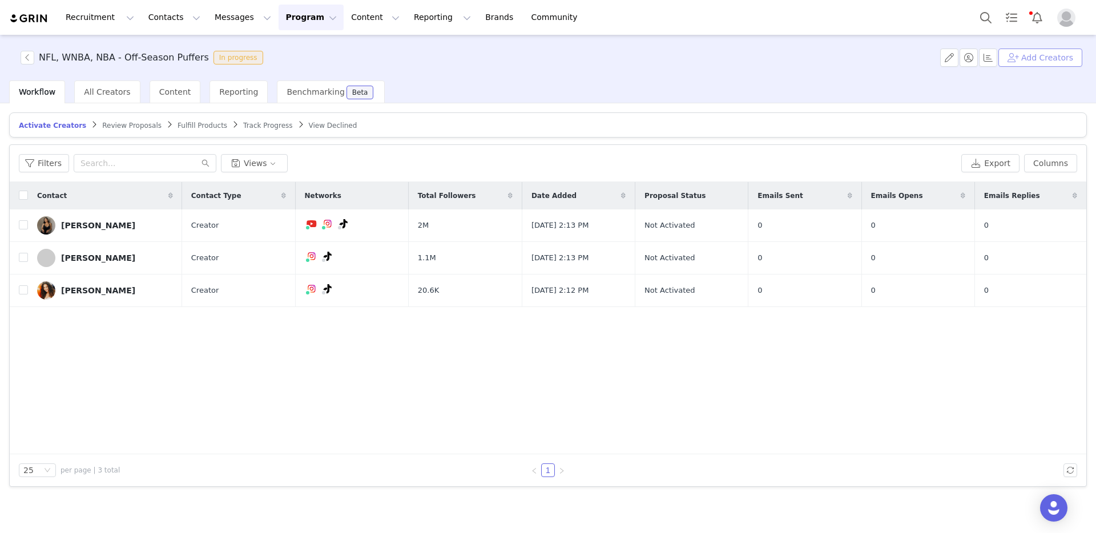
click at [1043, 58] on button "Add Creators" at bounding box center [1040, 58] width 84 height 18
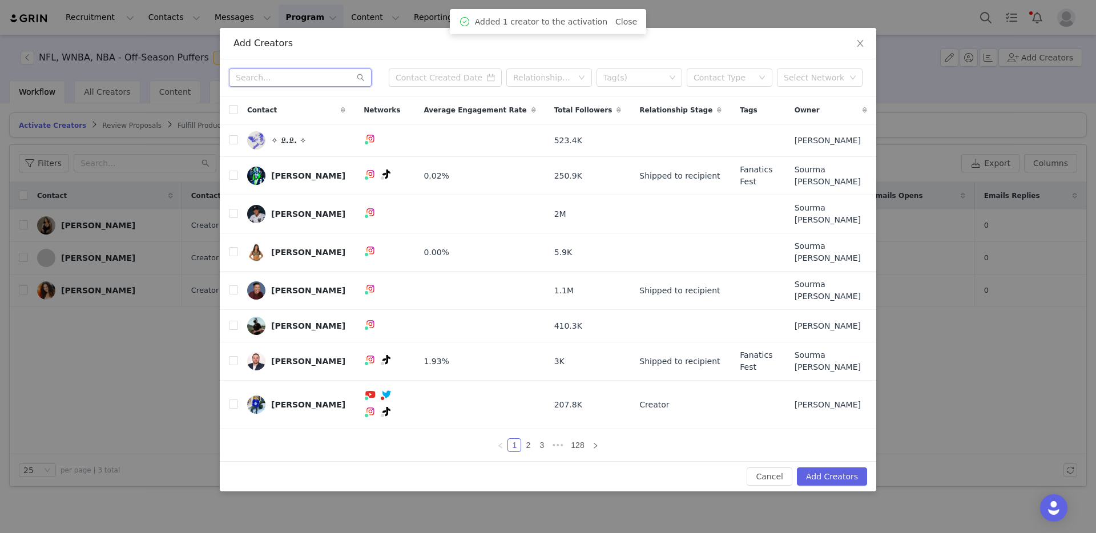
click at [267, 87] on input "text" at bounding box center [300, 77] width 143 height 18
click at [268, 96] on div "Relationship Stage Tag(s) Contact Type Select Network" at bounding box center [548, 77] width 656 height 37
click at [271, 87] on input "text" at bounding box center [300, 77] width 143 height 18
paste input "jessicaasosaa"
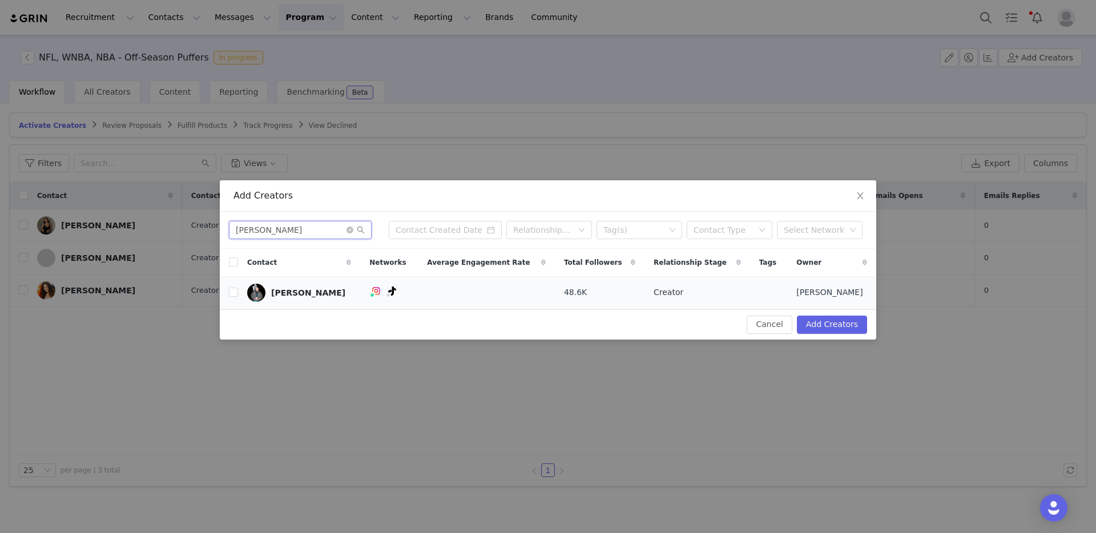
type input "jessicaasosaa"
click at [227, 294] on td at bounding box center [229, 292] width 18 height 33
click at [232, 296] on input "checkbox" at bounding box center [233, 292] width 9 height 9
checkbox input "true"
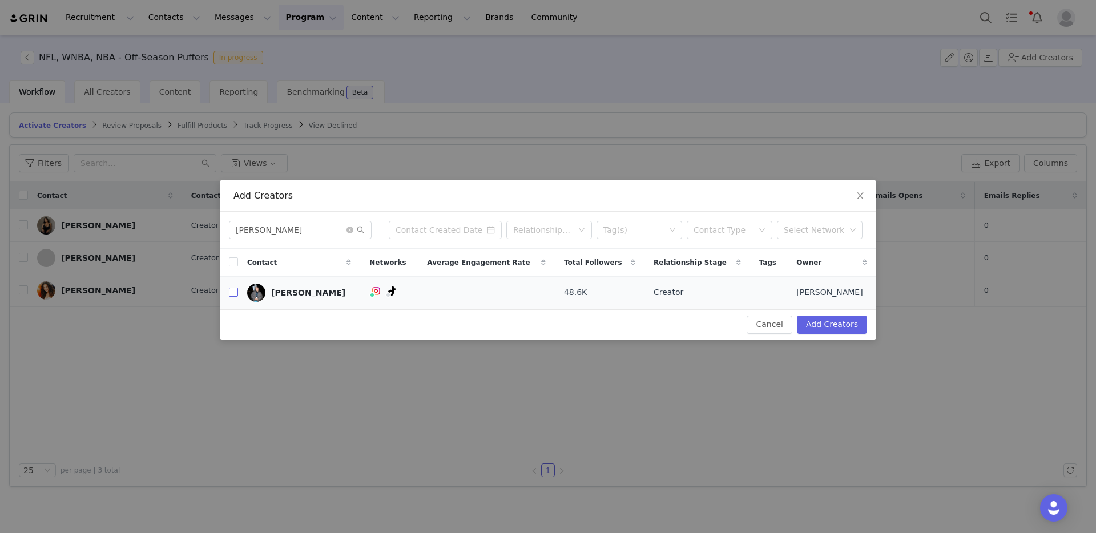
checkbox input "true"
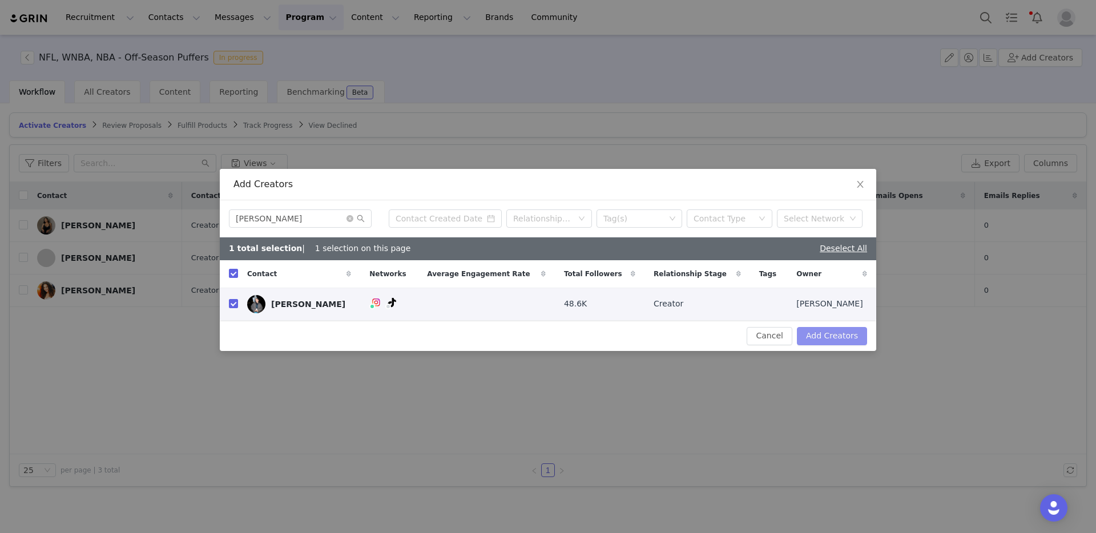
click at [842, 328] on button "Add Creators" at bounding box center [832, 336] width 70 height 18
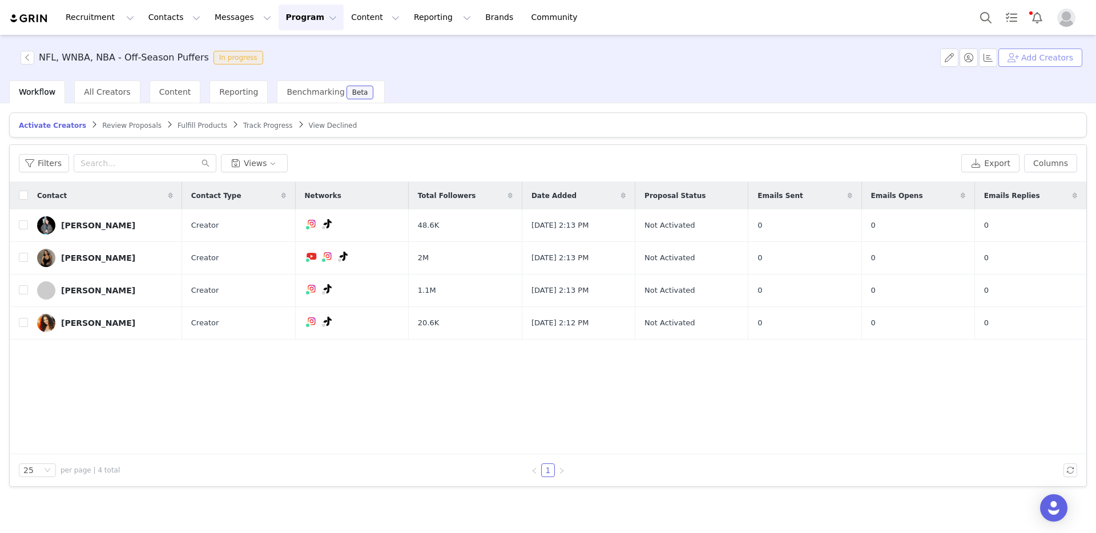
click at [1040, 61] on button "Add Creators" at bounding box center [1040, 58] width 84 height 18
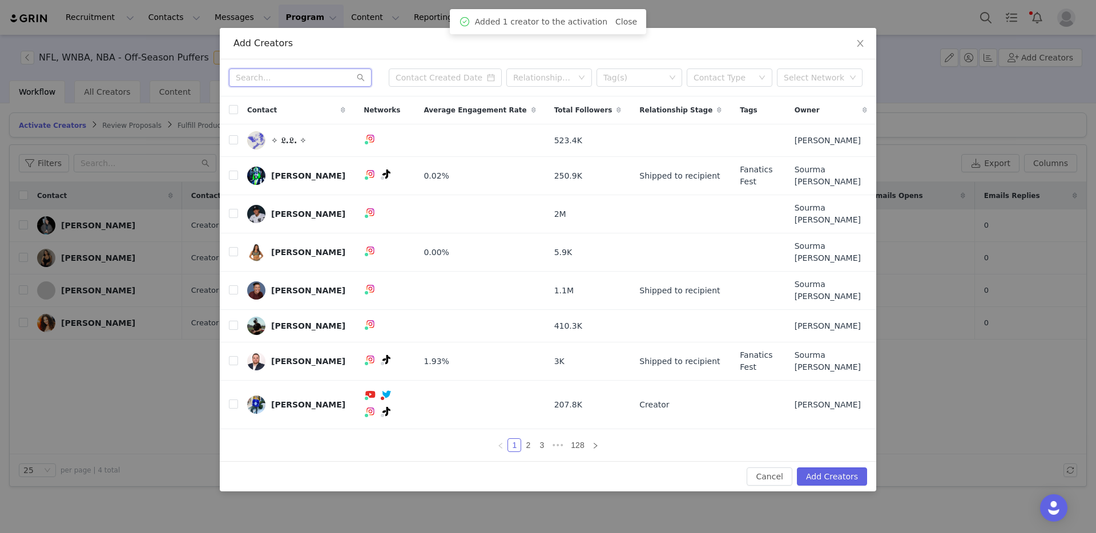
click at [265, 87] on input "text" at bounding box center [300, 77] width 143 height 18
paste input "jessicamacrina"
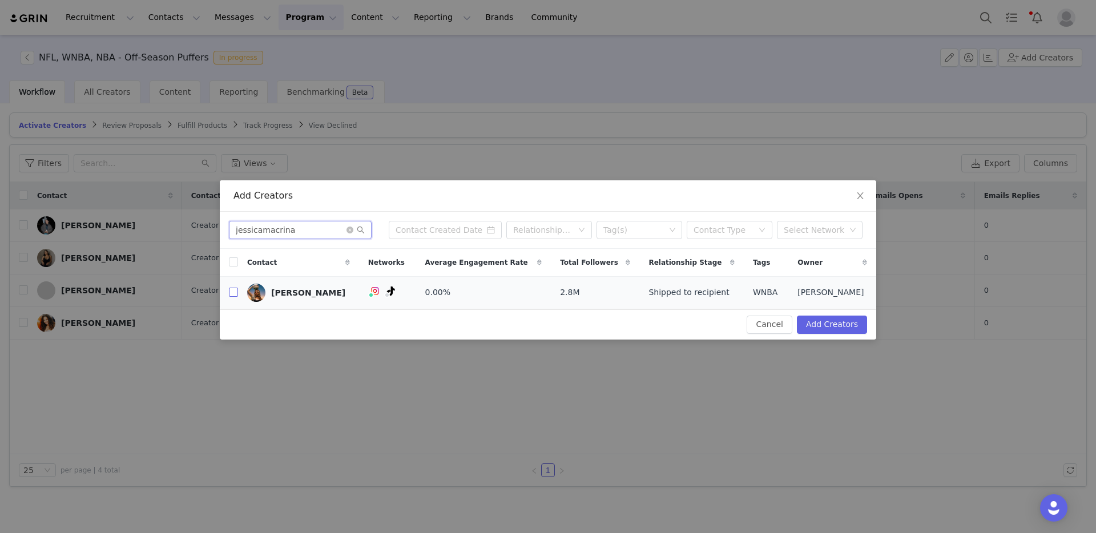
type input "jessicamacrina"
click at [234, 292] on input "checkbox" at bounding box center [233, 292] width 9 height 9
checkbox input "true"
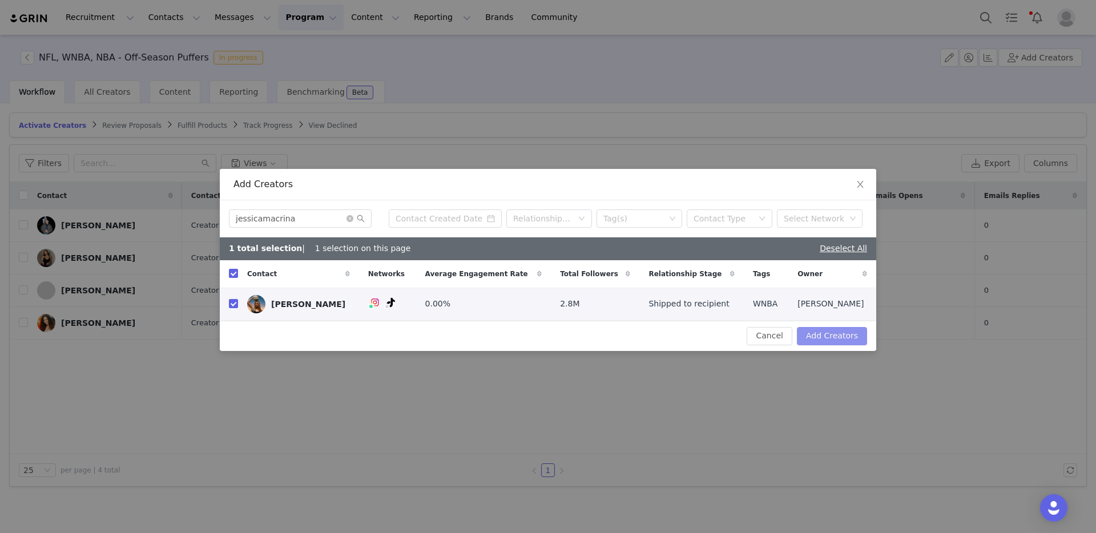
click at [854, 340] on button "Add Creators" at bounding box center [832, 336] width 70 height 18
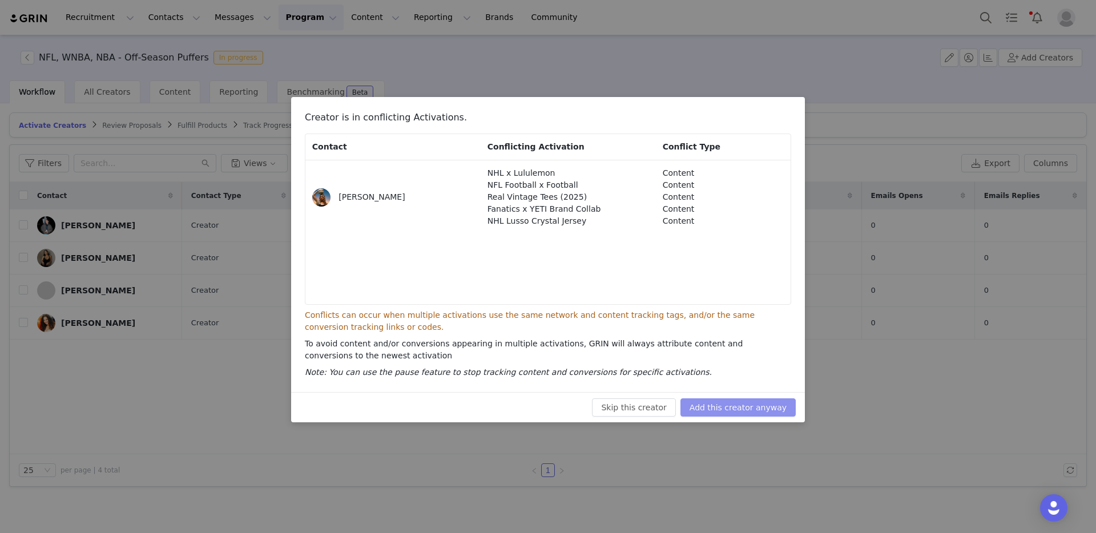
click at [774, 408] on button "Add this creator anyway" at bounding box center [737, 407] width 115 height 18
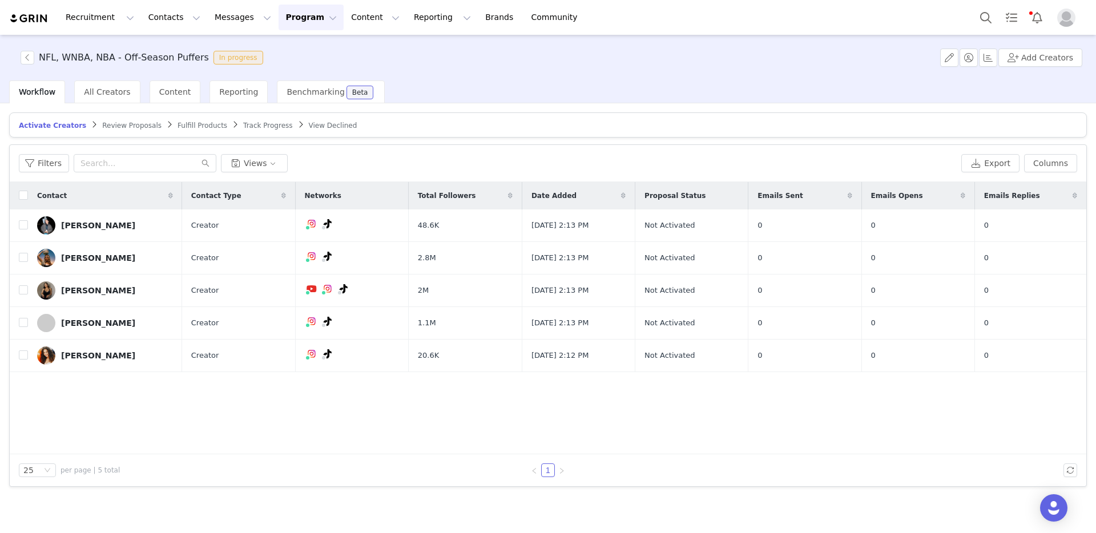
click at [1048, 67] on div "NFL, WNBA, NBA - Off-Season Puffers In progress Add Creators" at bounding box center [548, 58] width 1096 height 46
drag, startPoint x: 1044, startPoint y: 63, endPoint x: 1035, endPoint y: 53, distance: 14.1
click at [1044, 63] on button "Add Creators" at bounding box center [1040, 58] width 84 height 18
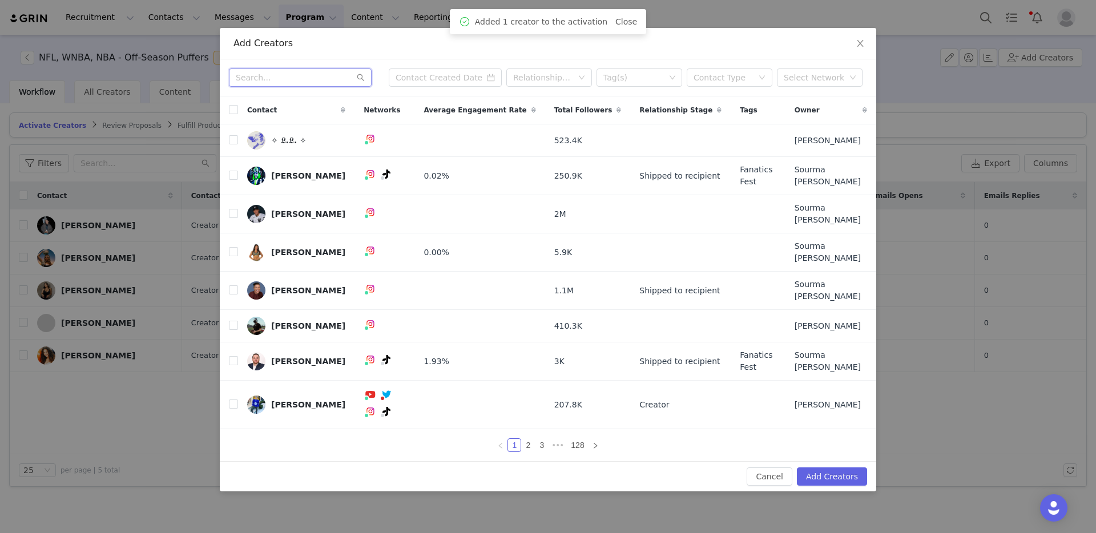
click at [263, 87] on input "text" at bounding box center [300, 77] width 143 height 18
paste input "jordanligons"
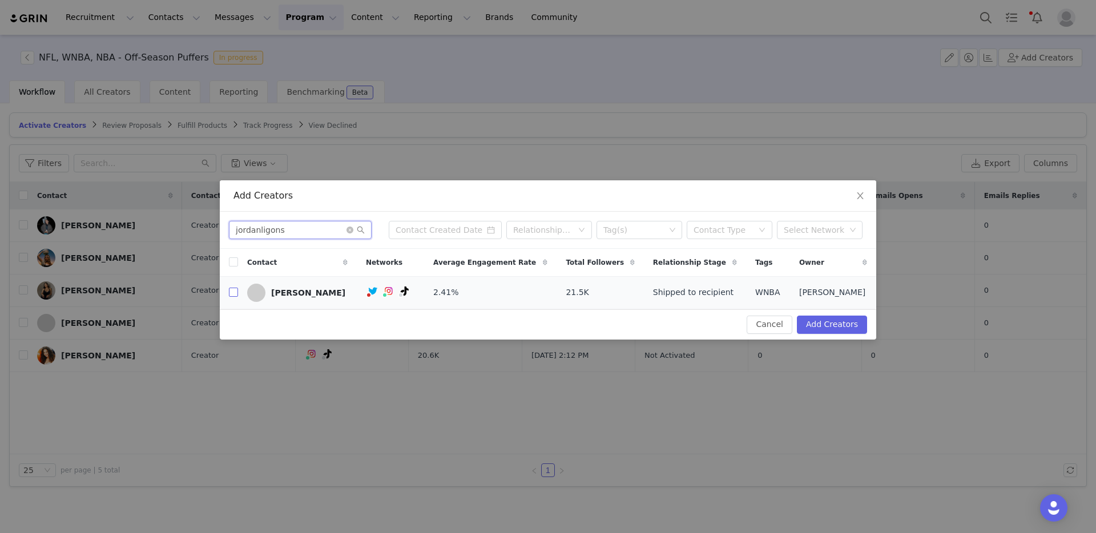
type input "jordanligons"
click at [235, 294] on input "checkbox" at bounding box center [233, 292] width 9 height 9
checkbox input "true"
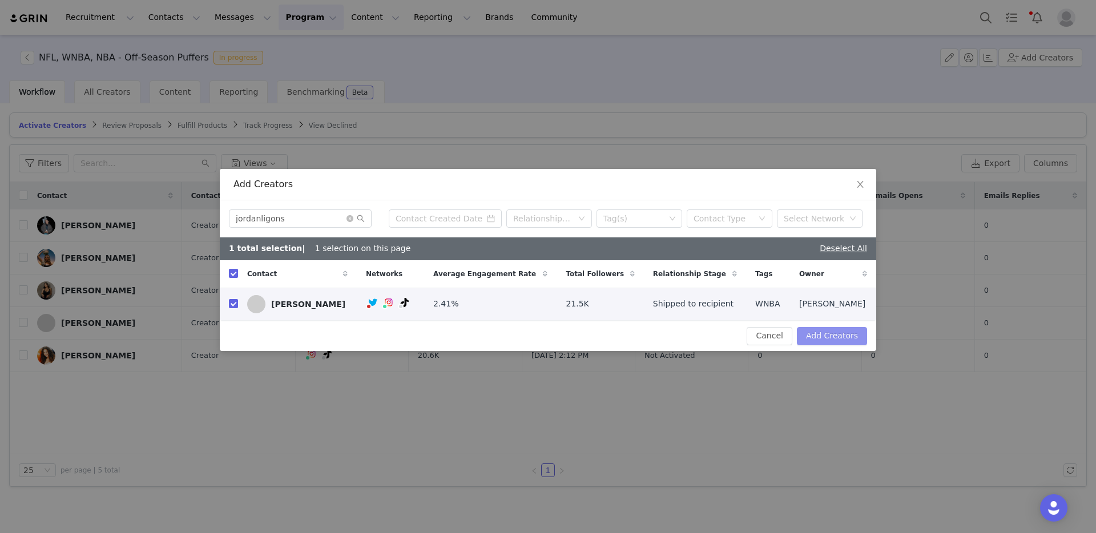
click at [822, 336] on button "Add Creators" at bounding box center [832, 336] width 70 height 18
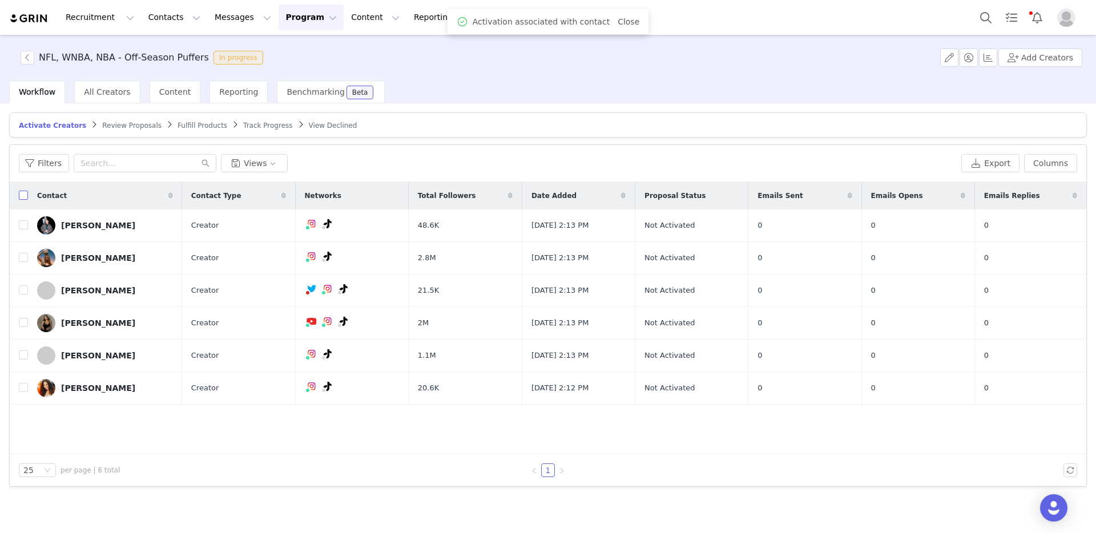
click at [22, 198] on input "checkbox" at bounding box center [23, 195] width 9 height 9
checkbox input "true"
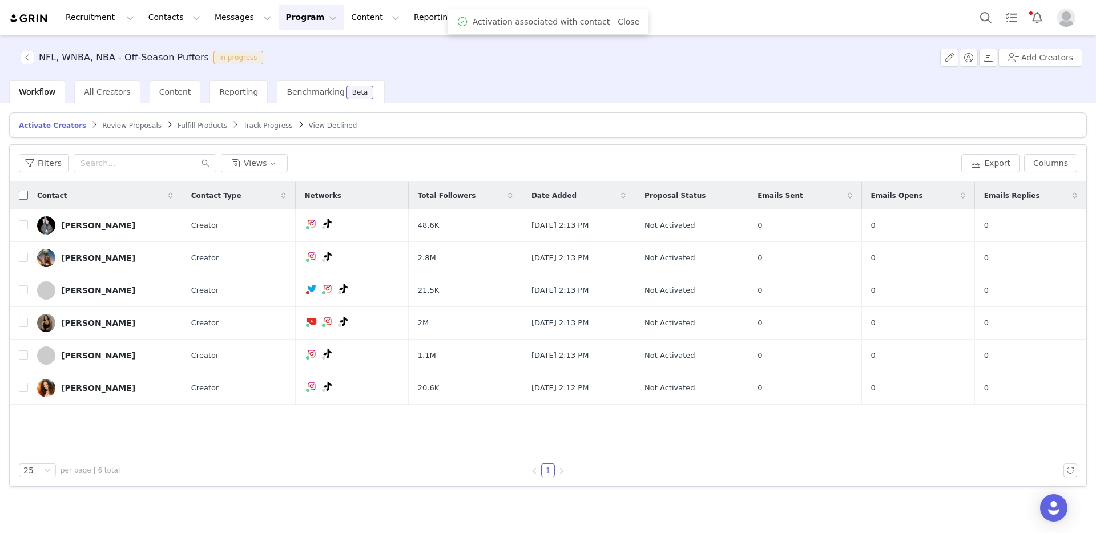
checkbox input "true"
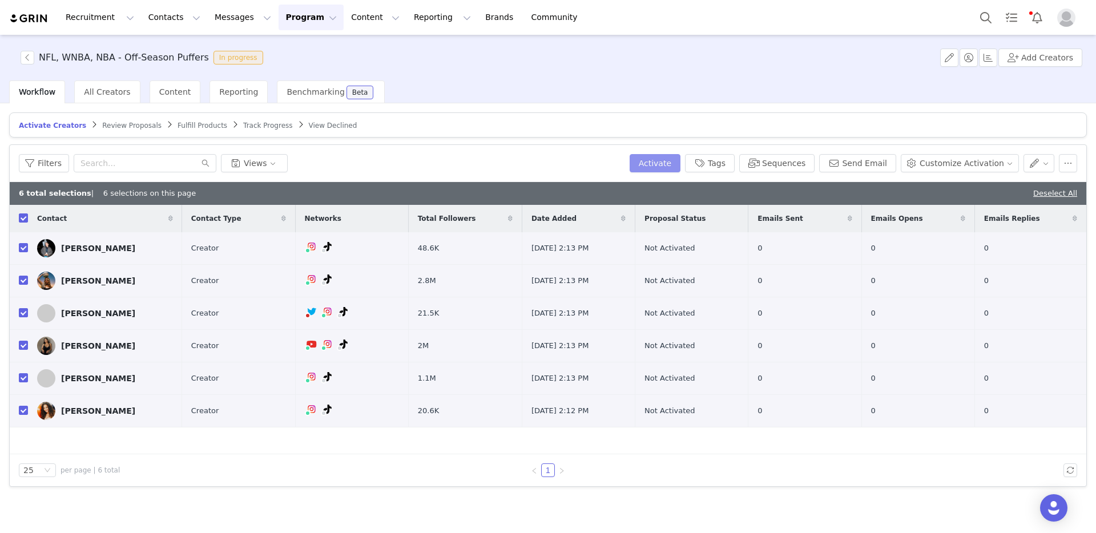
click at [667, 166] on button "Activate" at bounding box center [655, 163] width 51 height 18
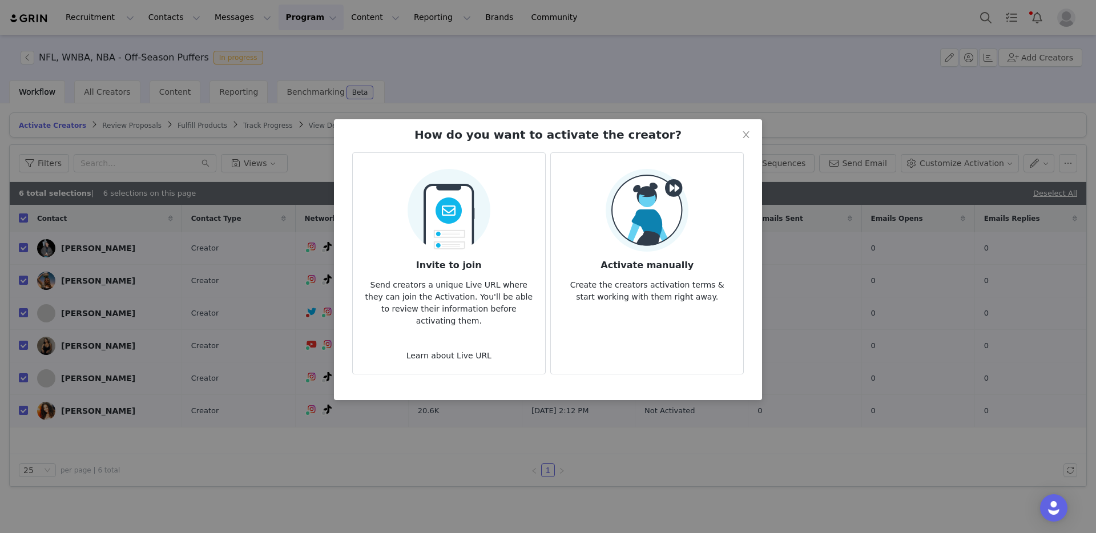
click at [667, 192] on img at bounding box center [647, 210] width 83 height 83
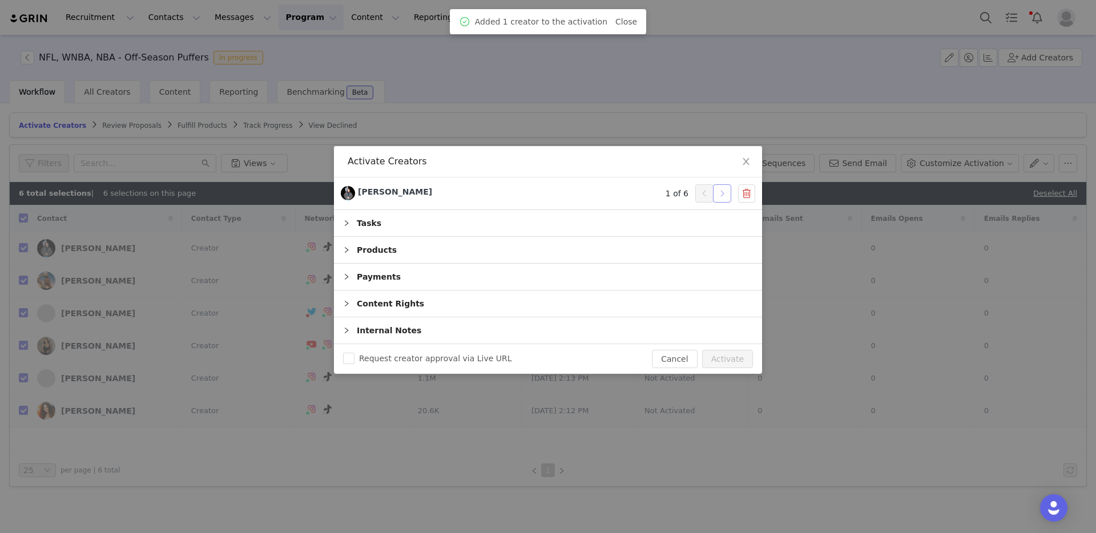
click at [722, 193] on button "button" at bounding box center [722, 193] width 18 height 18
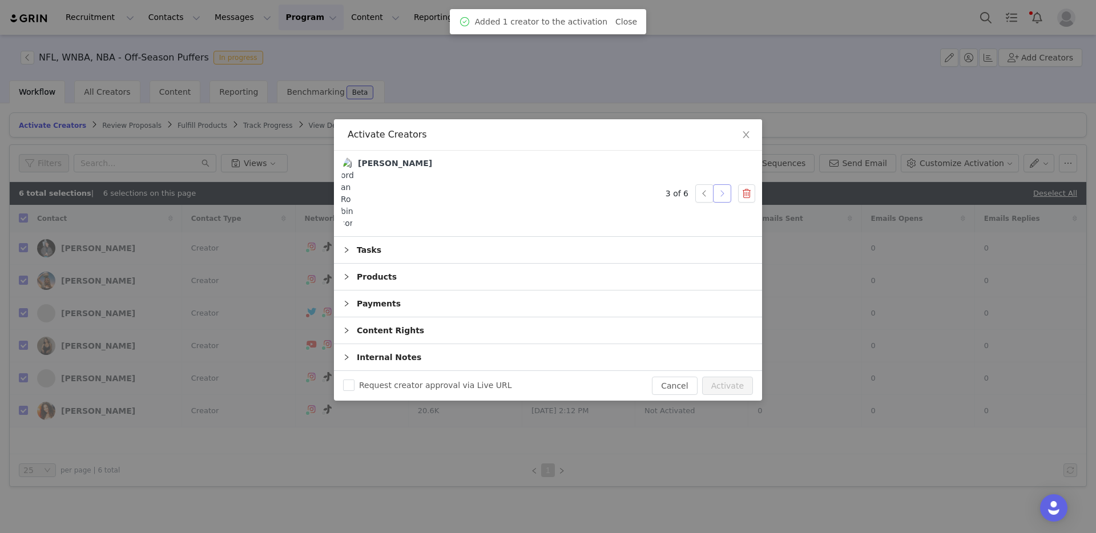
click at [722, 193] on button "button" at bounding box center [722, 193] width 18 height 18
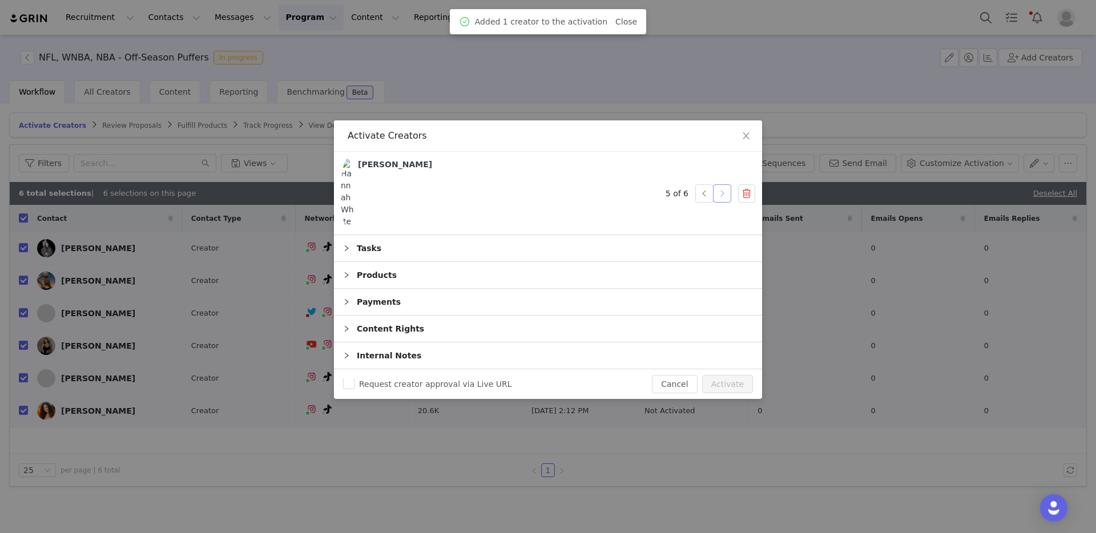
click at [722, 193] on button "button" at bounding box center [722, 193] width 18 height 18
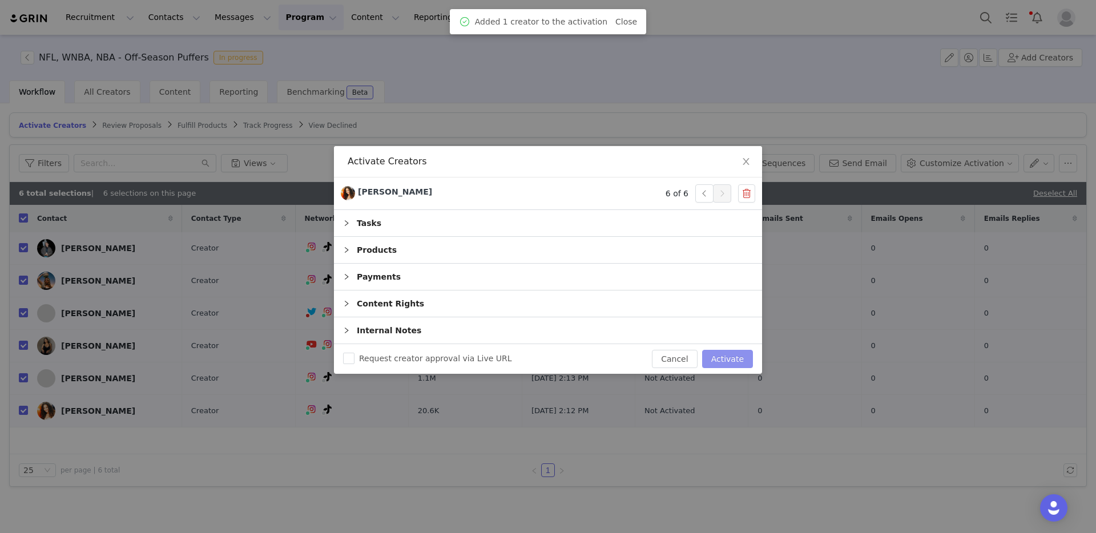
click at [729, 354] on button "Activate" at bounding box center [727, 359] width 51 height 18
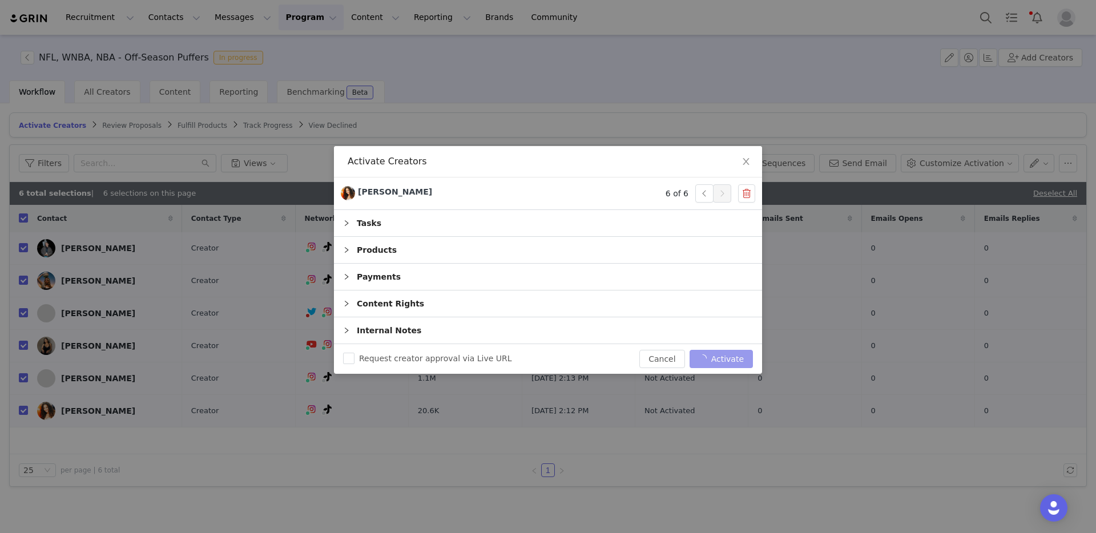
checkbox input "false"
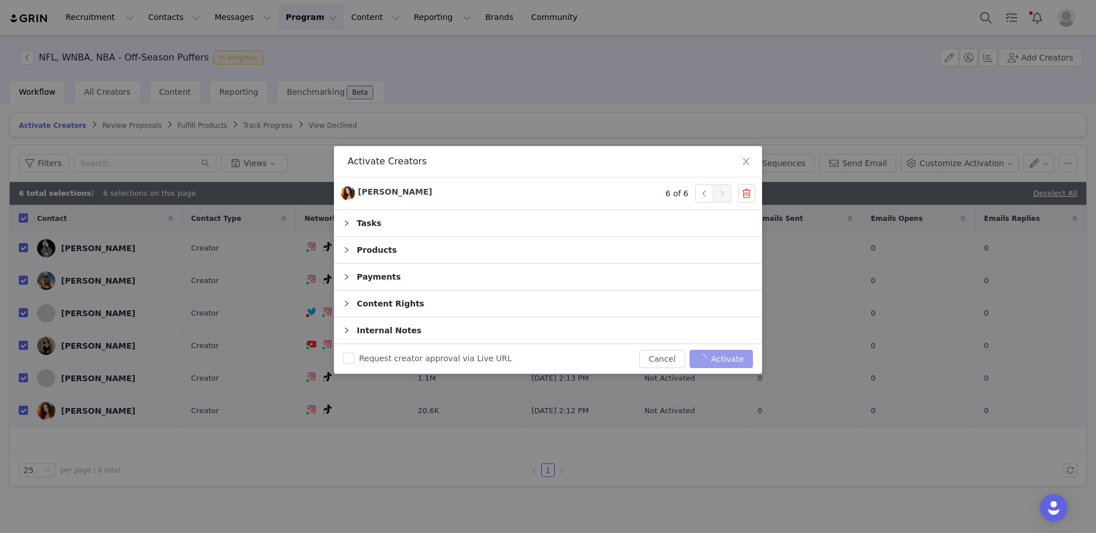
checkbox input "false"
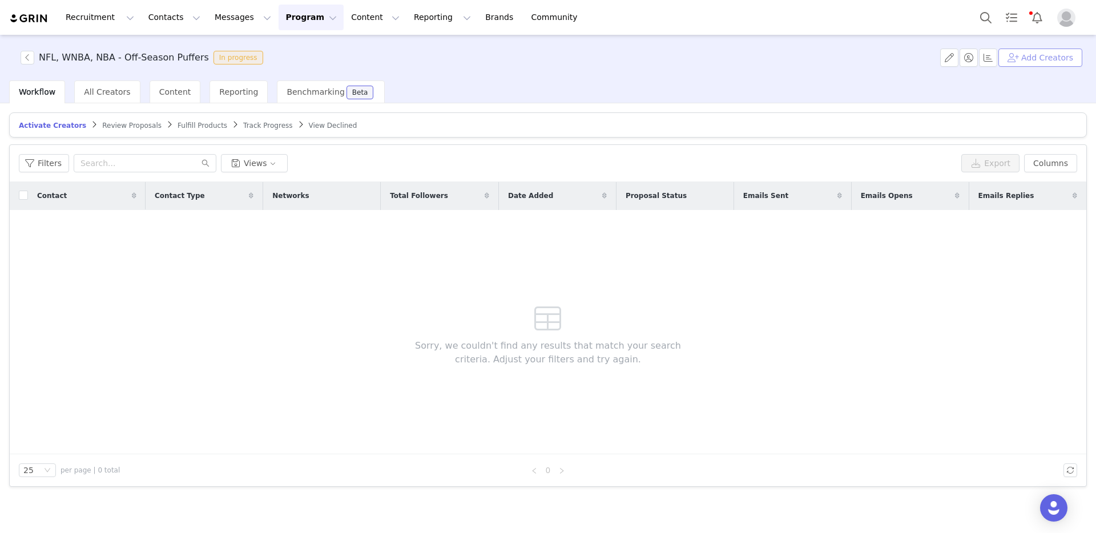
click at [1048, 58] on button "Add Creators" at bounding box center [1040, 58] width 84 height 18
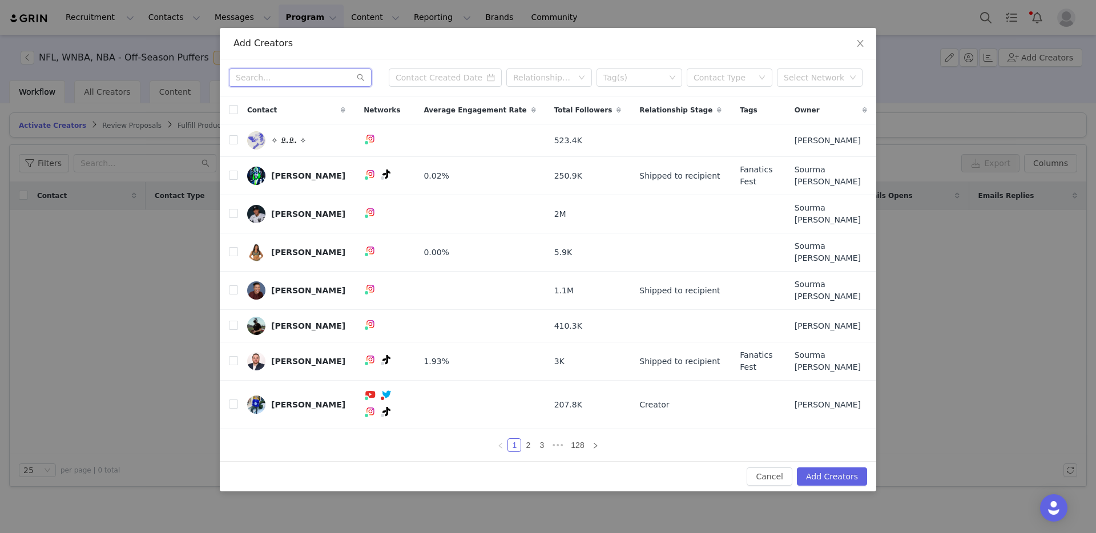
click at [303, 87] on input "text" at bounding box center [300, 77] width 143 height 18
paste input "kallierock"
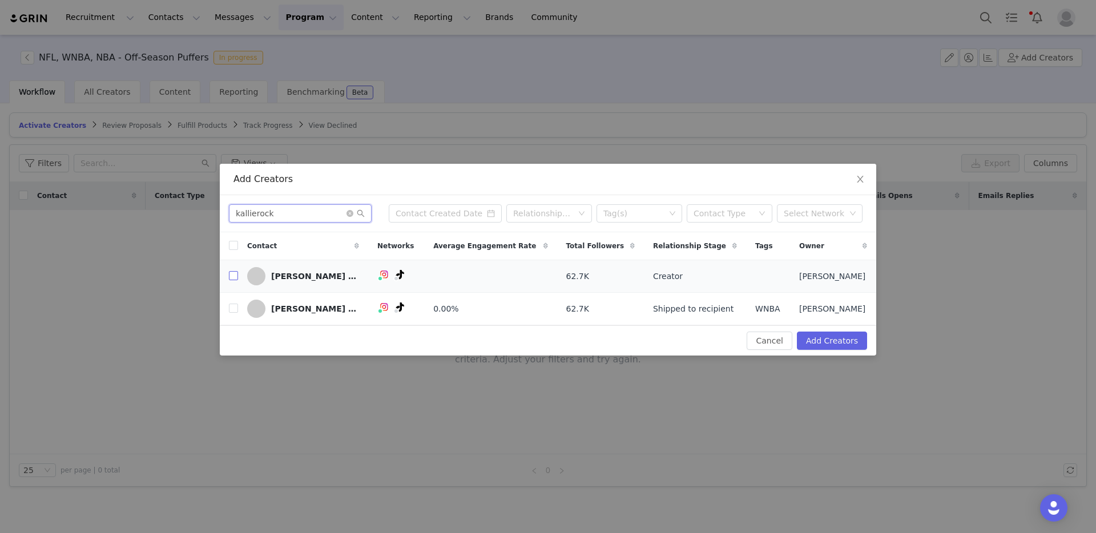
type input "kallierock"
click at [229, 275] on input "checkbox" at bounding box center [233, 275] width 9 height 9
checkbox input "true"
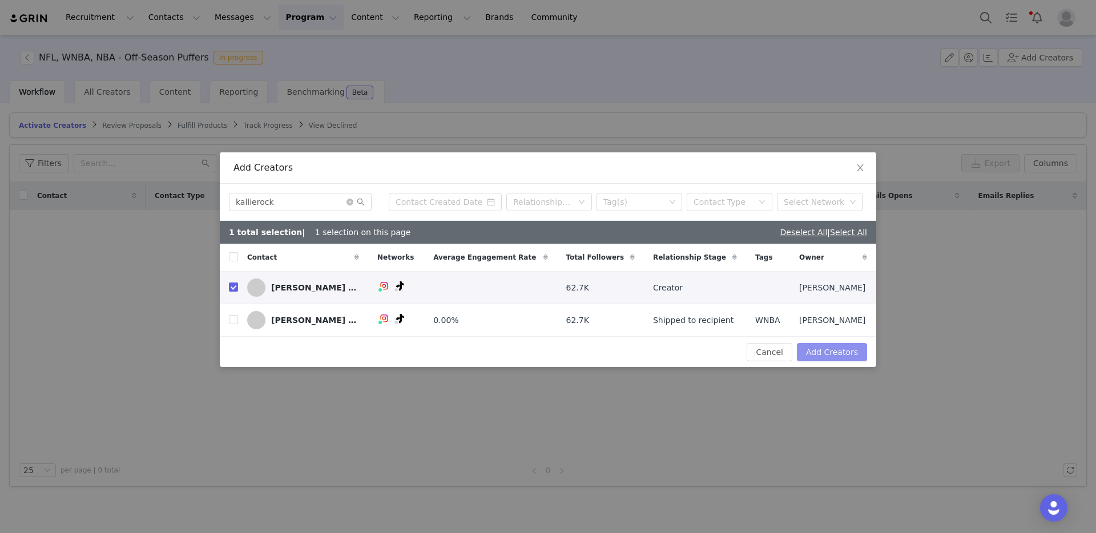
click at [809, 348] on button "Add Creators" at bounding box center [832, 352] width 70 height 18
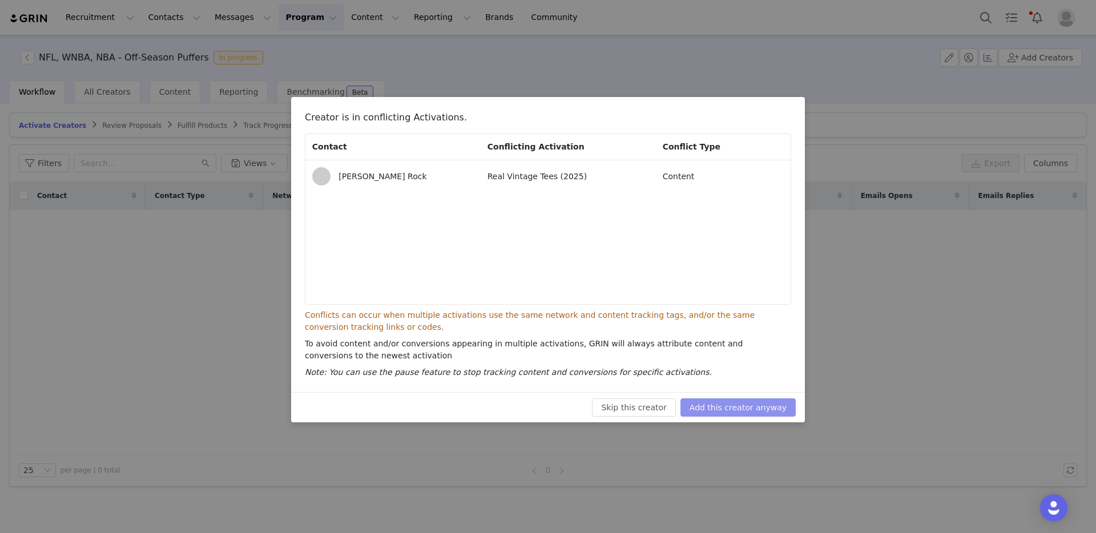
click at [723, 409] on button "Add this creator anyway" at bounding box center [737, 407] width 115 height 18
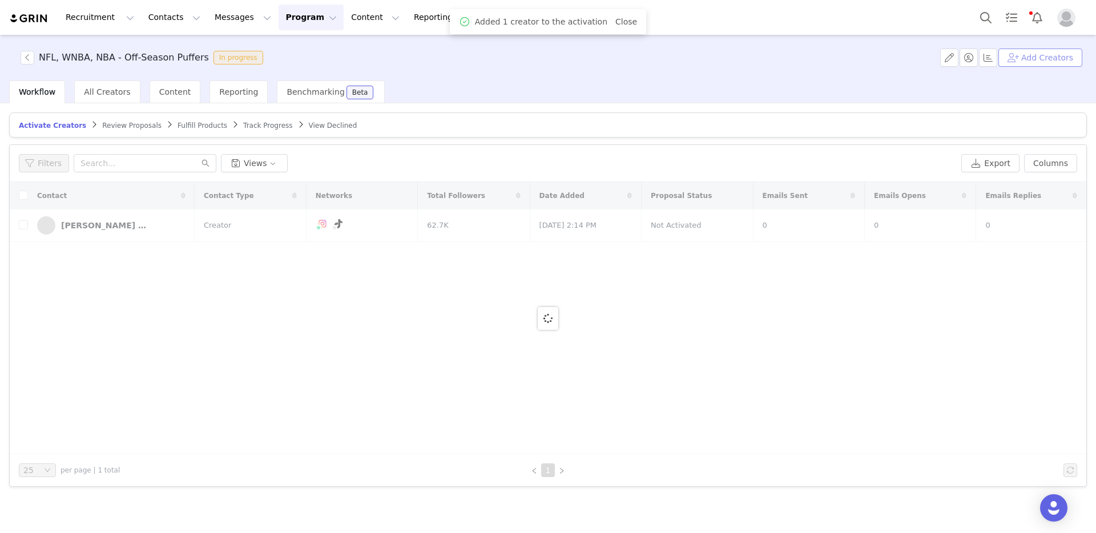
click at [1050, 62] on button "Add Creators" at bounding box center [1040, 58] width 84 height 18
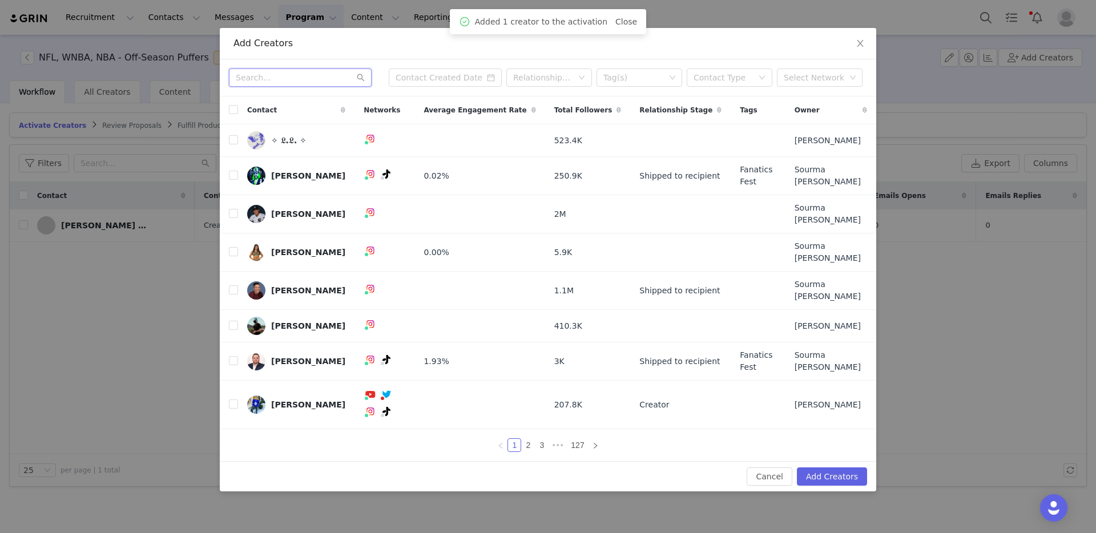
click at [286, 87] on input "text" at bounding box center [300, 77] width 143 height 18
paste input "kendramiddleton"
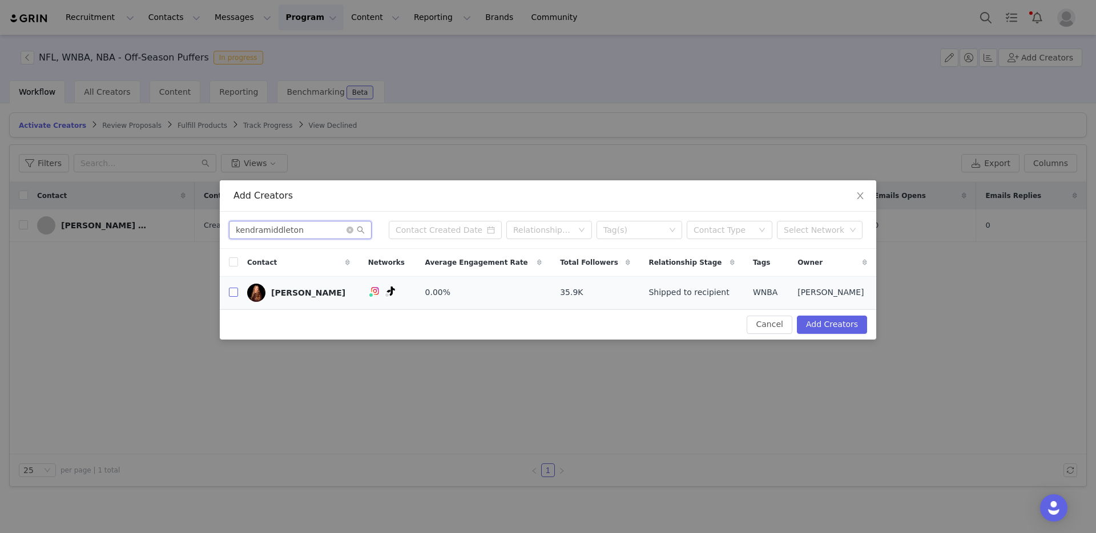
type input "kendramiddleton"
click at [230, 294] on input "checkbox" at bounding box center [233, 292] width 9 height 9
checkbox input "true"
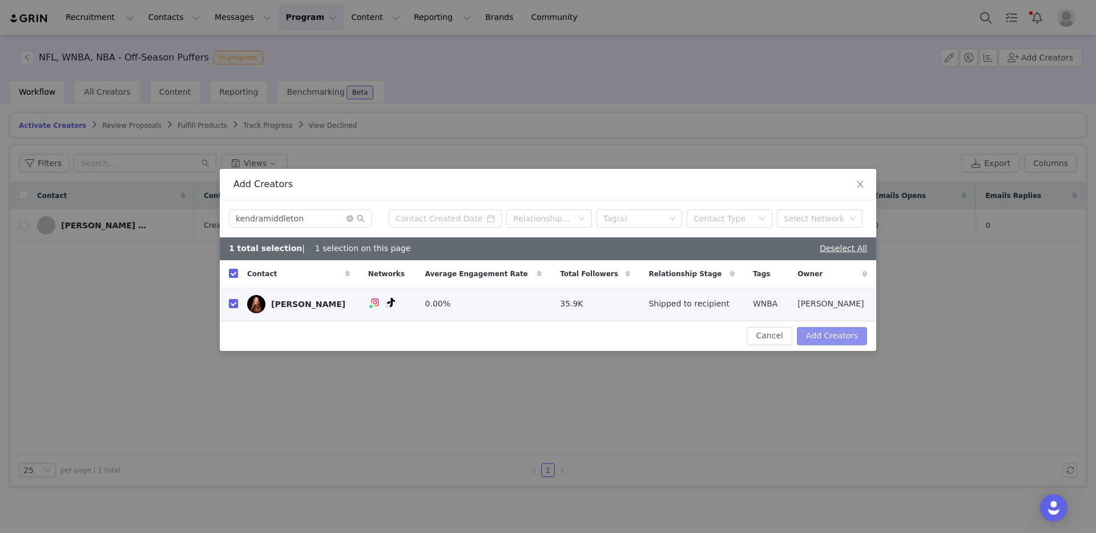
click at [825, 332] on button "Add Creators" at bounding box center [832, 336] width 70 height 18
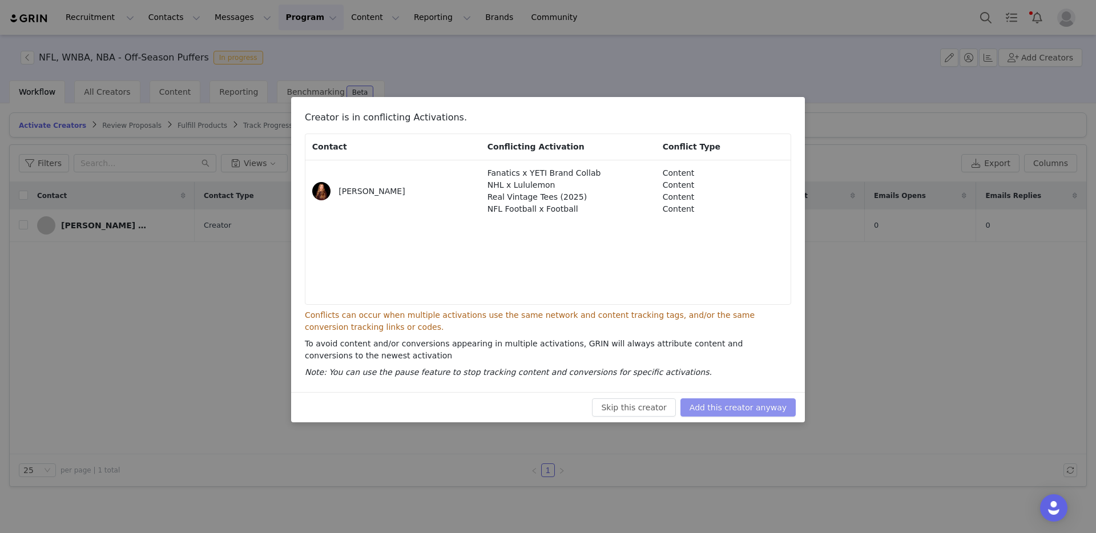
click at [759, 402] on button "Add this creator anyway" at bounding box center [737, 407] width 115 height 18
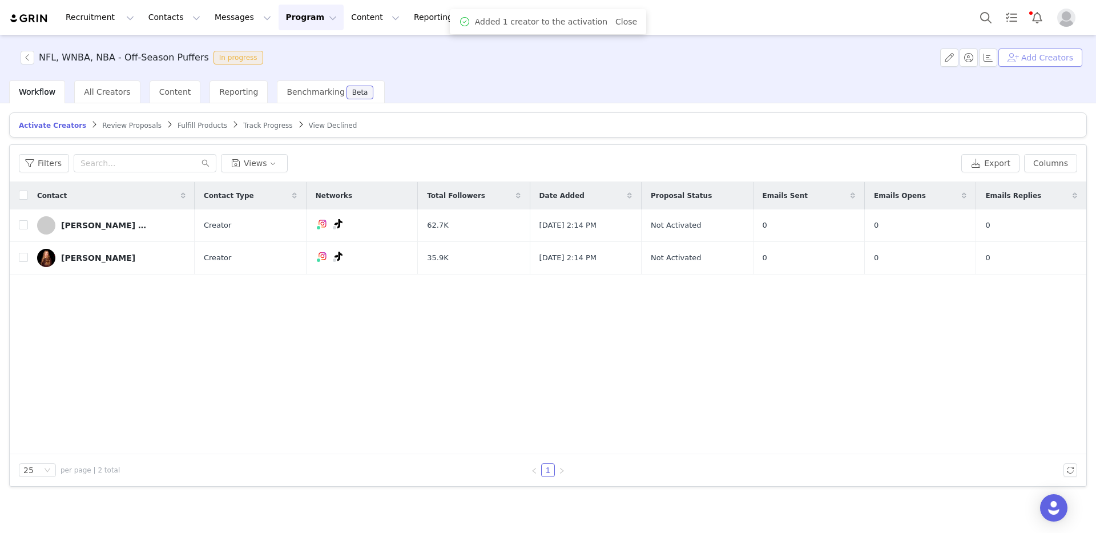
click at [1037, 61] on button "Add Creators" at bounding box center [1040, 58] width 84 height 18
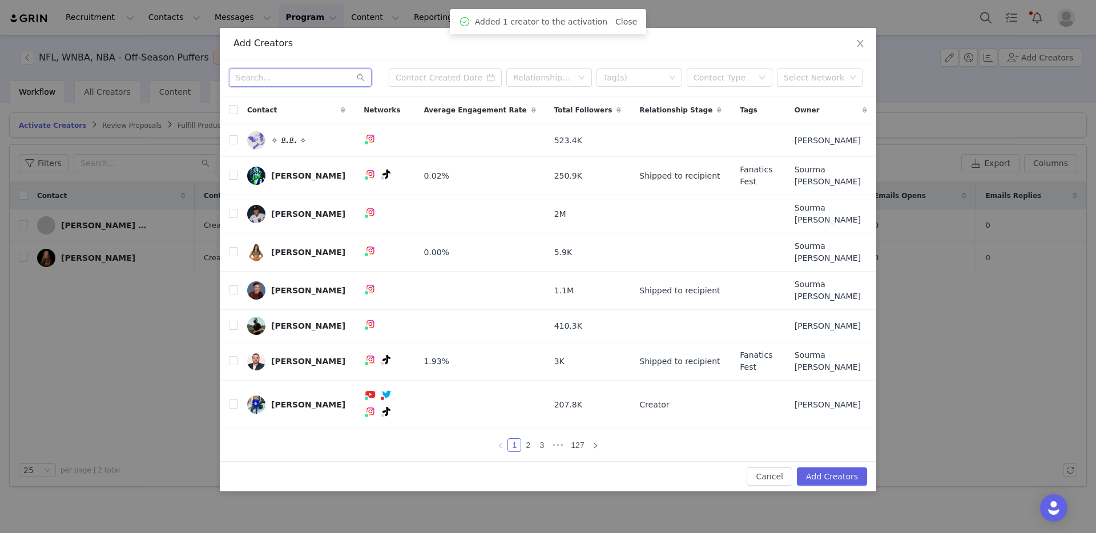
click at [277, 87] on input "text" at bounding box center [300, 77] width 143 height 18
paste input "lachinarobinson"
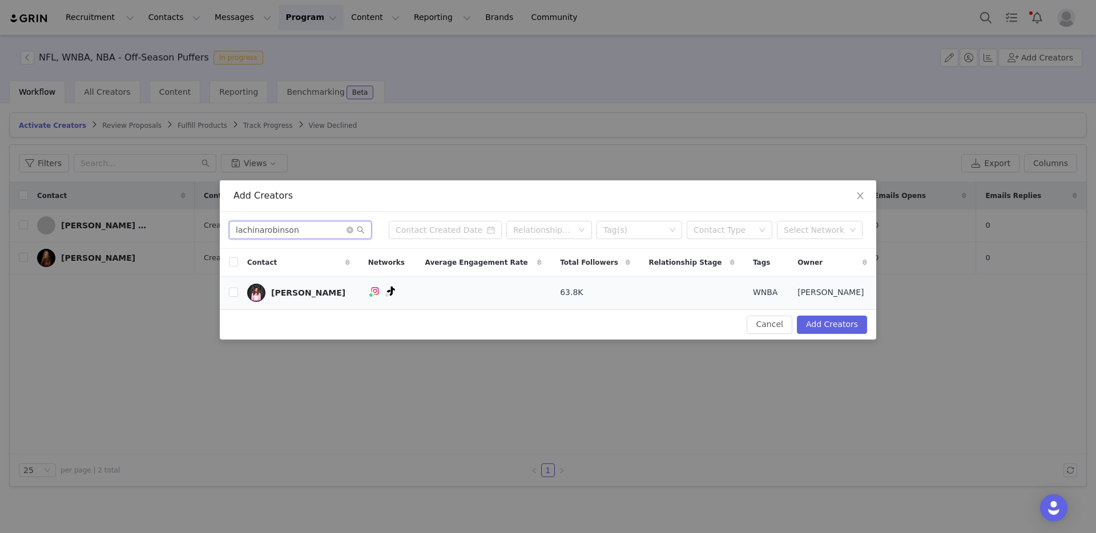
type input "lachinarobinson"
click at [232, 299] on td at bounding box center [229, 292] width 18 height 33
click at [232, 297] on label at bounding box center [233, 293] width 9 height 12
click at [232, 297] on input "checkbox" at bounding box center [233, 292] width 9 height 9
checkbox input "true"
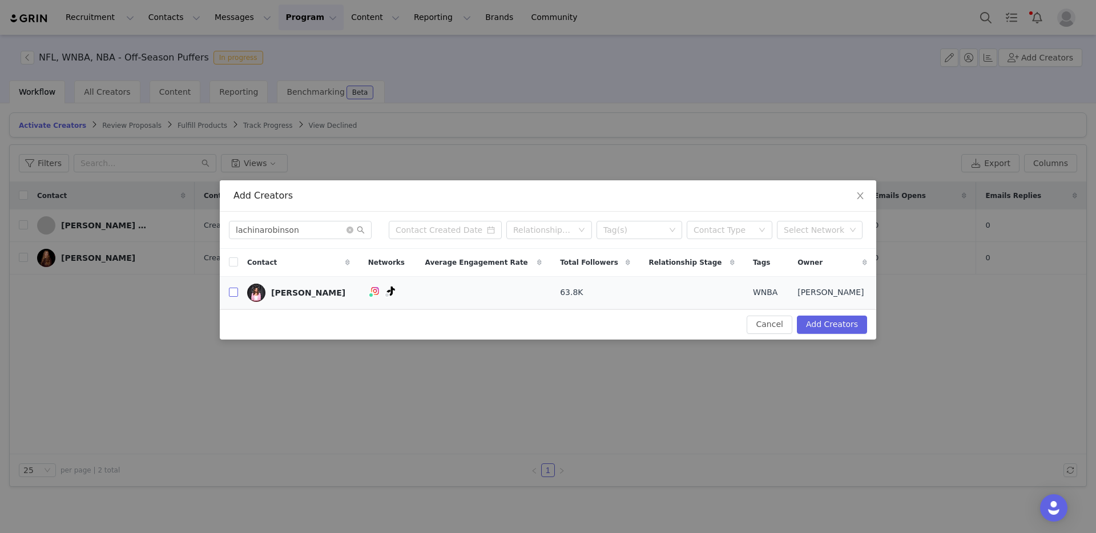
checkbox input "true"
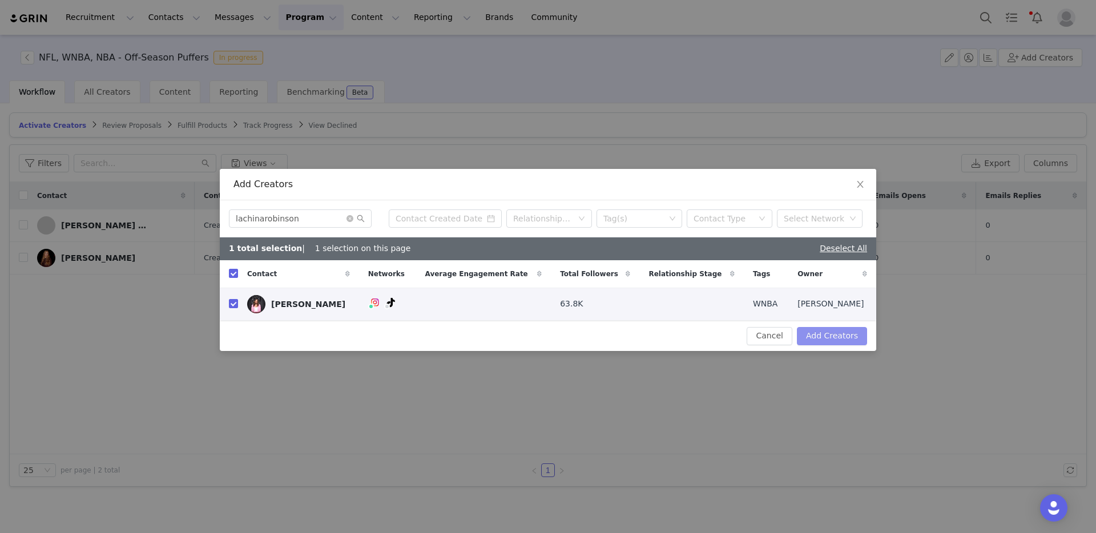
click at [838, 335] on button "Add Creators" at bounding box center [832, 336] width 70 height 18
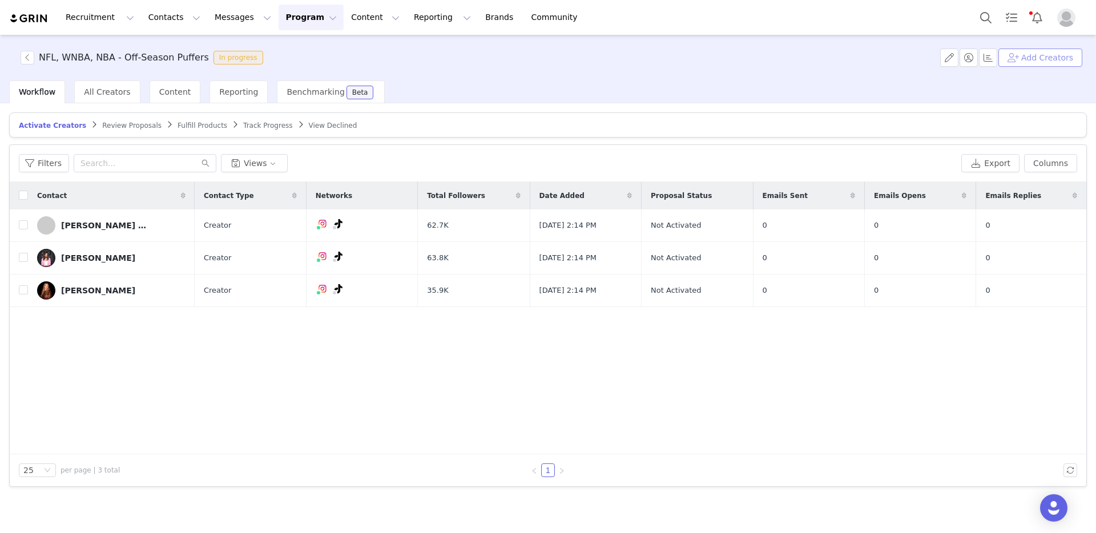
drag, startPoint x: 1034, startPoint y: 57, endPoint x: 1024, endPoint y: 54, distance: 10.7
click at [1034, 56] on button "Add Creators" at bounding box center [1040, 58] width 84 height 18
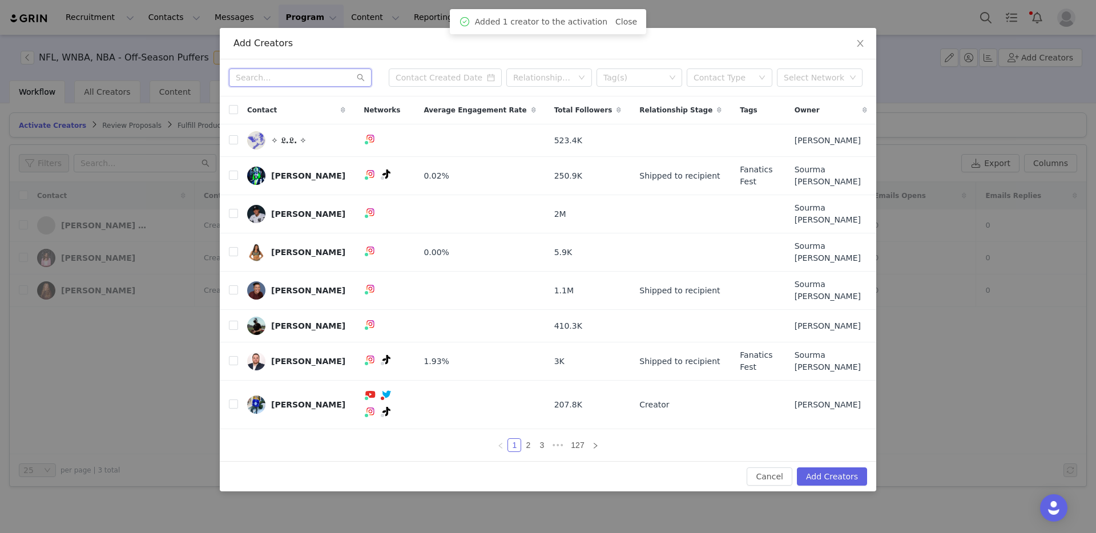
click at [325, 87] on input "text" at bounding box center [300, 77] width 143 height 18
paste input "lodxne"
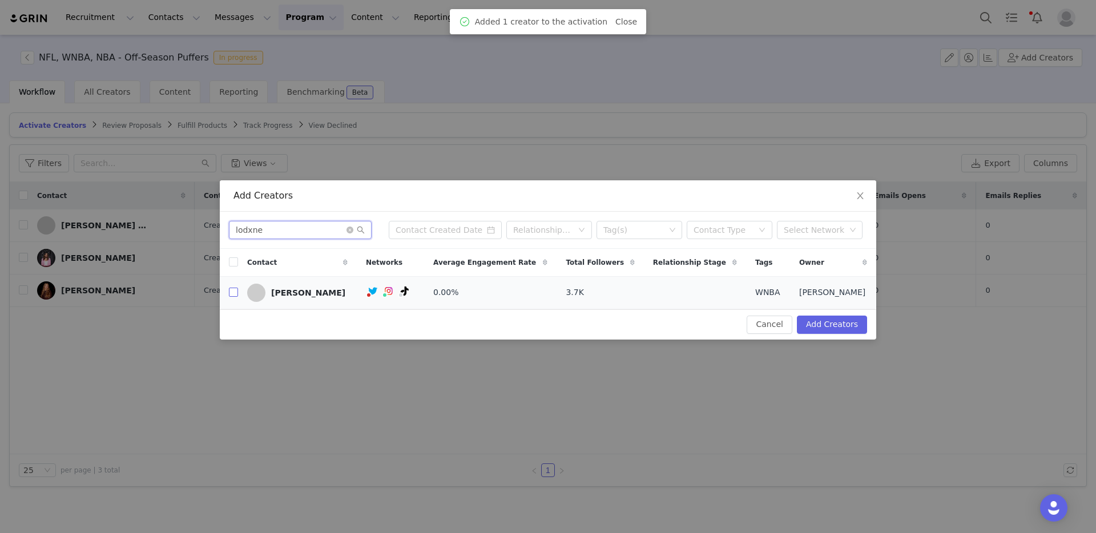
type input "lodxne"
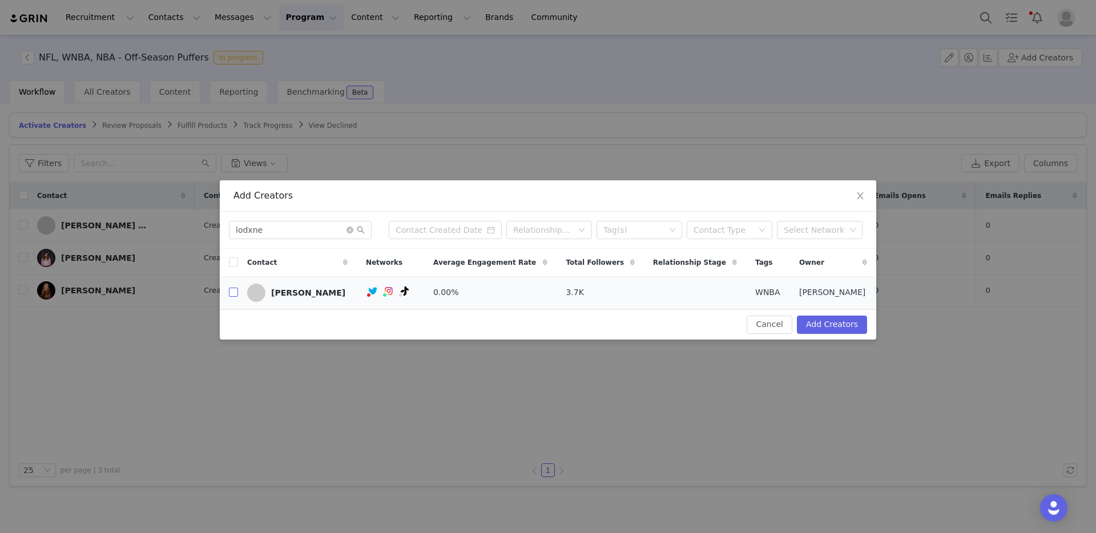
click at [229, 297] on input "checkbox" at bounding box center [233, 292] width 9 height 9
checkbox input "true"
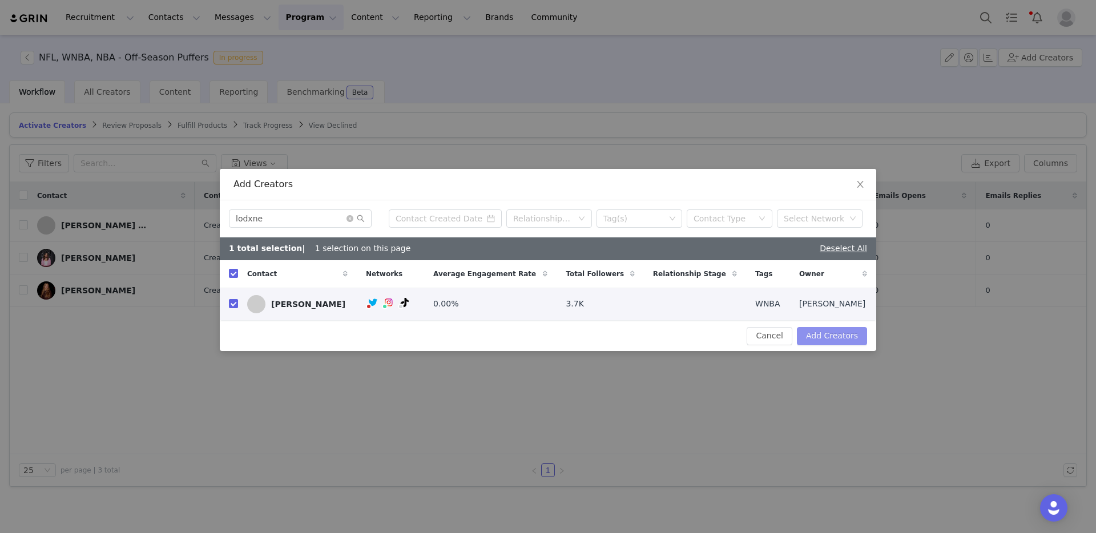
click at [831, 341] on button "Add Creators" at bounding box center [832, 336] width 70 height 18
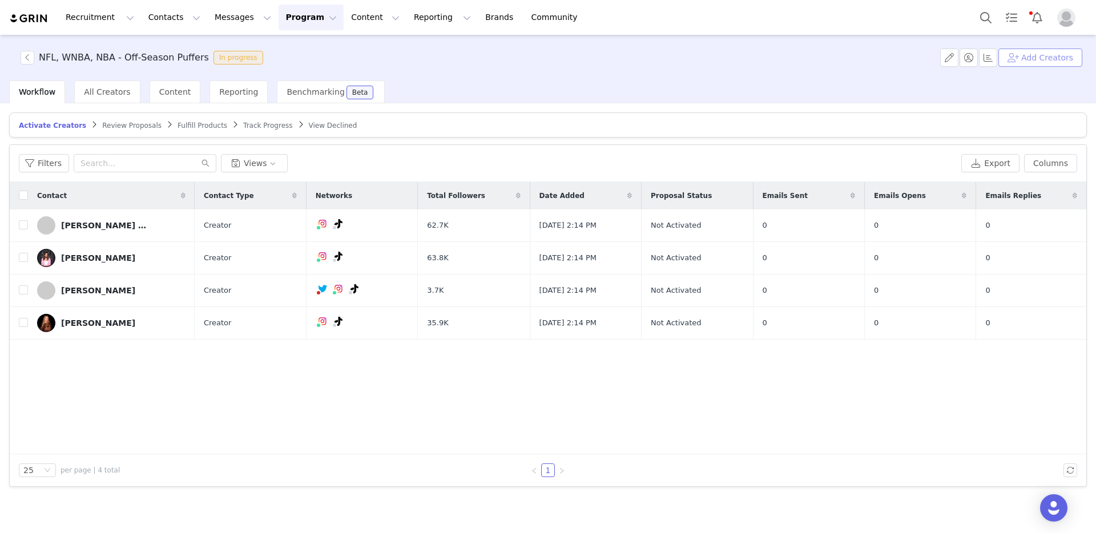
click at [1031, 54] on button "Add Creators" at bounding box center [1040, 58] width 84 height 18
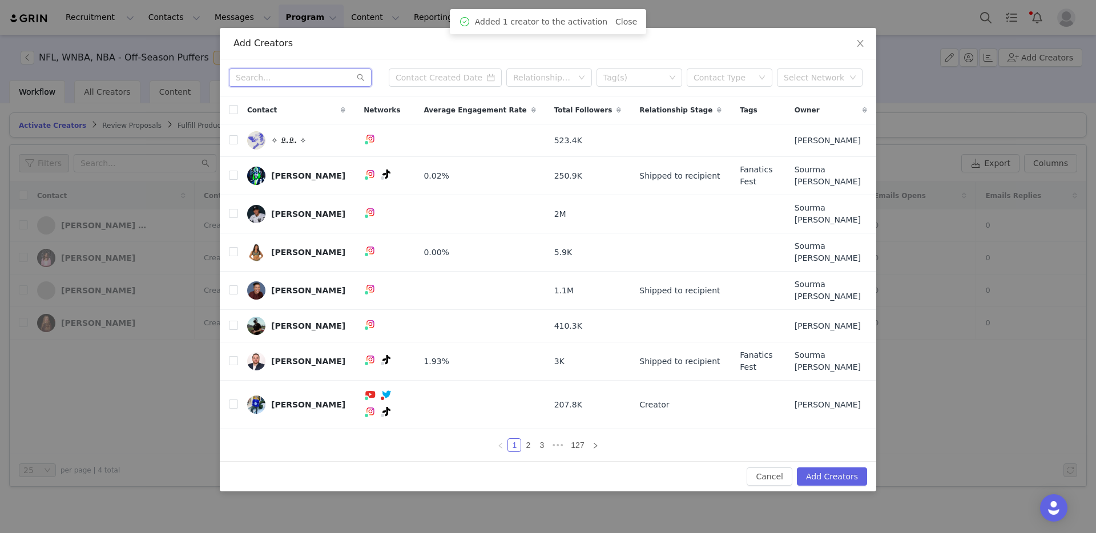
click at [263, 87] on input "text" at bounding box center [300, 77] width 143 height 18
paste input "mariahcrose"
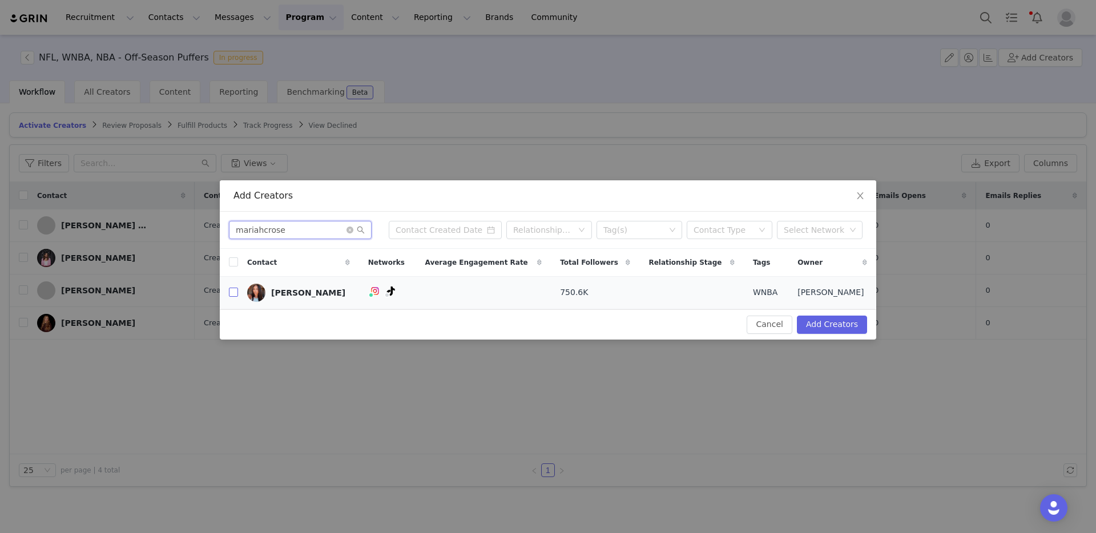
type input "mariahcrose"
click at [232, 293] on input "checkbox" at bounding box center [233, 292] width 9 height 9
checkbox input "true"
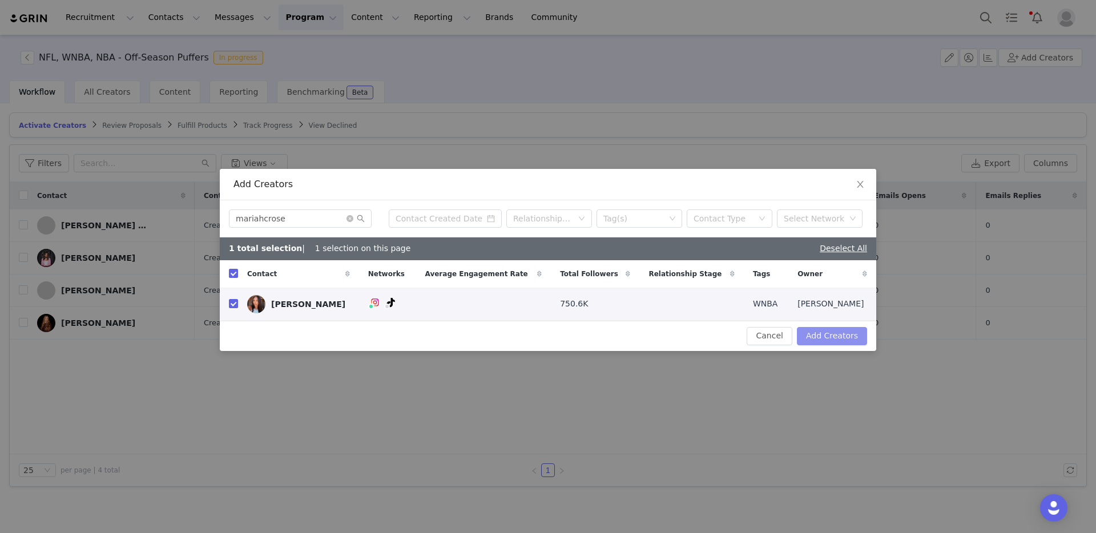
click at [826, 334] on button "Add Creators" at bounding box center [832, 336] width 70 height 18
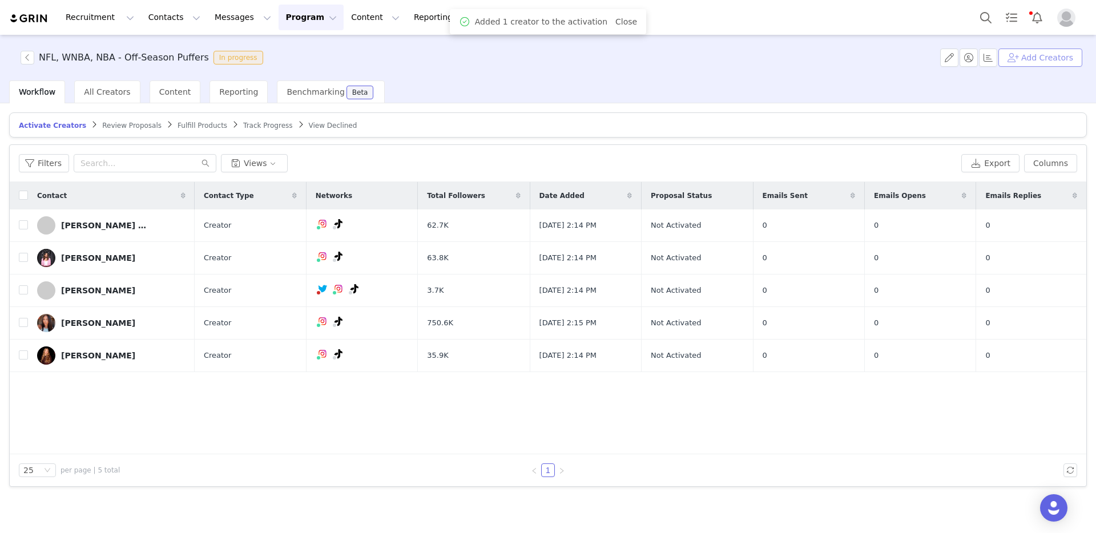
click at [1025, 56] on button "Add Creators" at bounding box center [1040, 58] width 84 height 18
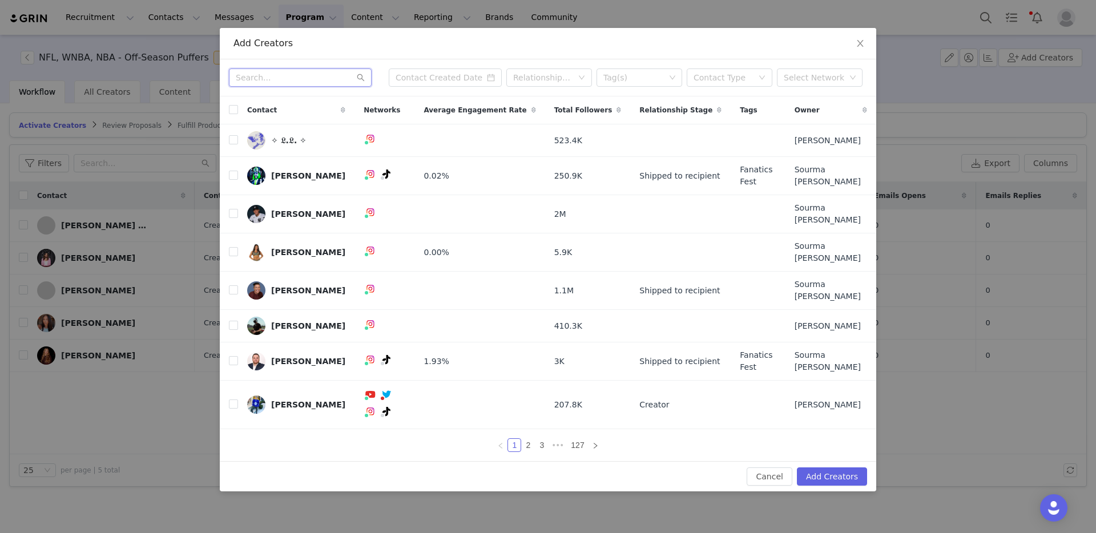
click at [288, 87] on input "text" at bounding box center [300, 77] width 143 height 18
paste input "meganmorantwwe"
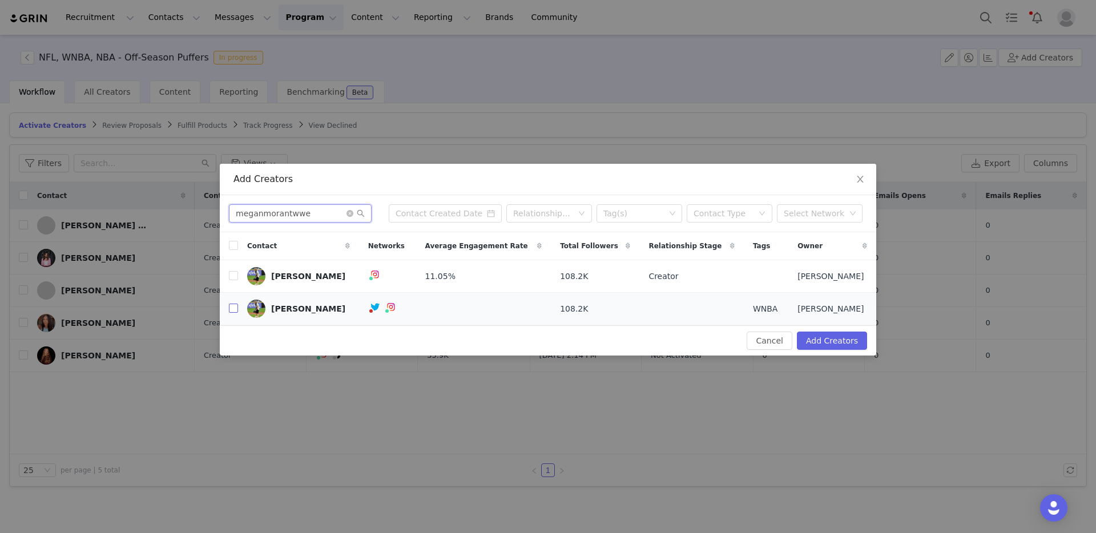
type input "meganmorantwwe"
click at [231, 310] on input "checkbox" at bounding box center [233, 308] width 9 height 9
checkbox input "true"
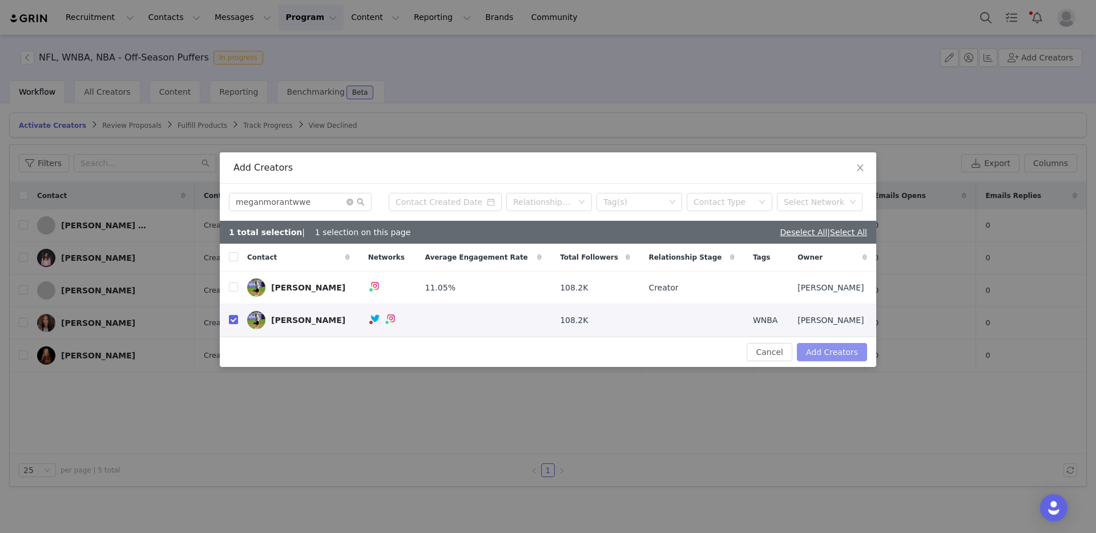
click at [825, 346] on button "Add Creators" at bounding box center [832, 352] width 70 height 18
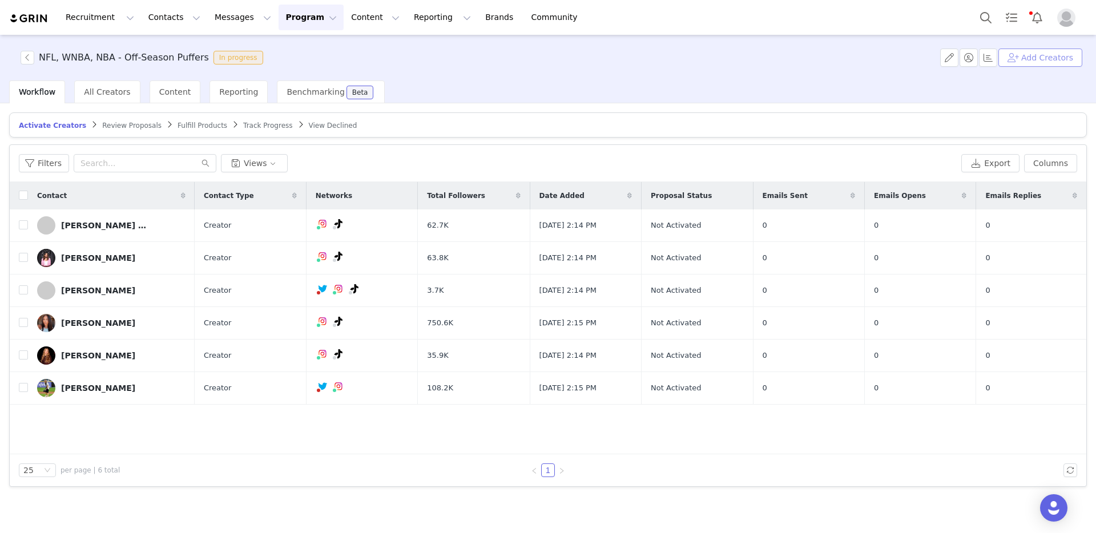
click at [1044, 59] on button "Add Creators" at bounding box center [1040, 58] width 84 height 18
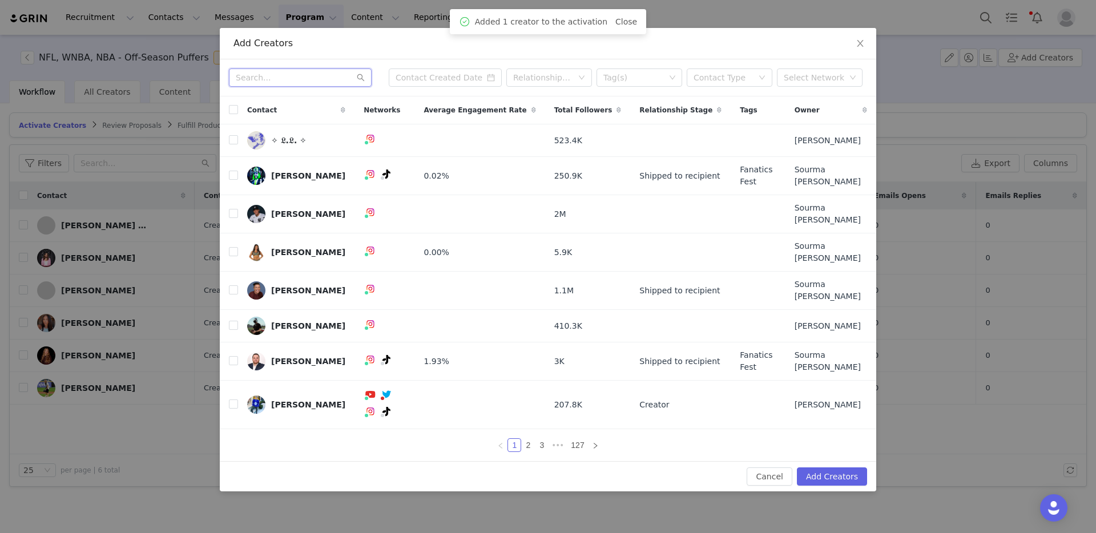
click at [277, 87] on input "text" at bounding box center [300, 77] width 143 height 18
paste input "mcnuttmonica"
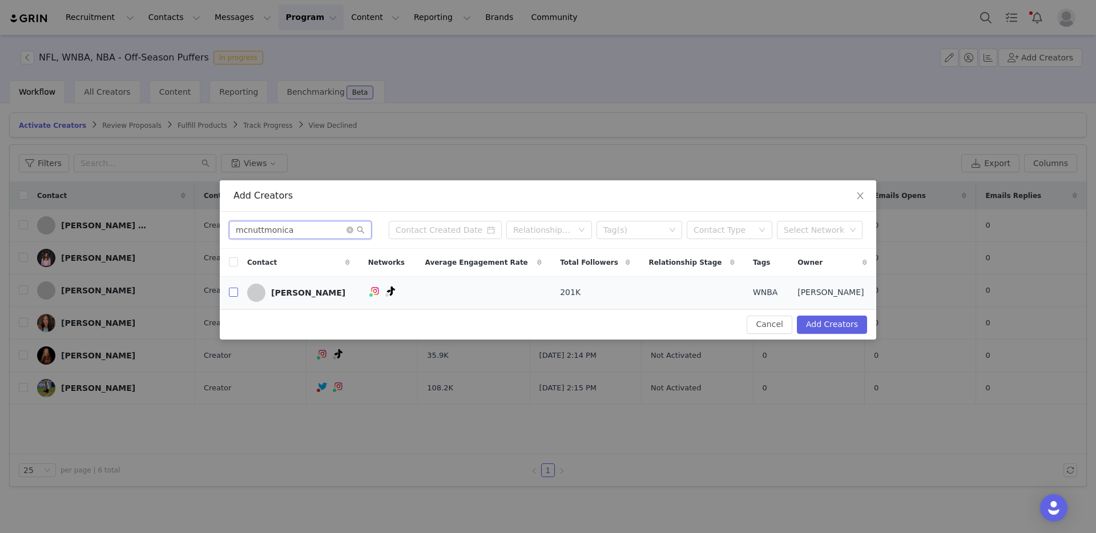
type input "mcnuttmonica"
click at [235, 292] on input "checkbox" at bounding box center [233, 292] width 9 height 9
checkbox input "true"
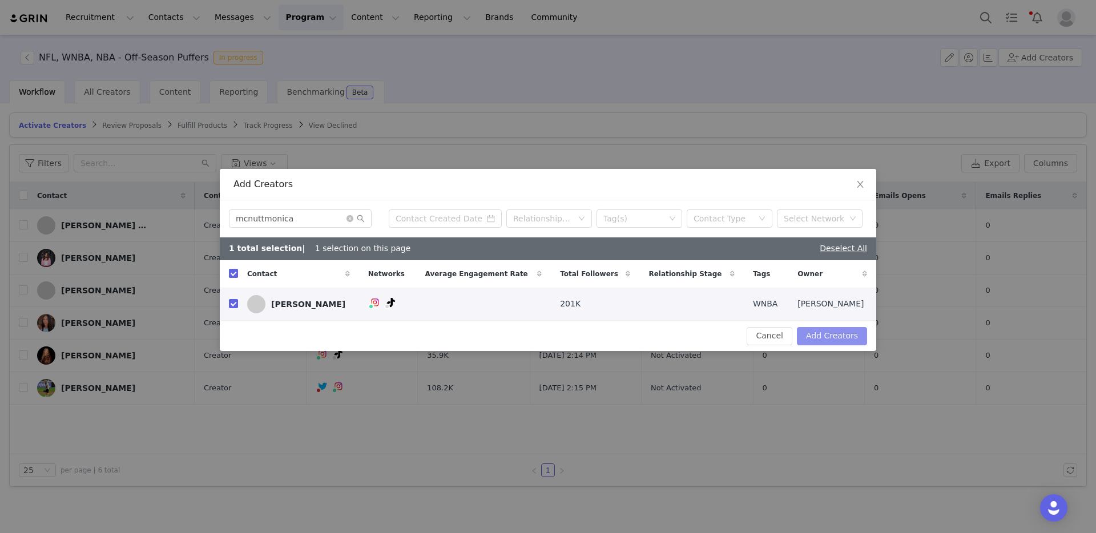
click at [857, 338] on button "Add Creators" at bounding box center [832, 336] width 70 height 18
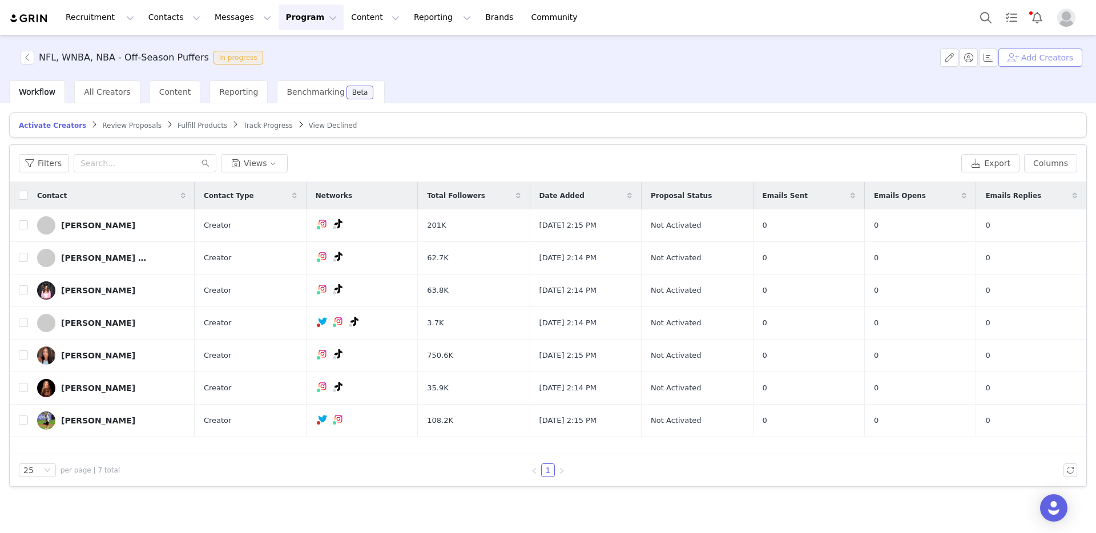
click at [1042, 61] on button "Add Creators" at bounding box center [1040, 58] width 84 height 18
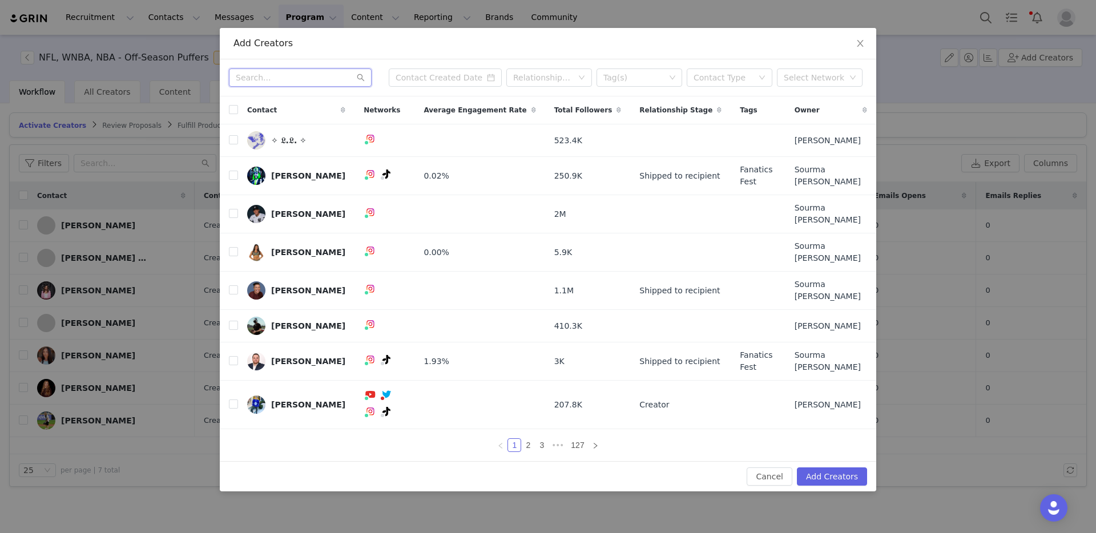
click at [283, 87] on input "text" at bounding box center [300, 77] width 143 height 18
paste input "sheknowssports_"
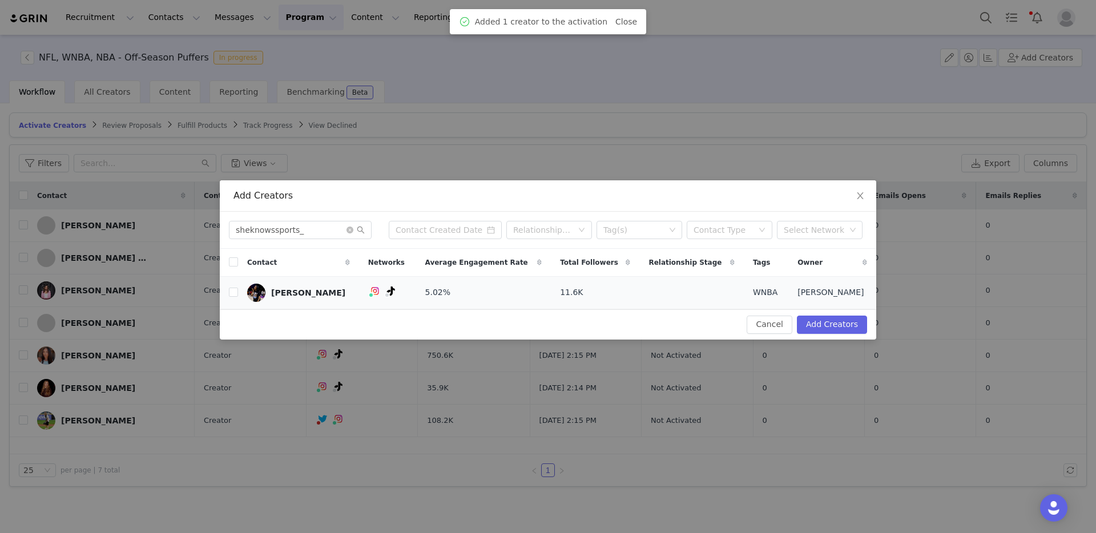
drag, startPoint x: 229, startPoint y: 287, endPoint x: 235, endPoint y: 292, distance: 7.3
click at [230, 287] on label at bounding box center [233, 293] width 9 height 12
click at [230, 288] on input "checkbox" at bounding box center [233, 292] width 9 height 9
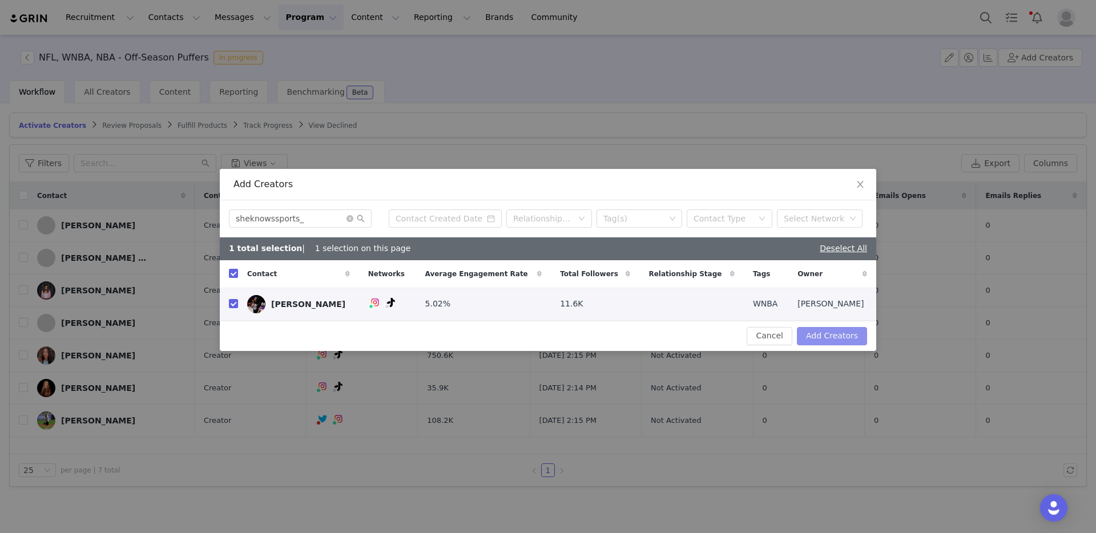
click at [832, 336] on button "Add Creators" at bounding box center [832, 336] width 70 height 18
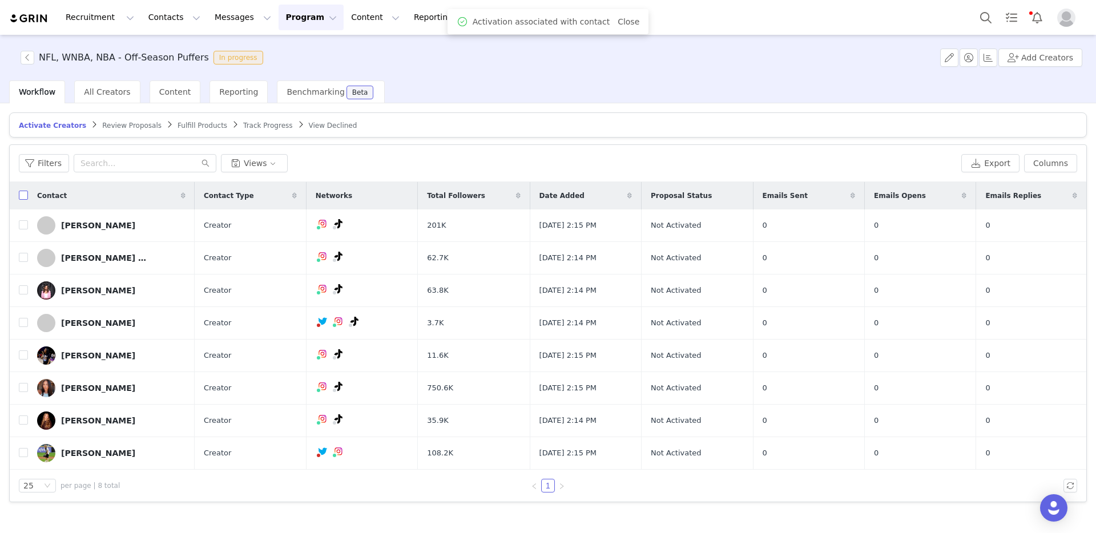
click at [23, 196] on input "checkbox" at bounding box center [23, 195] width 9 height 9
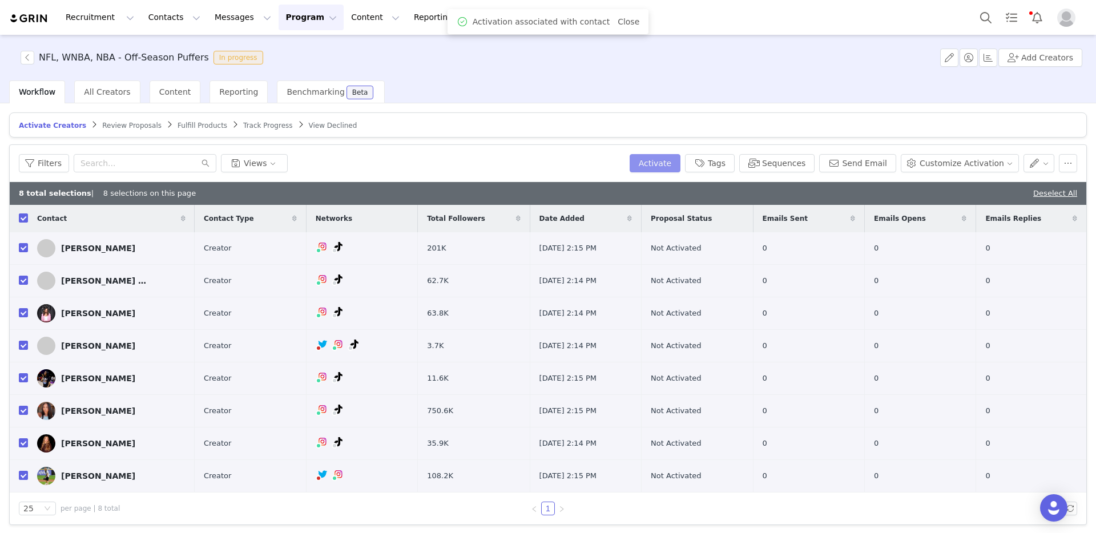
click at [655, 160] on button "Activate" at bounding box center [655, 163] width 51 height 18
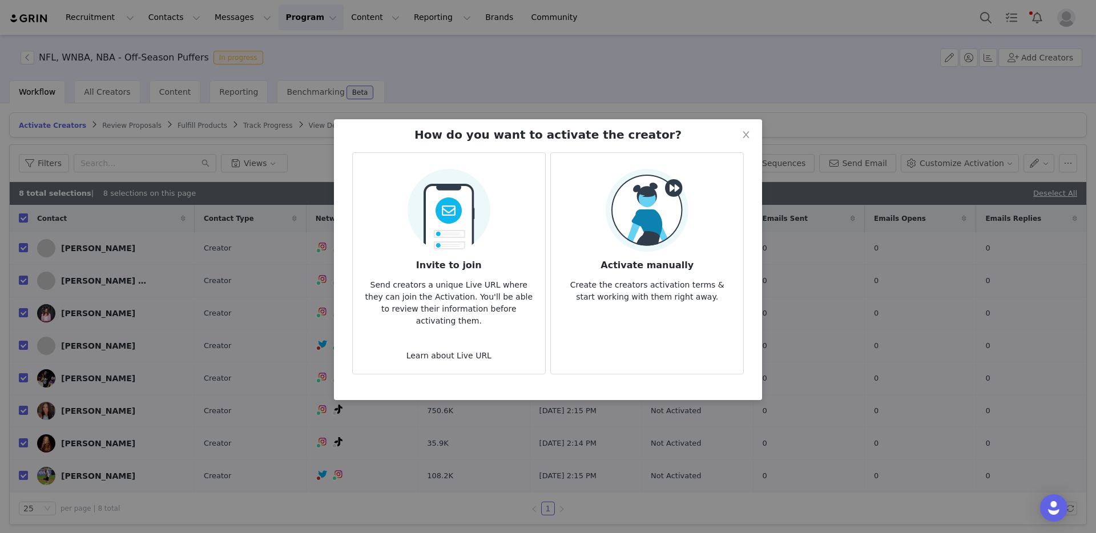
click at [666, 207] on img at bounding box center [647, 210] width 83 height 83
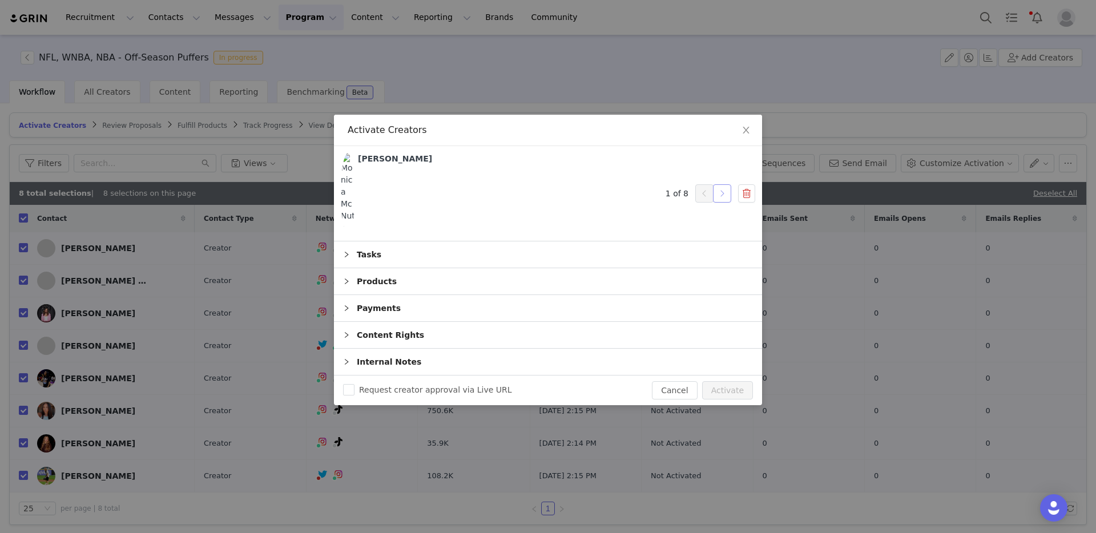
click at [719, 195] on button "button" at bounding box center [722, 193] width 18 height 18
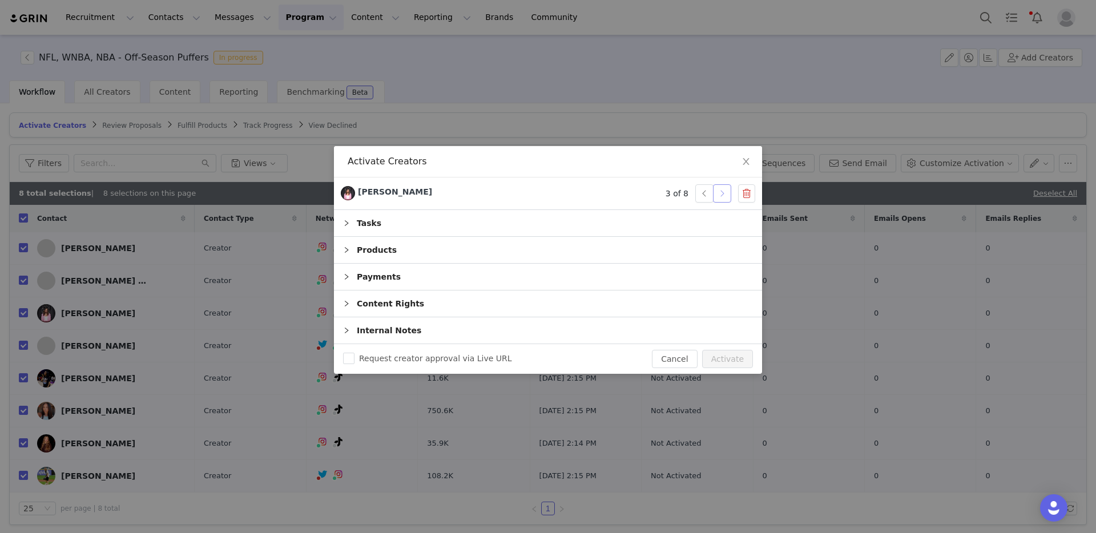
click at [719, 195] on button "button" at bounding box center [722, 193] width 18 height 18
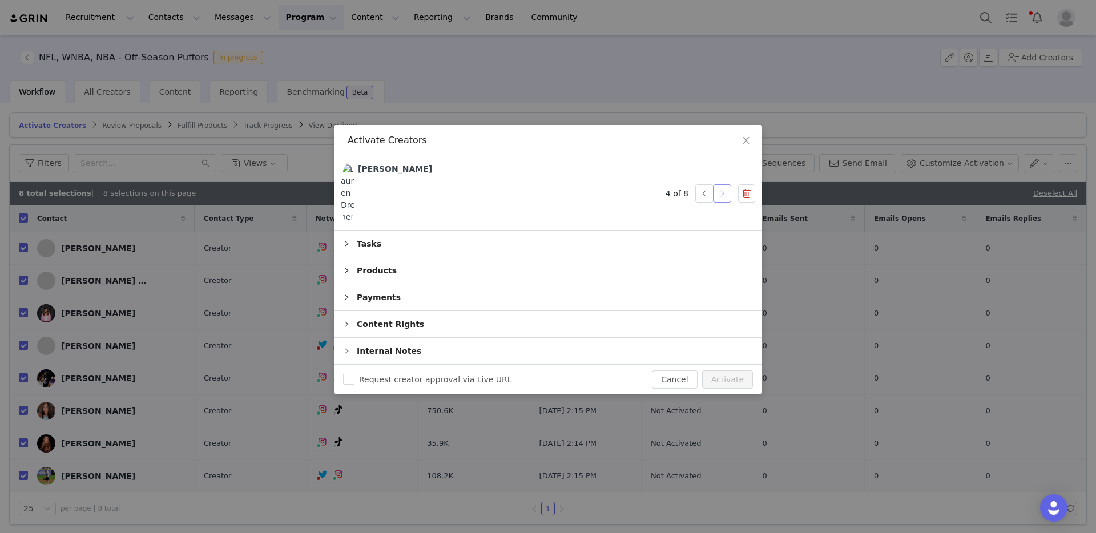
click at [719, 195] on button "button" at bounding box center [722, 193] width 18 height 18
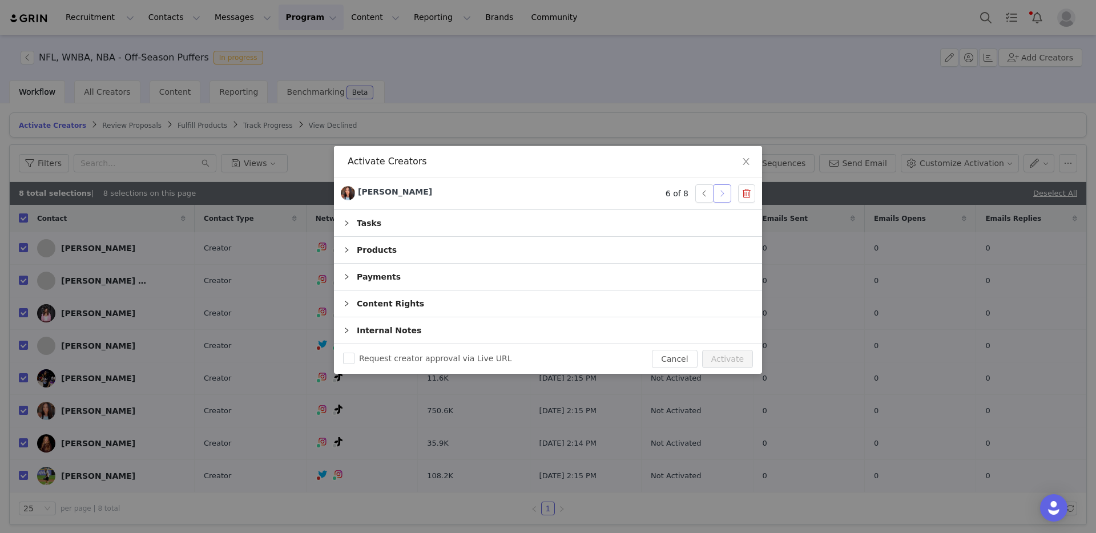
click at [719, 195] on button "button" at bounding box center [722, 193] width 18 height 18
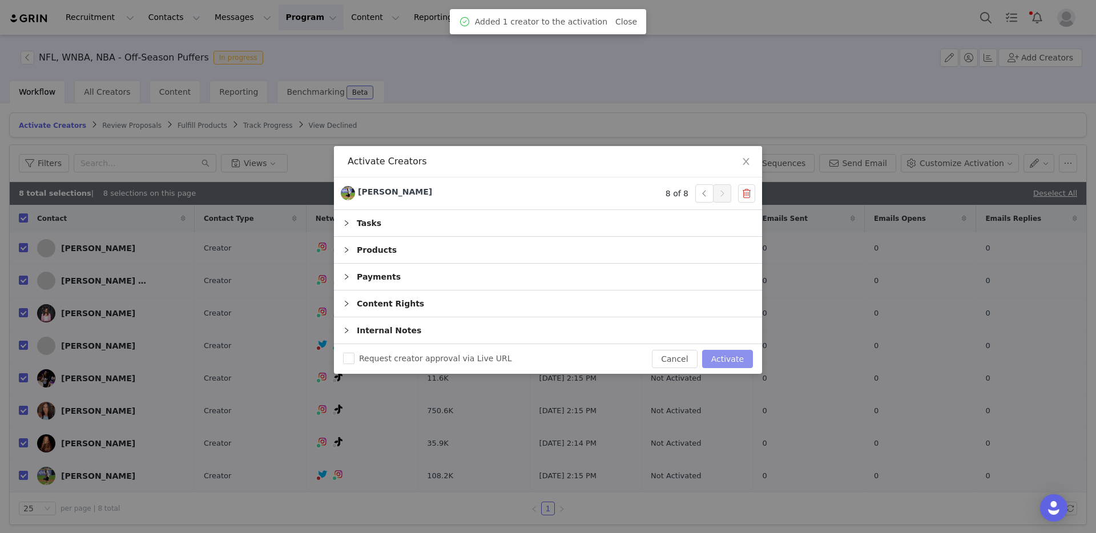
click at [724, 358] on button "Activate" at bounding box center [727, 359] width 51 height 18
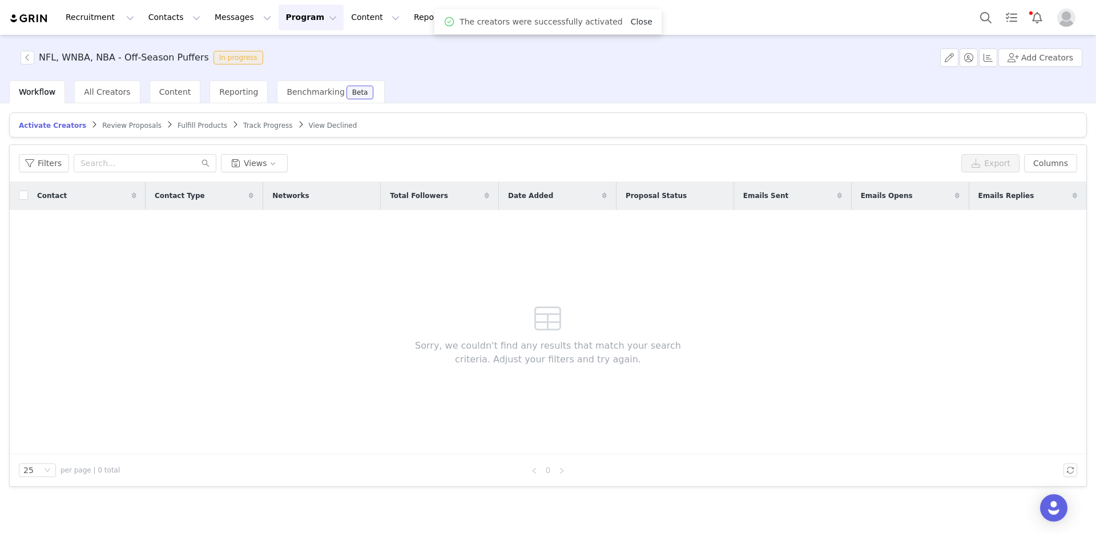
click at [638, 22] on link "Close" at bounding box center [642, 21] width 22 height 9
